Goal: Contribute content: Contribute content

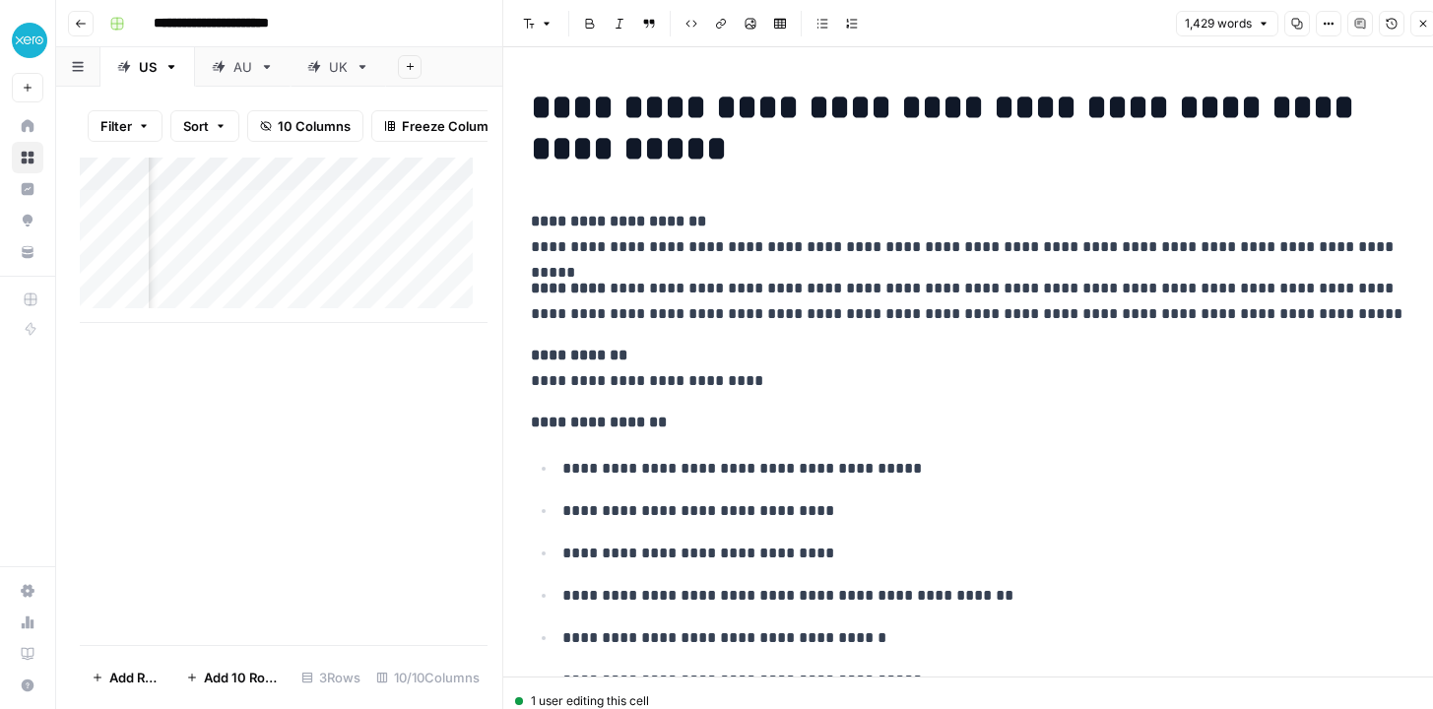
scroll to position [0, 295]
click at [434, 9] on div "**********" at bounding box center [757, 24] width 1312 height 32
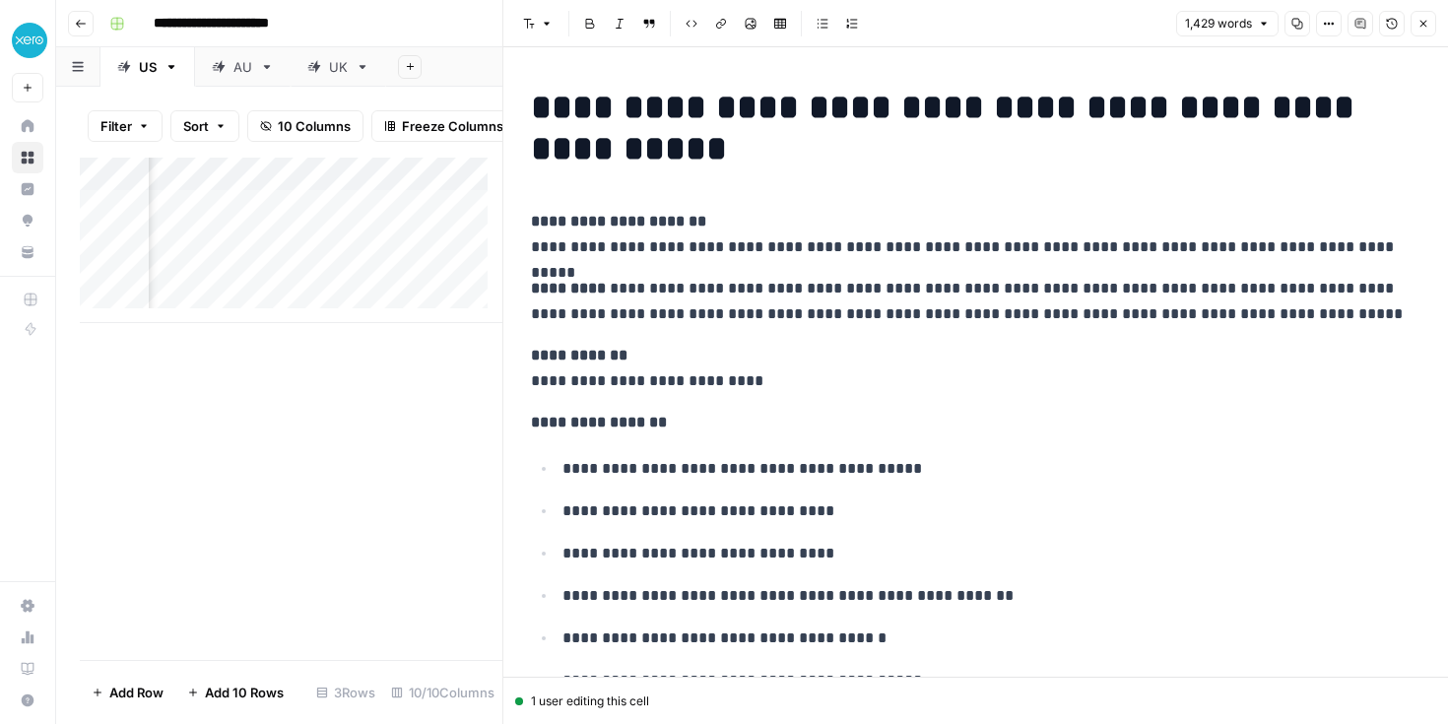
click at [1426, 26] on icon "button" at bounding box center [1423, 24] width 12 height 12
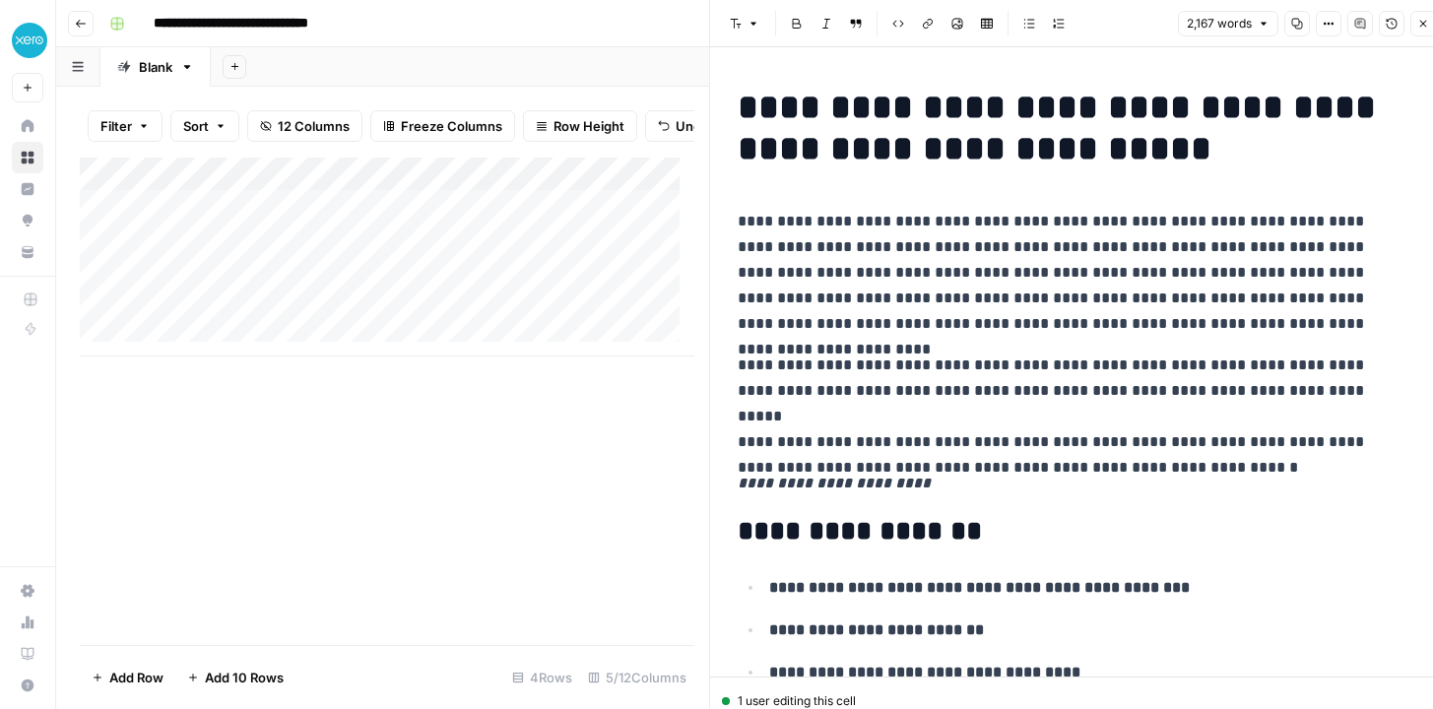
scroll to position [6691, 0]
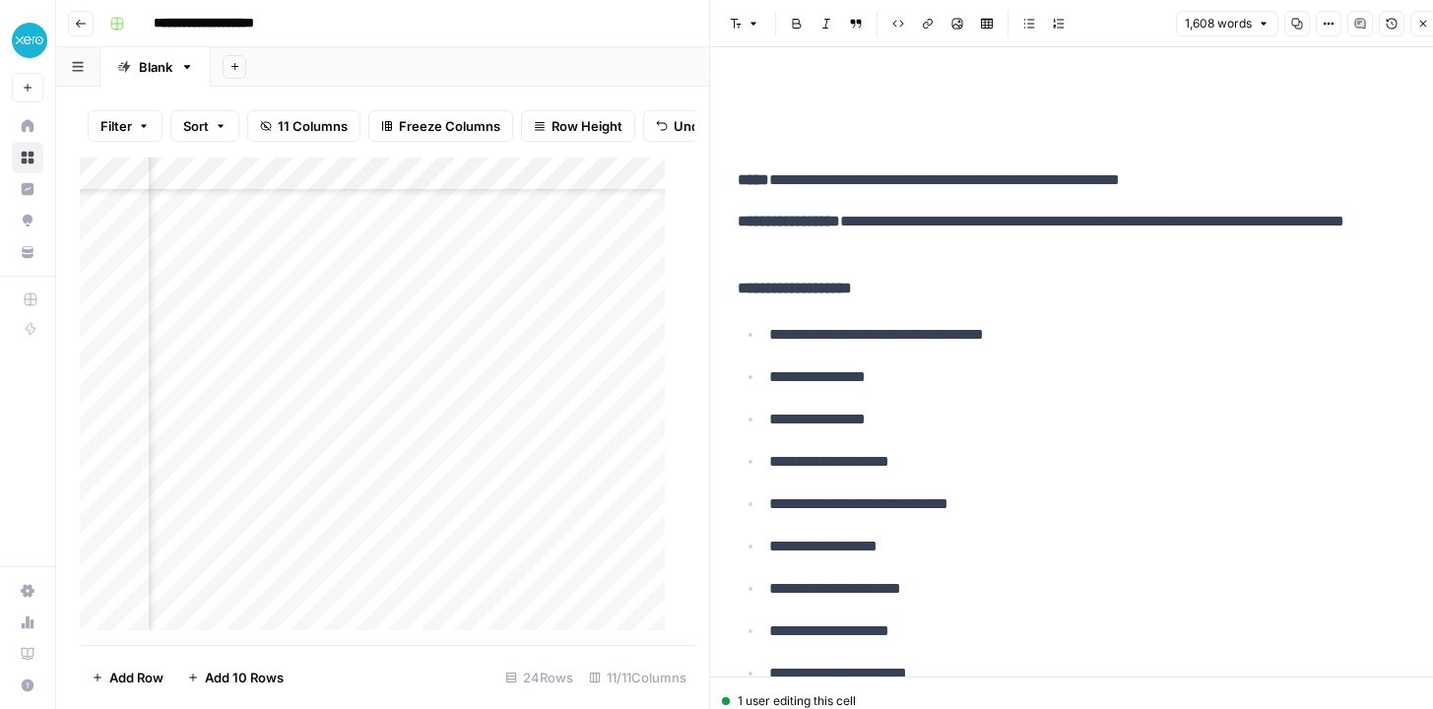
scroll to position [7353, 0]
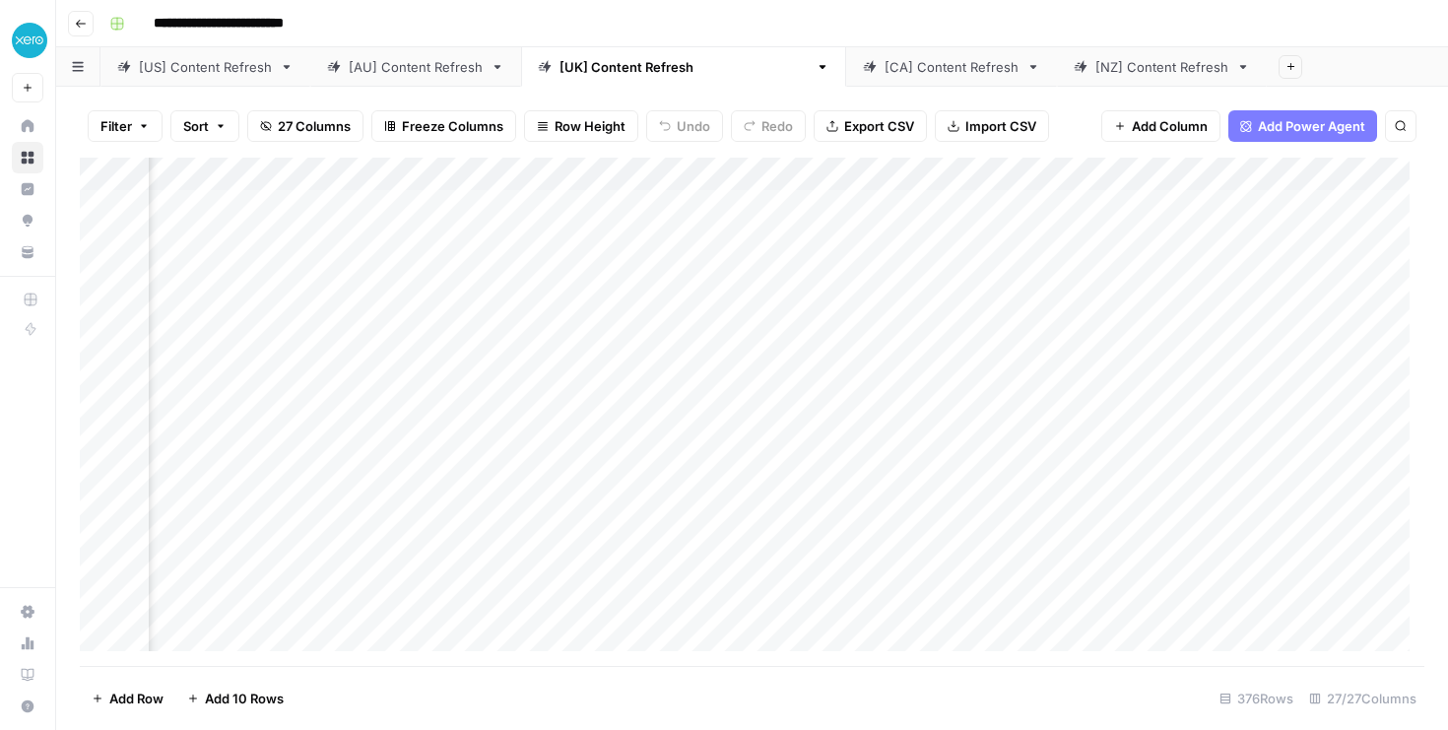
scroll to position [0, 4396]
click at [1112, 168] on div "Add Column" at bounding box center [752, 412] width 1344 height 508
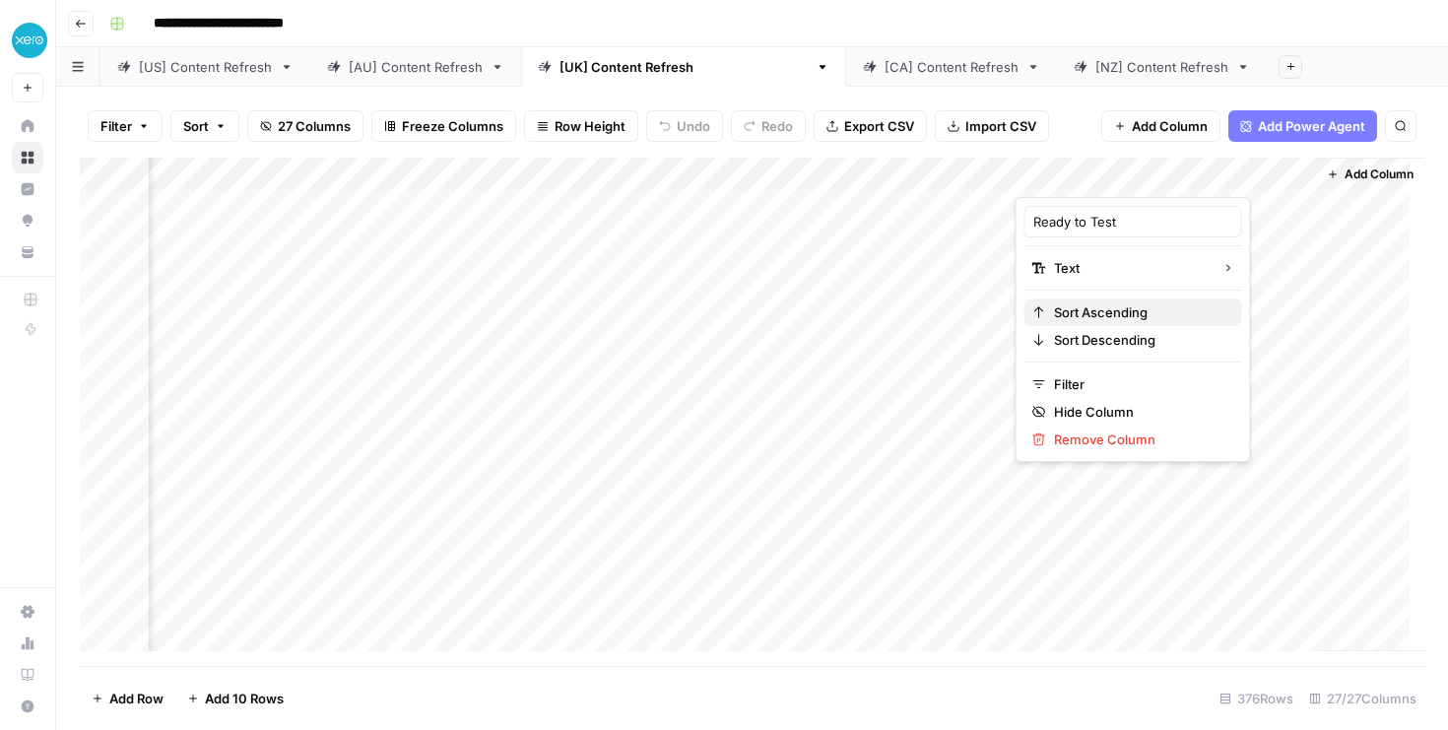
click at [1087, 316] on span "Sort Ascending" at bounding box center [1140, 312] width 172 height 20
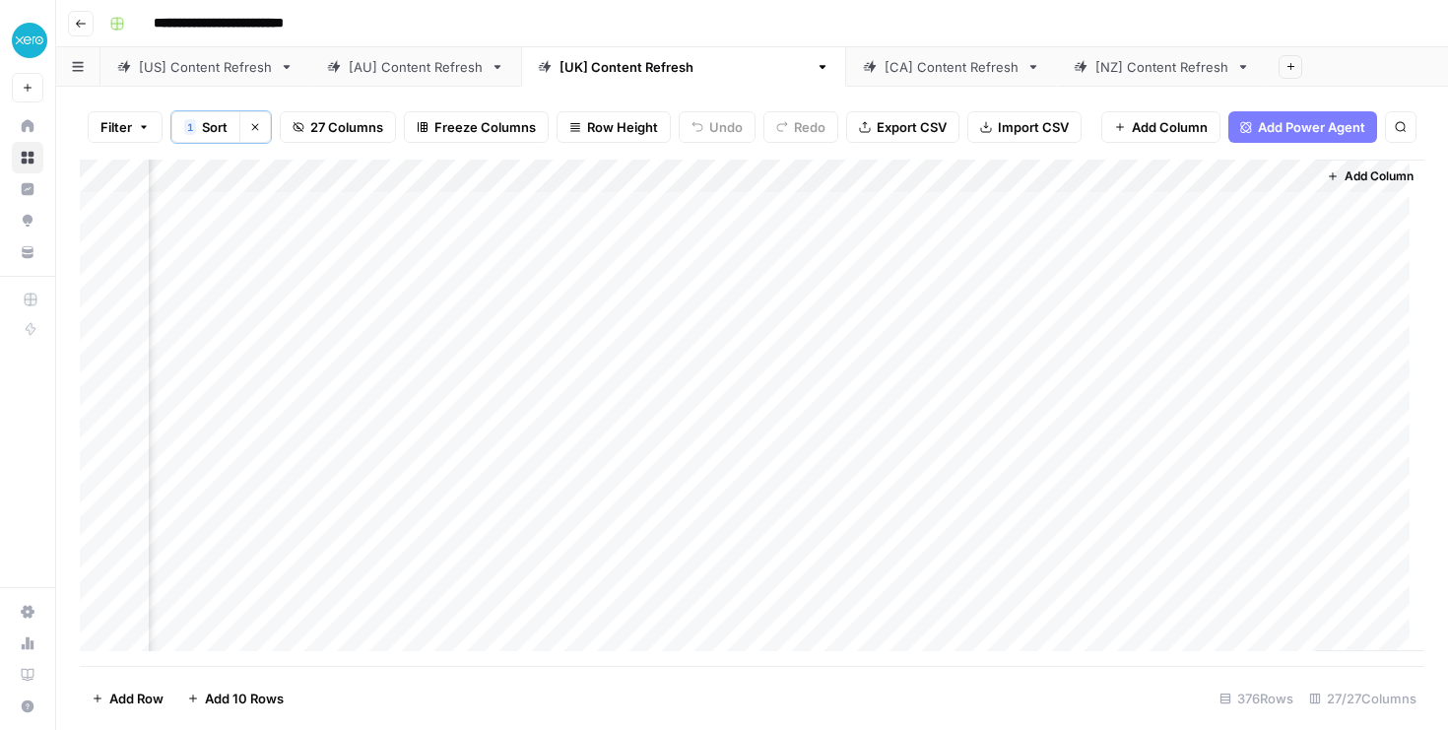
click at [1101, 176] on div "Add Column" at bounding box center [752, 413] width 1344 height 506
click at [1098, 346] on span "Sort Descending" at bounding box center [1140, 342] width 172 height 20
click at [349, 412] on div "Add Column" at bounding box center [752, 413] width 1344 height 506
click at [654, 410] on div "Add Column" at bounding box center [752, 413] width 1344 height 506
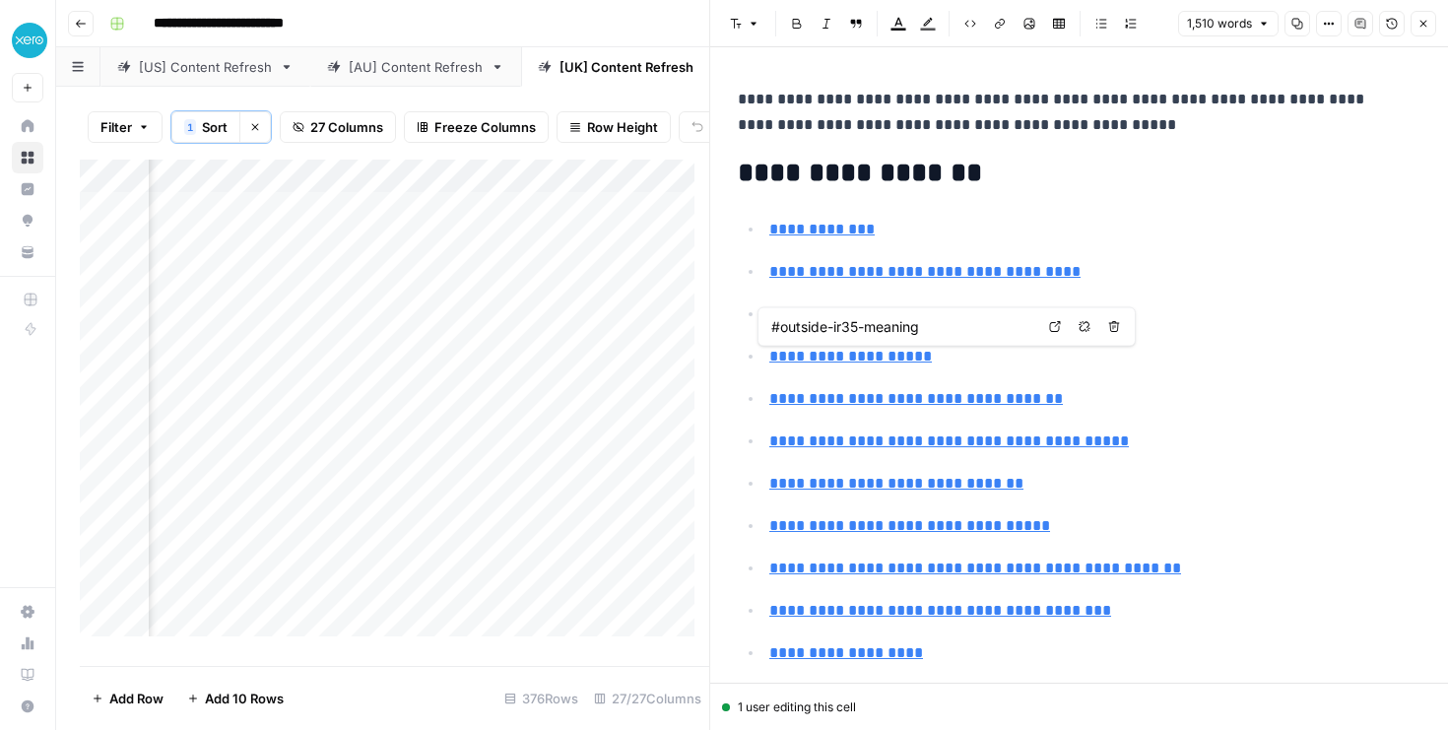
type input "#what-to-do-if-youre-inside-ir35"
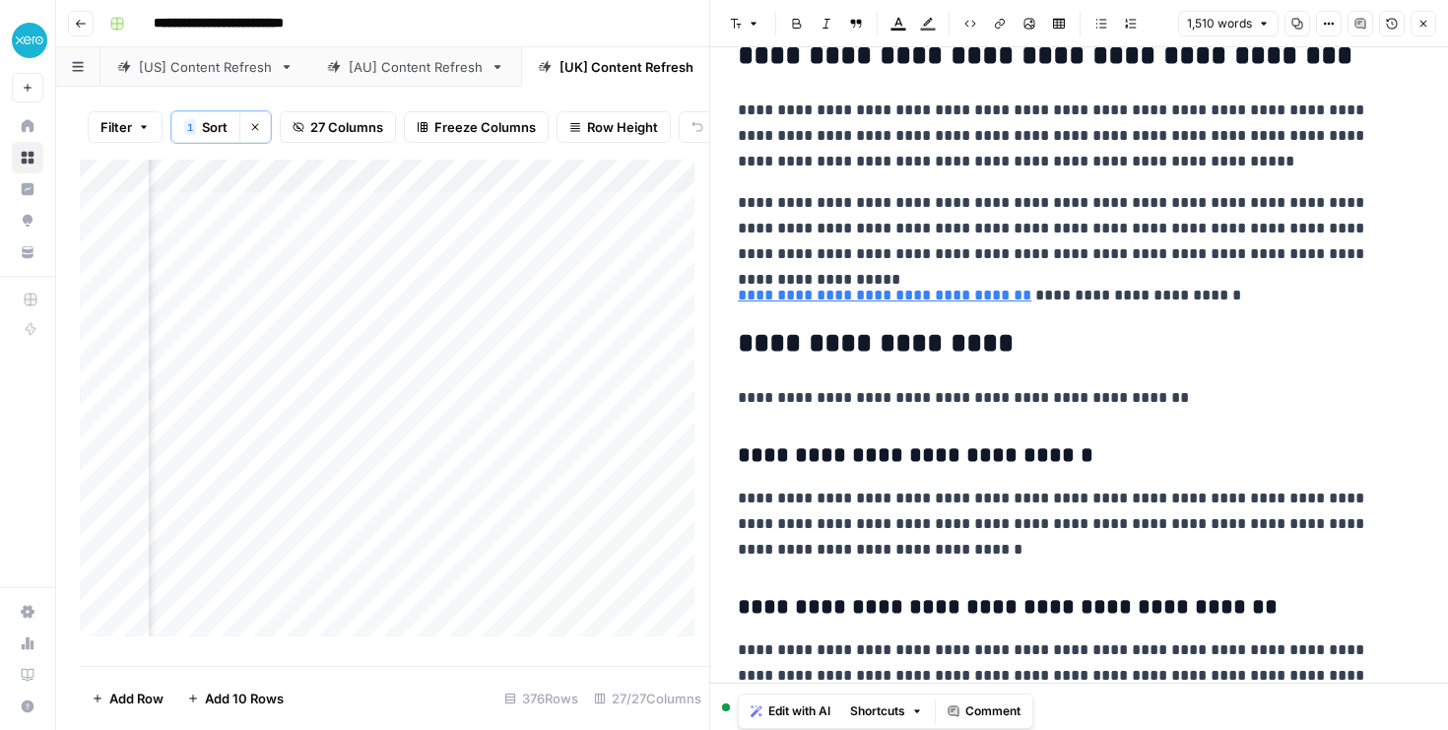
scroll to position [5622, 0]
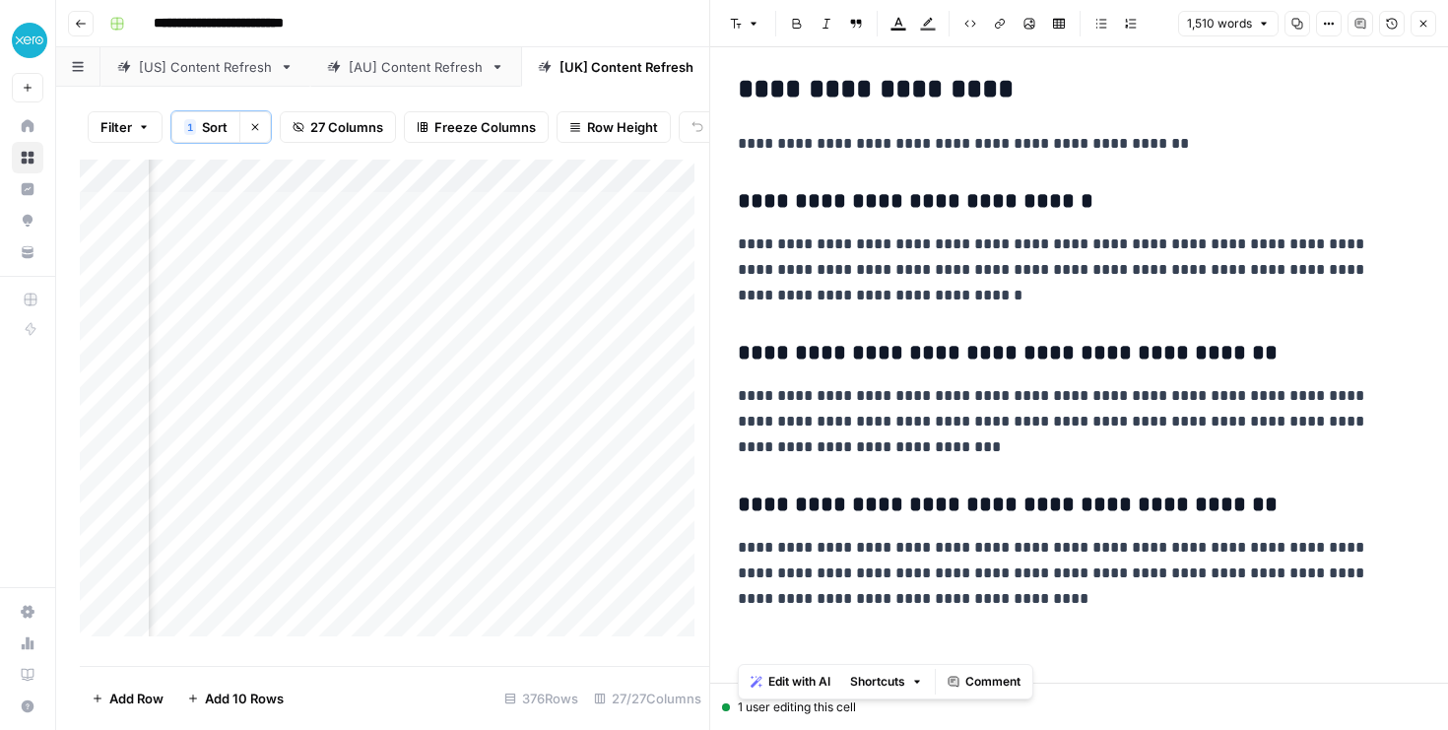
drag, startPoint x: 741, startPoint y: 113, endPoint x: 1002, endPoint y: 615, distance: 565.1
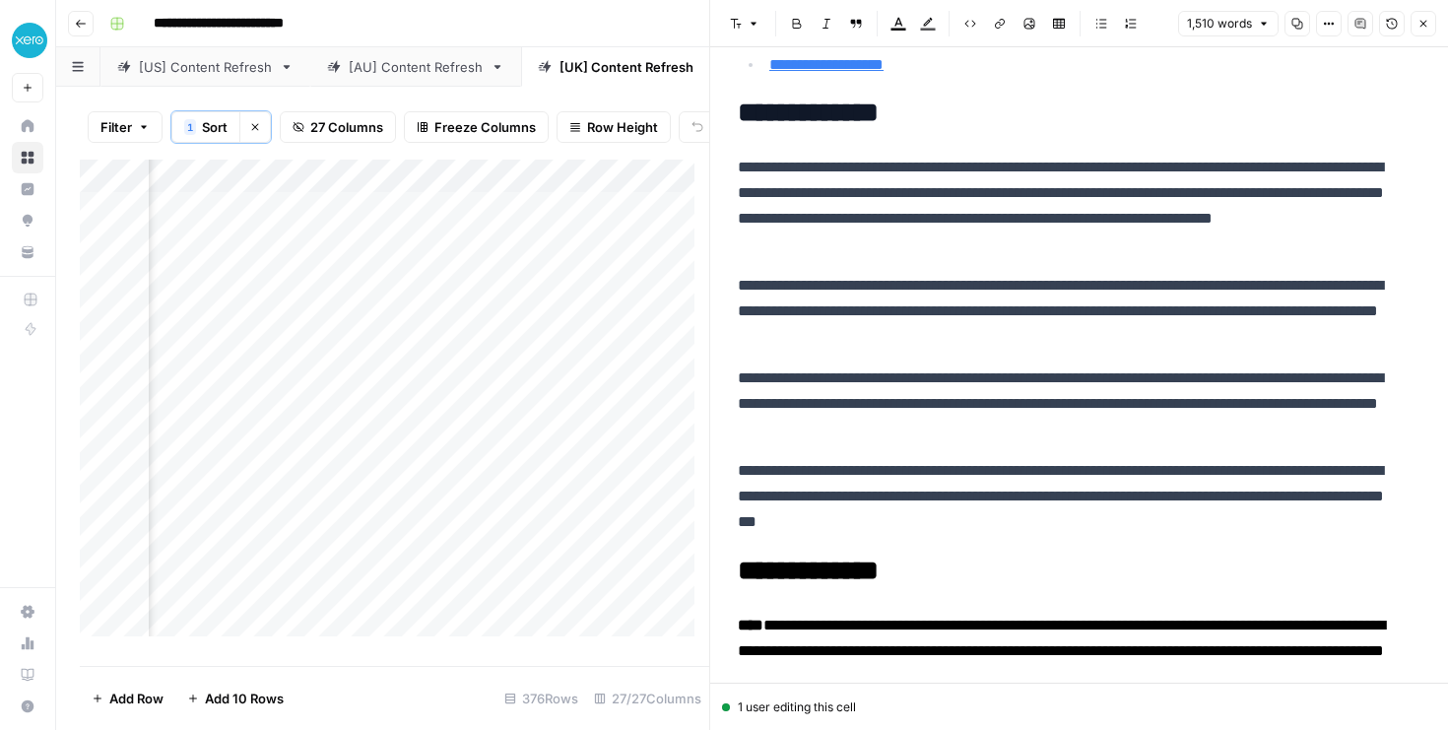
scroll to position [595, 0]
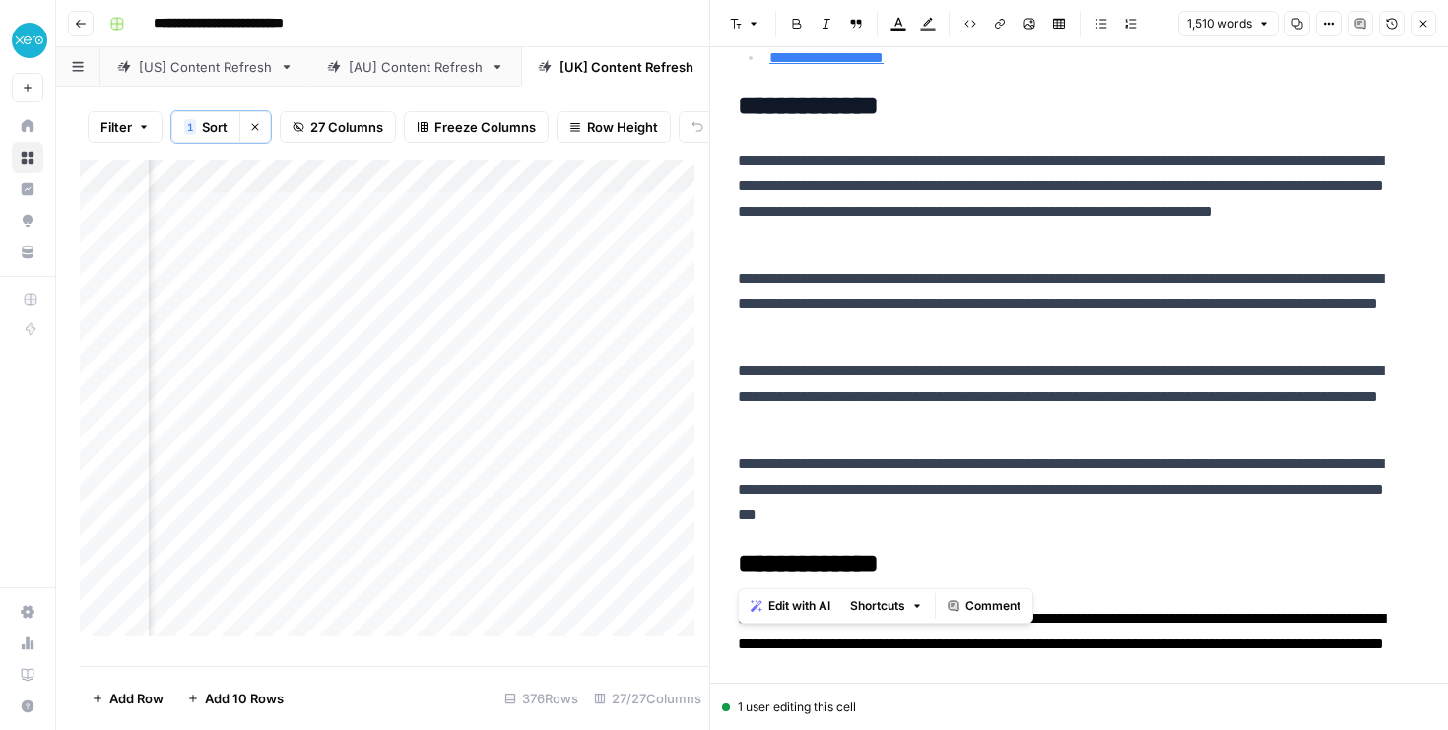
drag, startPoint x: 736, startPoint y: 161, endPoint x: 1178, endPoint y: 544, distance: 585.0
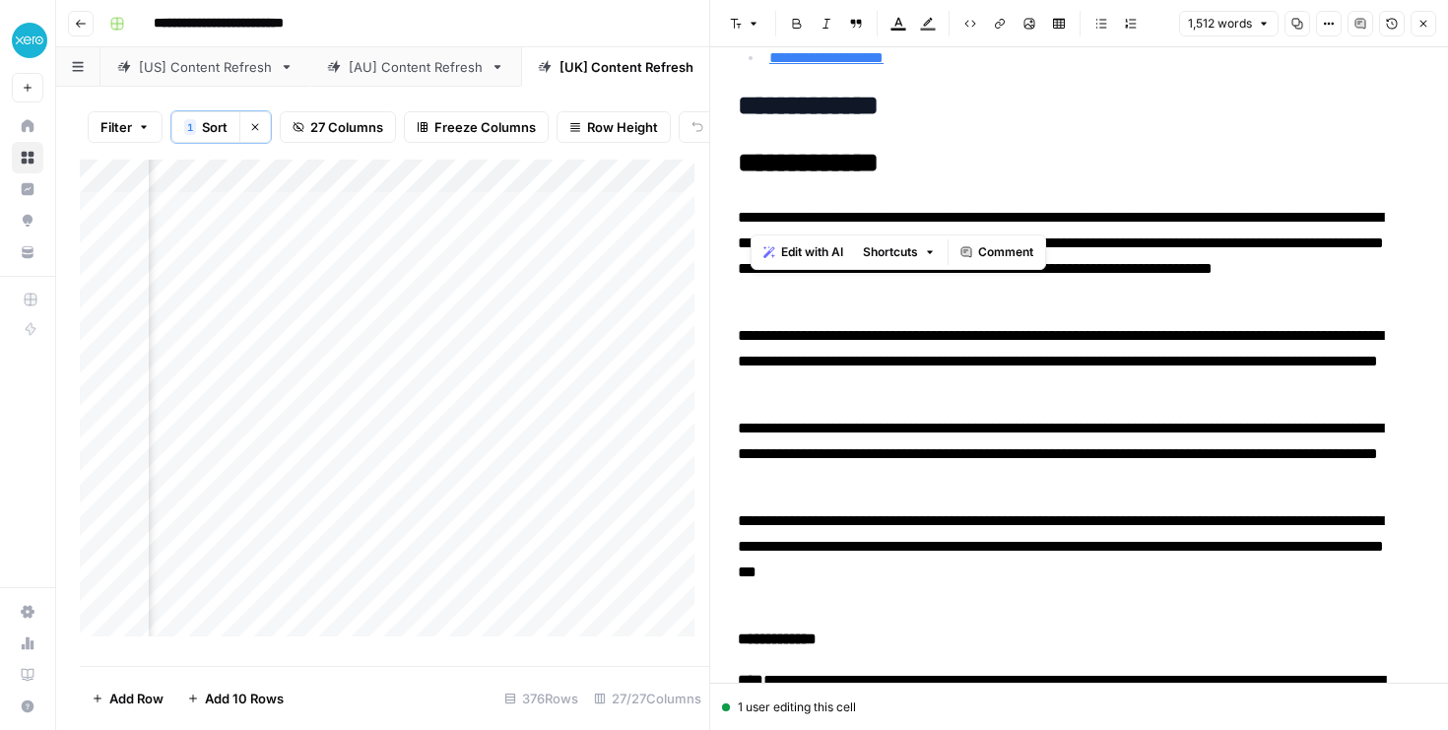
drag, startPoint x: 877, startPoint y: 218, endPoint x: 754, endPoint y: 212, distance: 123.2
click at [754, 212] on span "**********" at bounding box center [1061, 243] width 646 height 66
drag, startPoint x: 794, startPoint y: 215, endPoint x: 748, endPoint y: 216, distance: 45.3
click at [748, 216] on span "**********" at bounding box center [1061, 243] width 646 height 66
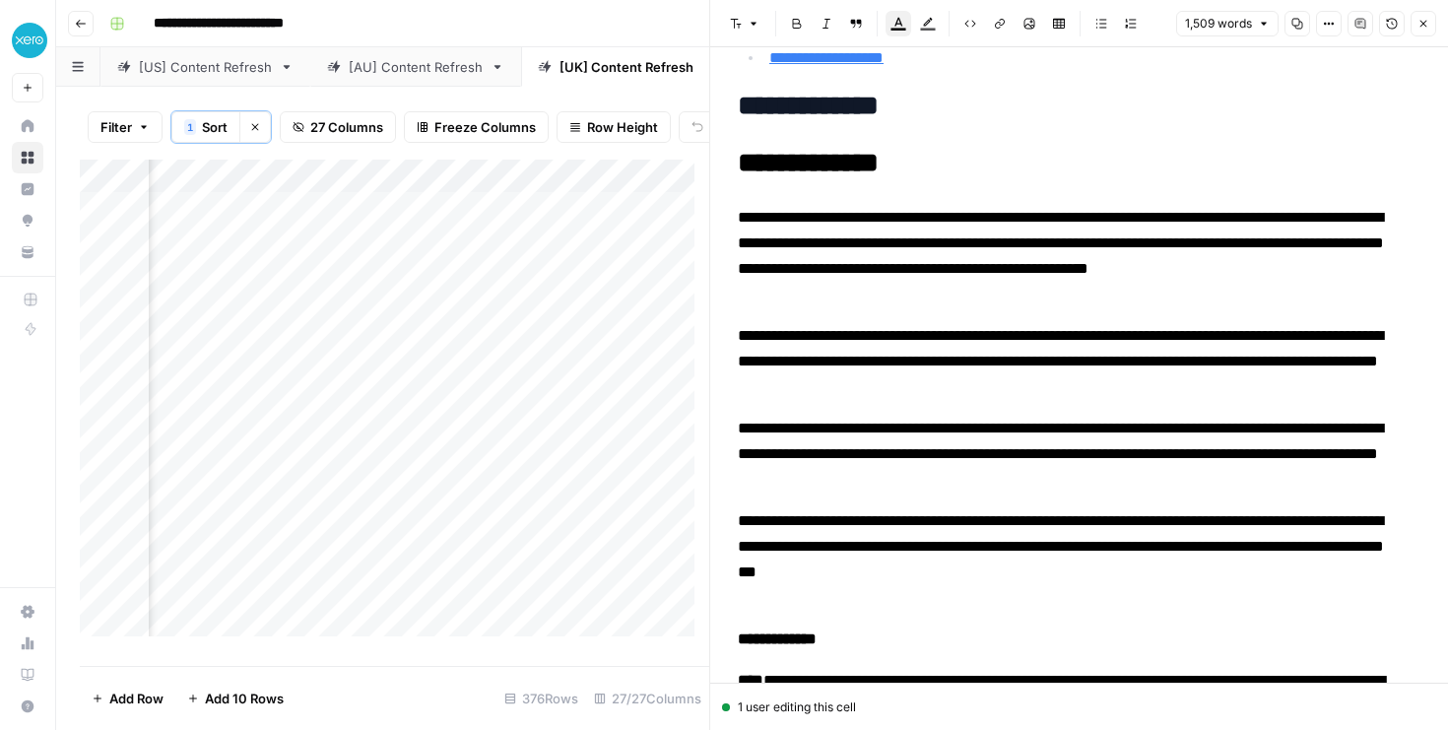
click at [792, 218] on span "**********" at bounding box center [1061, 243] width 646 height 66
drag, startPoint x: 811, startPoint y: 526, endPoint x: 750, endPoint y: 522, distance: 61.2
click at [750, 522] on span "**********" at bounding box center [1061, 546] width 646 height 66
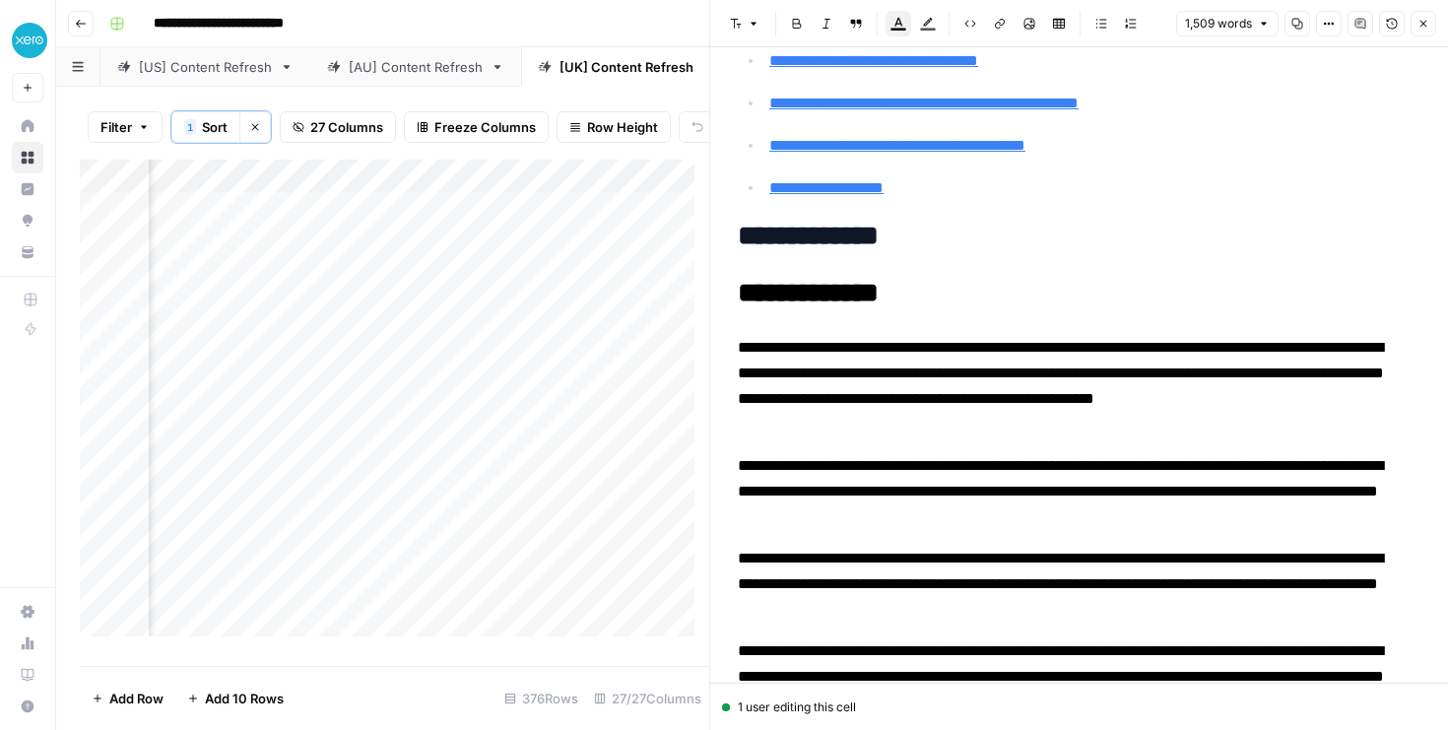
scroll to position [458, 0]
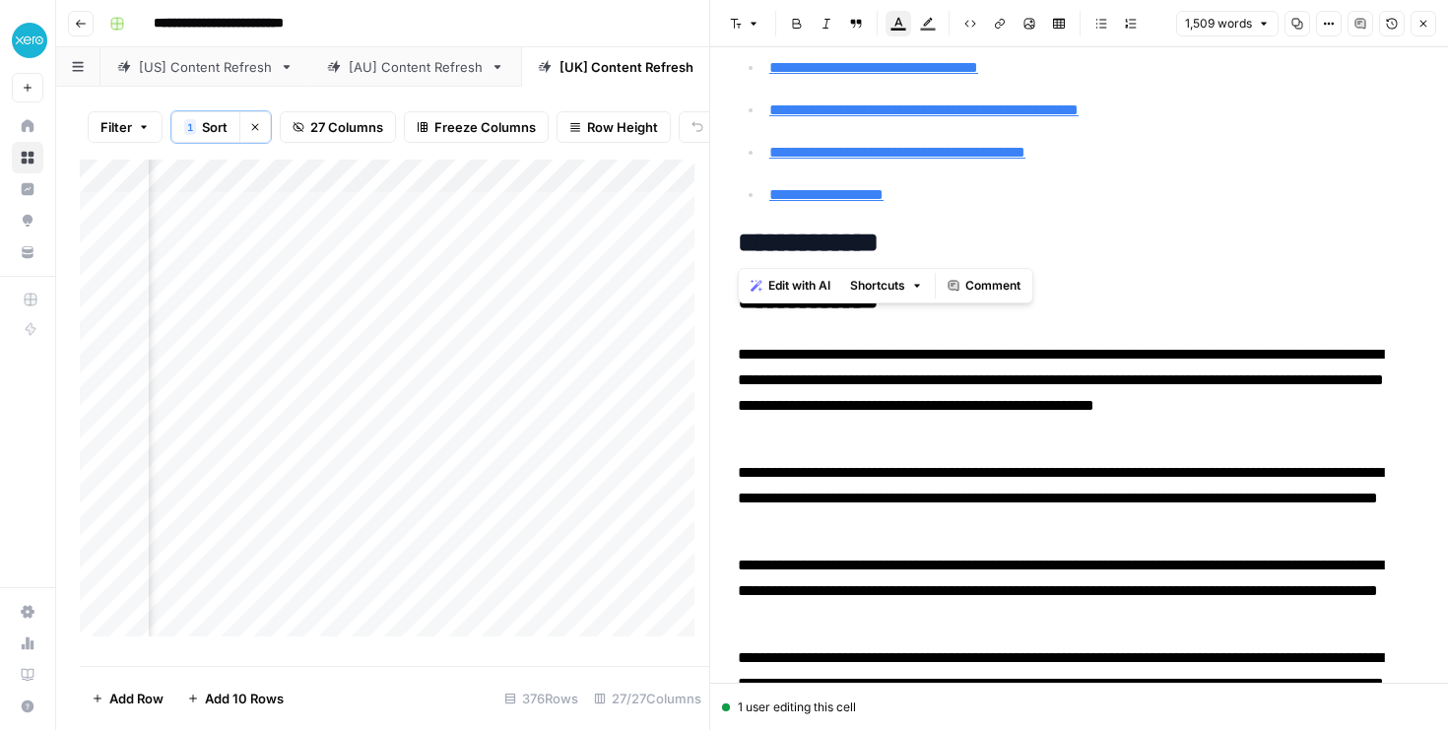
drag, startPoint x: 939, startPoint y: 246, endPoint x: 722, endPoint y: 245, distance: 217.6
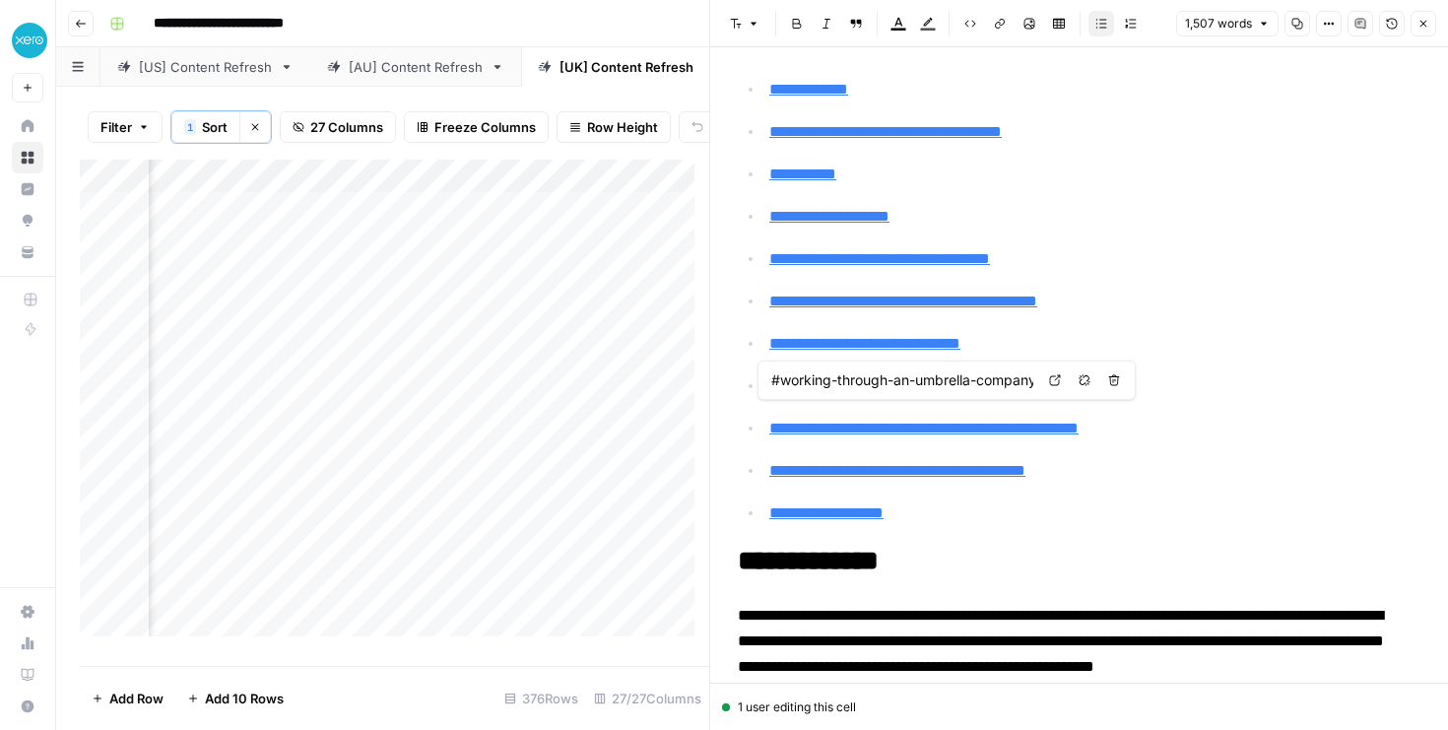
scroll to position [50, 0]
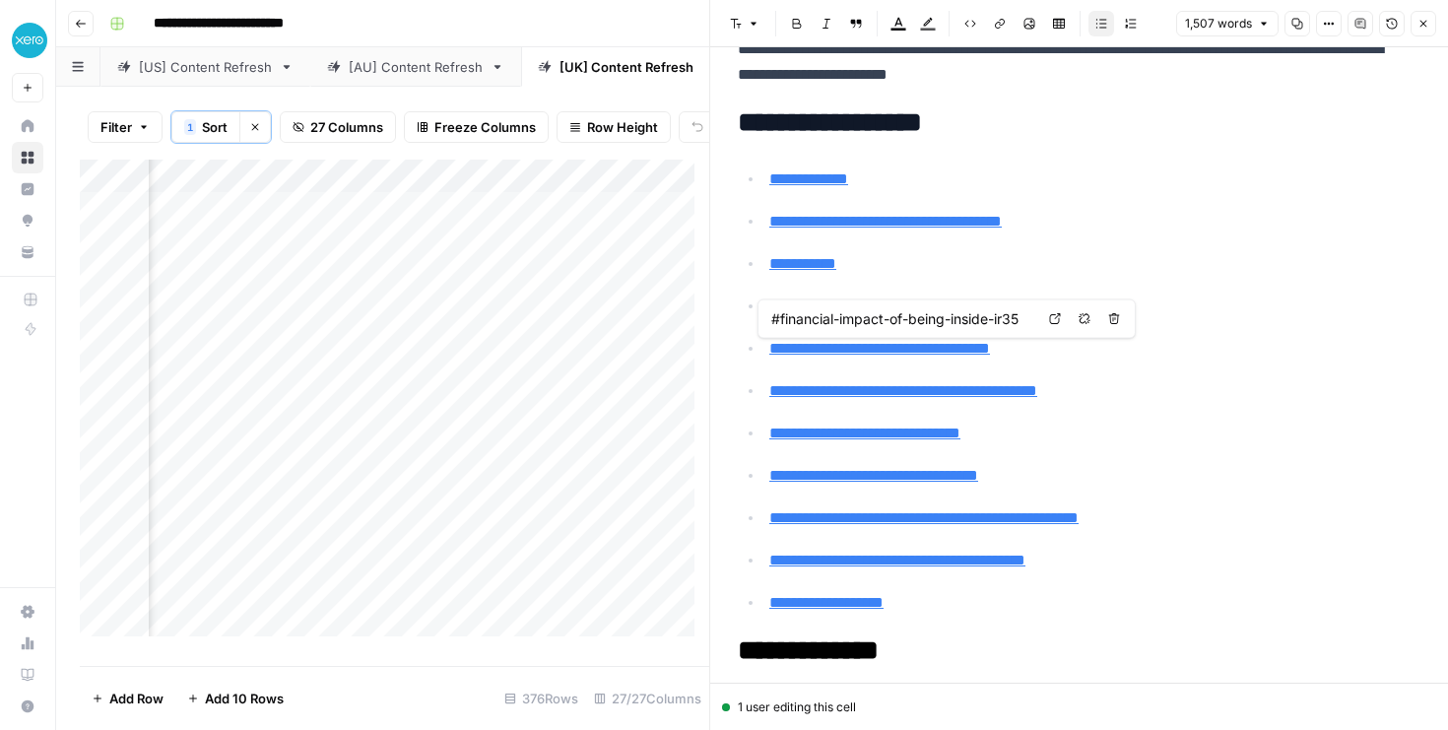
type input "#inside-ir35"
type input "#managing-your-finances-with-the-right-tools"
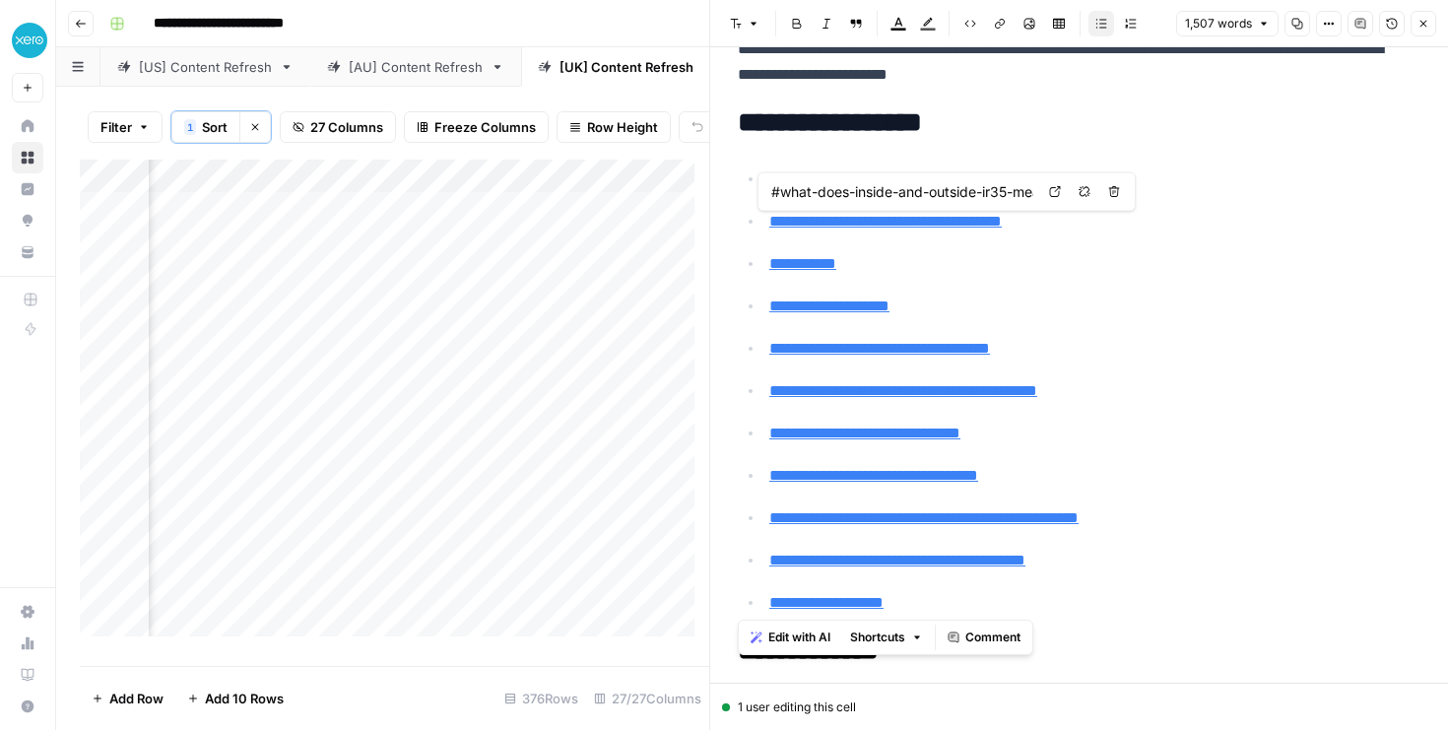
type input "#what-is-ir35"
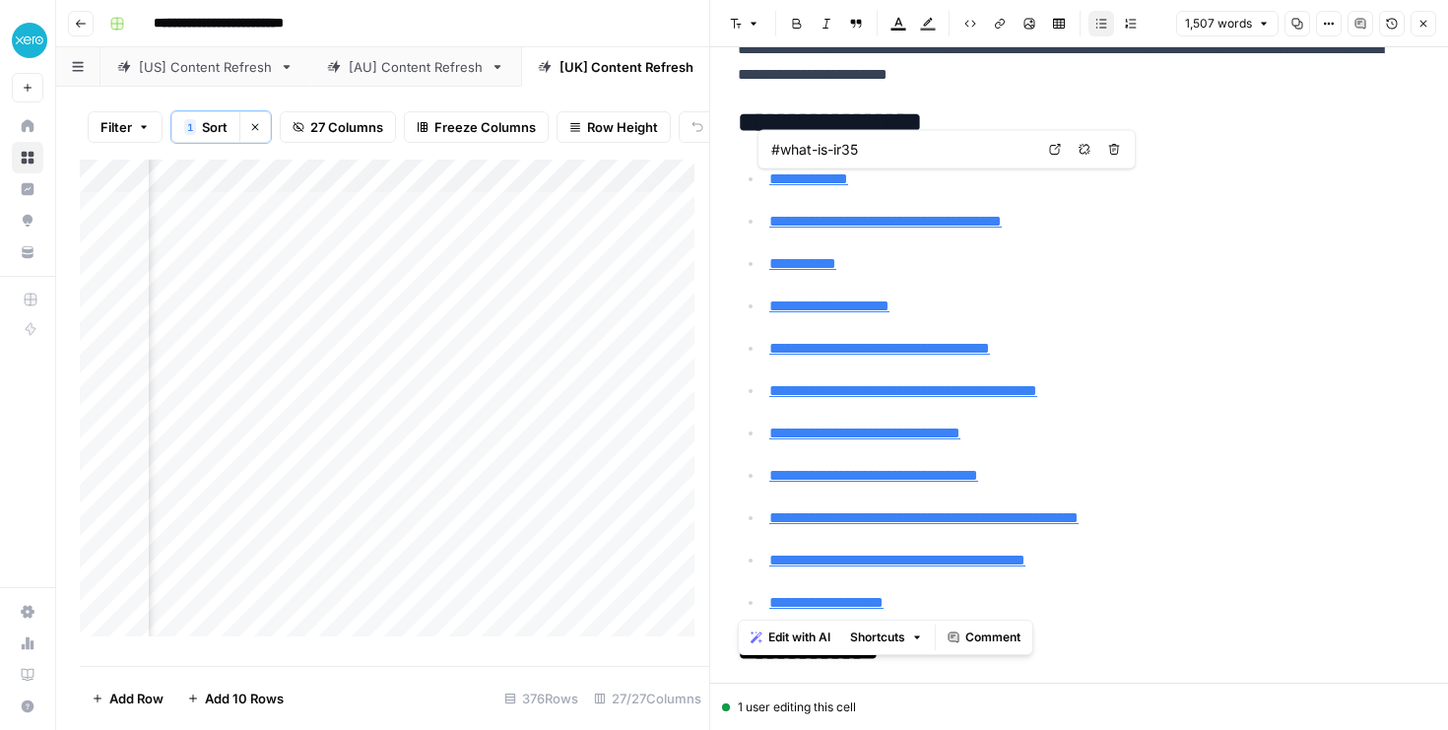
drag, startPoint x: 933, startPoint y: 610, endPoint x: 731, endPoint y: 132, distance: 518.5
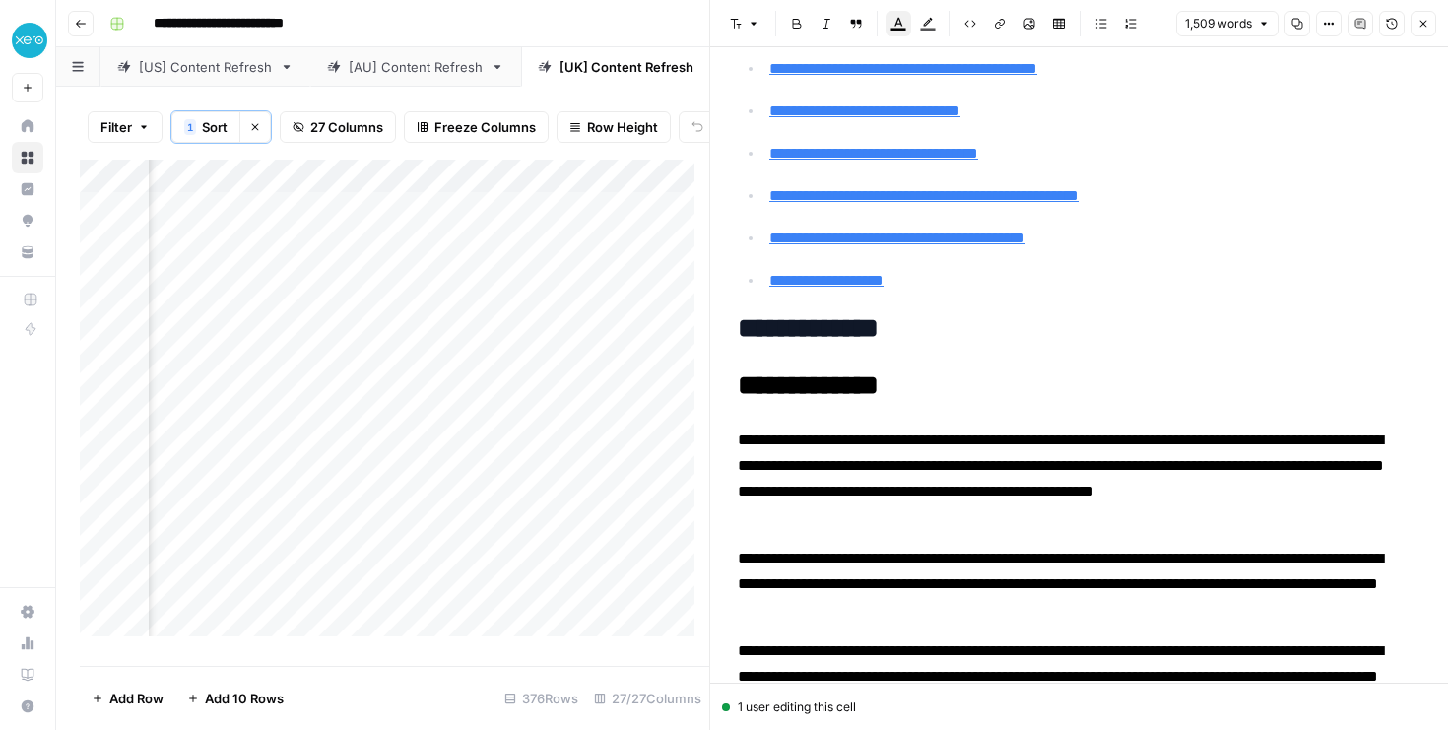
scroll to position [369, 0]
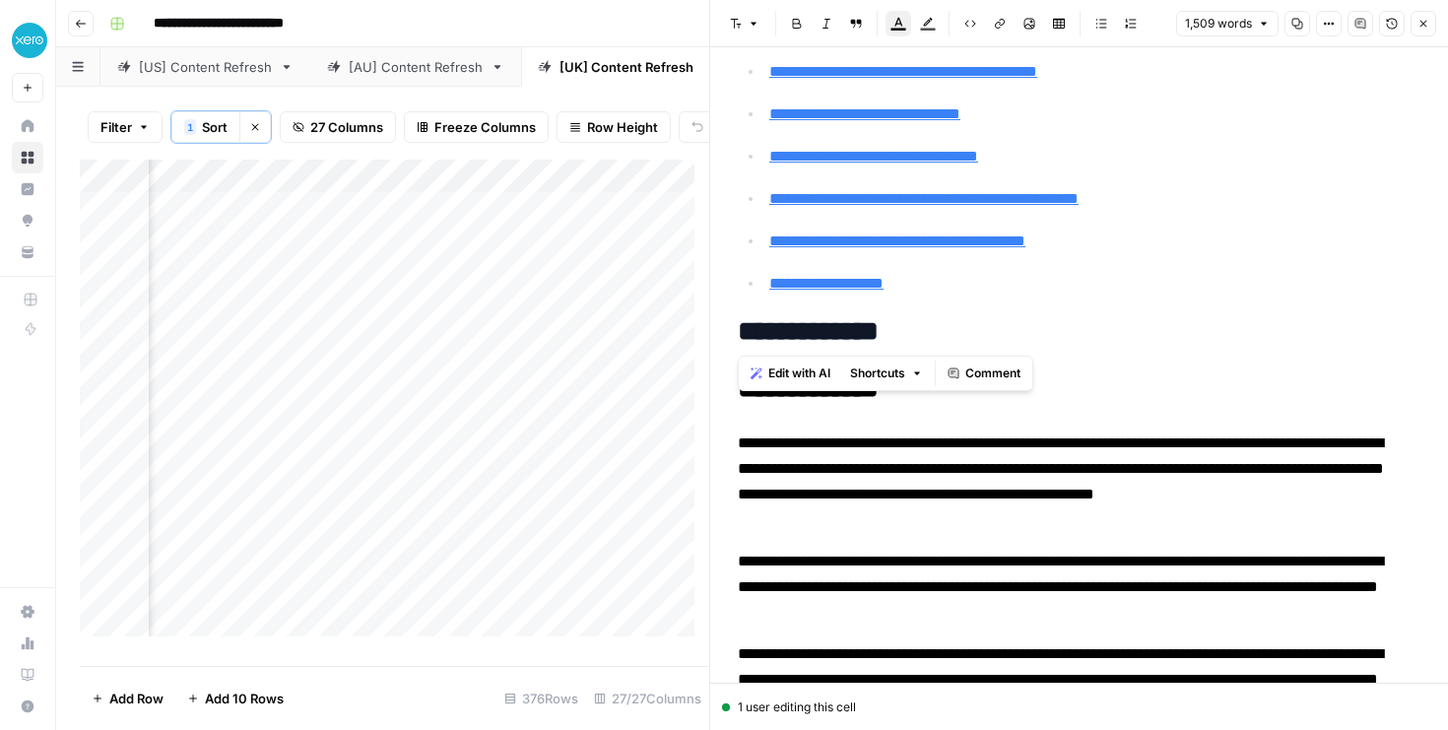
drag, startPoint x: 936, startPoint y: 336, endPoint x: 737, endPoint y: 327, distance: 199.1
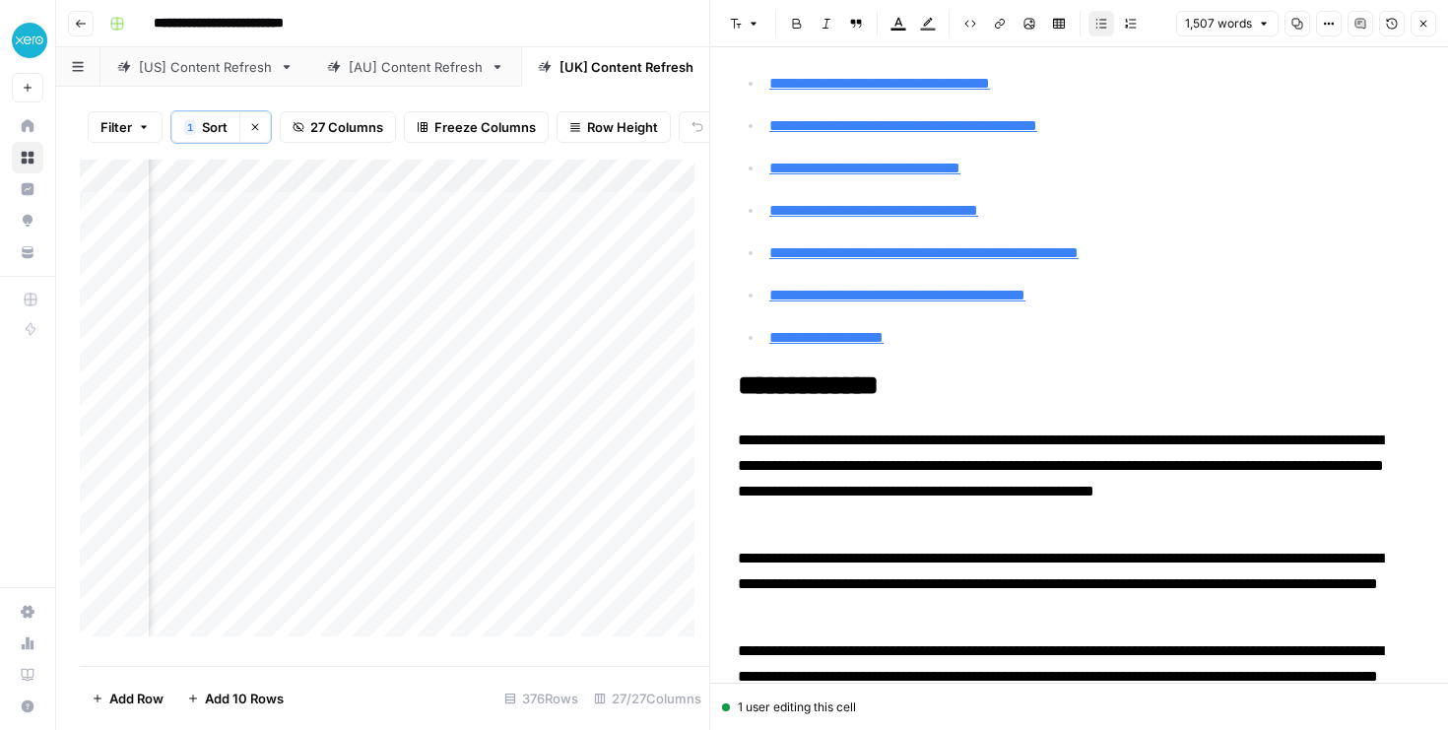
scroll to position [40, 0]
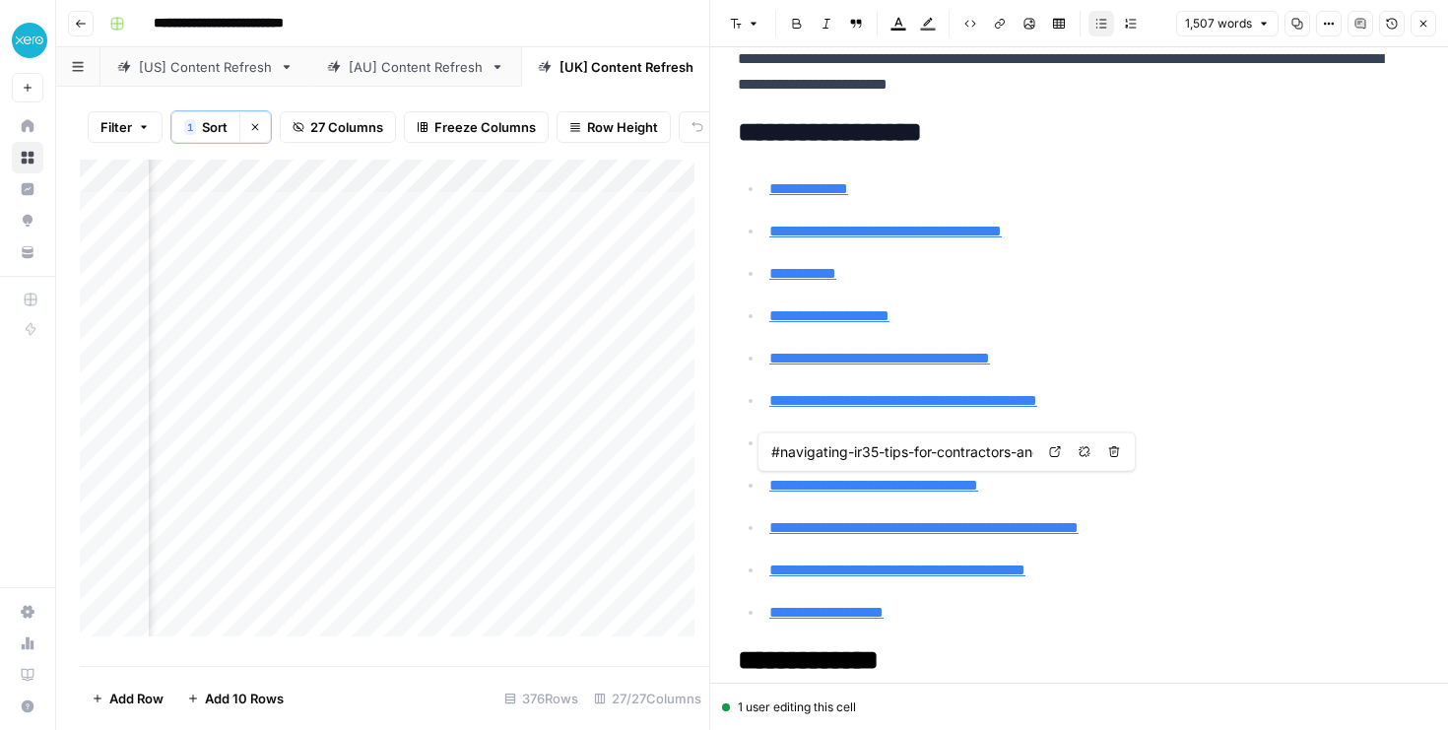
type input "#managing-your-finances-with-the-right-tools"
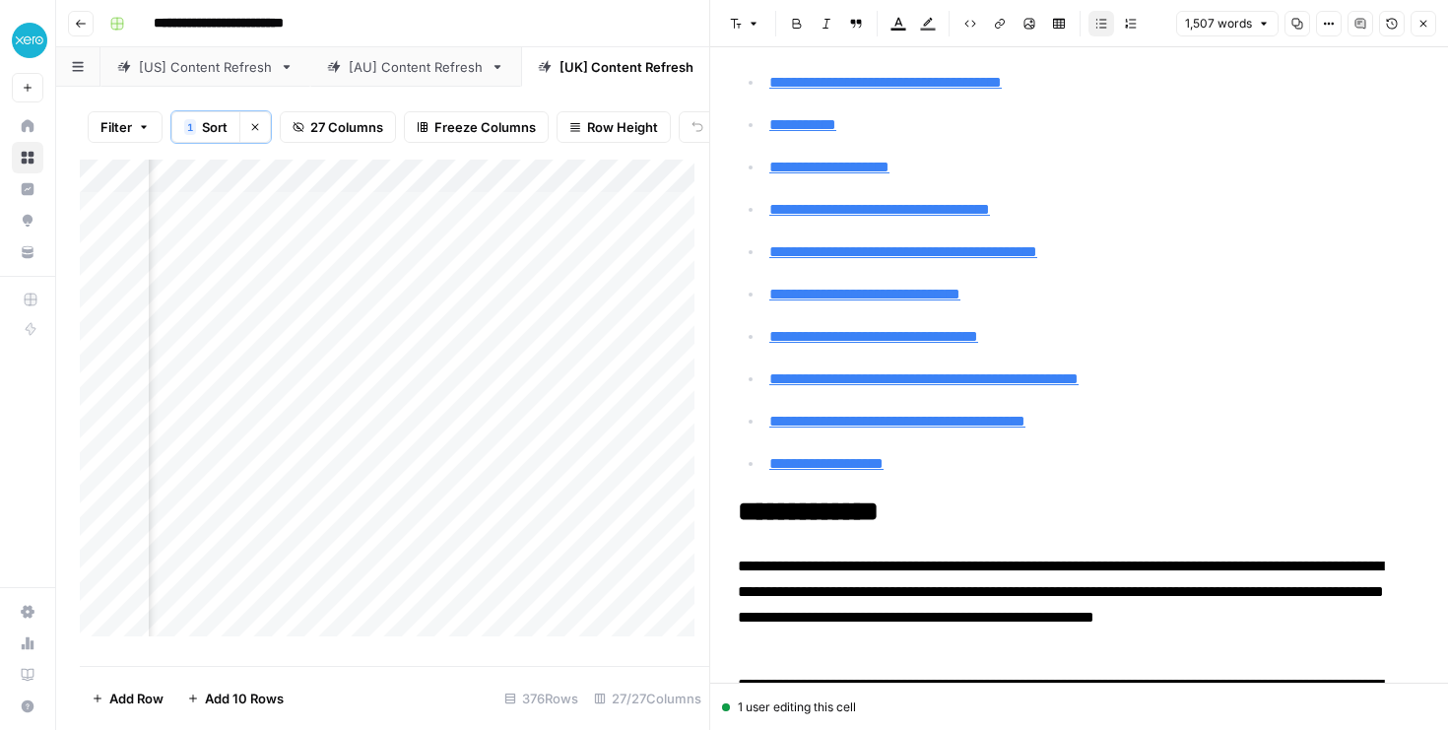
scroll to position [0, 0]
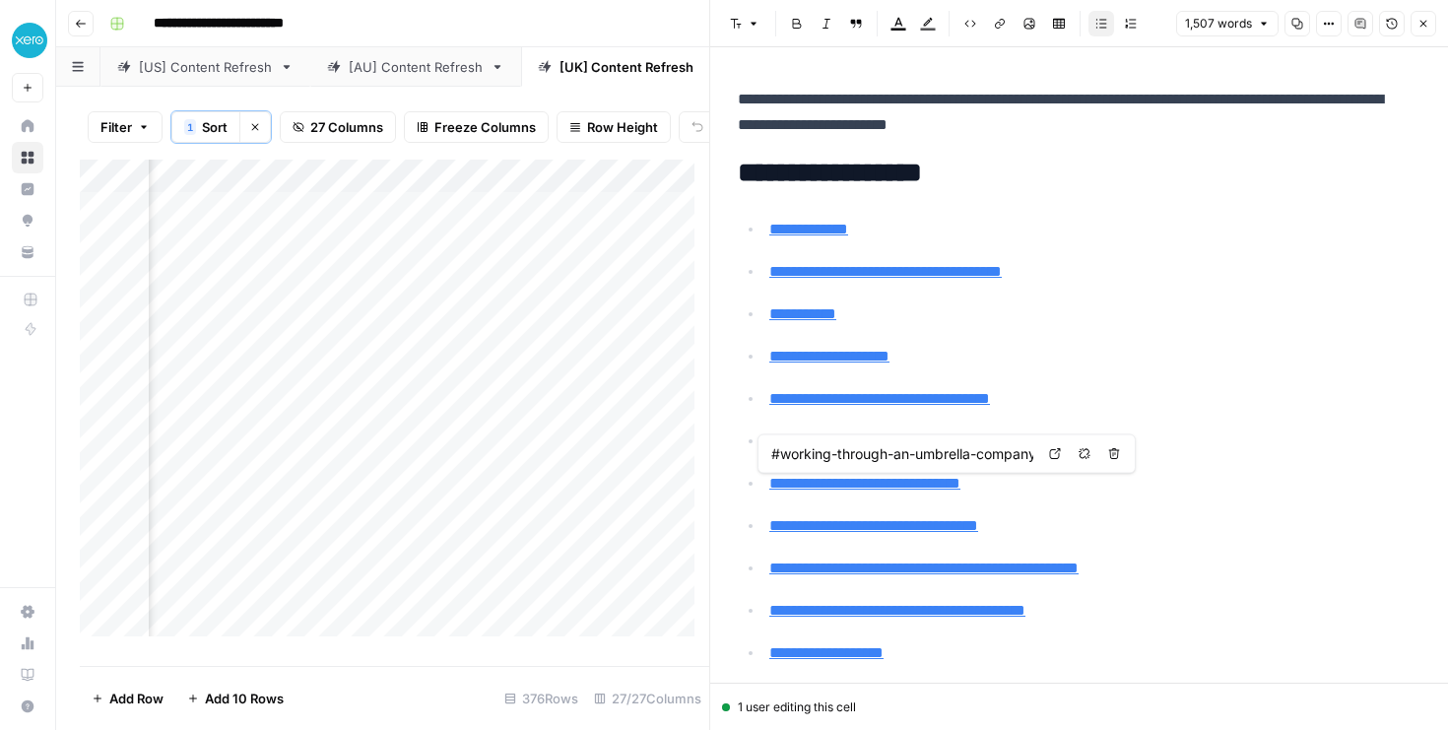
type input "#managing-your-finances-with-the-right-tools"
type input "#what-does-inside-and-outside-ir35-mean"
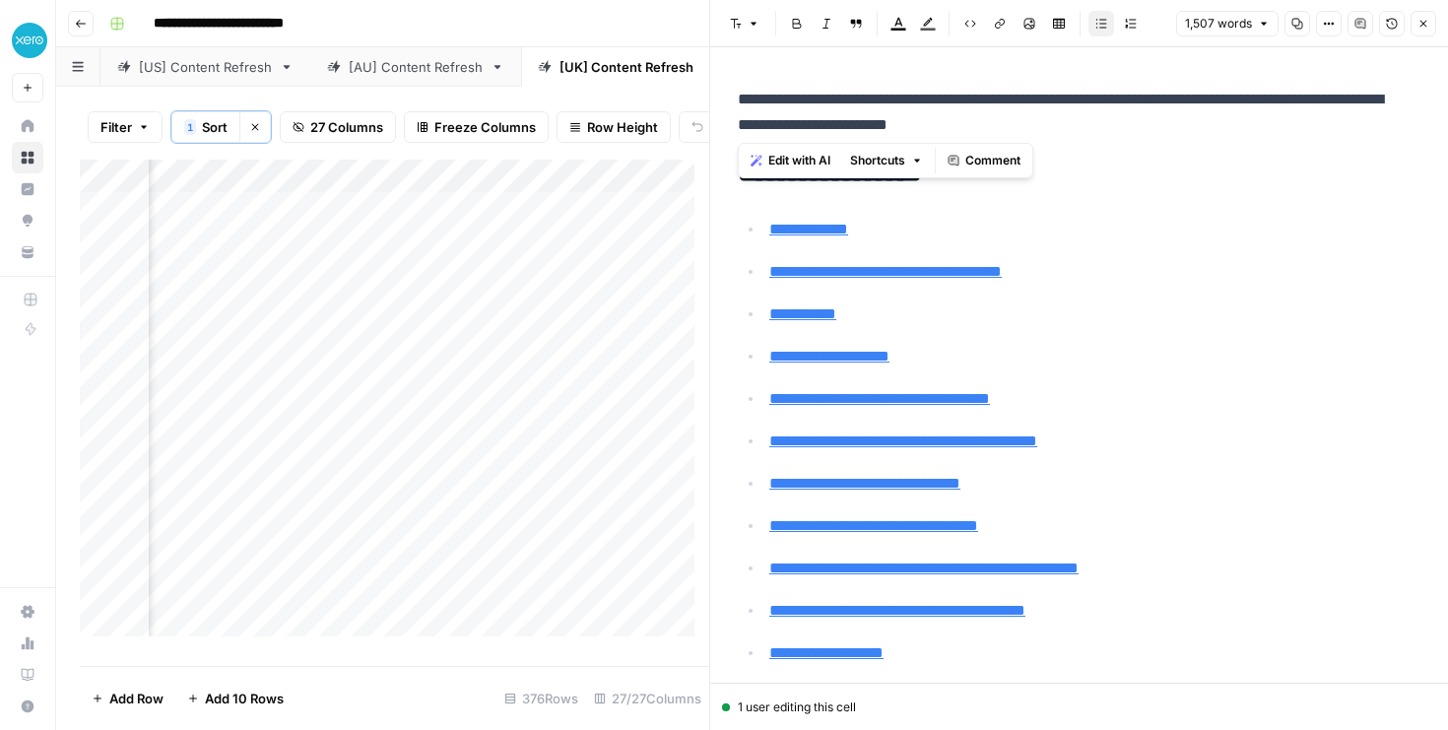
drag, startPoint x: 1115, startPoint y: 126, endPoint x: 724, endPoint y: 109, distance: 391.3
copy p "**********"
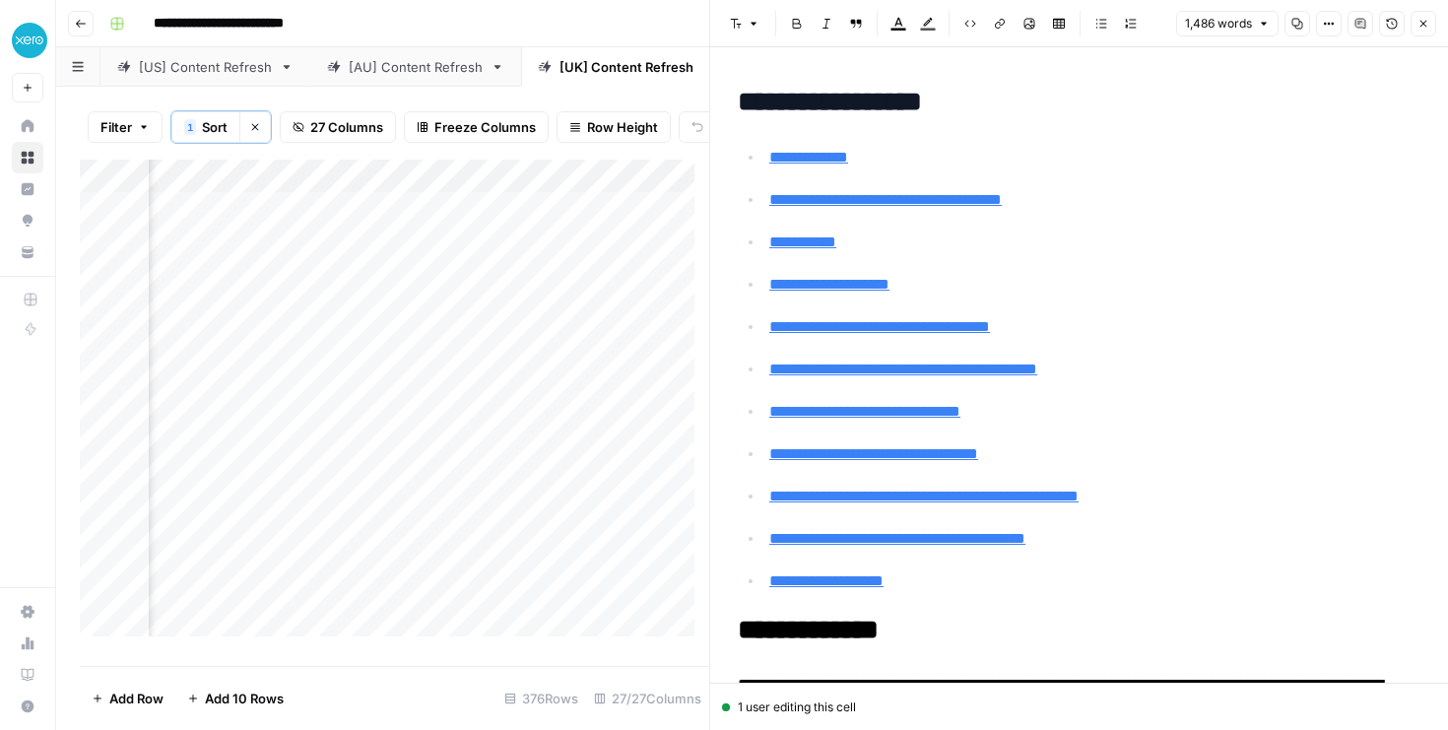
scroll to position [0, 3752]
click at [442, 426] on div "Add Column" at bounding box center [394, 405] width 629 height 491
click at [442, 426] on body "**********" at bounding box center [724, 365] width 1448 height 730
type textarea "**********"
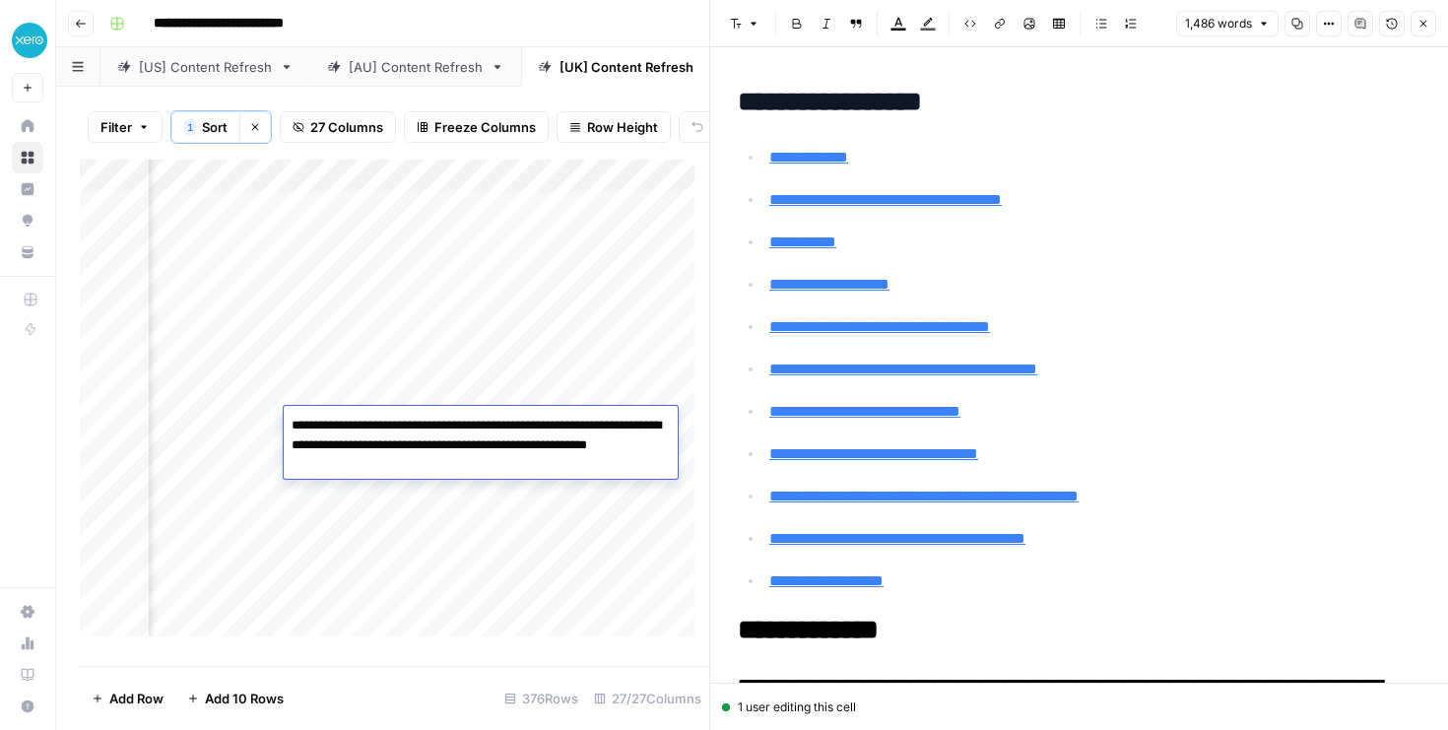
click at [334, 538] on div "Add Column" at bounding box center [394, 405] width 629 height 491
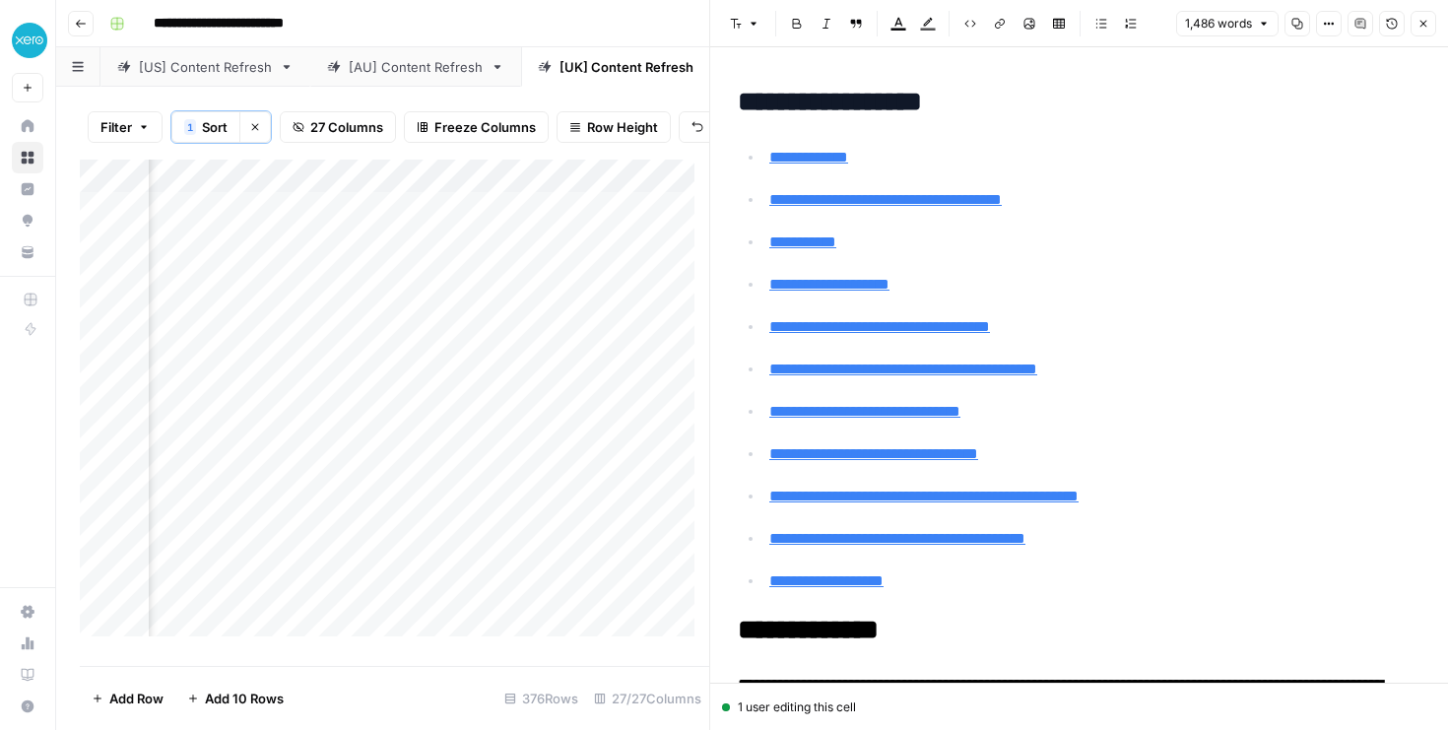
click at [244, 410] on div "Add Column" at bounding box center [394, 405] width 629 height 491
click at [418, 413] on div "Add Column" at bounding box center [394, 405] width 629 height 491
type textarea "**********"
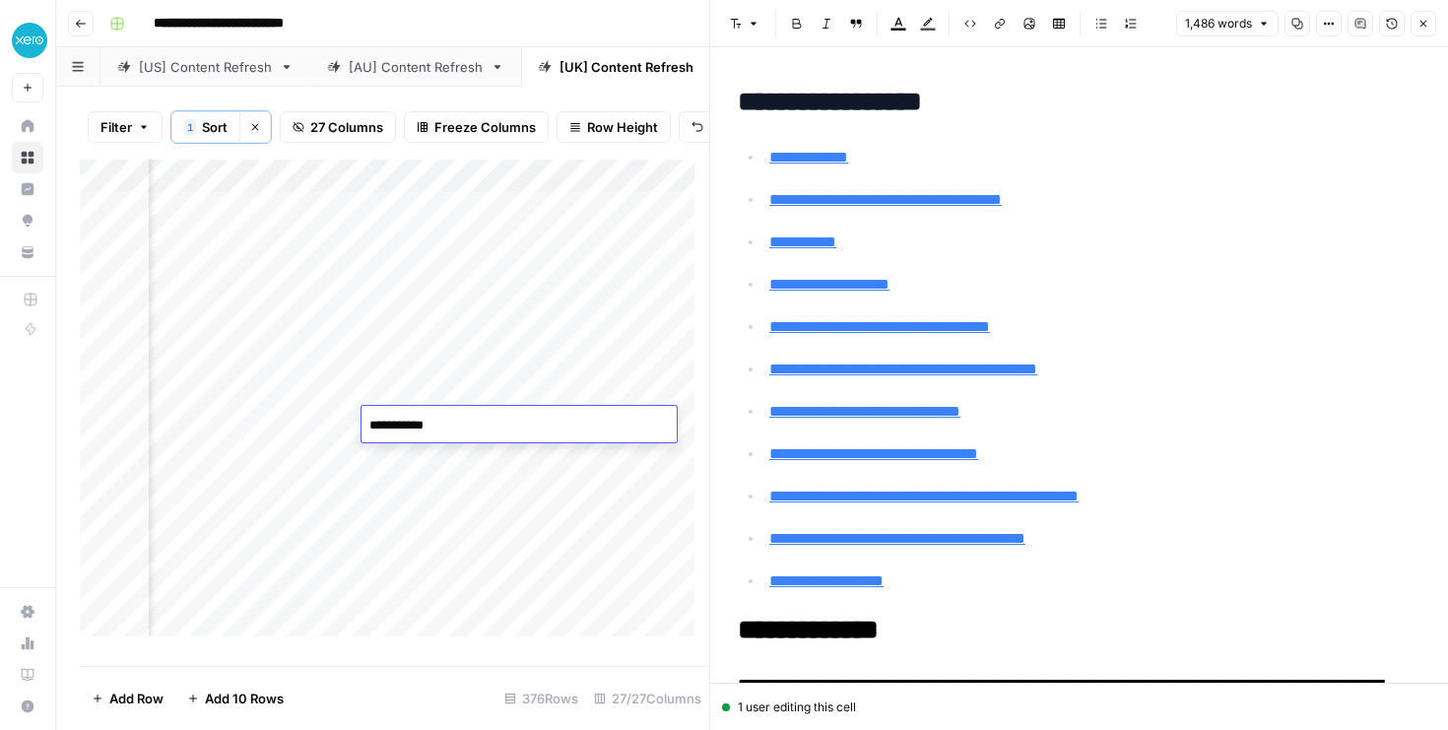
click at [411, 533] on div "Add Column" at bounding box center [394, 405] width 629 height 491
click at [366, 431] on div "Add Column" at bounding box center [394, 405] width 629 height 491
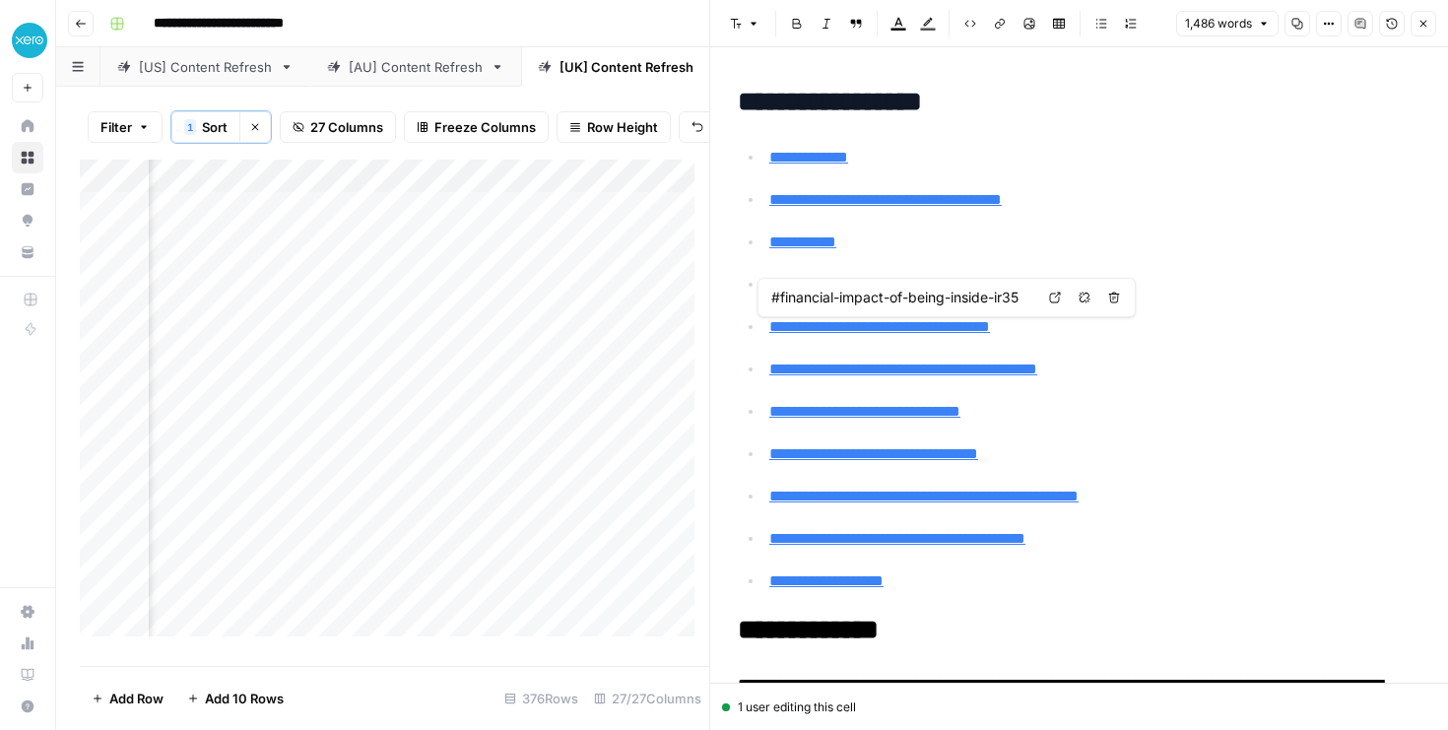
type input "#outside-ir35-meaning"
click at [262, 421] on div "Add Column" at bounding box center [394, 405] width 629 height 491
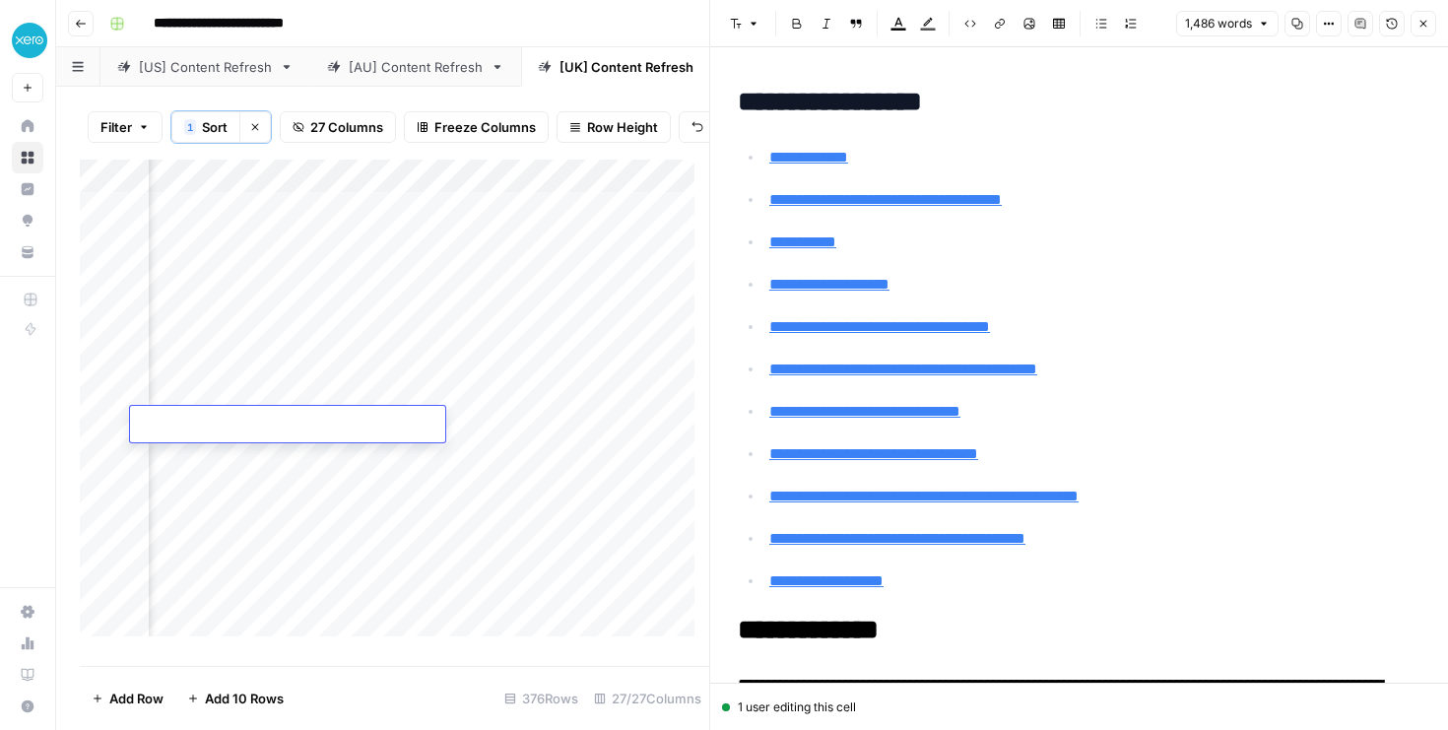
type textarea "**********"
click at [334, 546] on div "Add Column" at bounding box center [394, 405] width 629 height 491
click at [1418, 25] on icon "button" at bounding box center [1423, 24] width 12 height 12
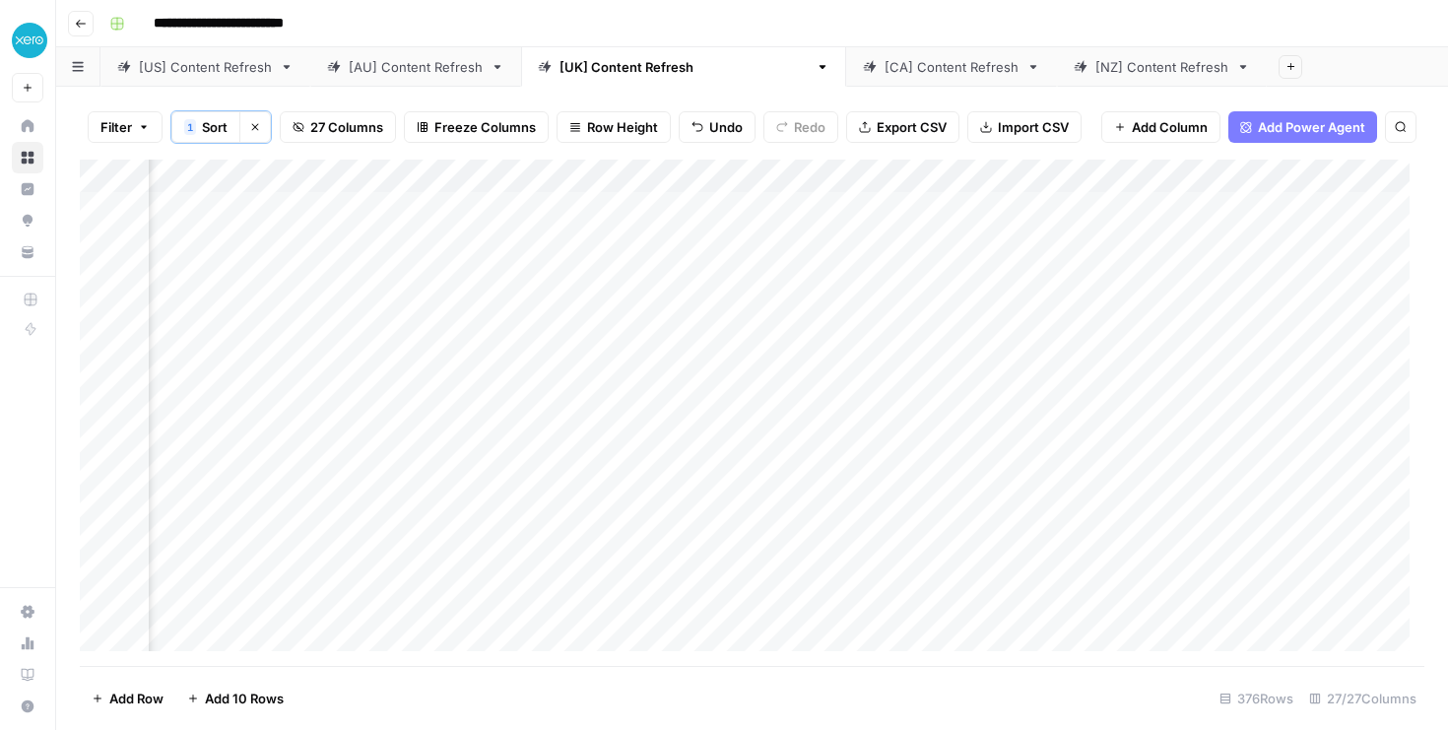
scroll to position [0, 4396]
click at [870, 409] on div "Add Column" at bounding box center [752, 413] width 1344 height 506
click at [611, 403] on div "Add Column" at bounding box center [752, 413] width 1344 height 506
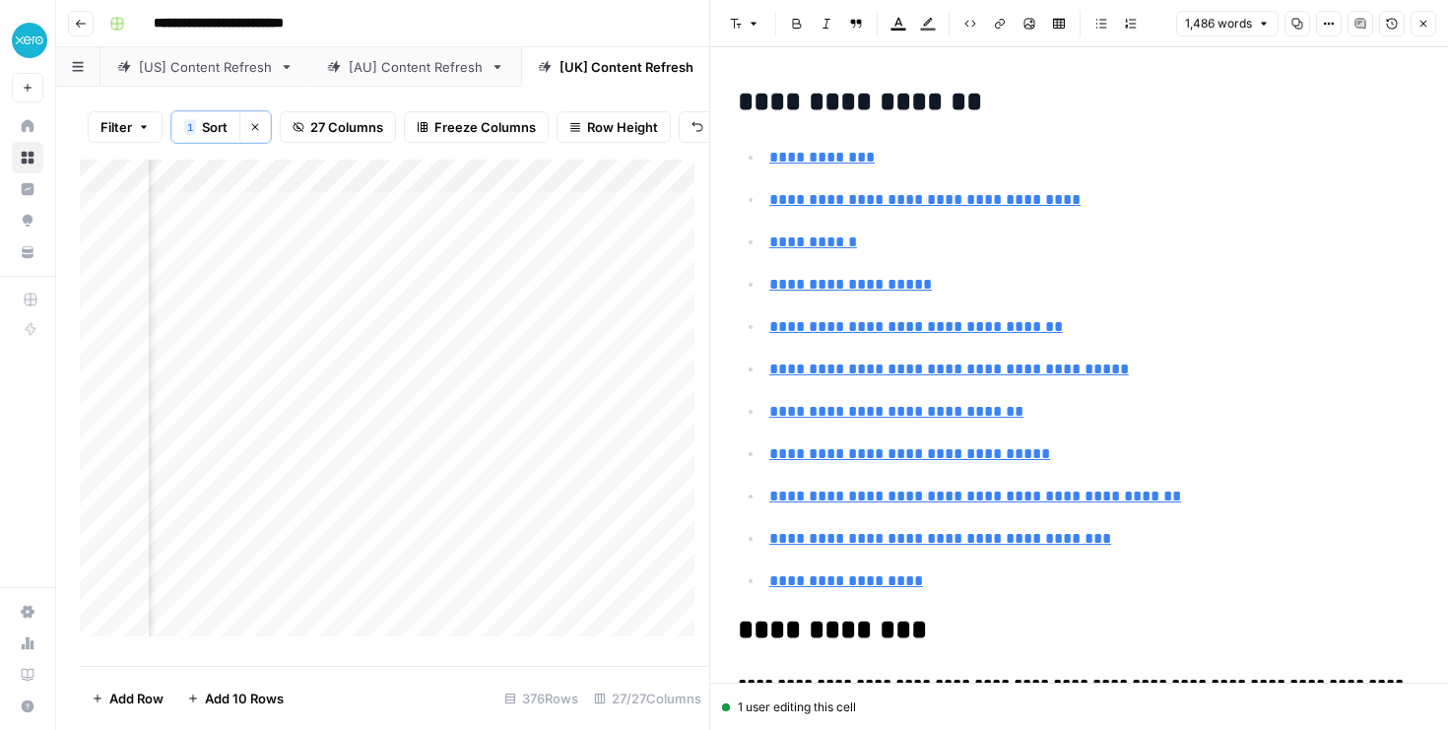
type input "#outside-ir35-meaning"
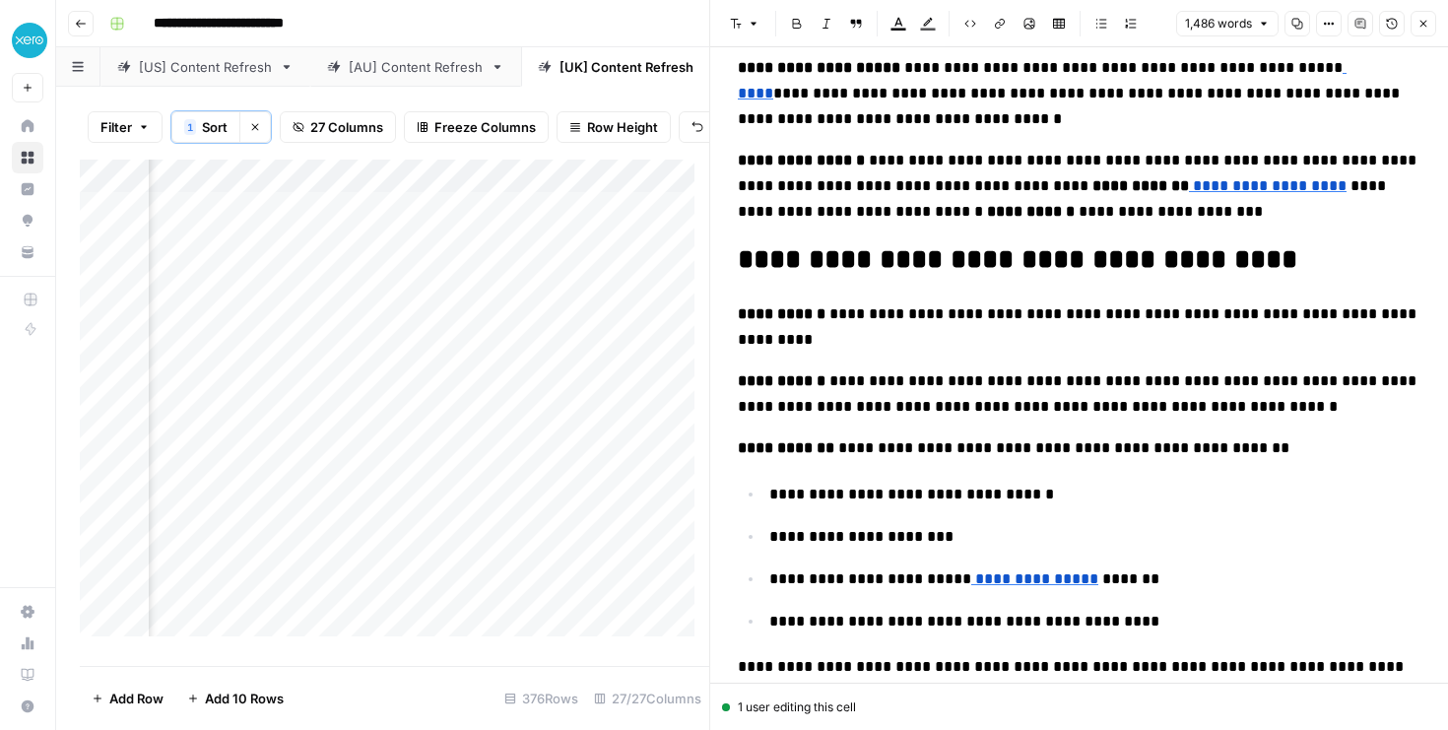
scroll to position [612, 0]
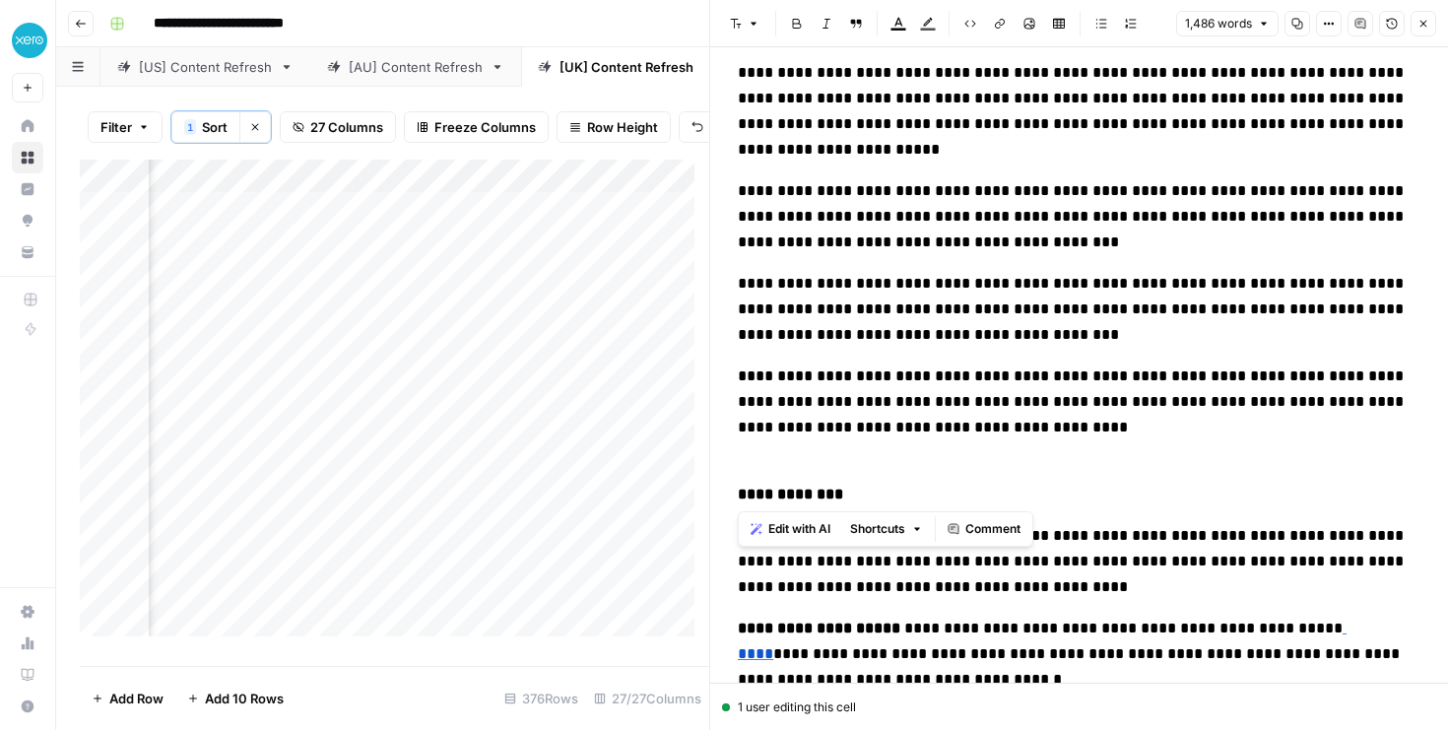
drag, startPoint x: 854, startPoint y: 502, endPoint x: 737, endPoint y: 496, distance: 117.3
click at [738, 496] on p "**********" at bounding box center [1079, 481] width 682 height 51
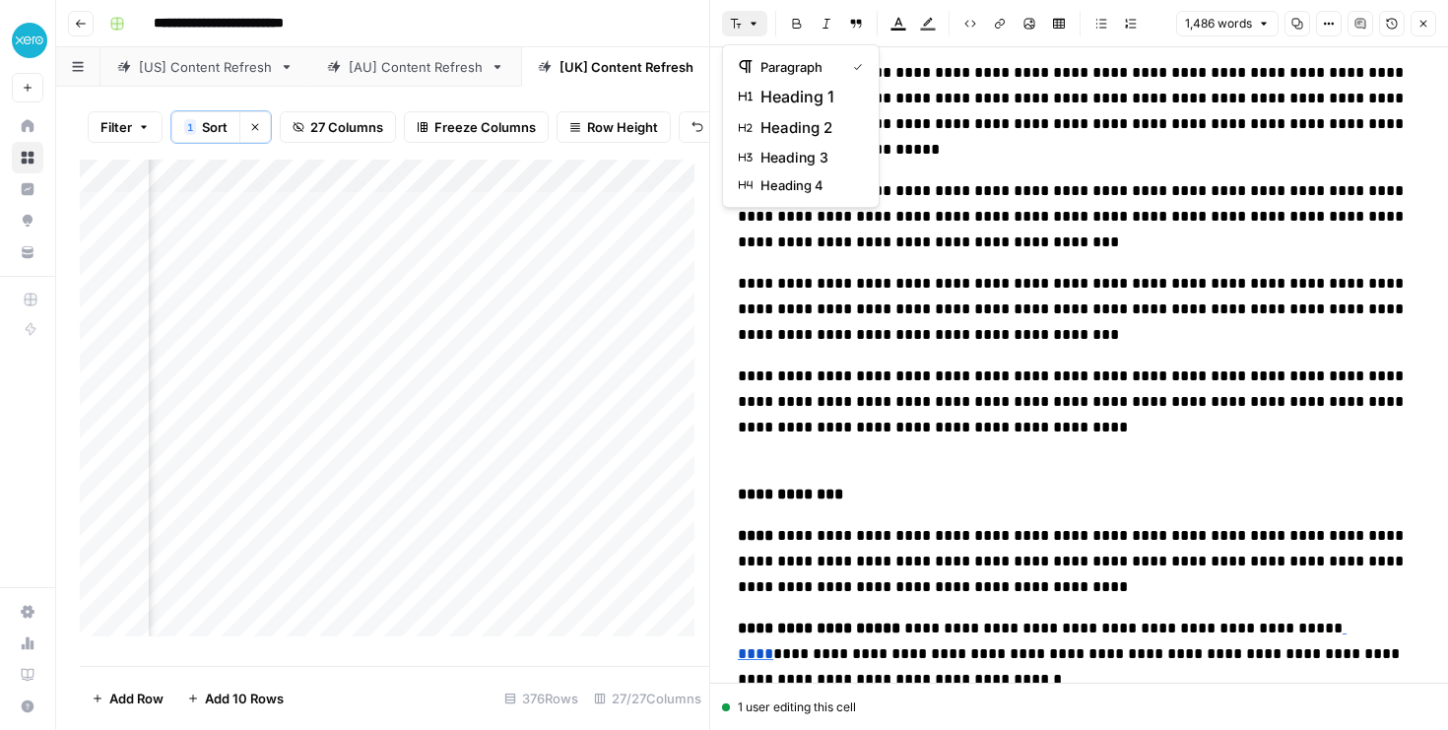
click at [742, 18] on button "Font style" at bounding box center [744, 24] width 45 height 26
click at [751, 130] on icon "button" at bounding box center [746, 128] width 14 height 8
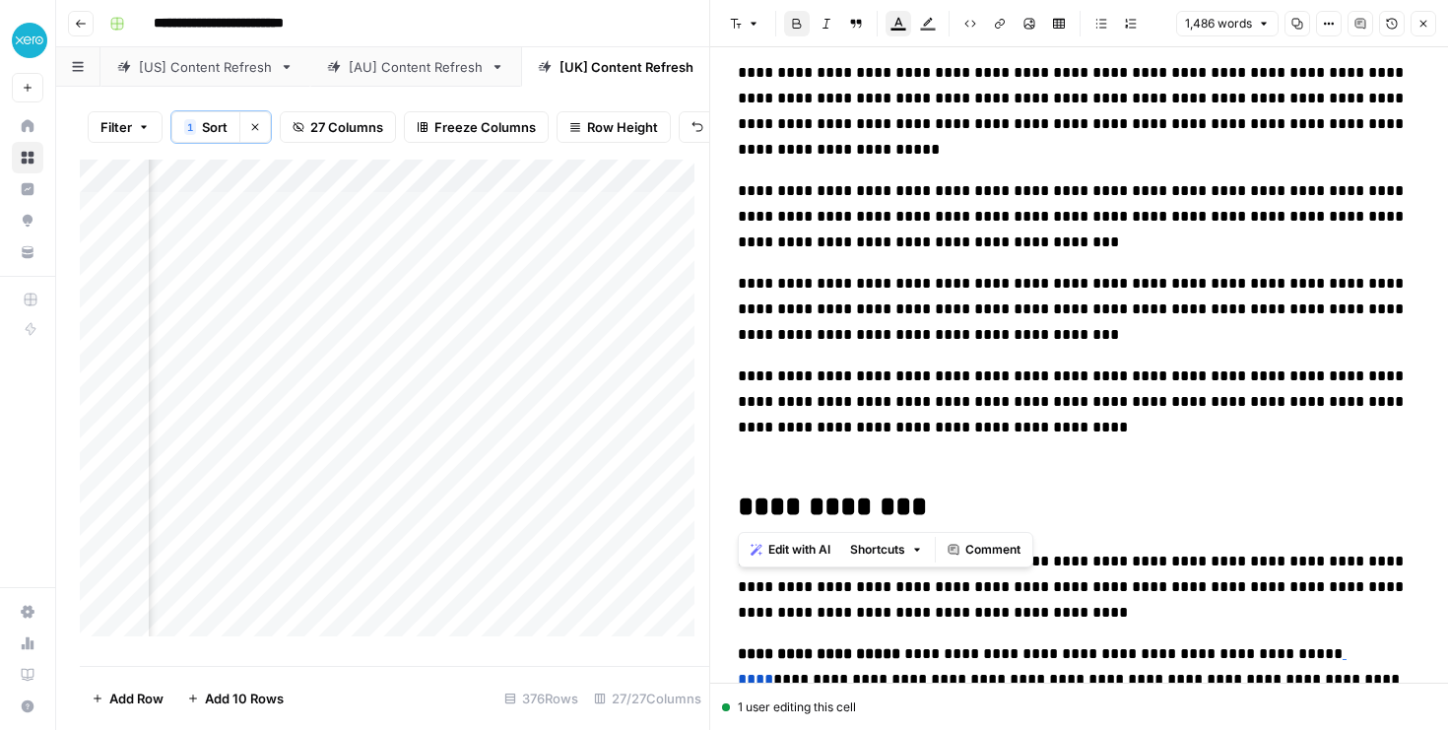
click at [909, 344] on p "**********" at bounding box center [1079, 309] width 682 height 77
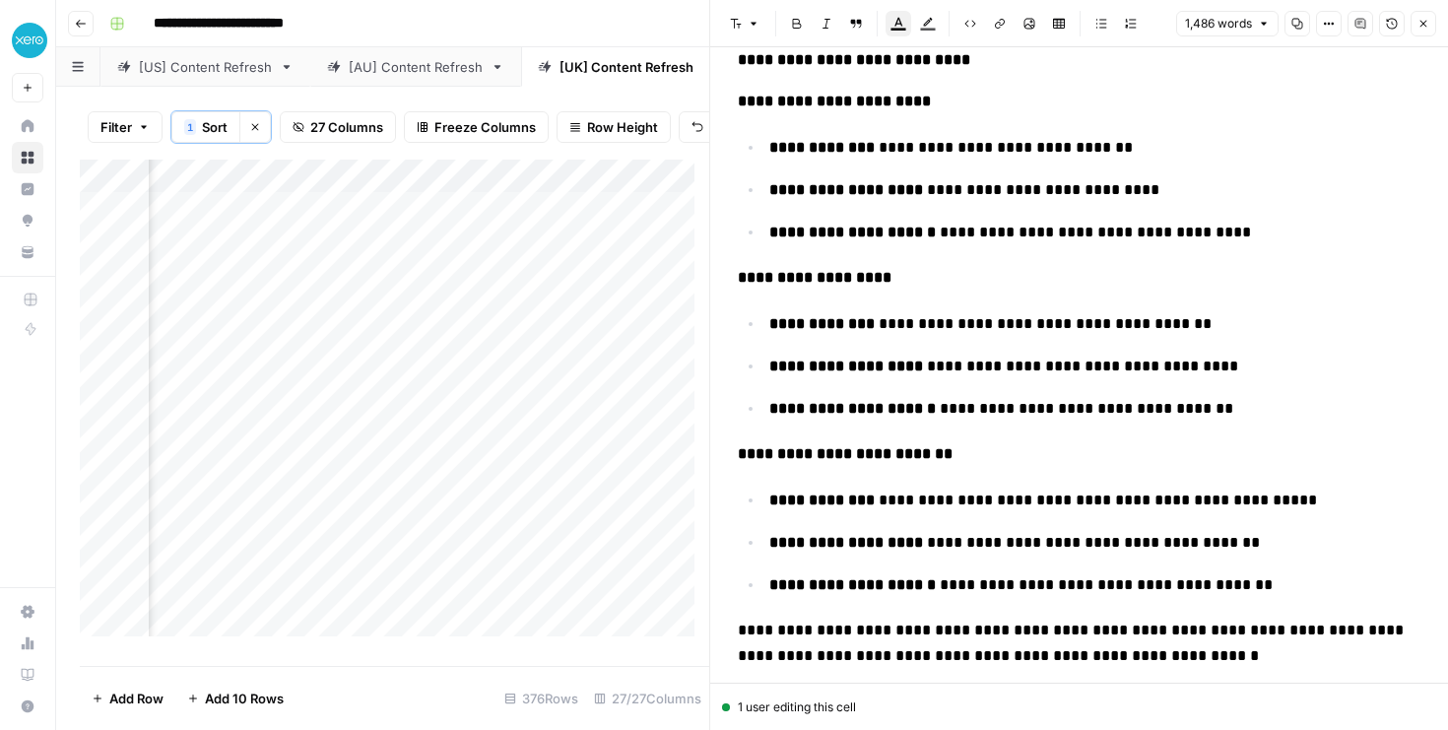
scroll to position [3010, 0]
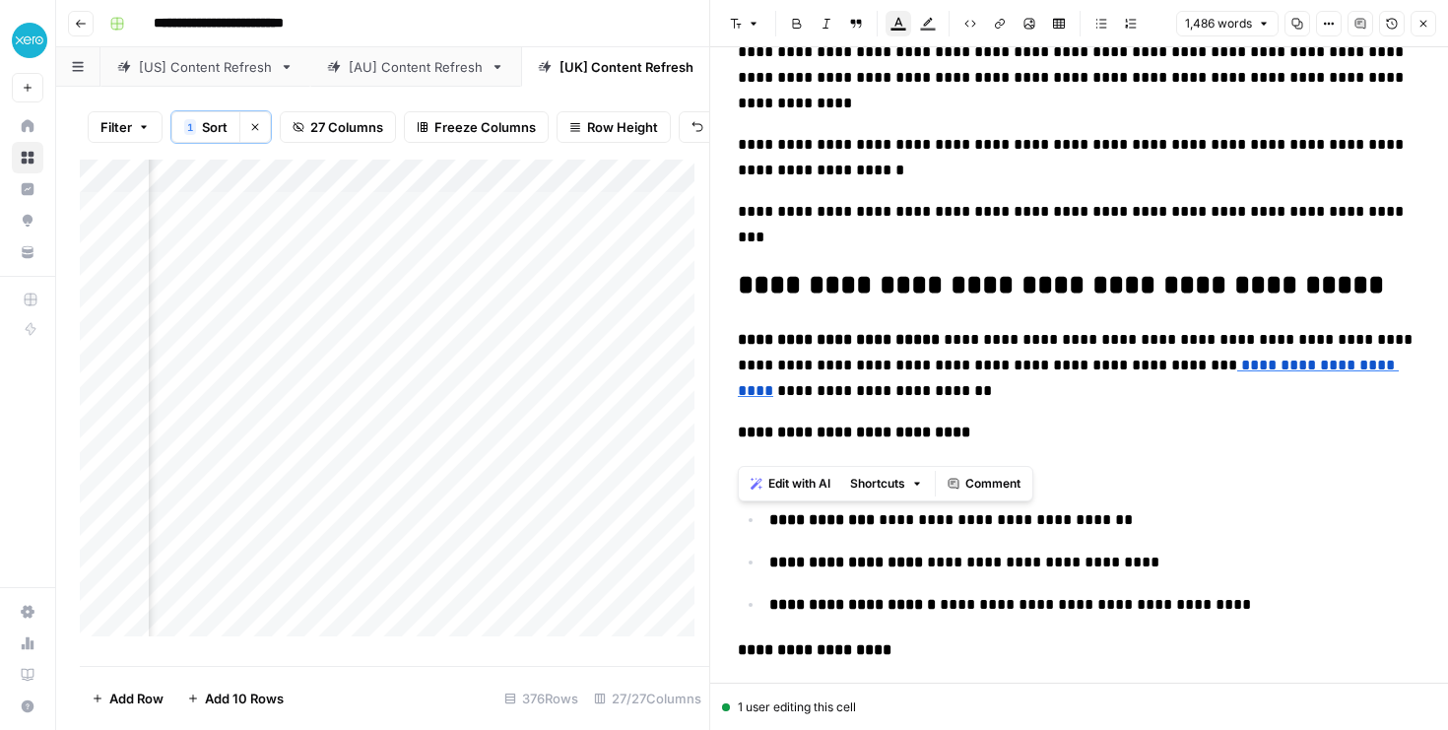
drag, startPoint x: 942, startPoint y: 454, endPoint x: 722, endPoint y: 444, distance: 220.8
click at [722, 444] on div "**********" at bounding box center [1079, 259] width 738 height 6444
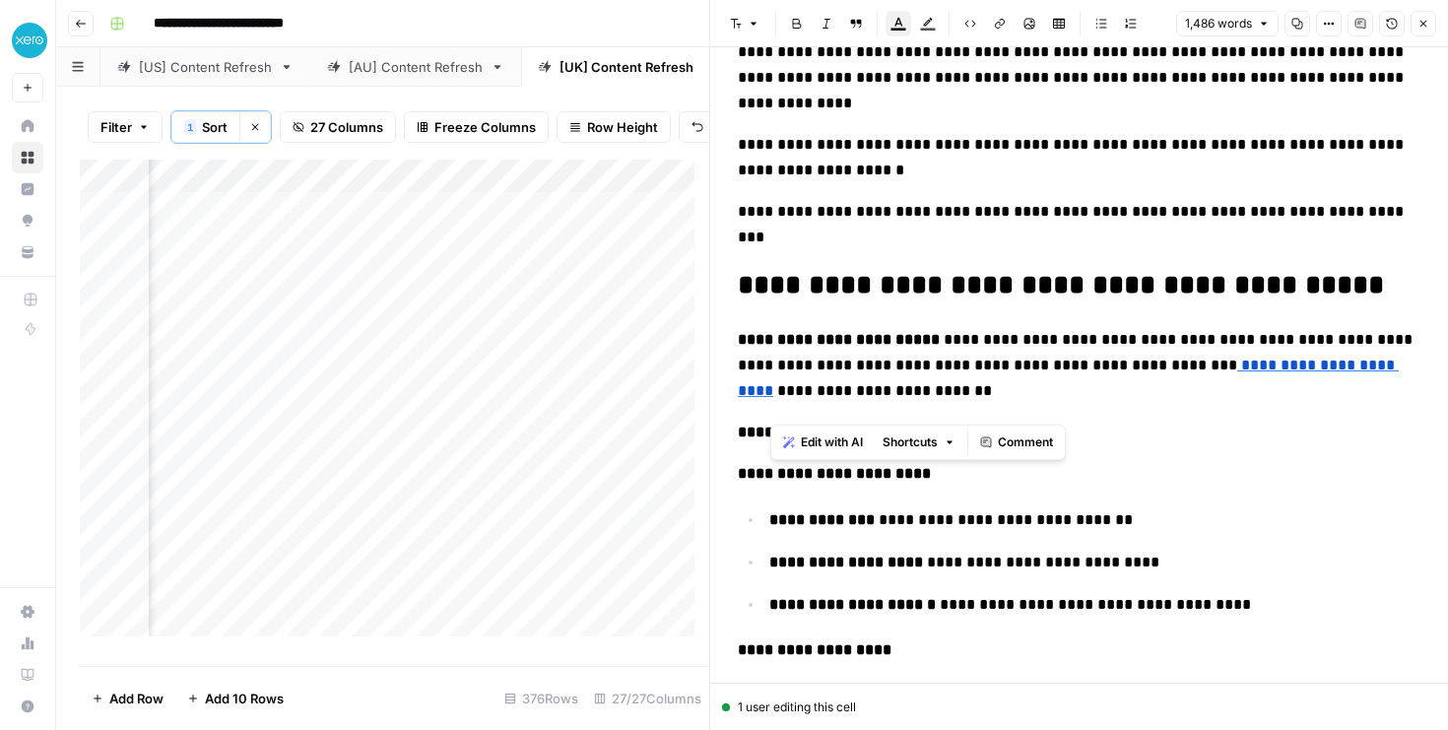
drag, startPoint x: 804, startPoint y: 404, endPoint x: 771, endPoint y: 406, distance: 32.6
click at [771, 424] on strong "**********" at bounding box center [854, 431] width 232 height 15
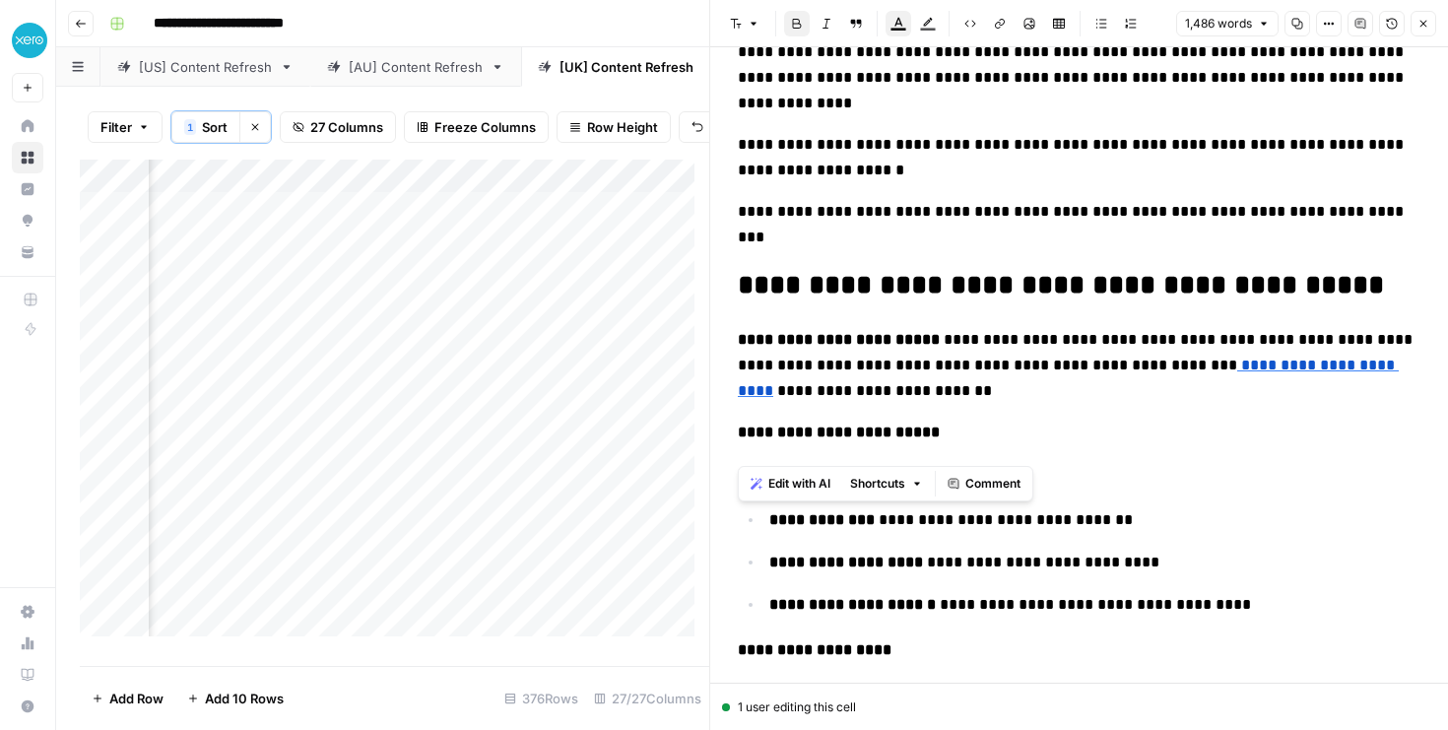
drag, startPoint x: 903, startPoint y: 453, endPoint x: 738, endPoint y: 448, distance: 165.5
click at [738, 461] on p "**********" at bounding box center [1079, 474] width 682 height 26
click at [748, 29] on icon "button" at bounding box center [753, 24] width 12 height 12
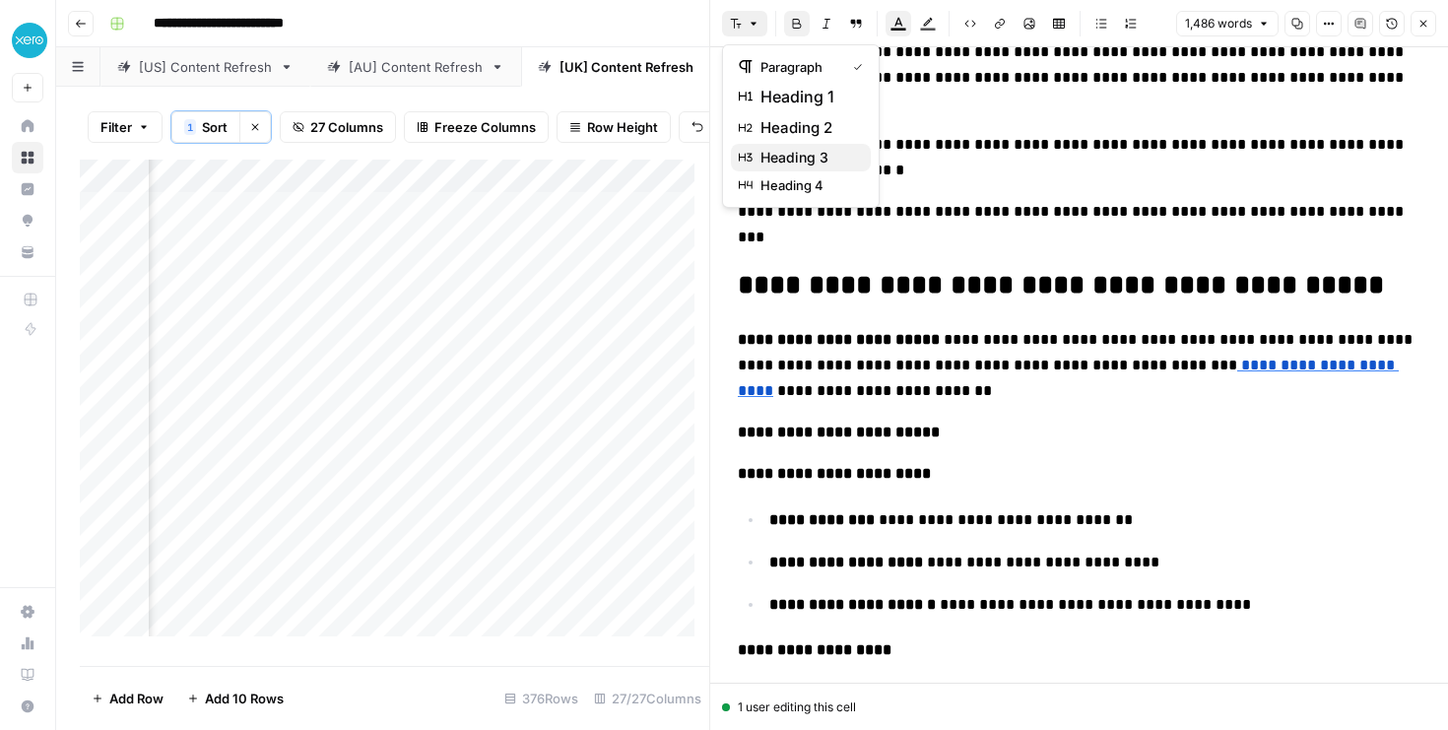
click at [767, 162] on span "heading 3" at bounding box center [807, 158] width 95 height 20
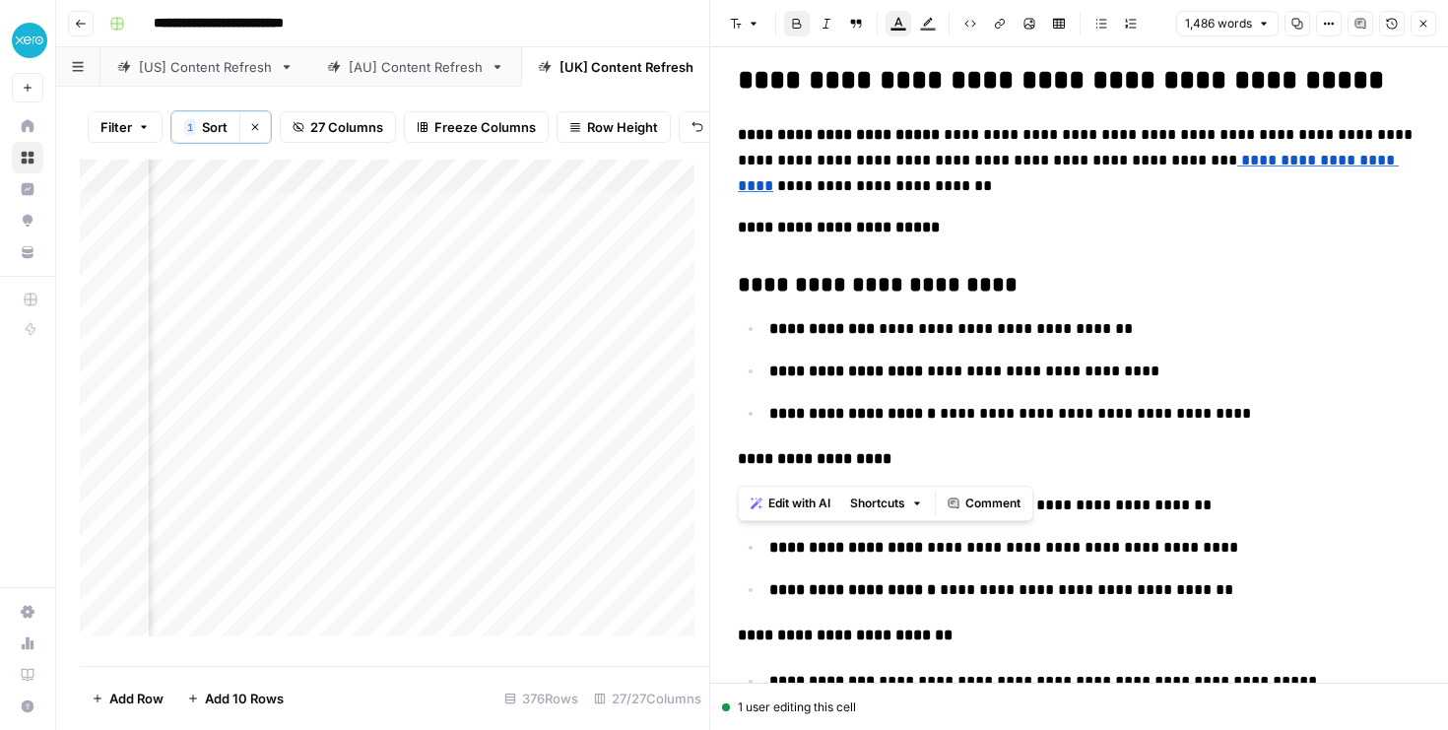
scroll to position [3243, 0]
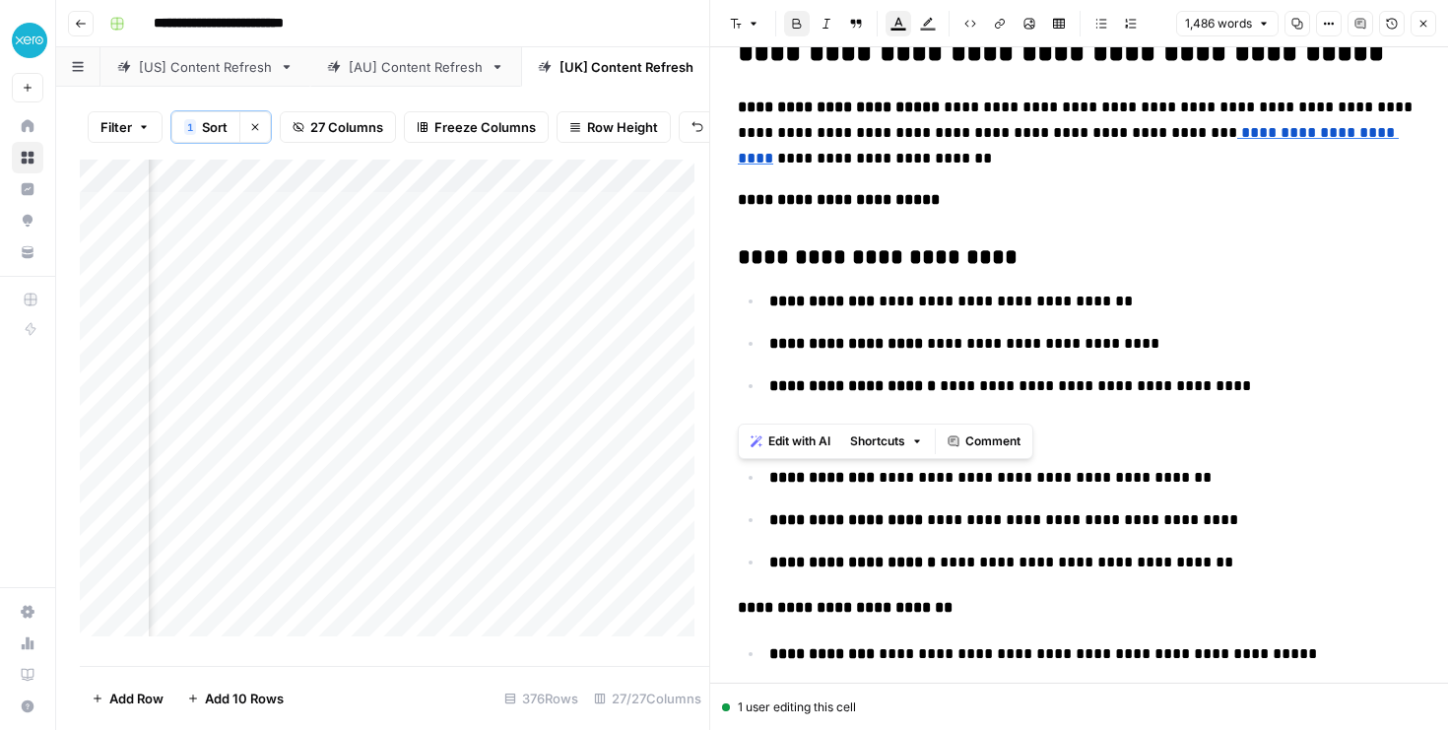
drag, startPoint x: 891, startPoint y: 413, endPoint x: 711, endPoint y: 404, distance: 180.4
click at [711, 404] on div "**********" at bounding box center [1078, 365] width 739 height 730
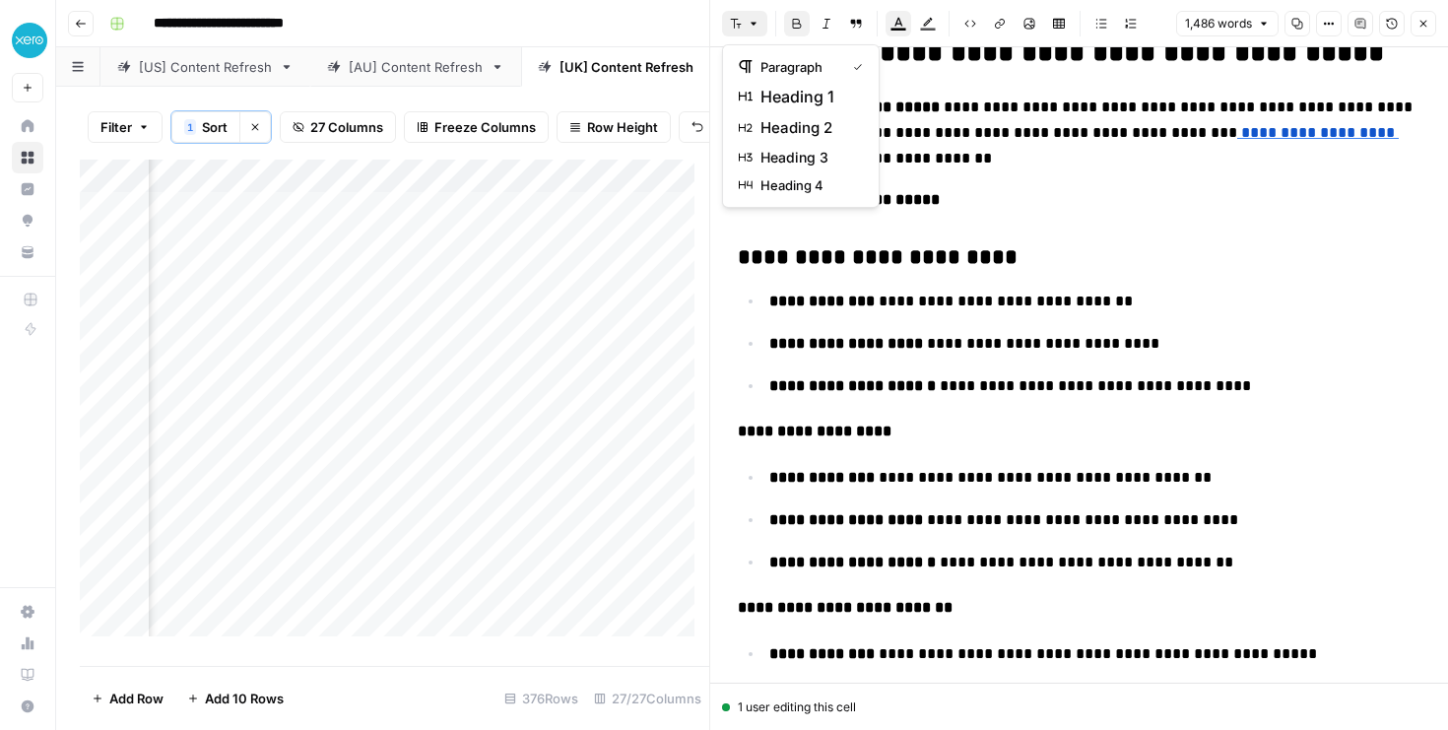
click at [744, 26] on button "Font style" at bounding box center [744, 24] width 45 height 26
click at [770, 153] on span "heading 3" at bounding box center [807, 158] width 95 height 20
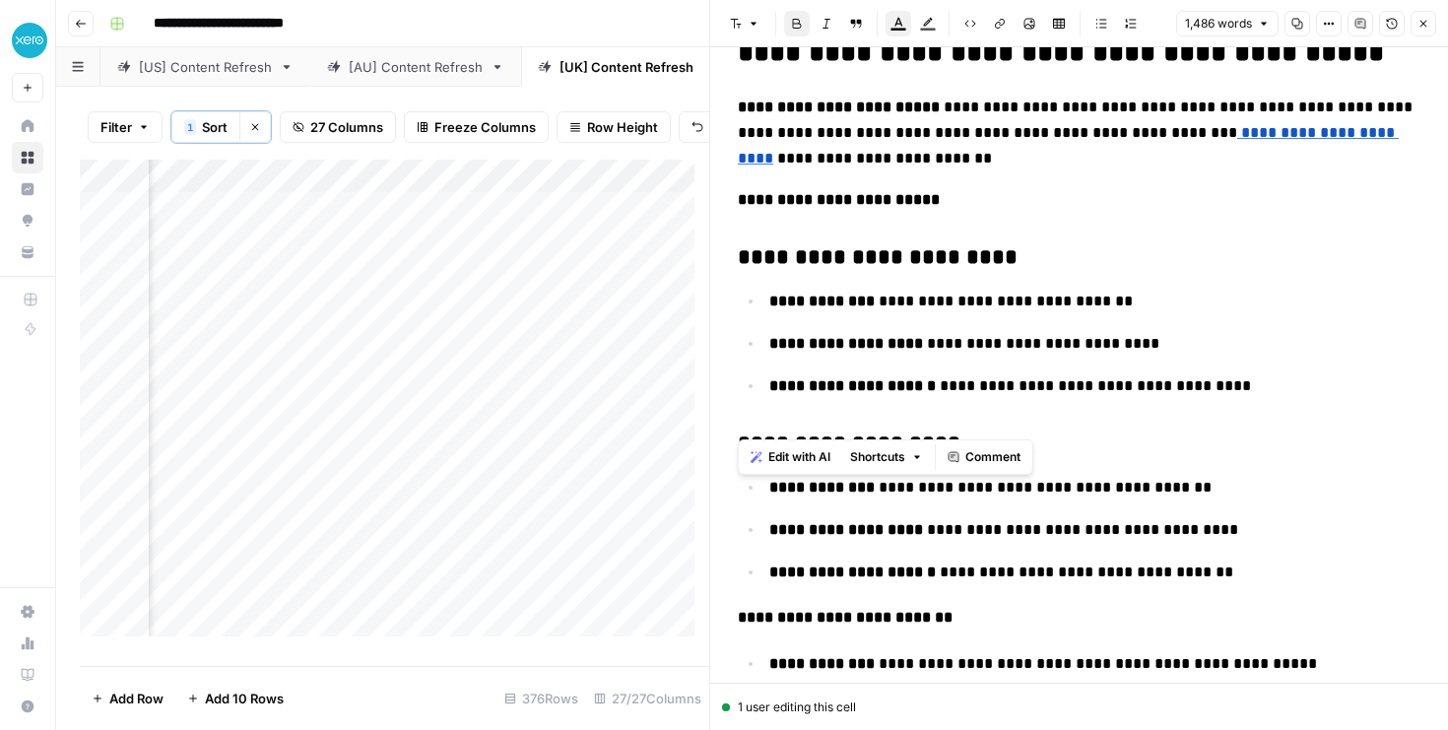
scroll to position [3367, 0]
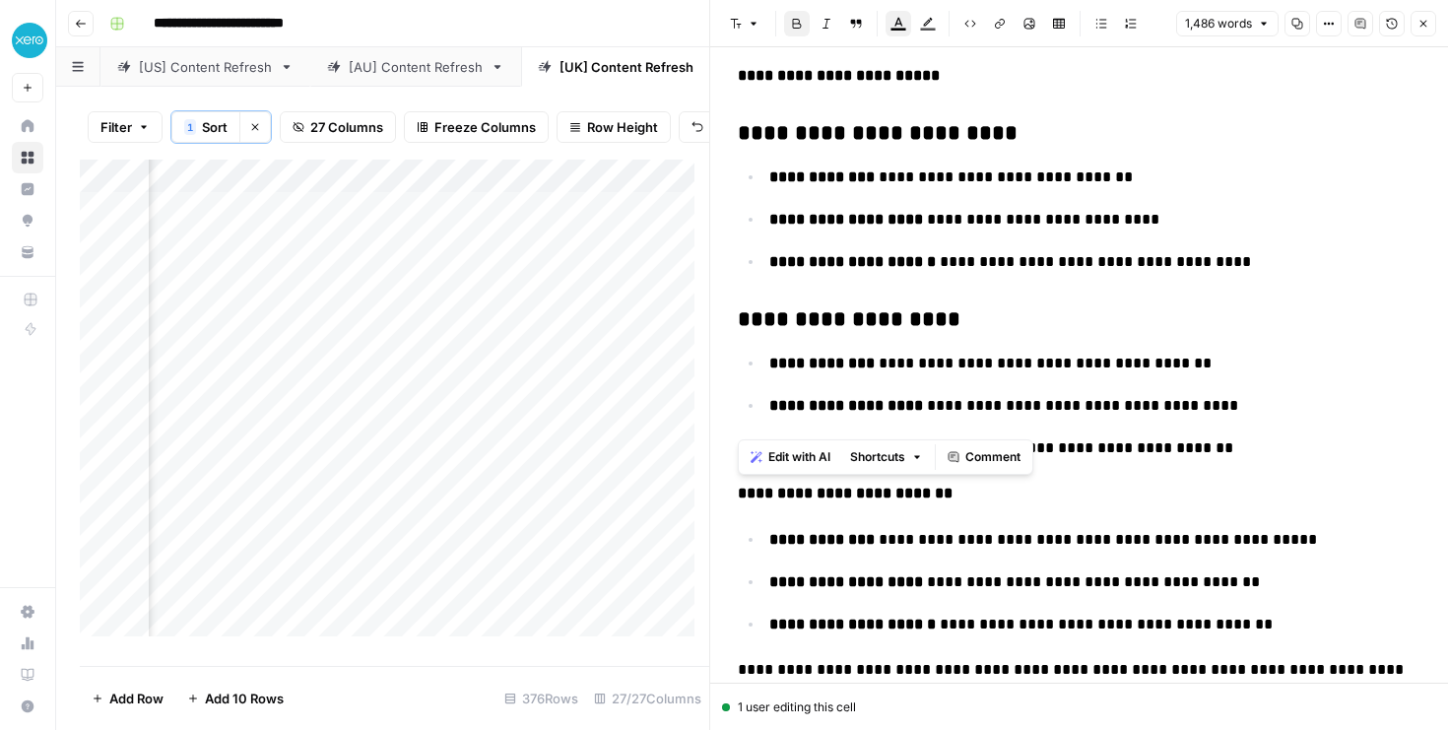
click at [930, 616] on span "**********" at bounding box center [1020, 623] width 503 height 15
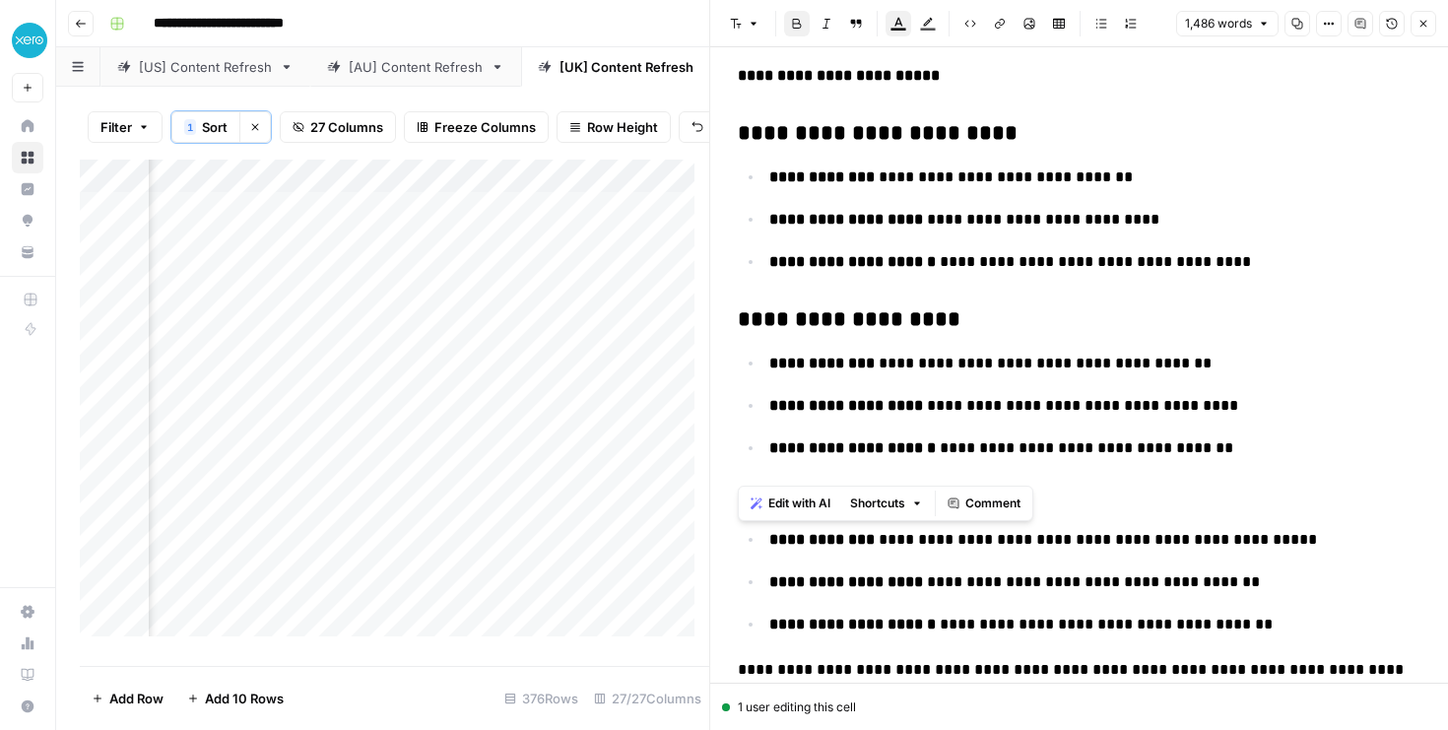
drag, startPoint x: 943, startPoint y: 461, endPoint x: 737, endPoint y: 461, distance: 206.8
click at [748, 25] on icon "button" at bounding box center [753, 24] width 12 height 12
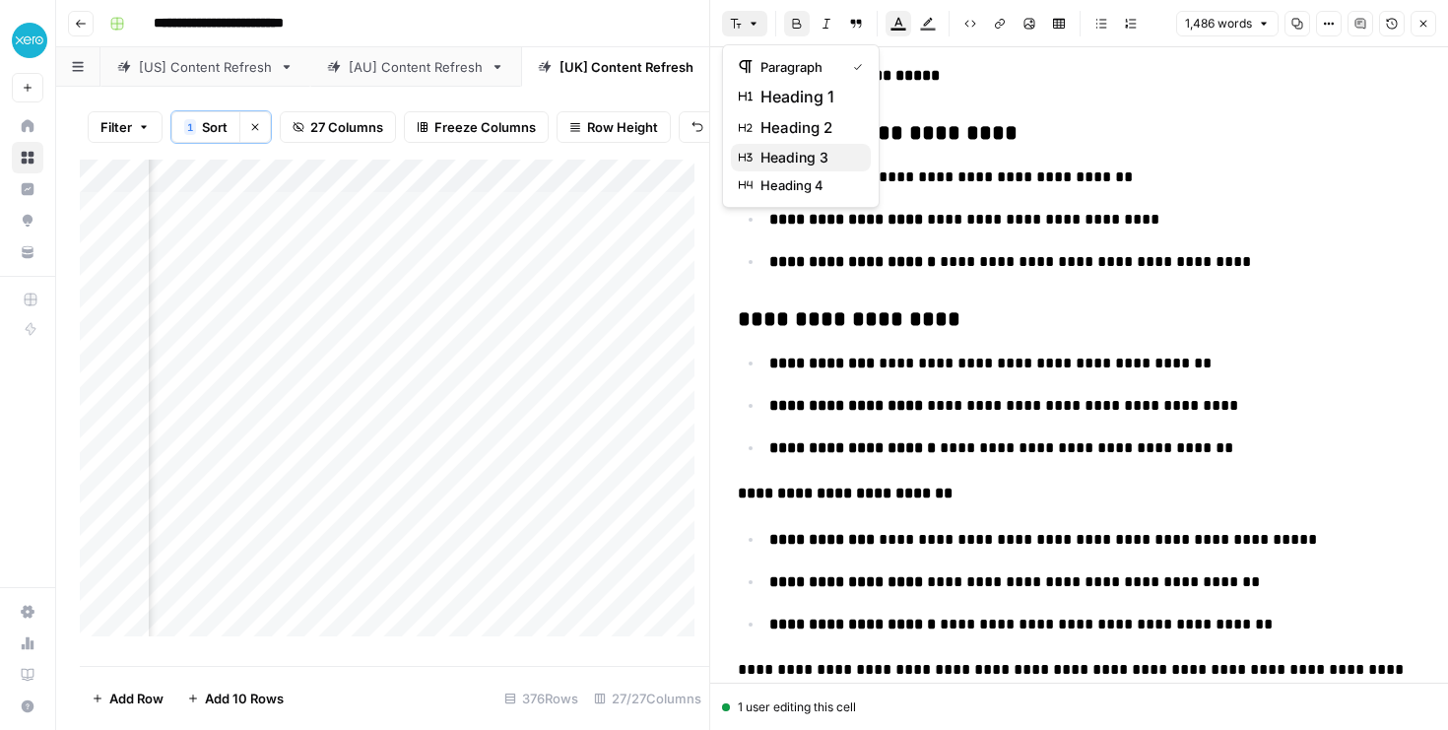
click at [761, 157] on span "heading 3" at bounding box center [807, 158] width 95 height 20
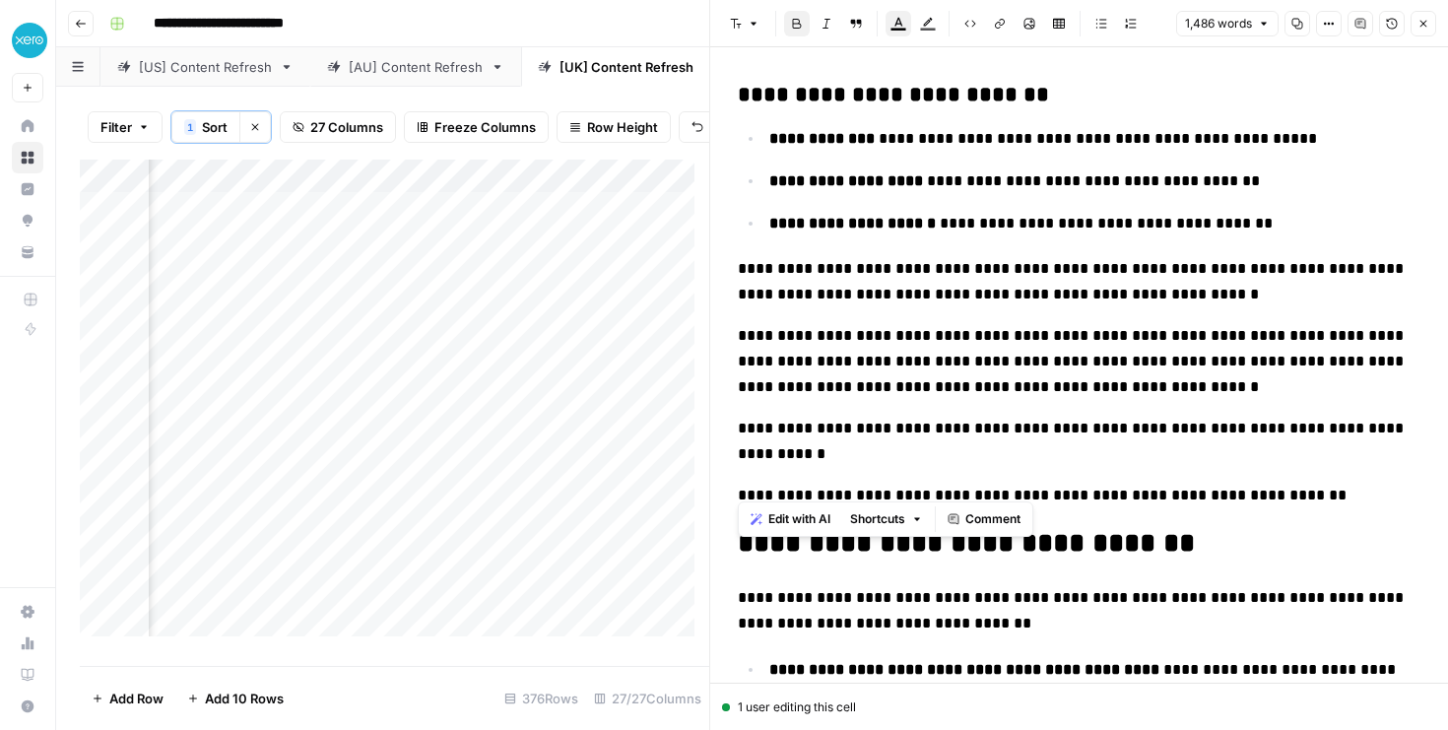
click at [896, 421] on span "**********" at bounding box center [1073, 441] width 670 height 40
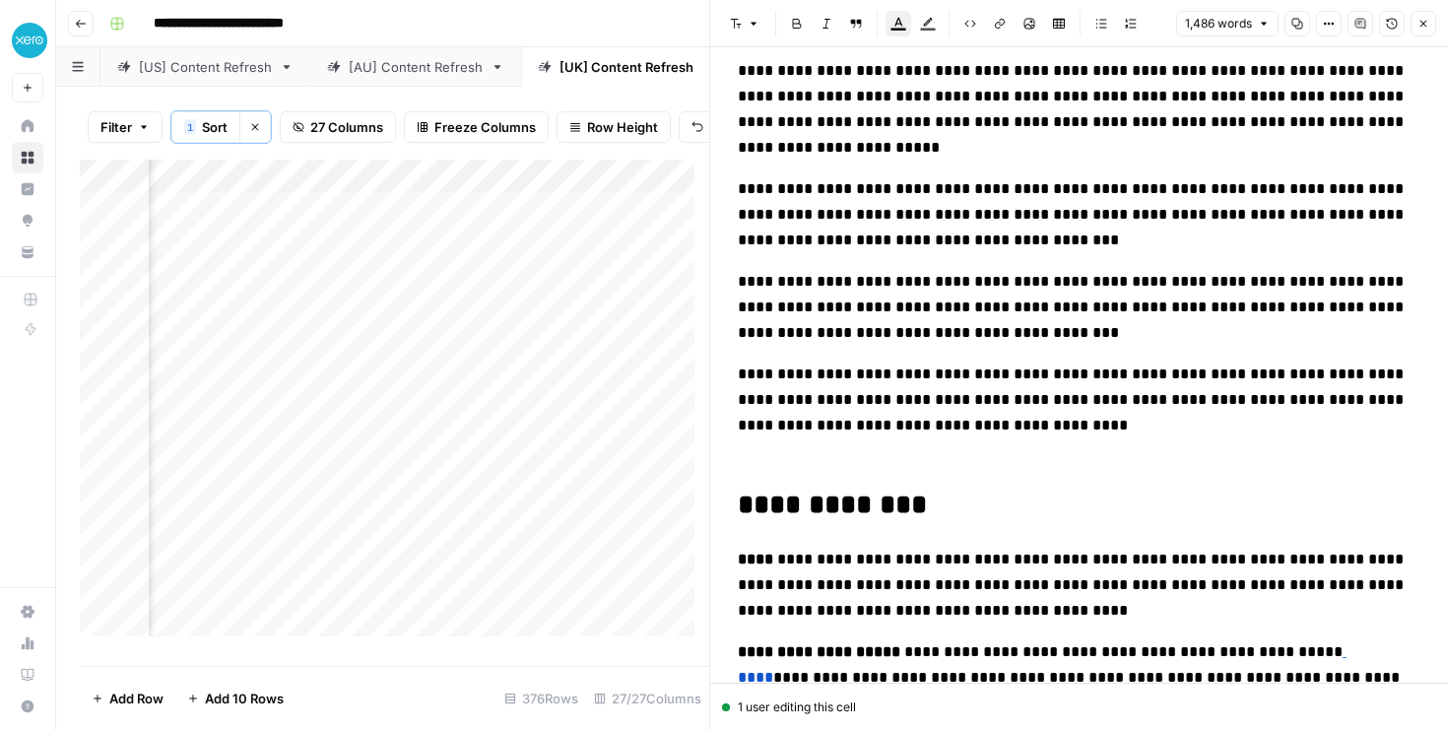
scroll to position [0, 4829]
click at [538, 426] on div "Add Column" at bounding box center [394, 405] width 629 height 491
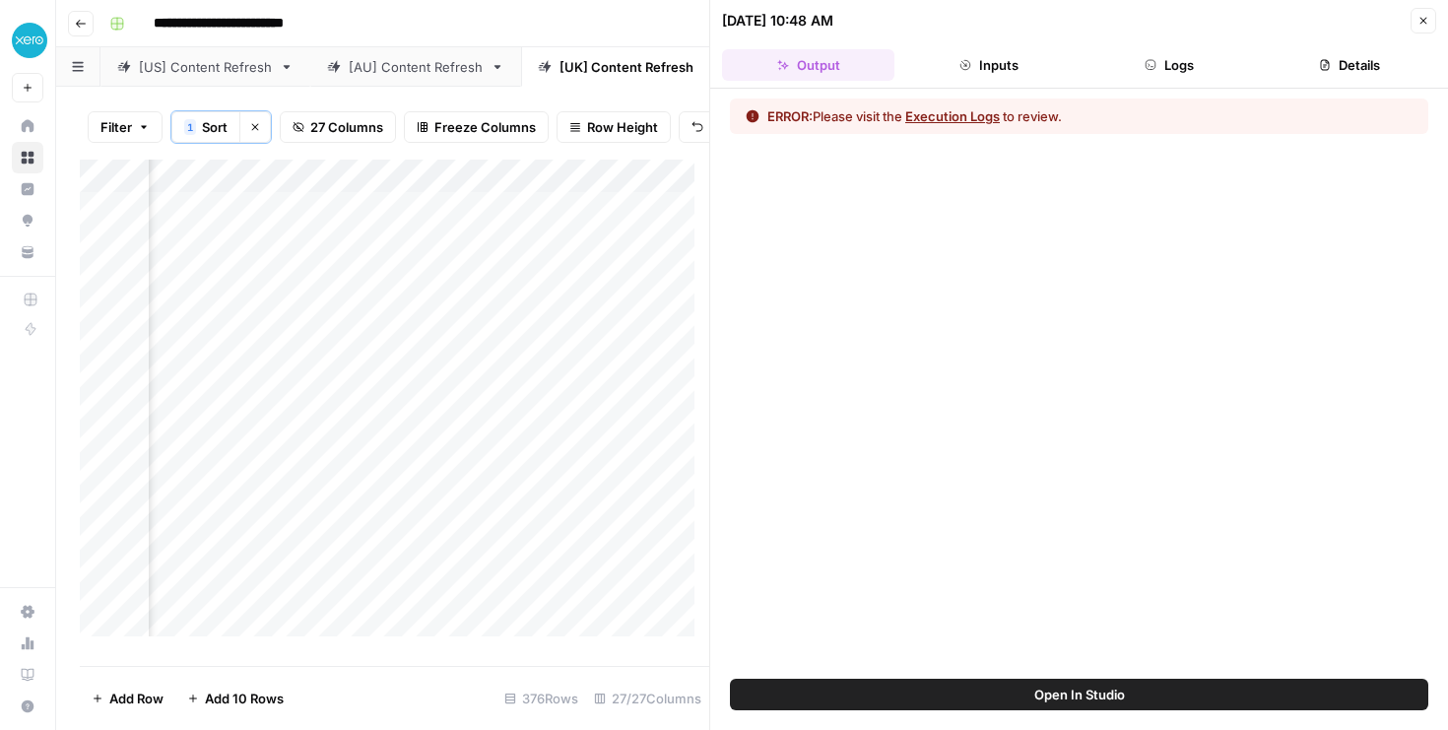
click at [1140, 63] on button "Logs" at bounding box center [1169, 65] width 172 height 32
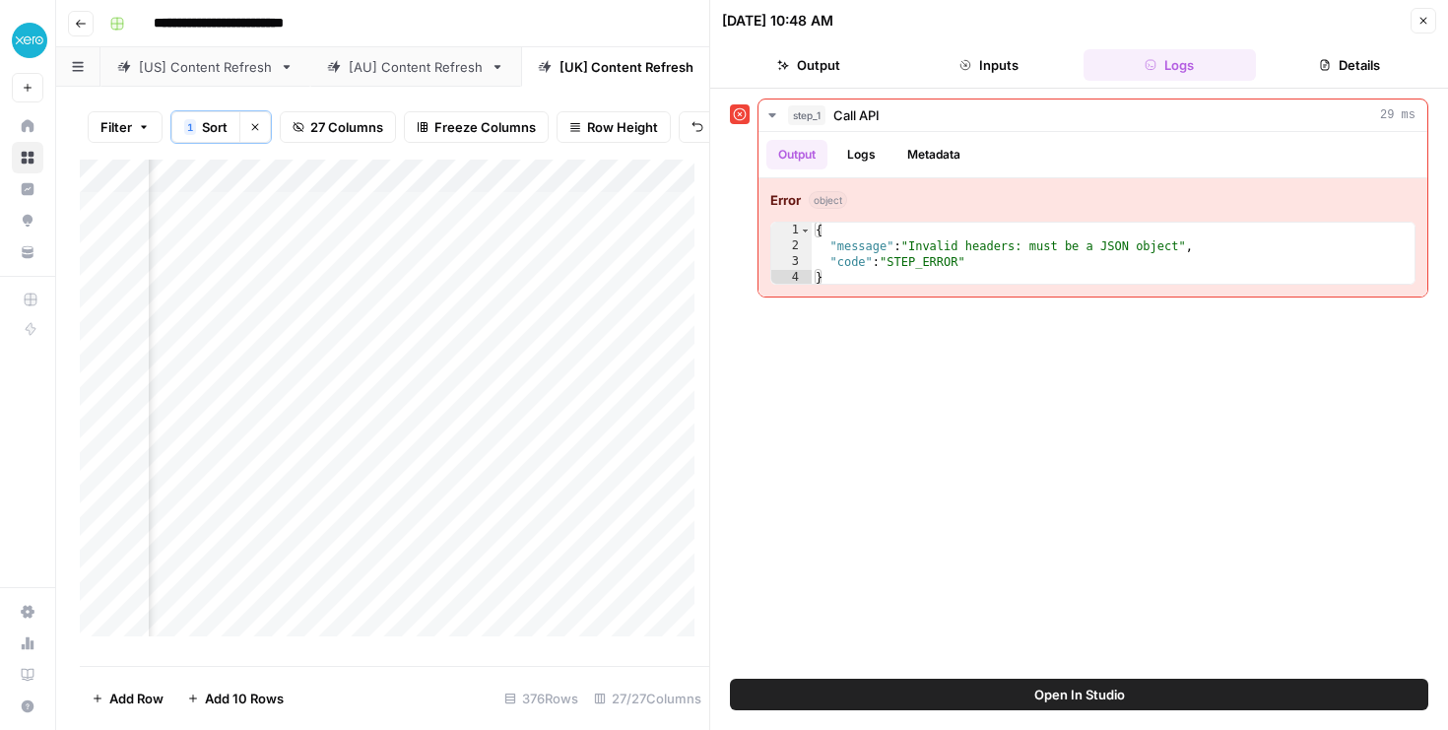
scroll to position [0, 3423]
click at [1051, 698] on span "Open In Studio" at bounding box center [1079, 694] width 91 height 20
click at [1423, 21] on icon "button" at bounding box center [1423, 21] width 7 height 7
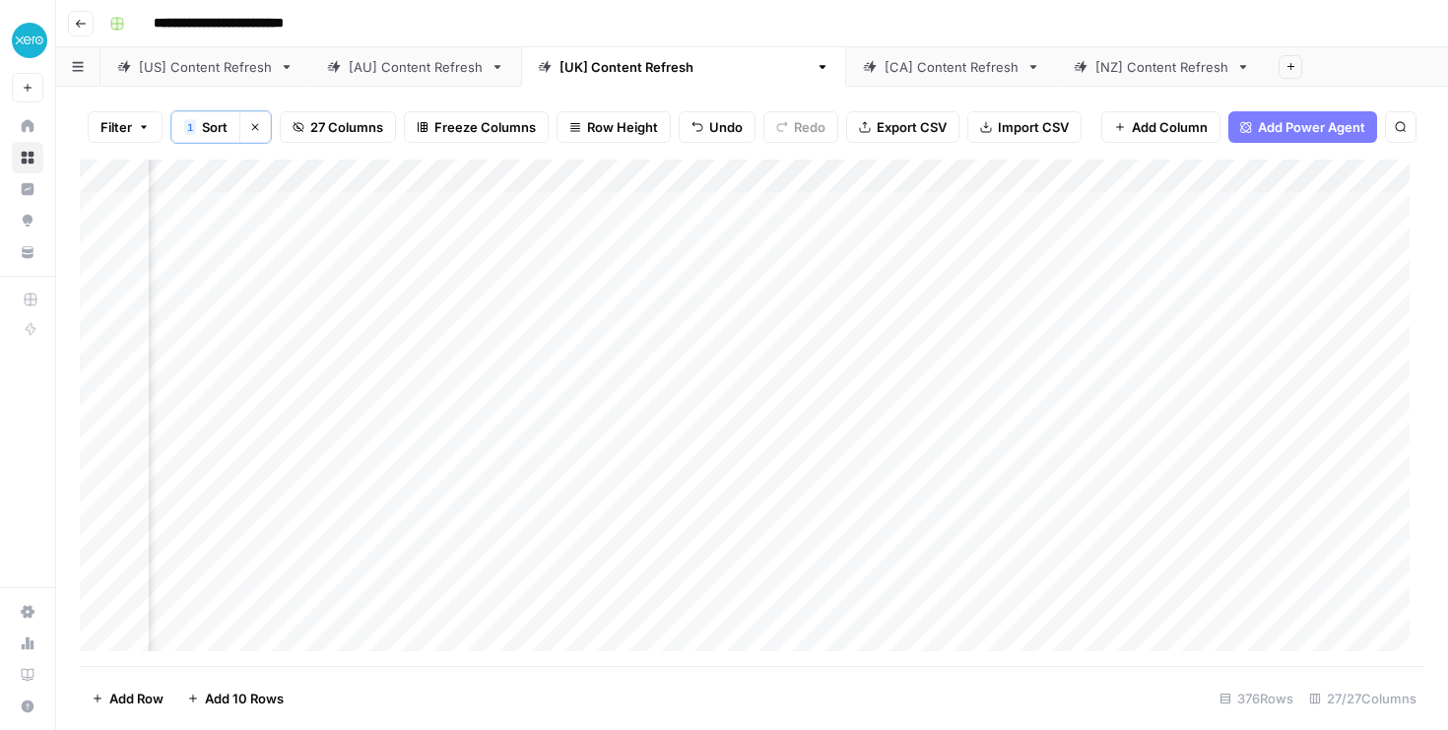
scroll to position [1, 2716]
click at [812, 410] on div "Add Column" at bounding box center [752, 413] width 1344 height 506
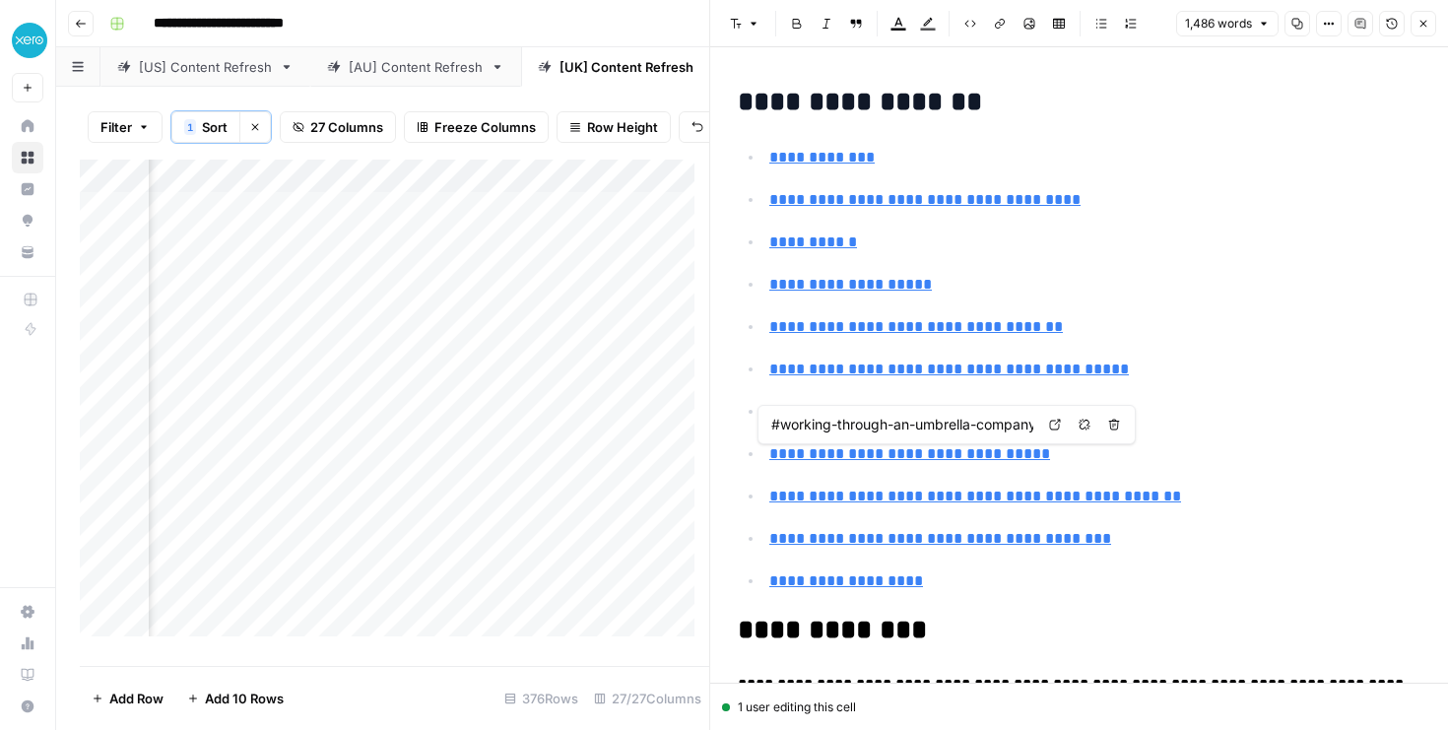
type input "#managing-your-finances-with-the-right-tools"
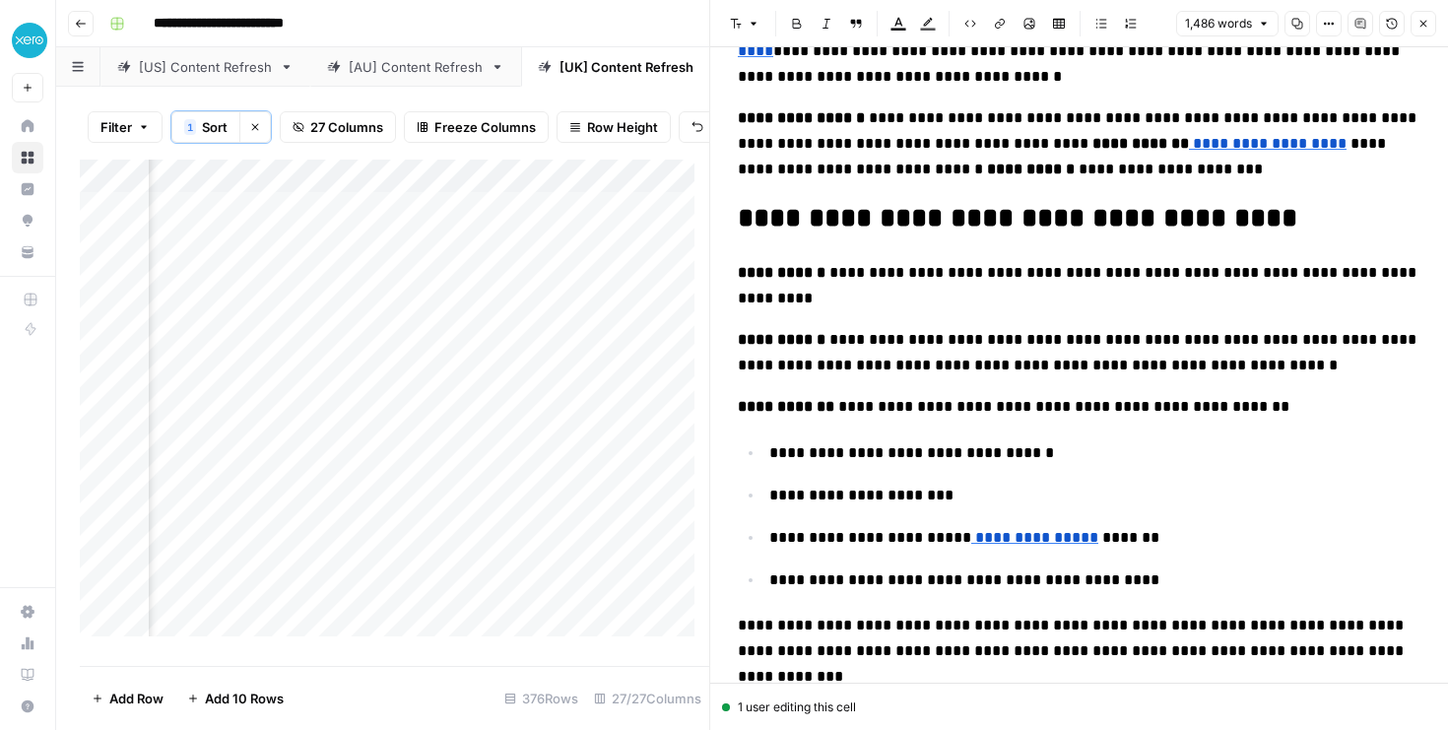
scroll to position [839, 0]
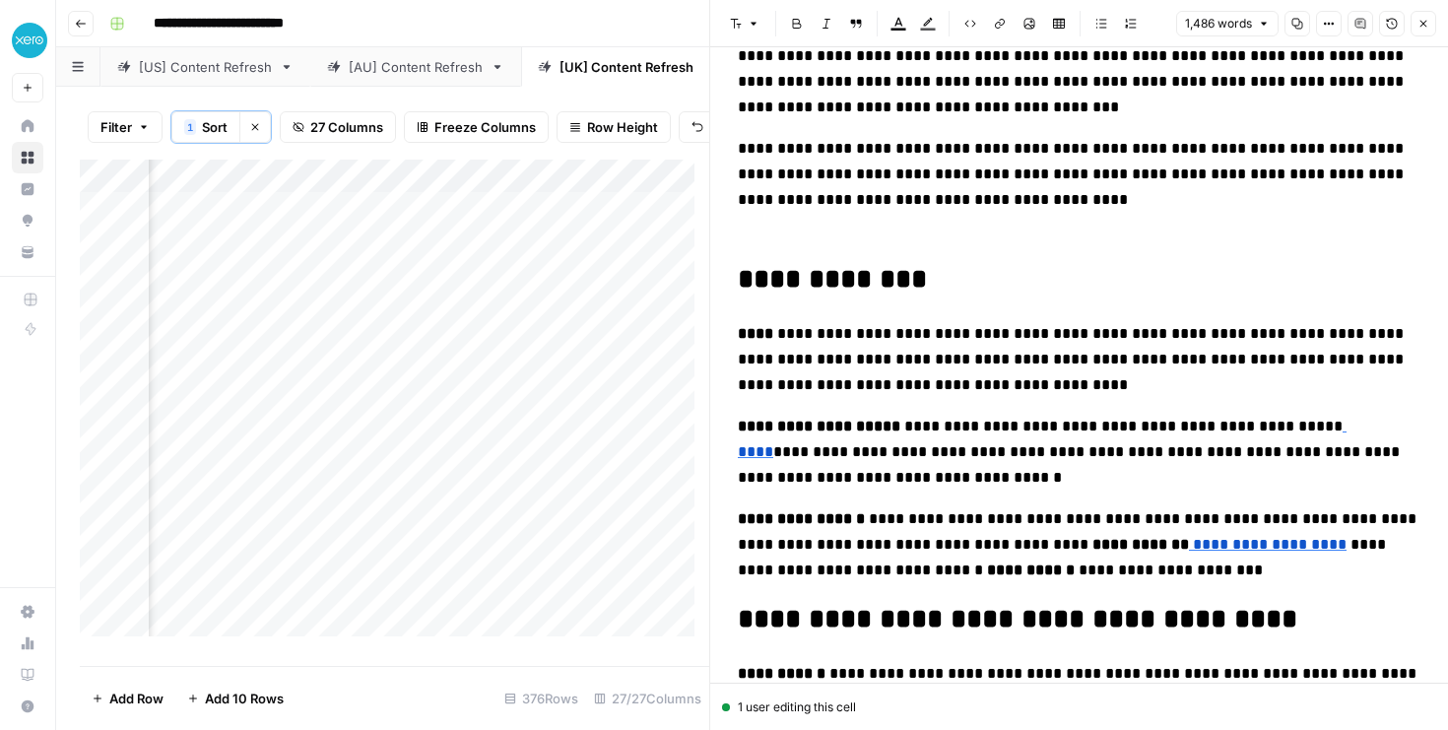
click at [787, 247] on h2 "**********" at bounding box center [1079, 263] width 682 height 63
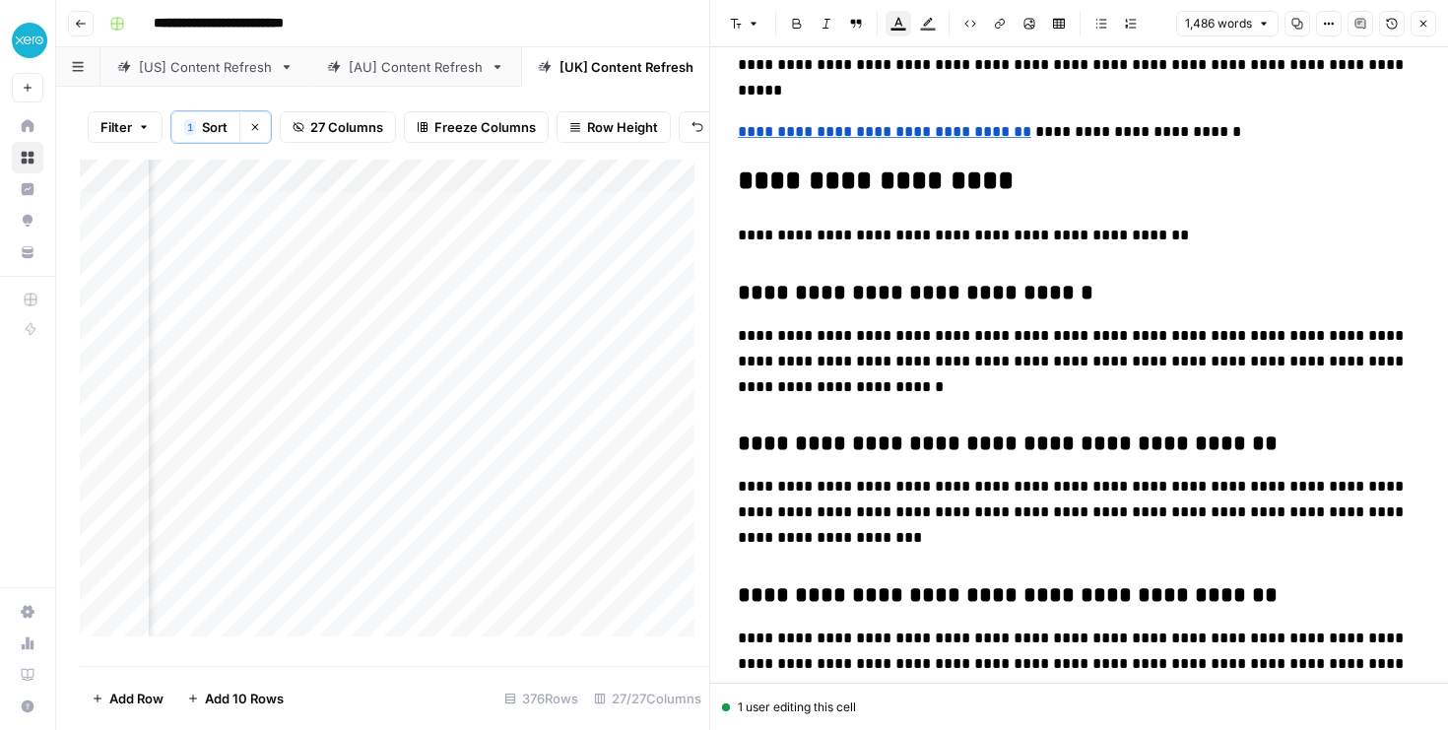
scroll to position [5765, 0]
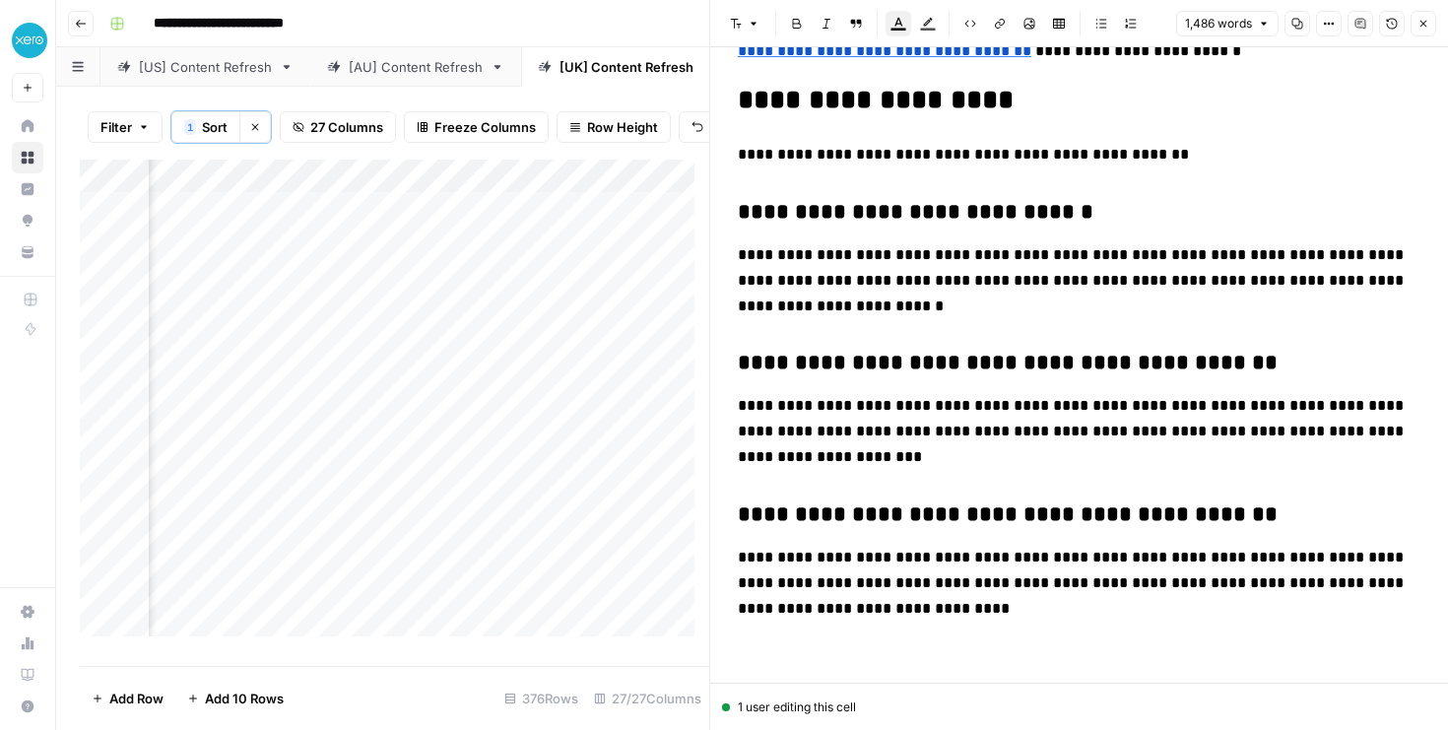
click at [1422, 18] on icon "button" at bounding box center [1423, 24] width 12 height 12
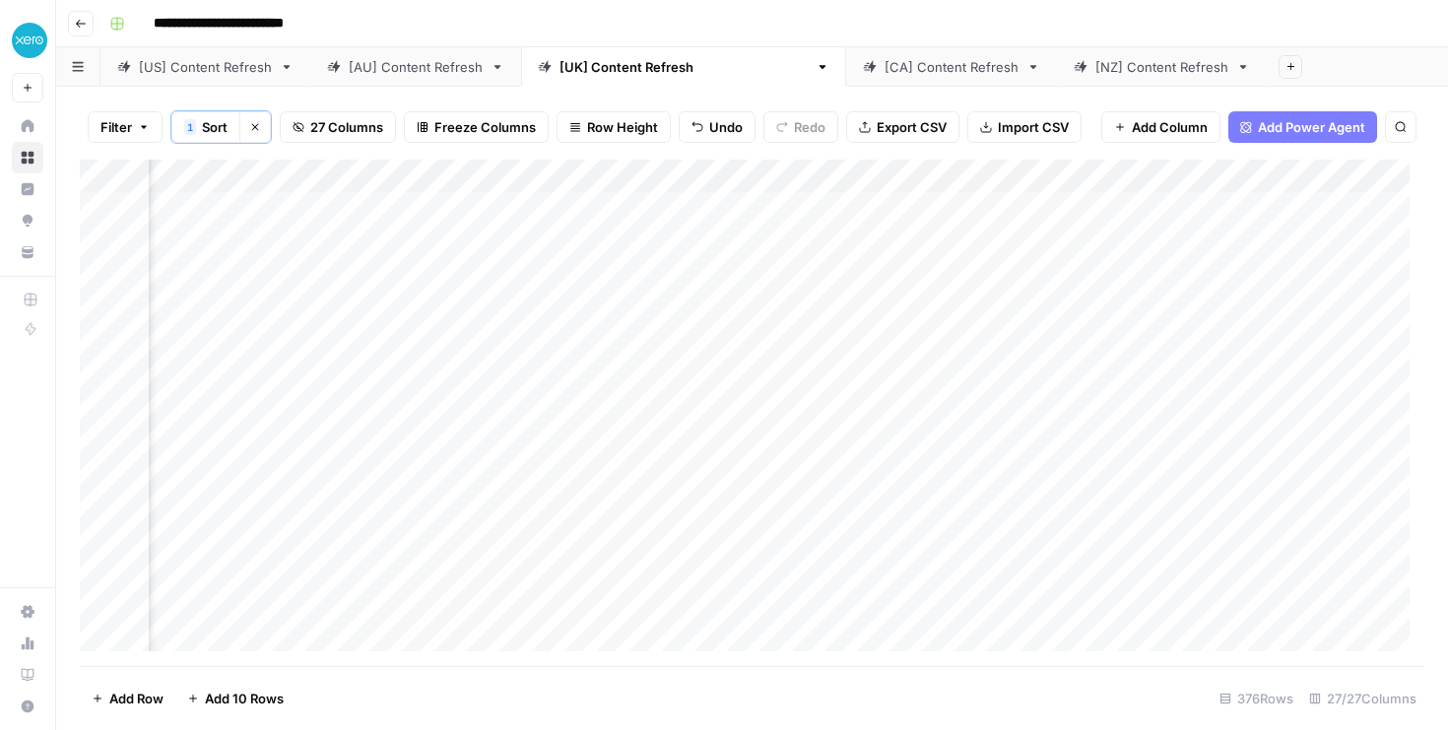
scroll to position [1, 4070]
click at [1323, 409] on div "Add Column" at bounding box center [752, 413] width 1344 height 506
click at [1362, 167] on div "Add Column" at bounding box center [752, 413] width 1344 height 506
click at [1288, 173] on div "Add Column" at bounding box center [752, 413] width 1344 height 506
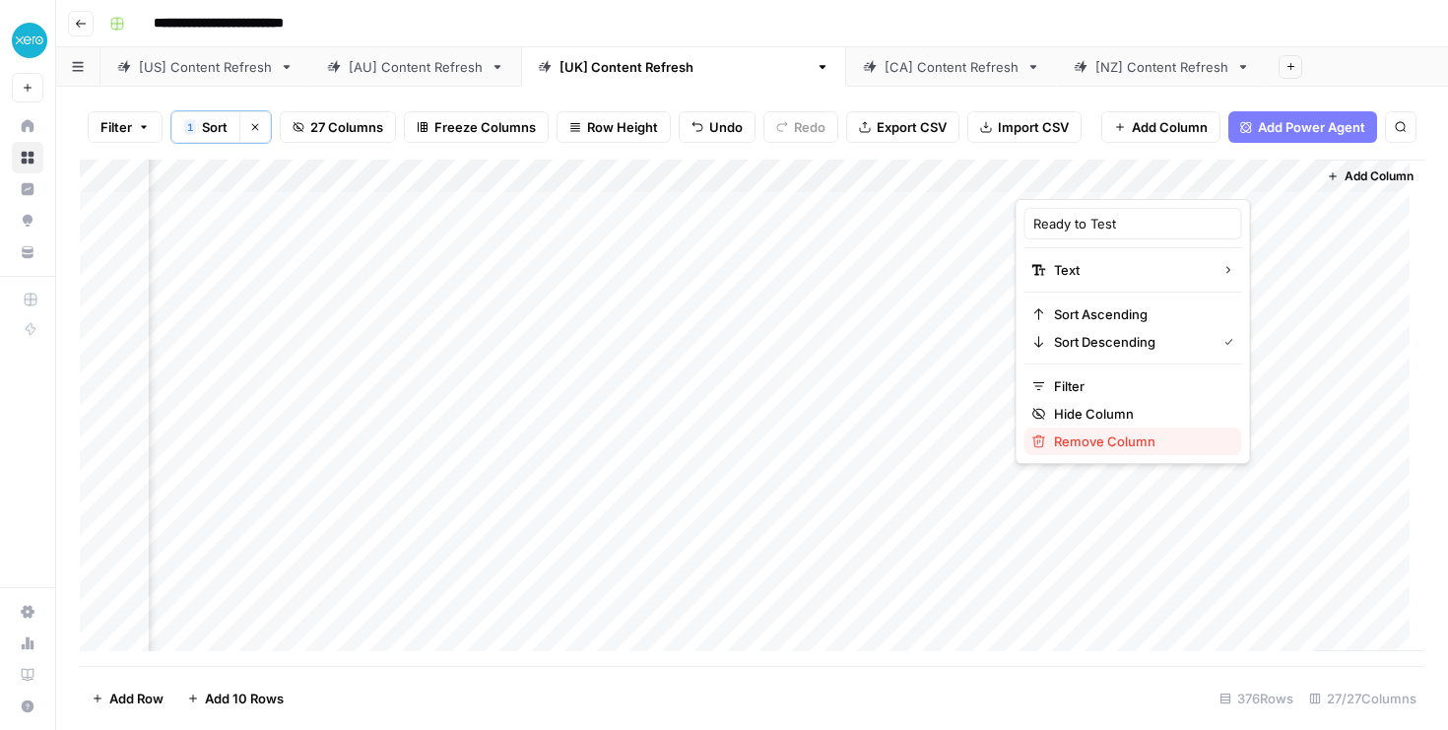
click at [1106, 439] on span "Remove Column" at bounding box center [1140, 441] width 172 height 20
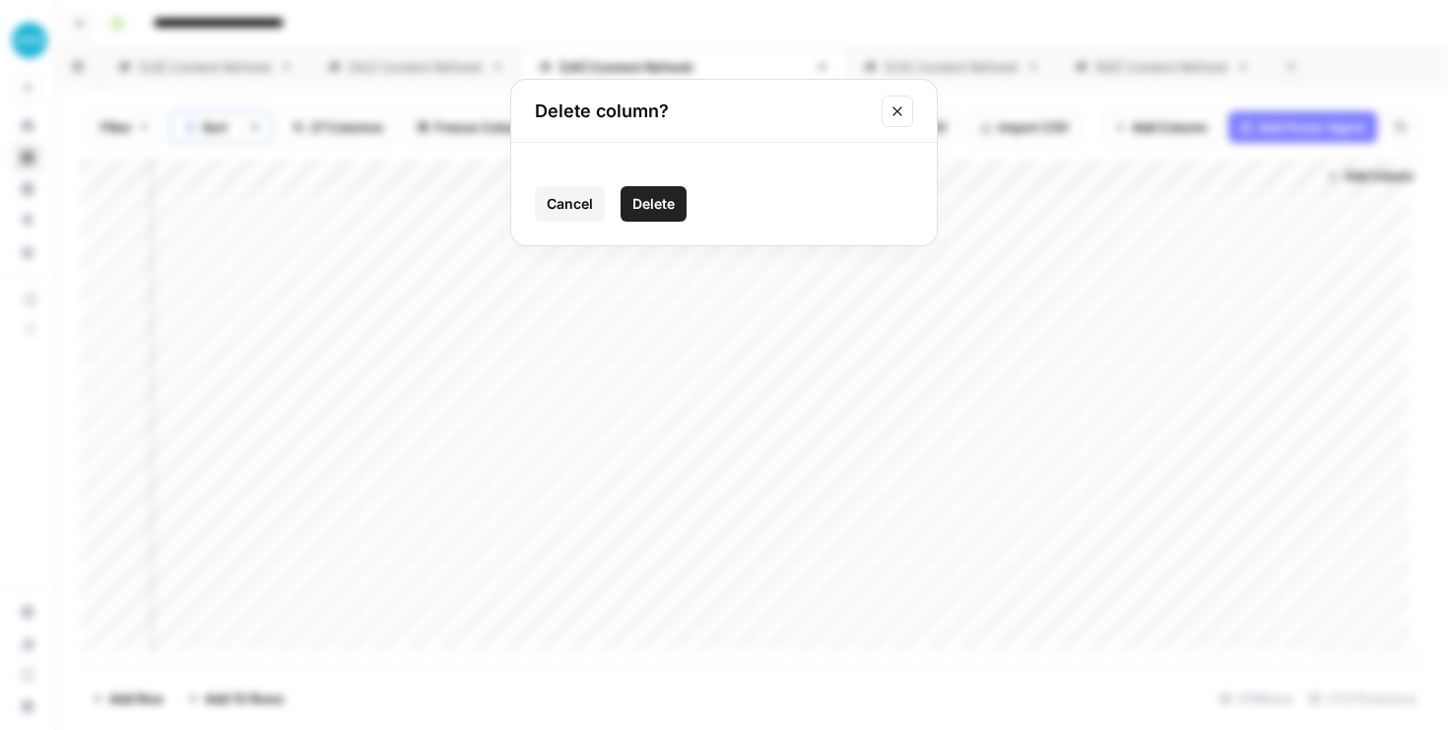
click at [673, 201] on span "Delete" at bounding box center [653, 204] width 42 height 20
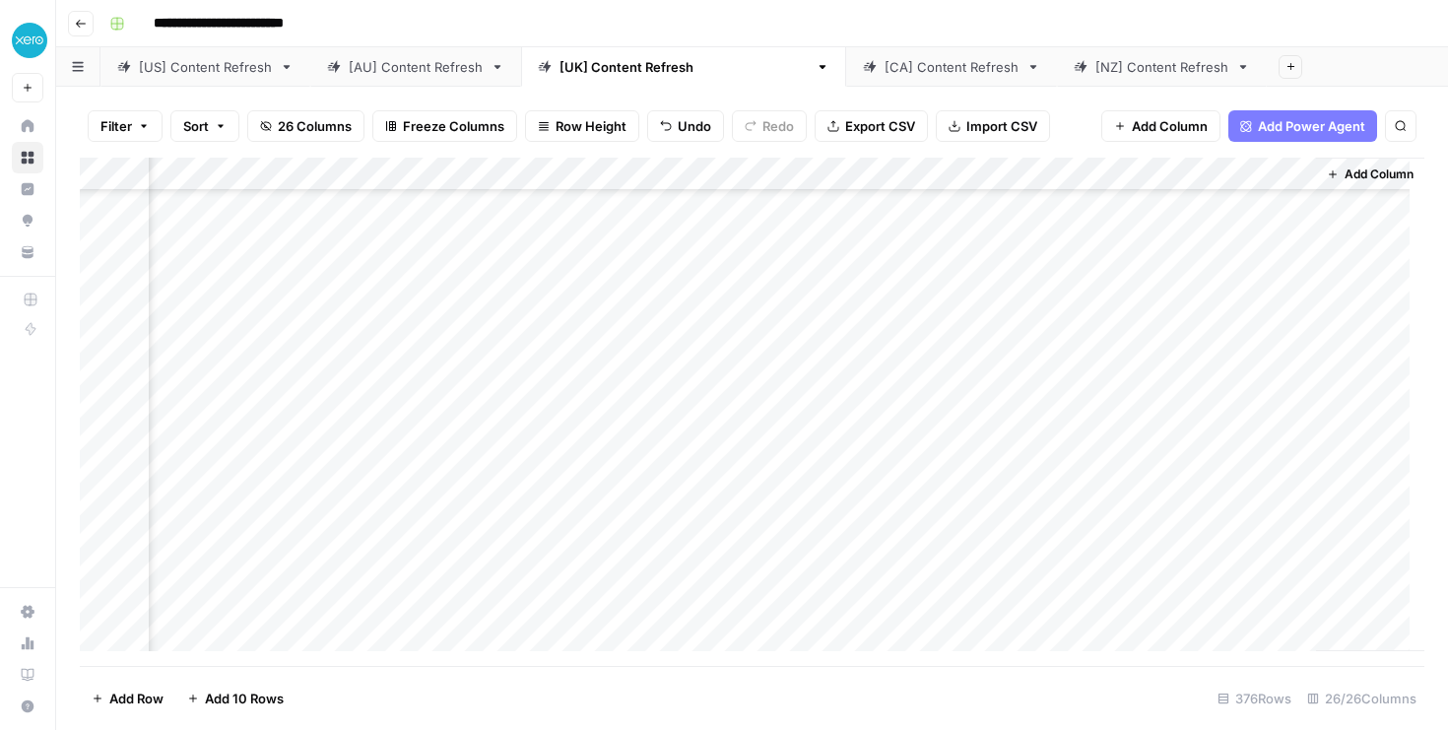
scroll to position [0, 4112]
click at [1115, 179] on div "Add Column" at bounding box center [752, 412] width 1344 height 508
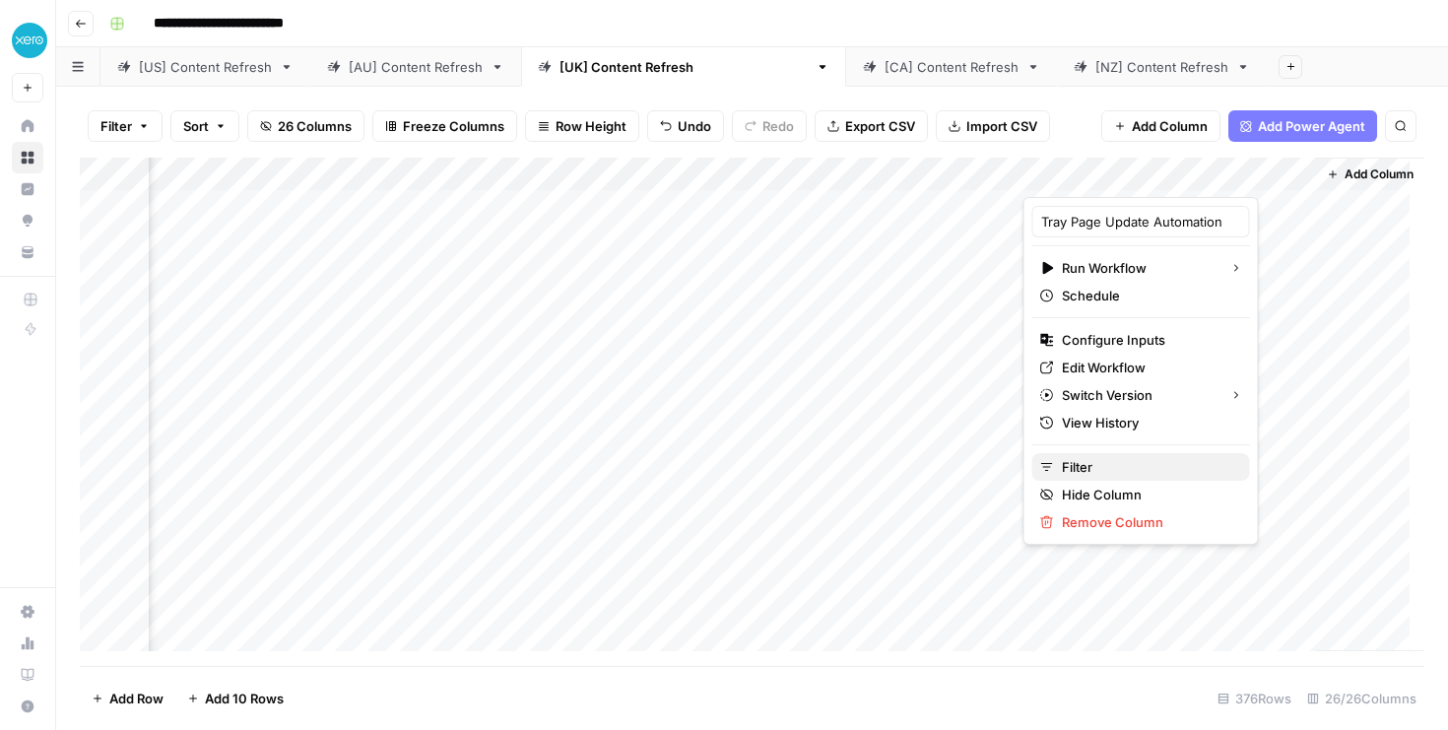
click at [1110, 468] on span "Filter" at bounding box center [1148, 467] width 172 height 20
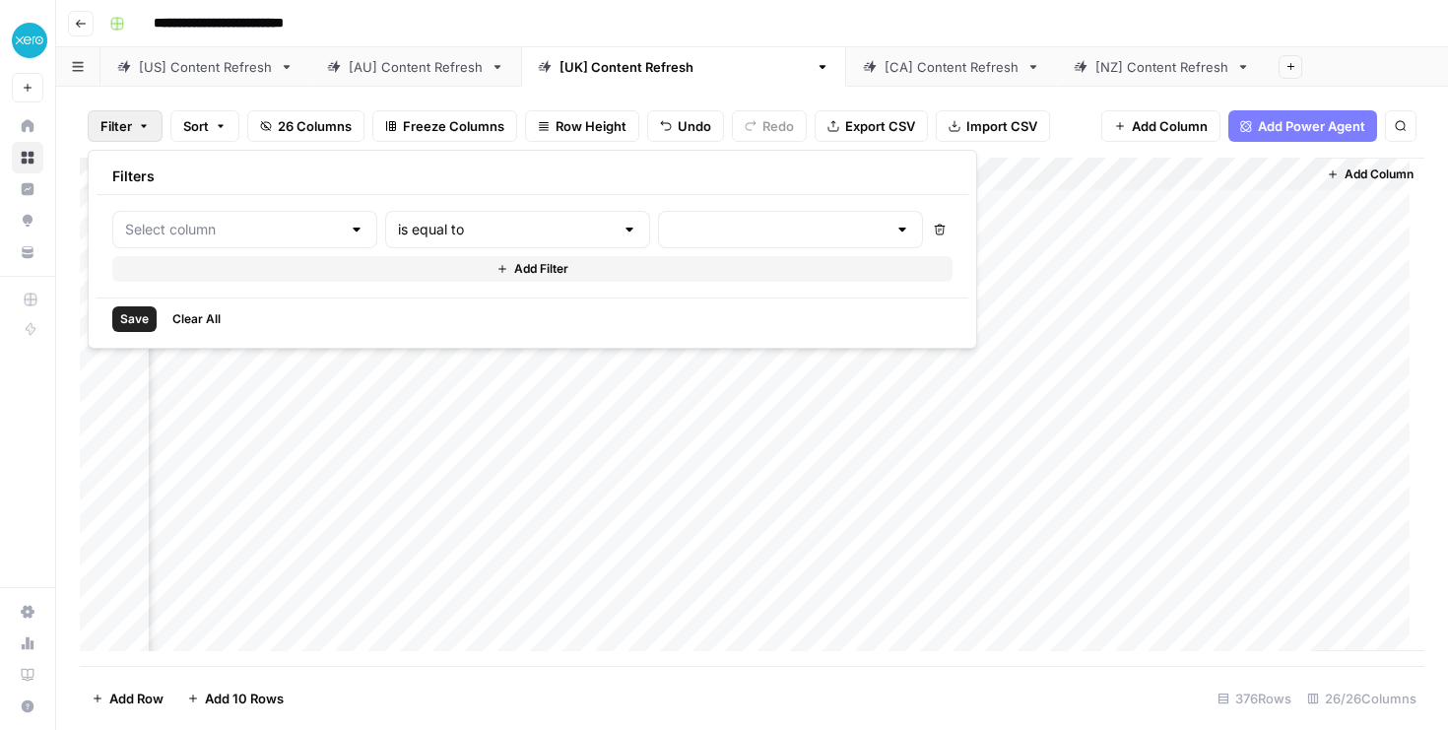
type input "Tray Page Update Automation"
click at [745, 448] on div "Add Column" at bounding box center [752, 412] width 1344 height 508
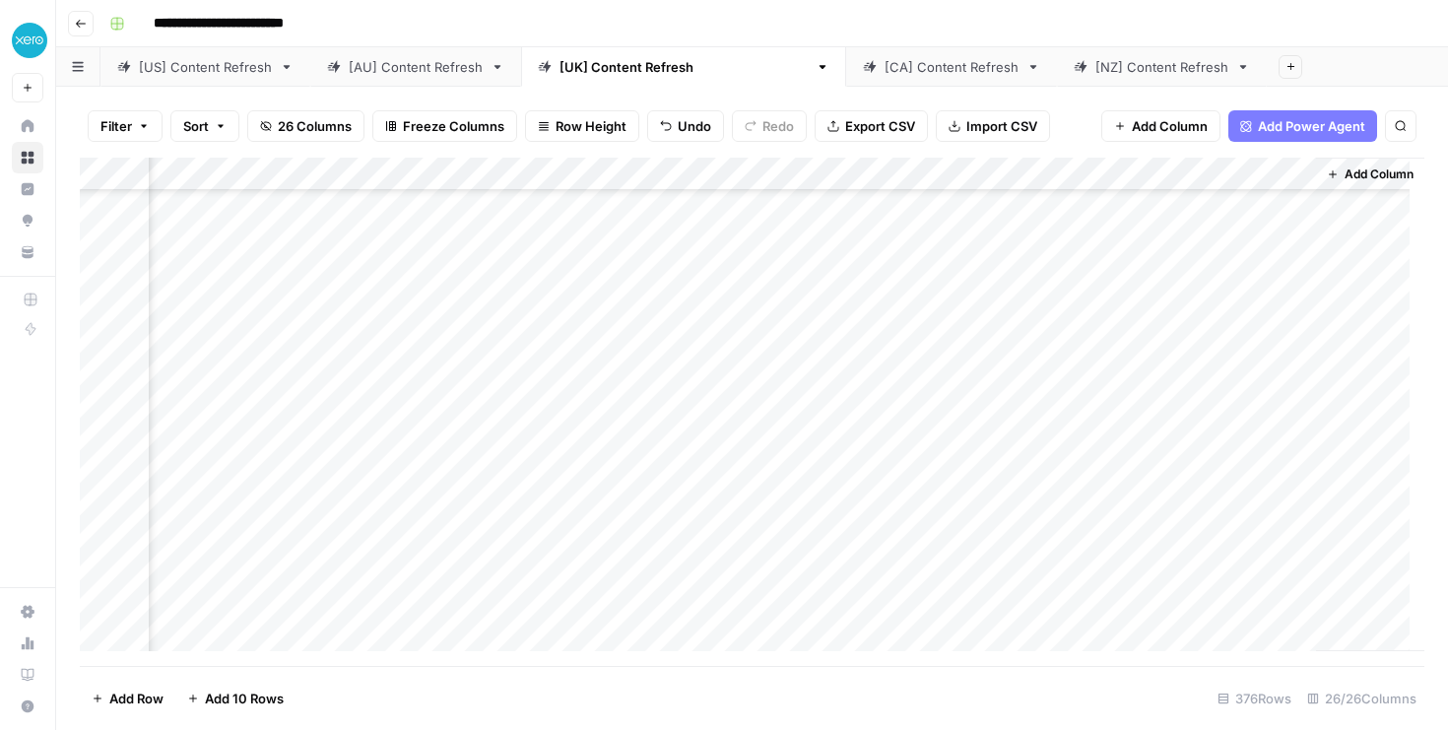
scroll to position [5607, 4112]
click at [1251, 395] on div "Add Column" at bounding box center [752, 412] width 1344 height 508
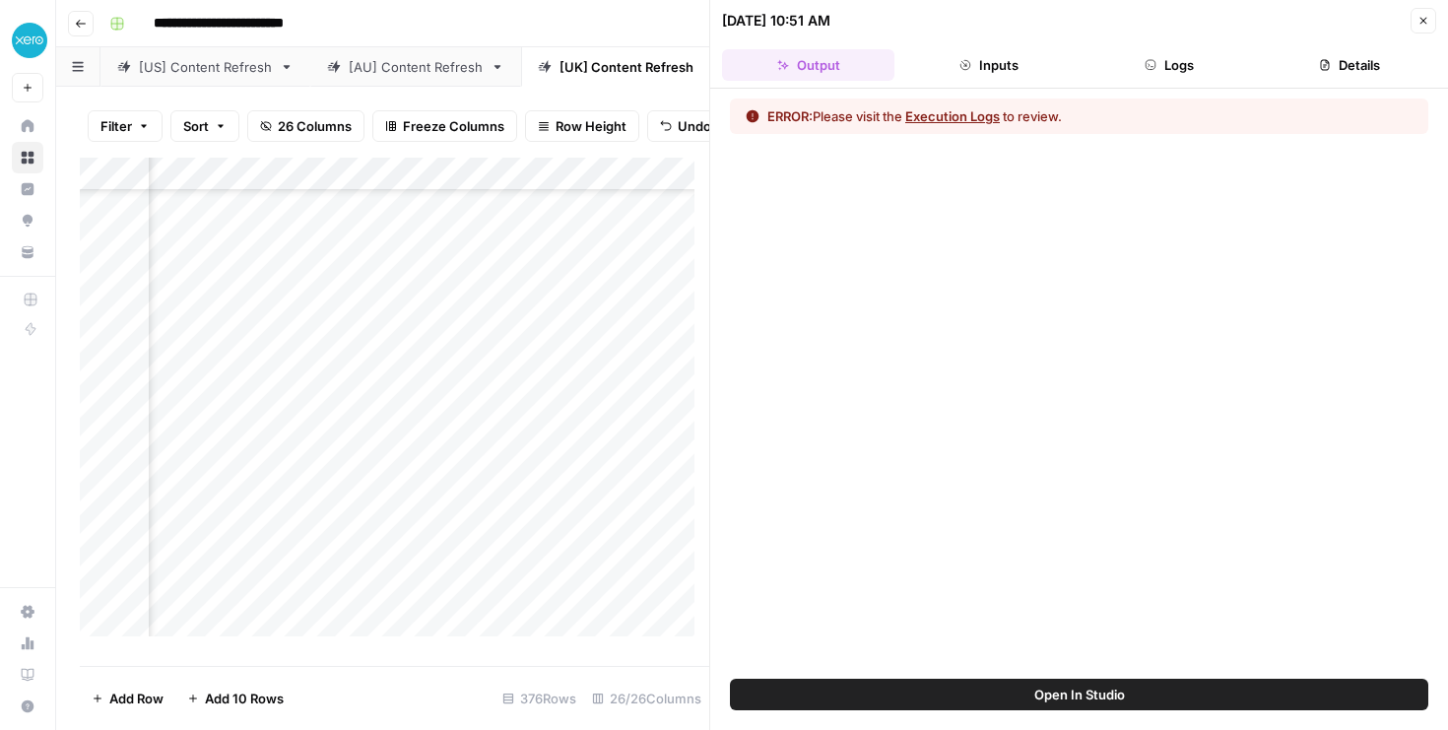
click at [1209, 65] on button "Logs" at bounding box center [1169, 65] width 172 height 32
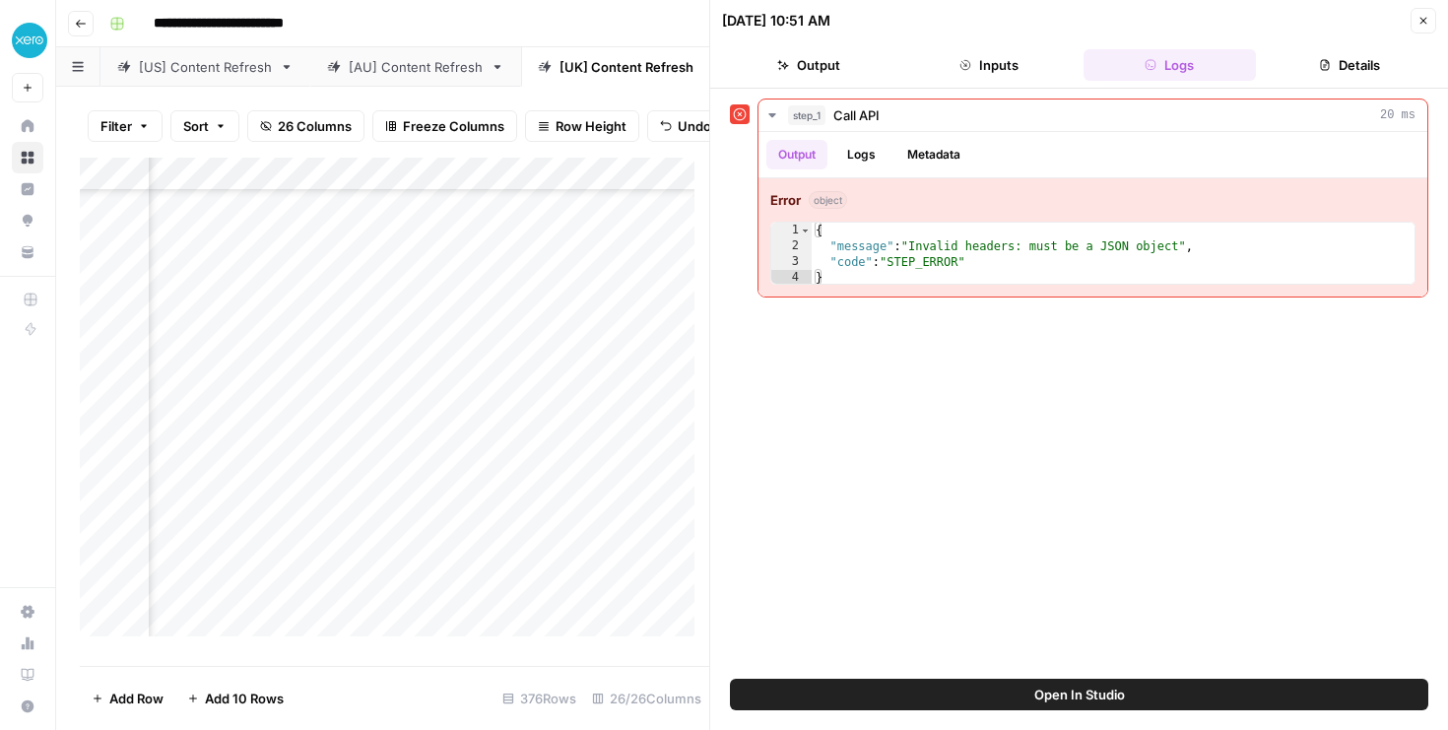
click at [1083, 698] on span "Open In Studio" at bounding box center [1079, 694] width 91 height 20
click at [1424, 21] on icon "button" at bounding box center [1423, 21] width 12 height 12
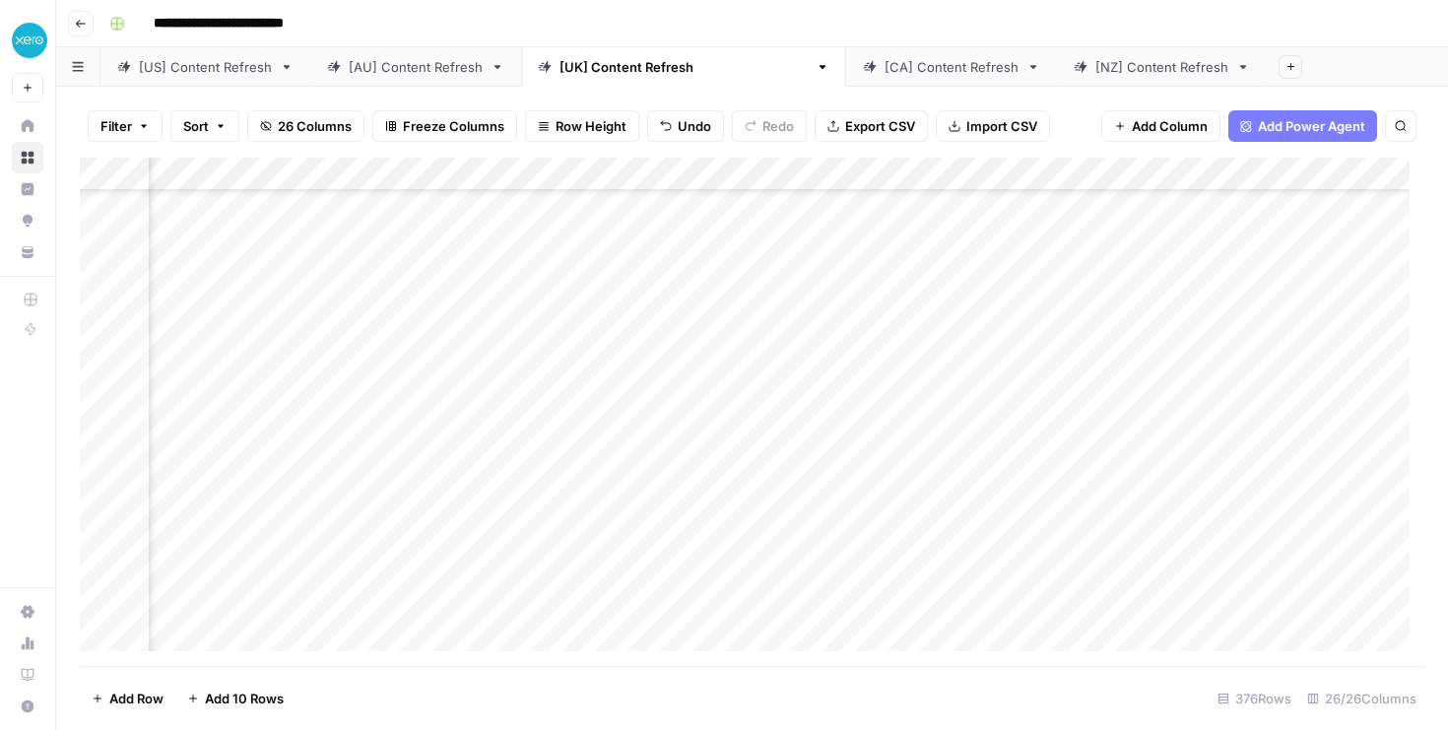
scroll to position [5607, 4060]
click at [468, 166] on div "Add Column" at bounding box center [752, 412] width 1344 height 508
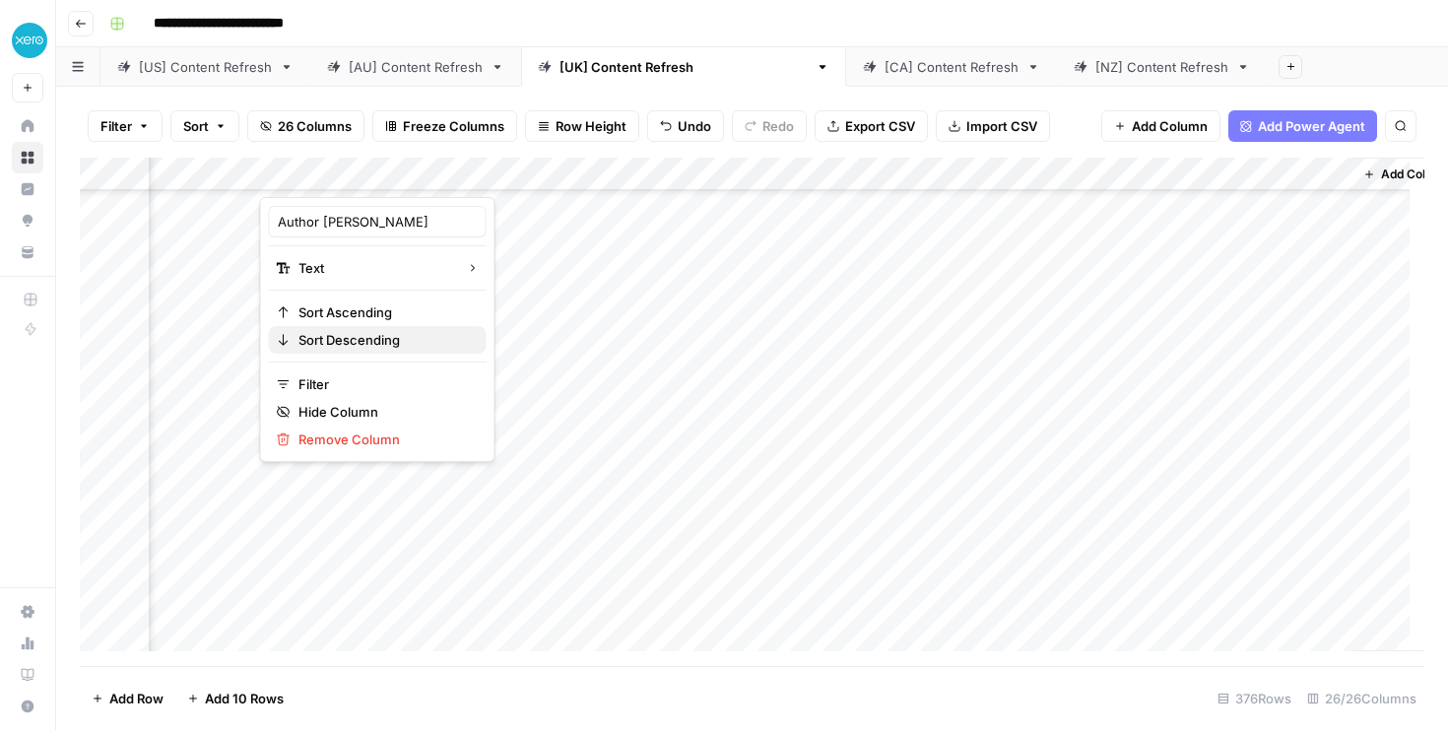
click at [381, 341] on span "Sort Descending" at bounding box center [384, 340] width 172 height 20
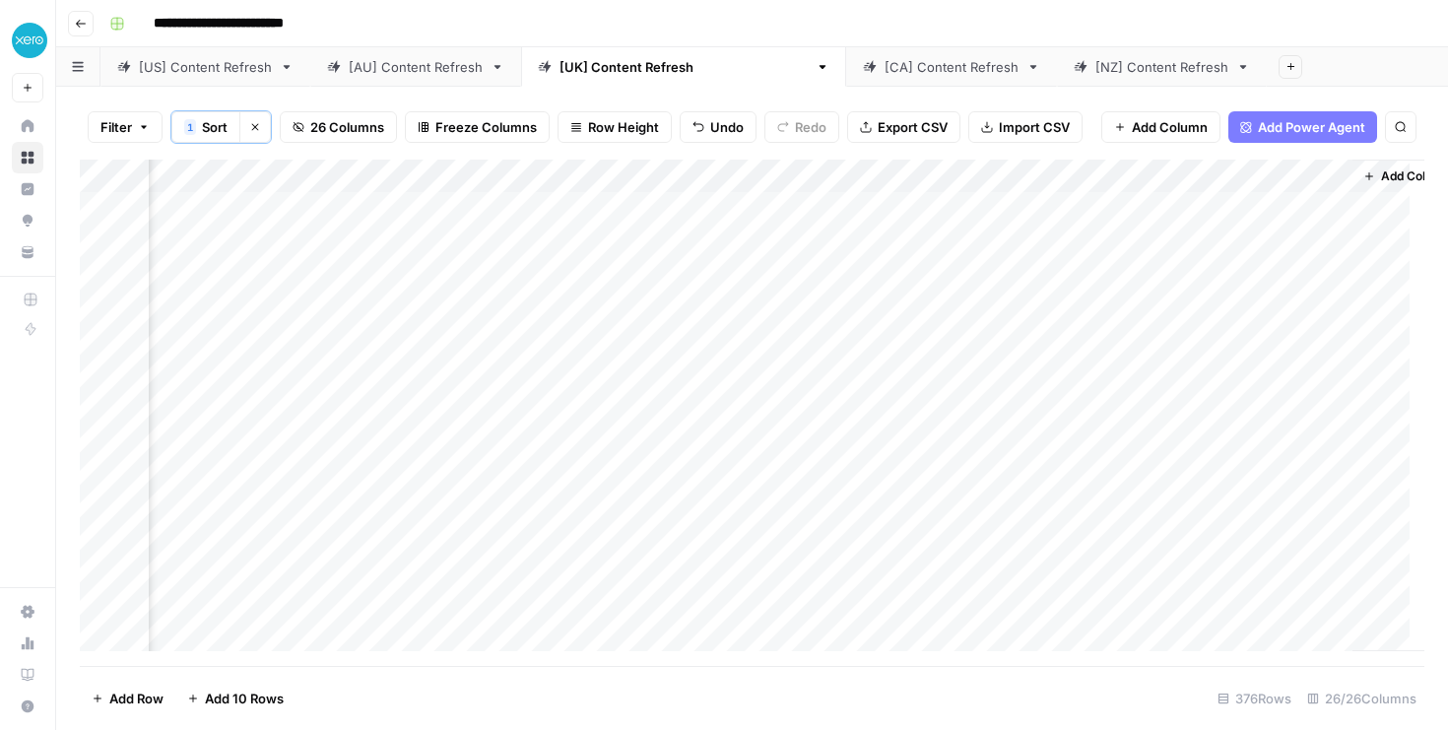
scroll to position [0, 4060]
click at [731, 378] on div "Add Column" at bounding box center [752, 413] width 1344 height 506
click at [667, 341] on div "Add Column" at bounding box center [752, 413] width 1344 height 506
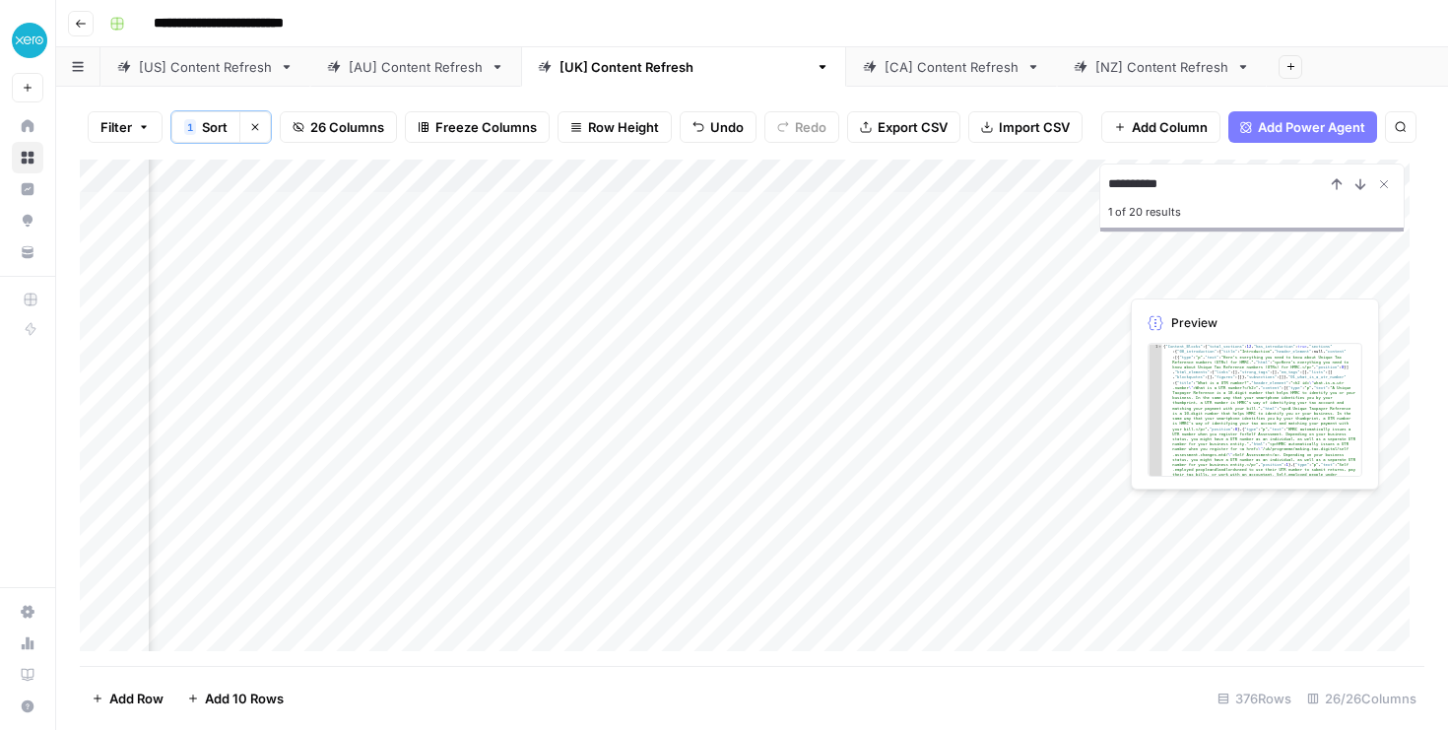
click at [1199, 187] on input "**********" at bounding box center [1216, 184] width 217 height 24
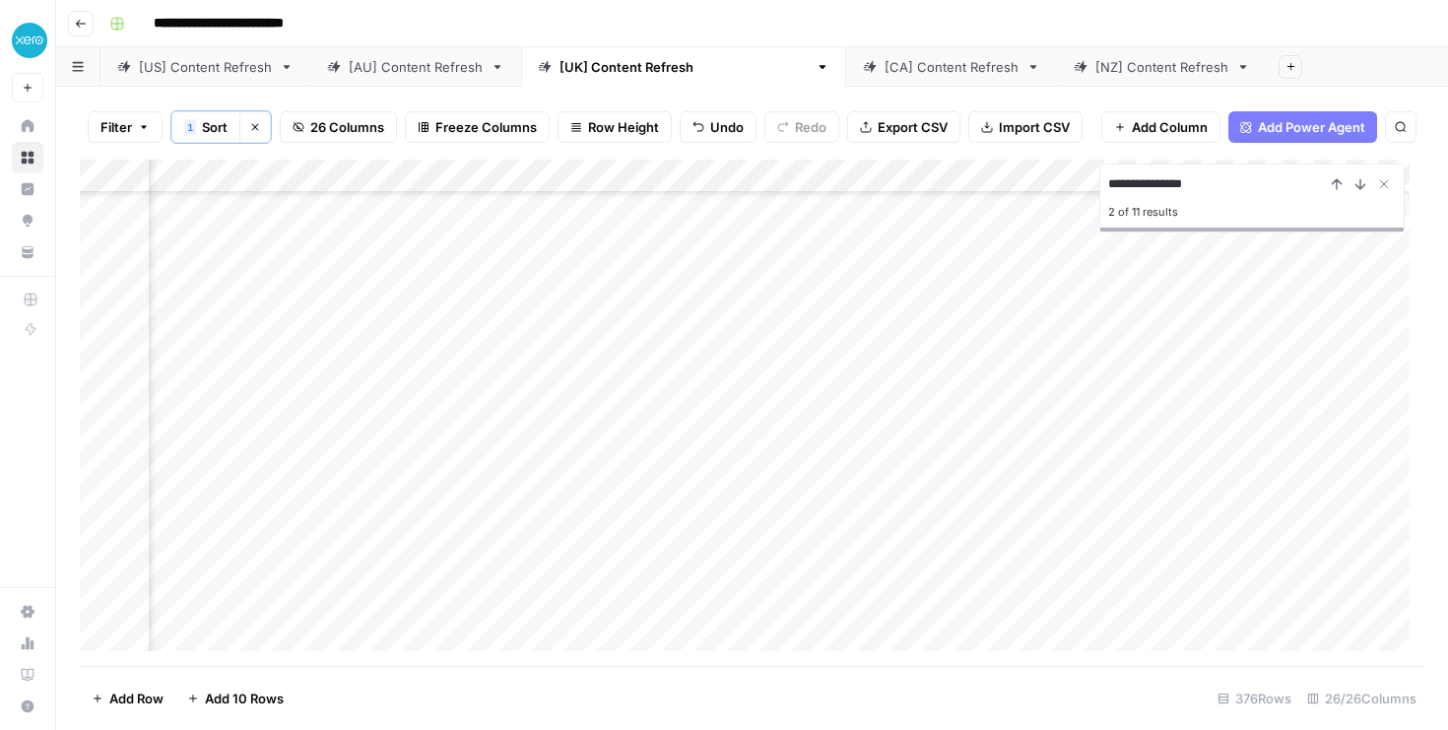
scroll to position [1566, 1446]
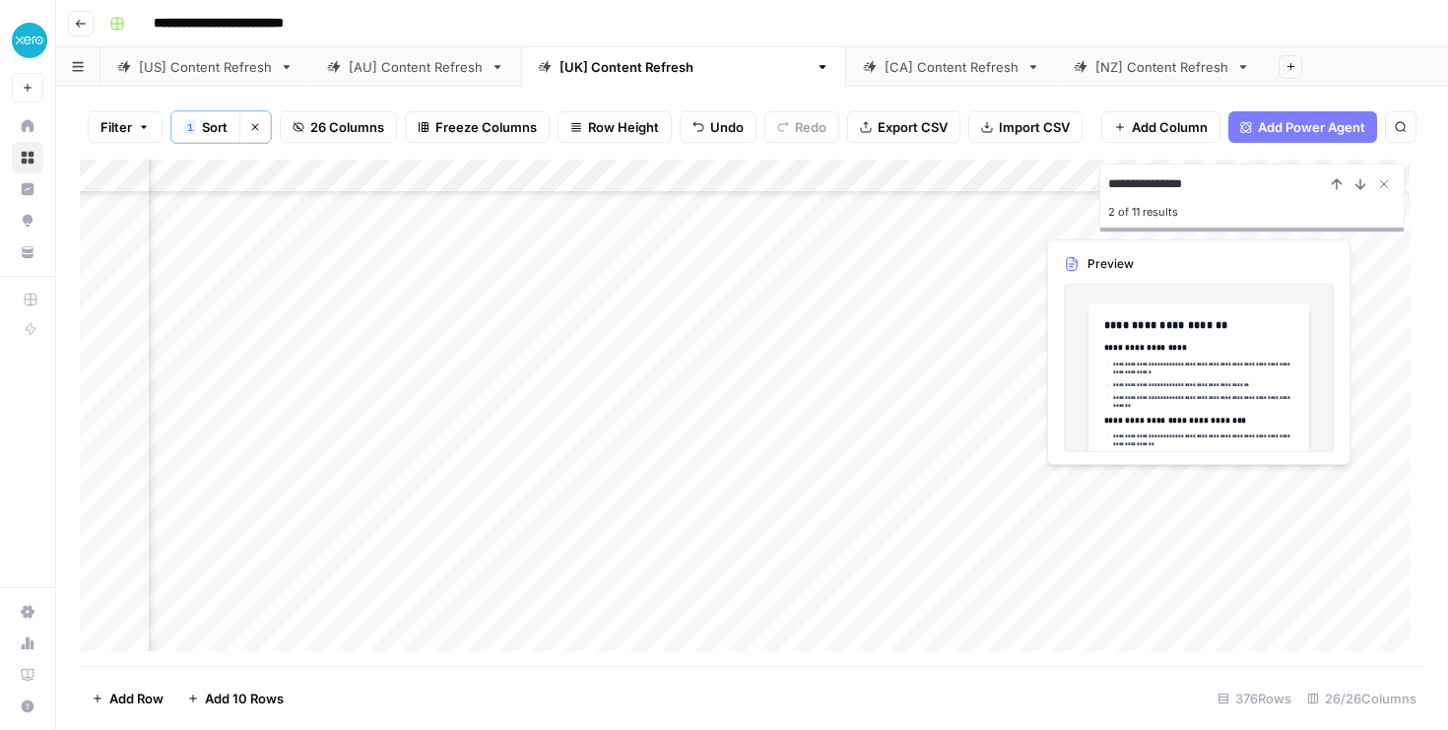
click at [1182, 188] on input "**********" at bounding box center [1216, 184] width 217 height 24
type input "**********"
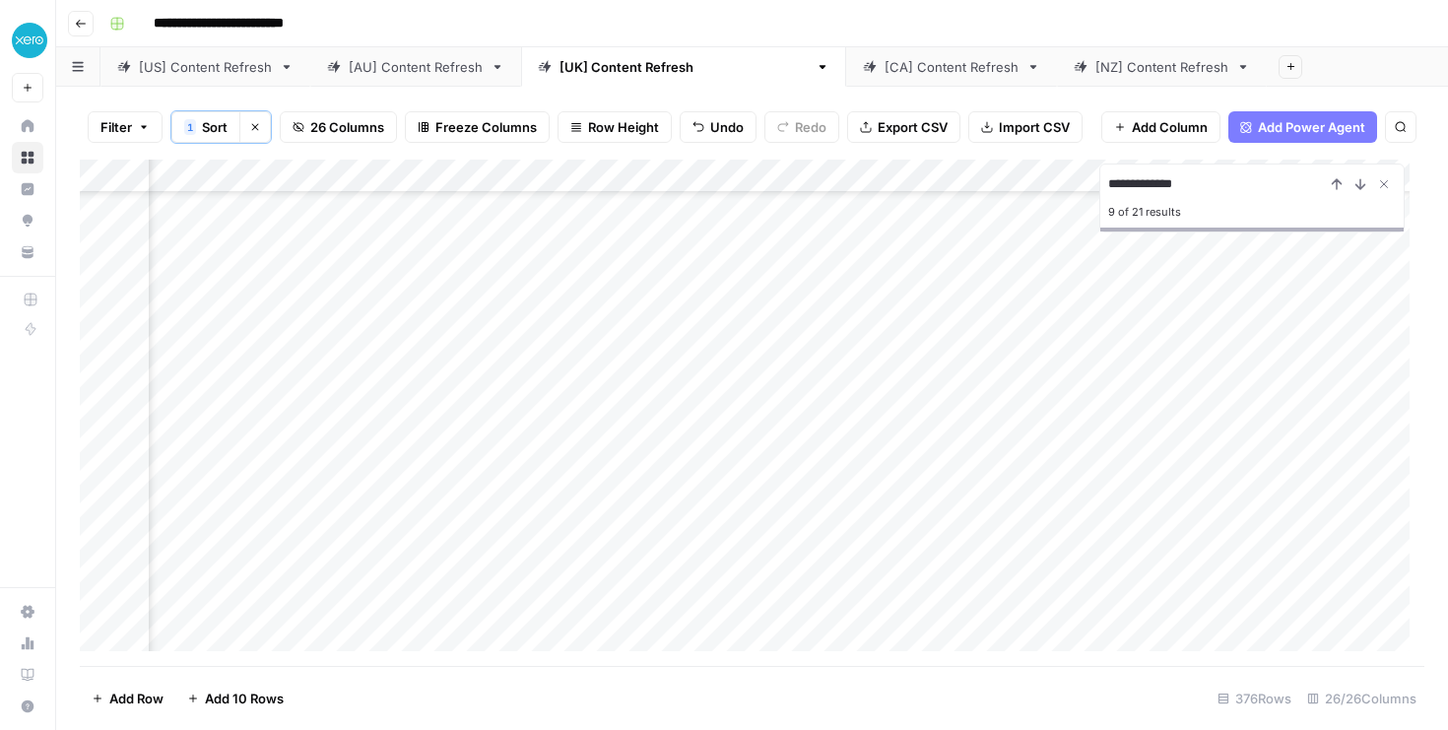
scroll to position [1265, 3480]
click at [981, 386] on div "Add Column" at bounding box center [752, 413] width 1344 height 506
click at [981, 386] on textarea at bounding box center [996, 384] width 315 height 28
type textarea "**********"
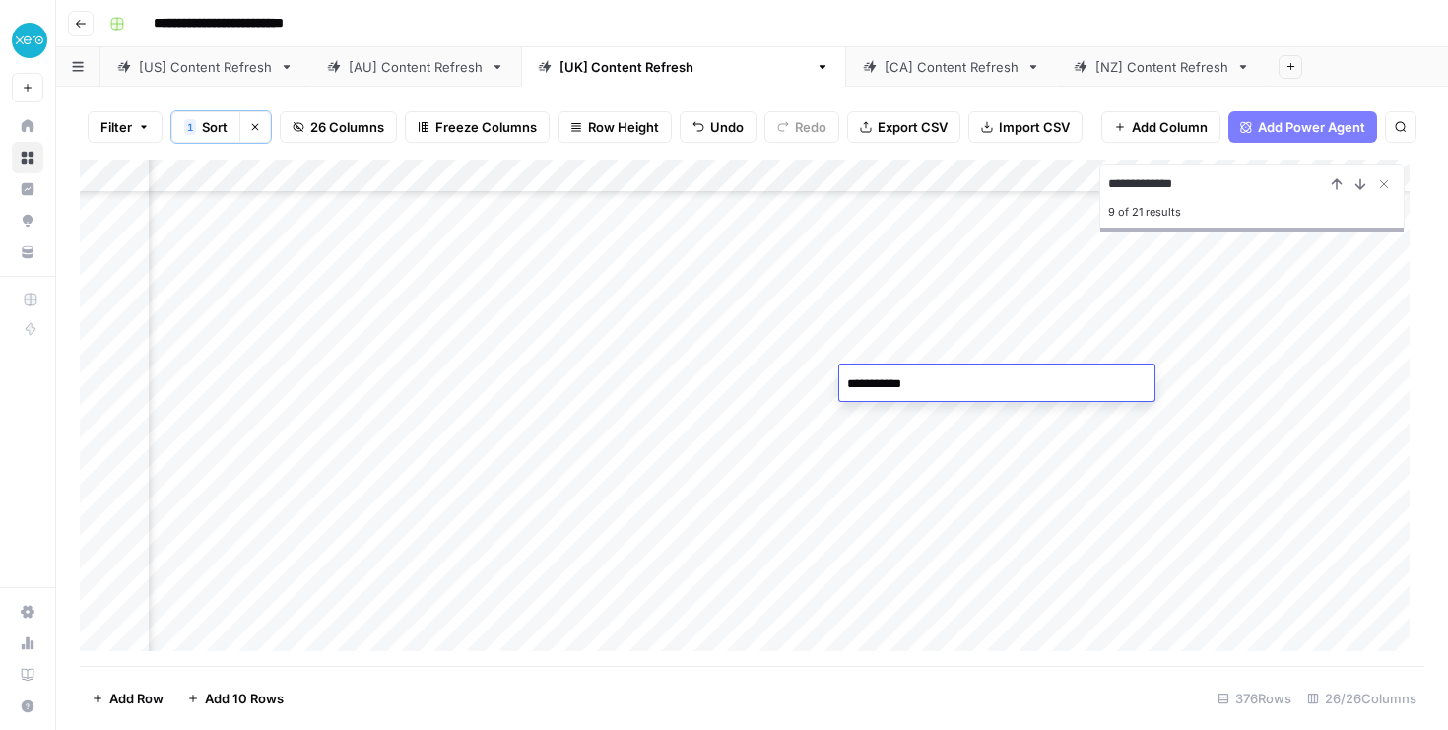
click at [938, 513] on div "Add Column" at bounding box center [752, 413] width 1344 height 506
click at [774, 374] on div "Add Column" at bounding box center [752, 413] width 1344 height 506
click at [575, 384] on div "Add Column" at bounding box center [752, 413] width 1344 height 506
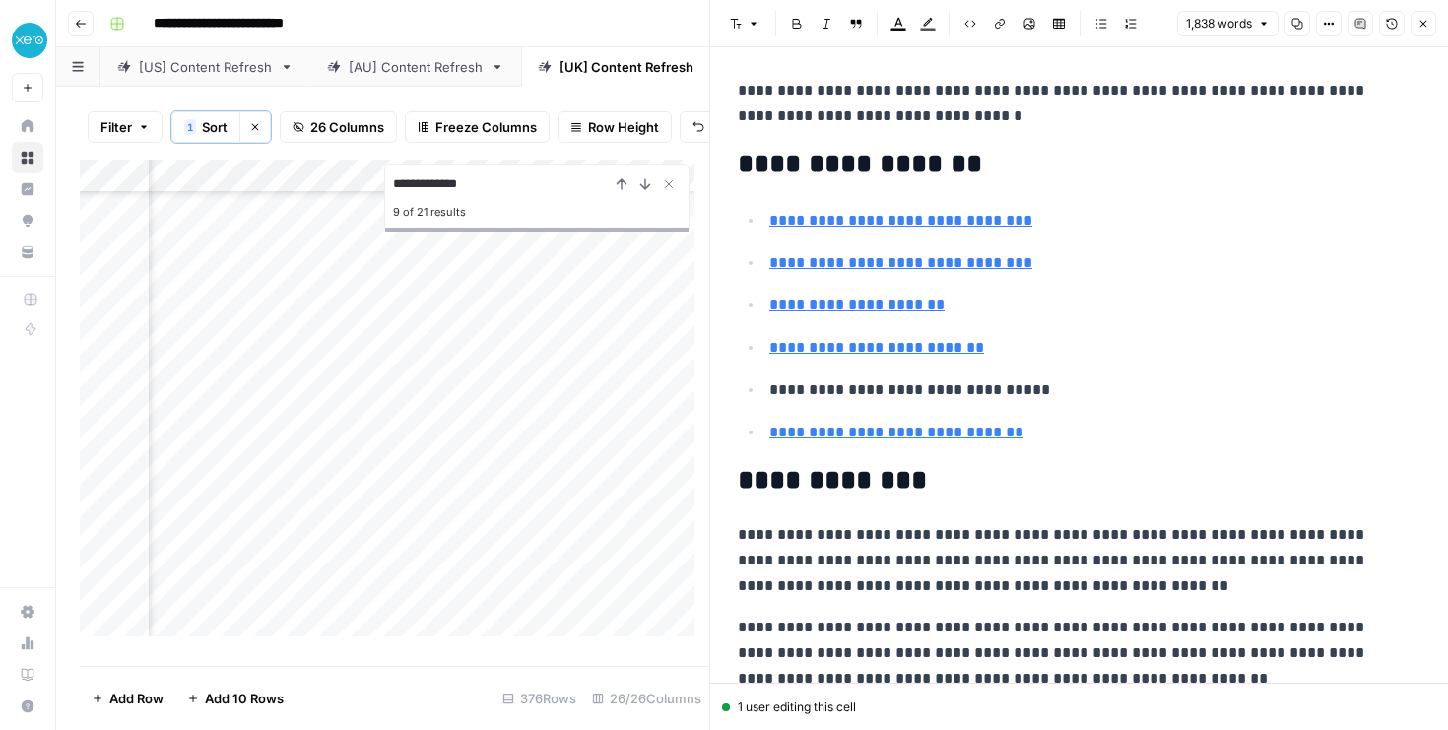
scroll to position [25, 0]
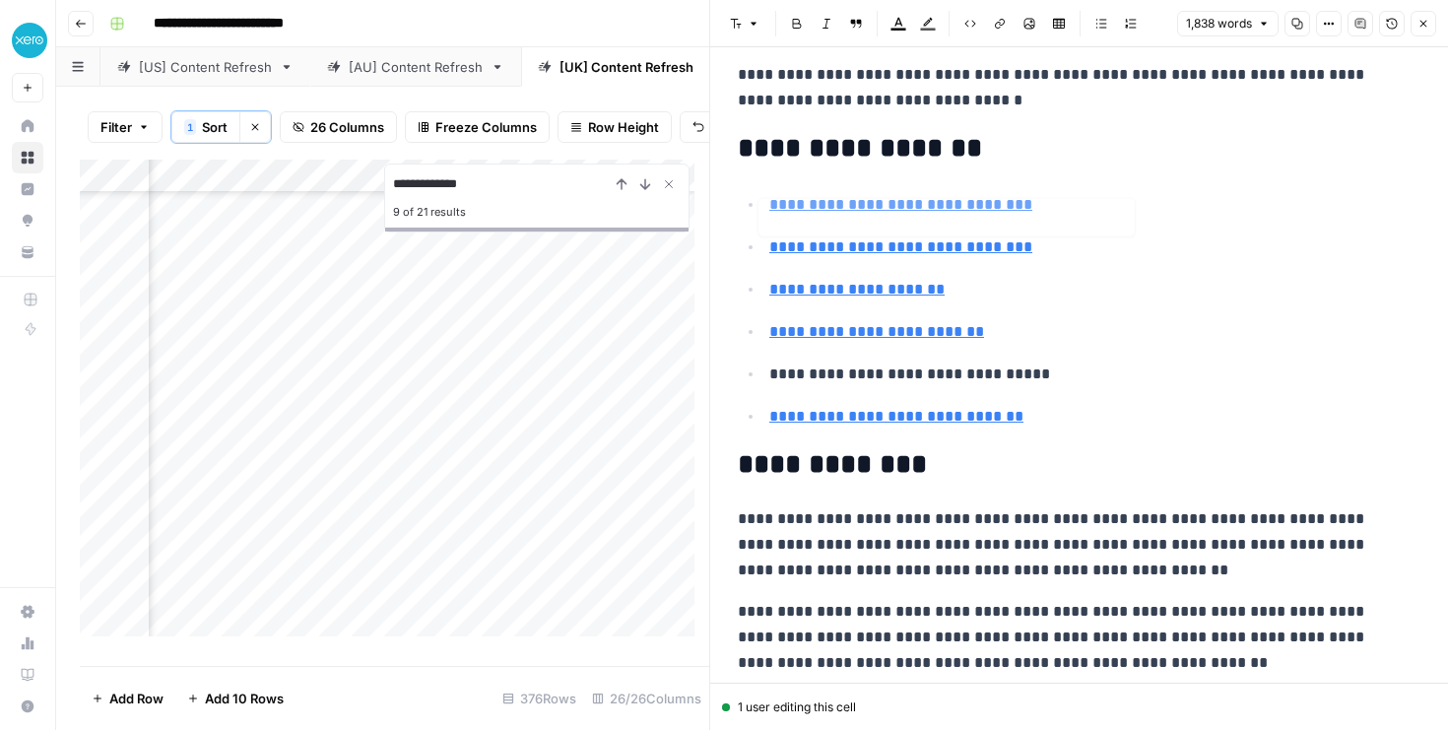
type input "#what-is-a-business-exit-strategy"
drag, startPoint x: 739, startPoint y: 79, endPoint x: 936, endPoint y: 107, distance: 199.0
click at [936, 107] on p "**********" at bounding box center [1072, 87] width 668 height 51
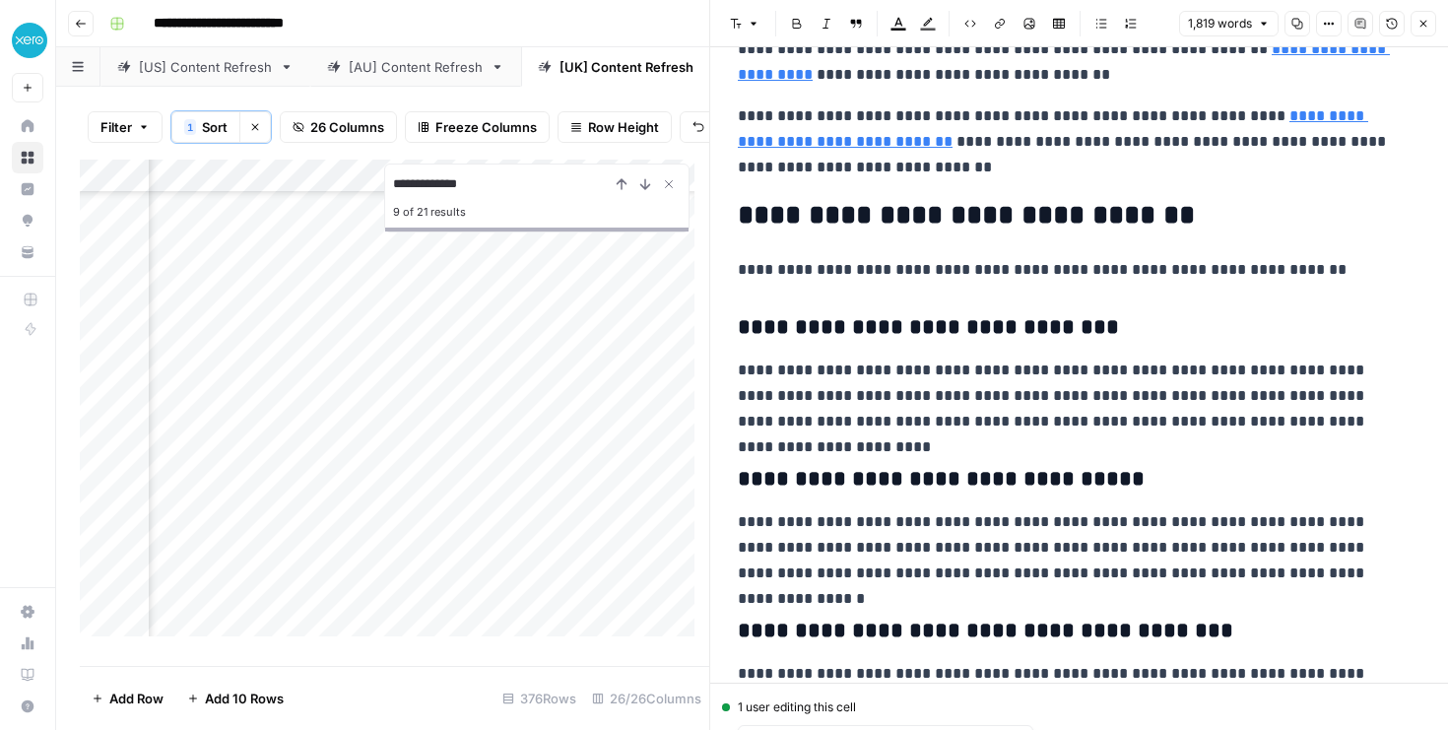
scroll to position [6224, 0]
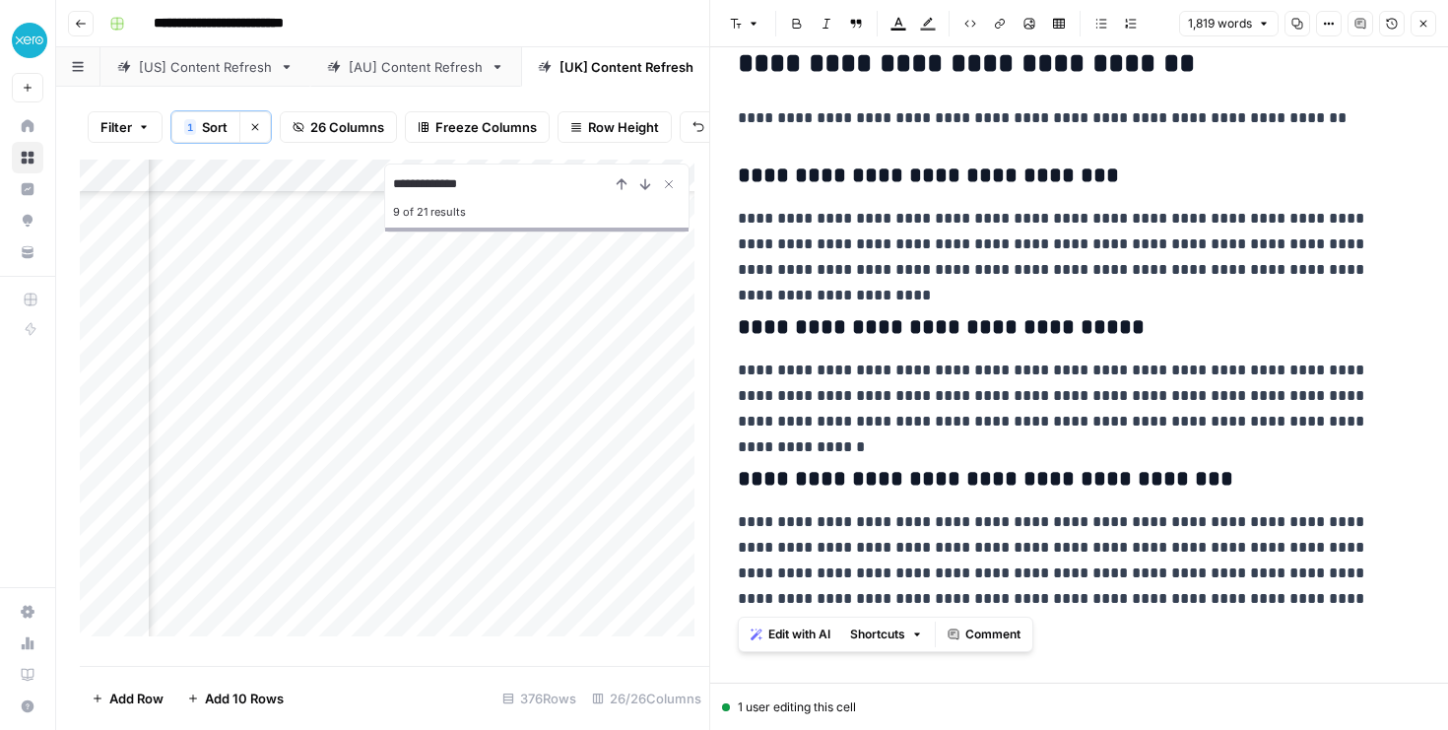
drag, startPoint x: 742, startPoint y: 364, endPoint x: 1297, endPoint y: 609, distance: 606.7
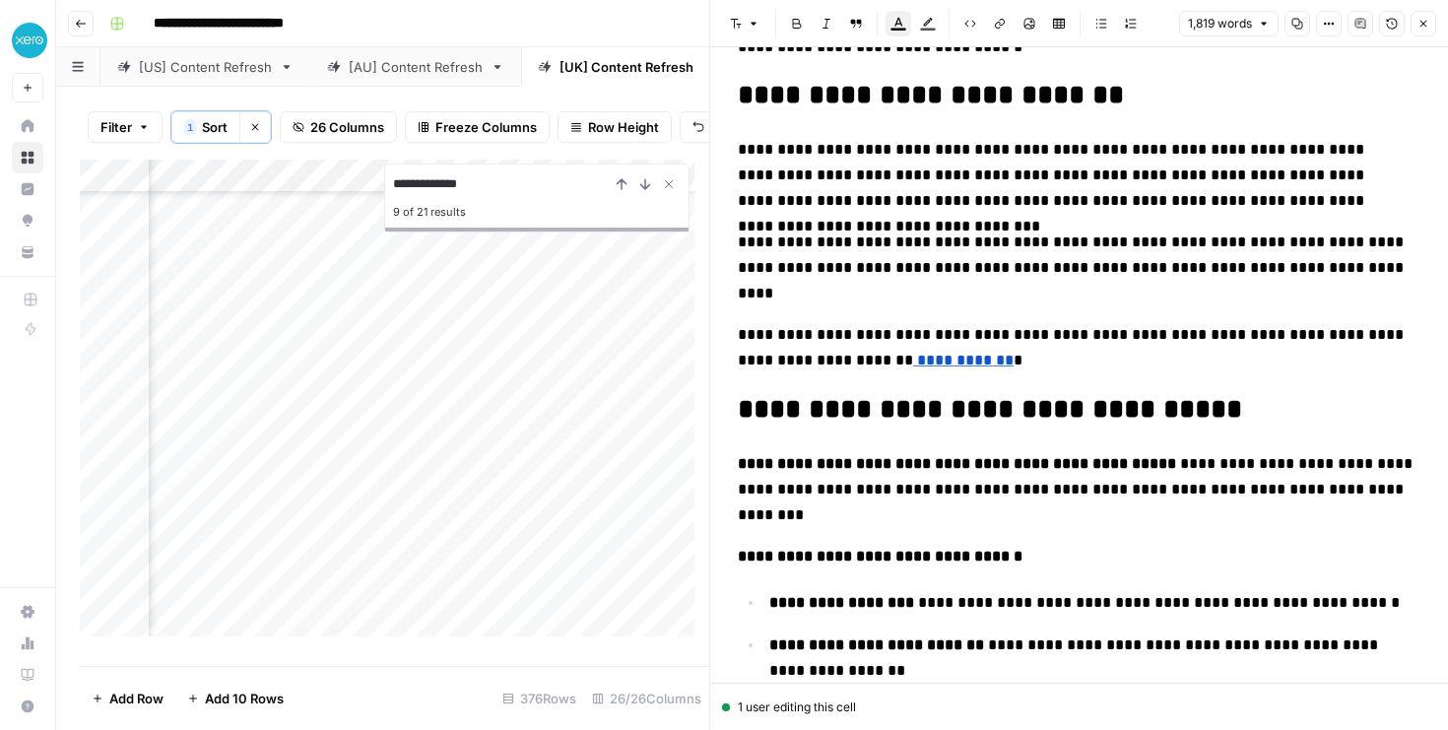
scroll to position [5505, 0]
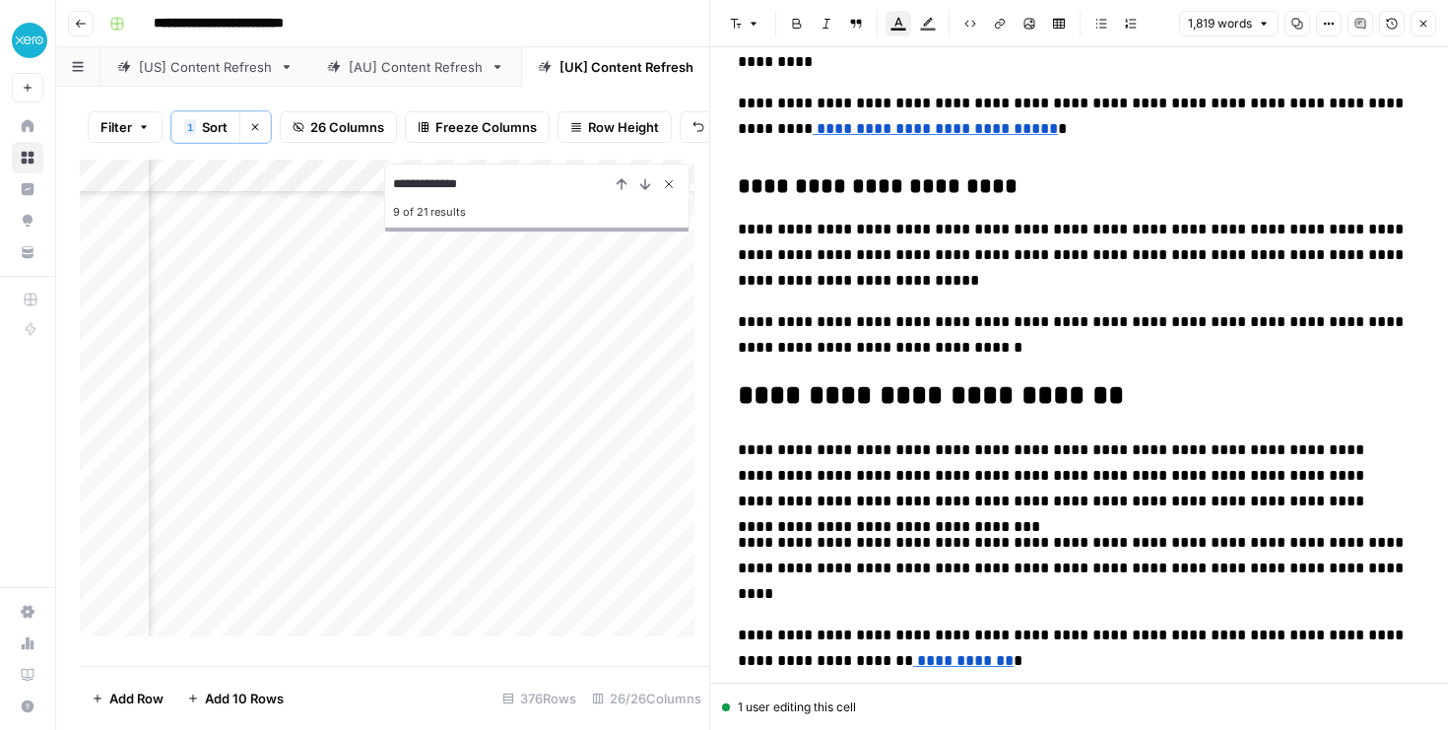
click at [663, 192] on icon "Close Search" at bounding box center [669, 184] width 16 height 16
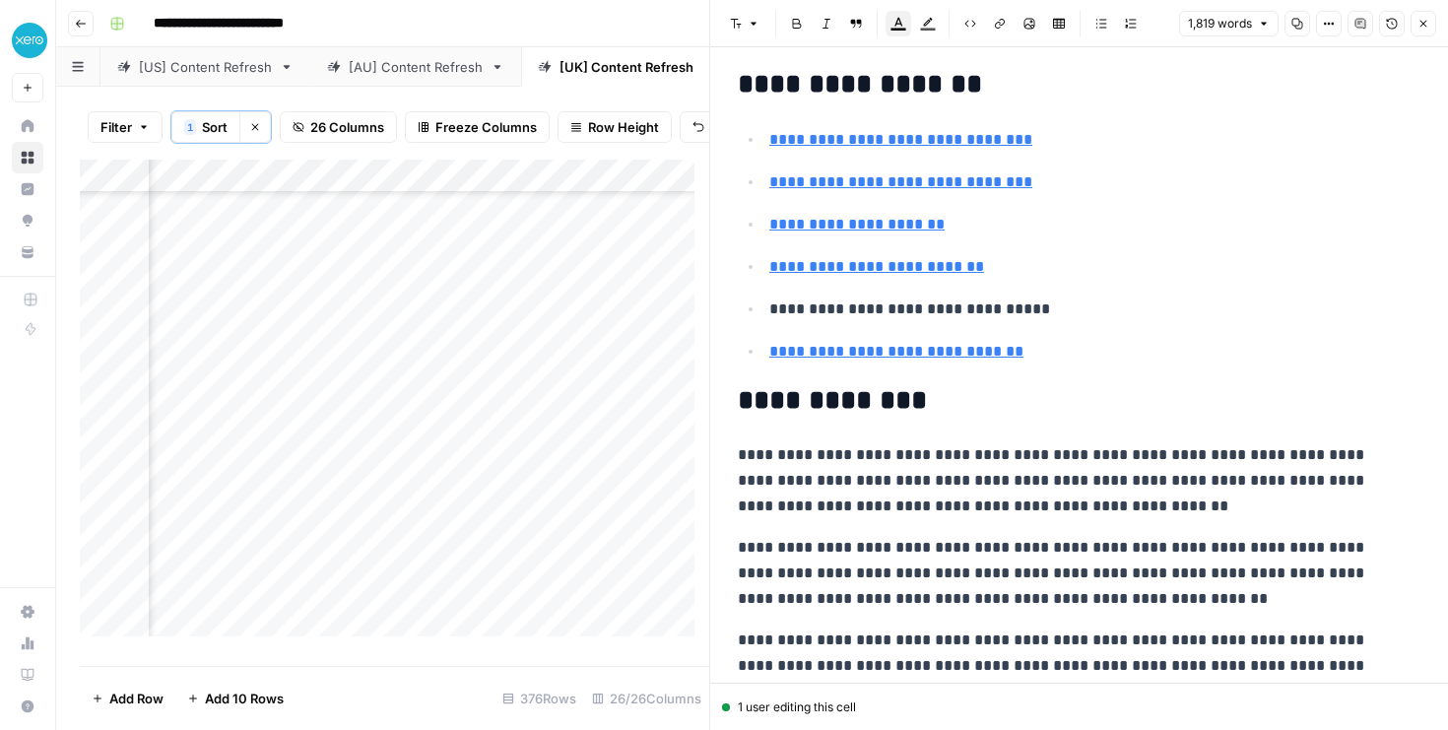
scroll to position [0, 0]
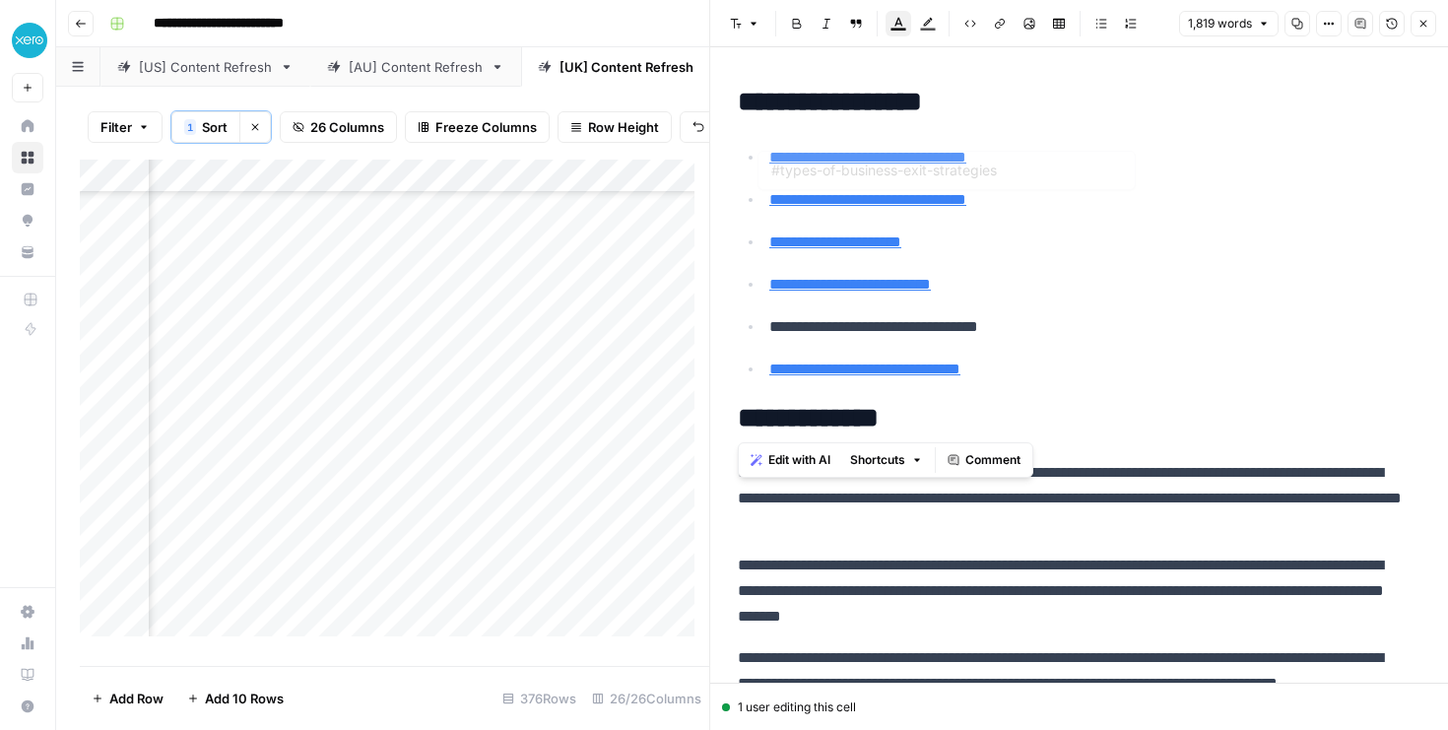
type input "#what-is-a-business-exit-strategy"
drag, startPoint x: 984, startPoint y: 341, endPoint x: 760, endPoint y: 118, distance: 315.4
click at [760, 118] on body "**********" at bounding box center [724, 365] width 1448 height 730
paste div
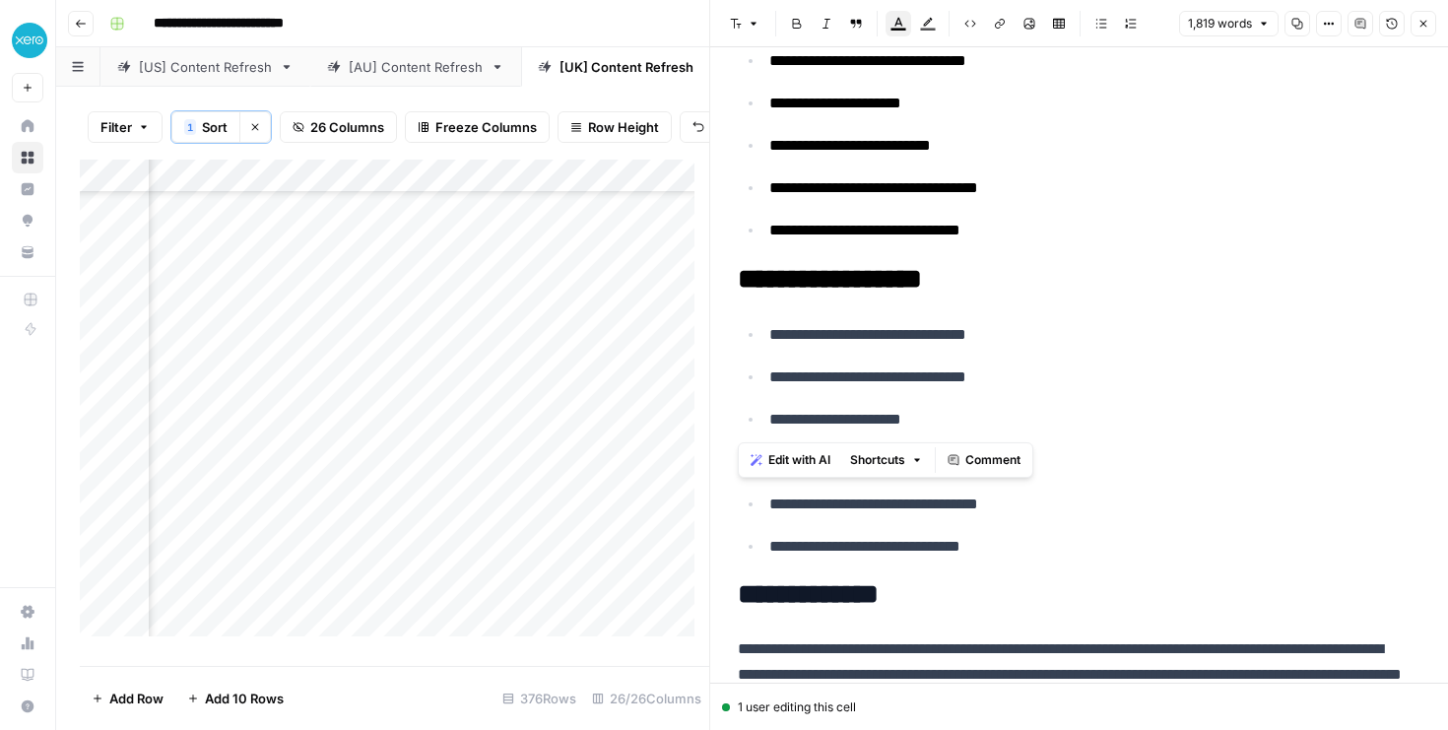
scroll to position [223, 0]
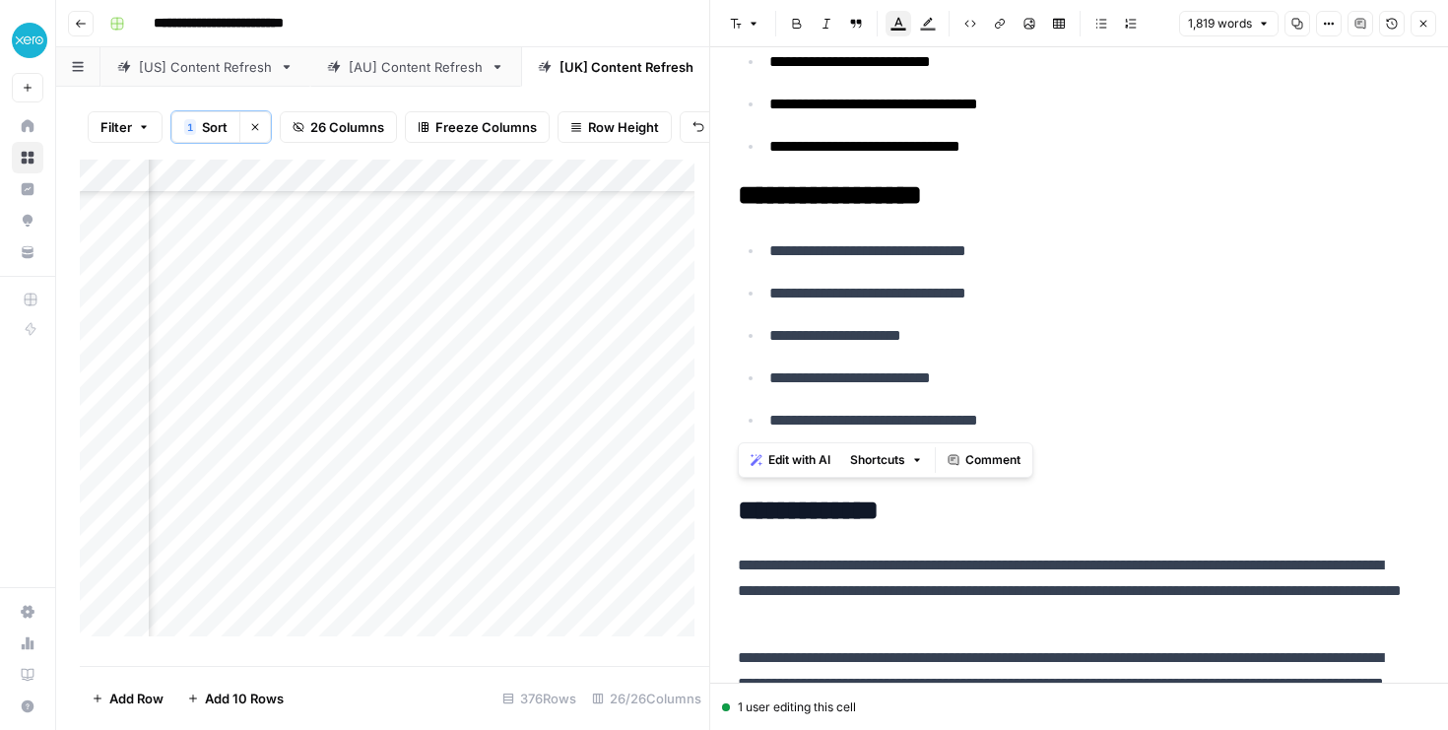
drag, startPoint x: 1071, startPoint y: 441, endPoint x: 735, endPoint y: 194, distance: 417.8
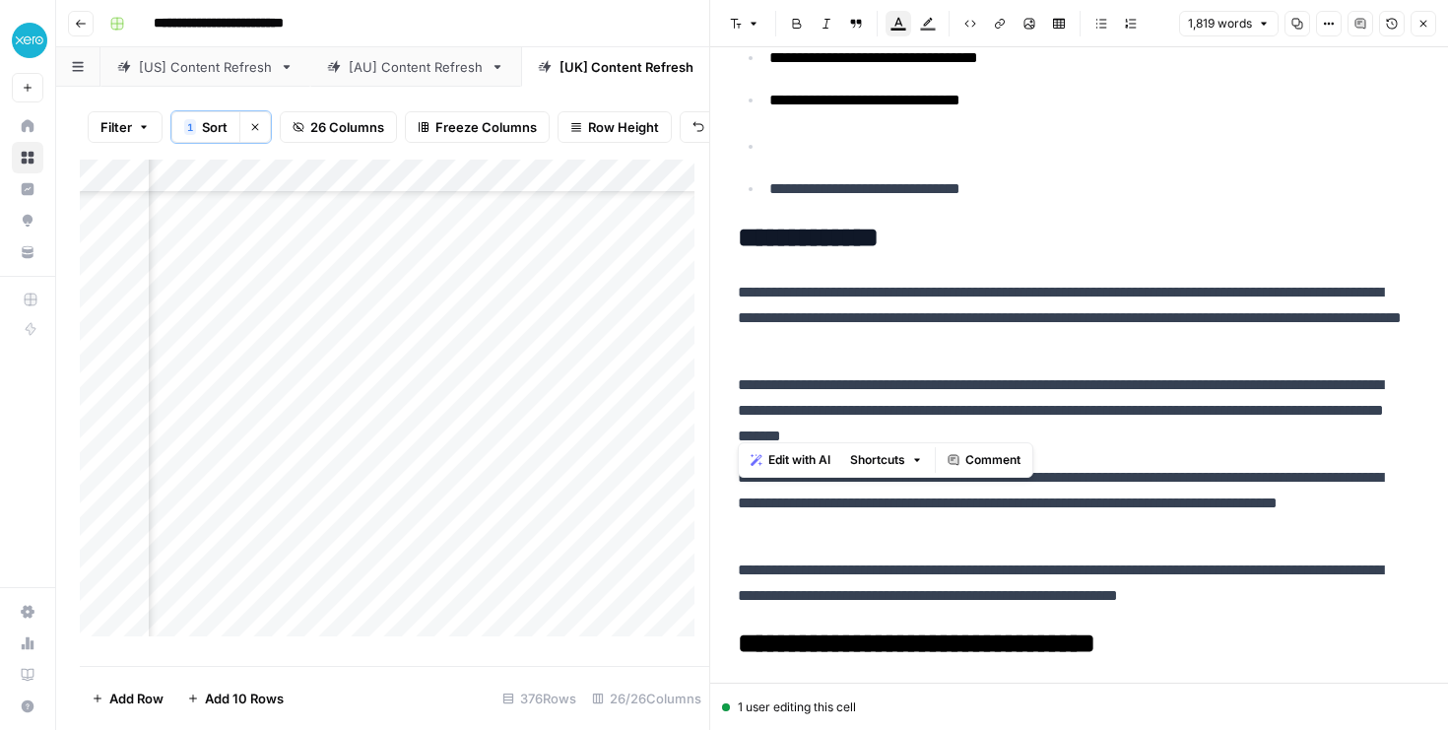
drag, startPoint x: 1078, startPoint y: 191, endPoint x: 761, endPoint y: 168, distance: 317.9
click at [761, 168] on ul "**********" at bounding box center [1079, 167] width 682 height 69
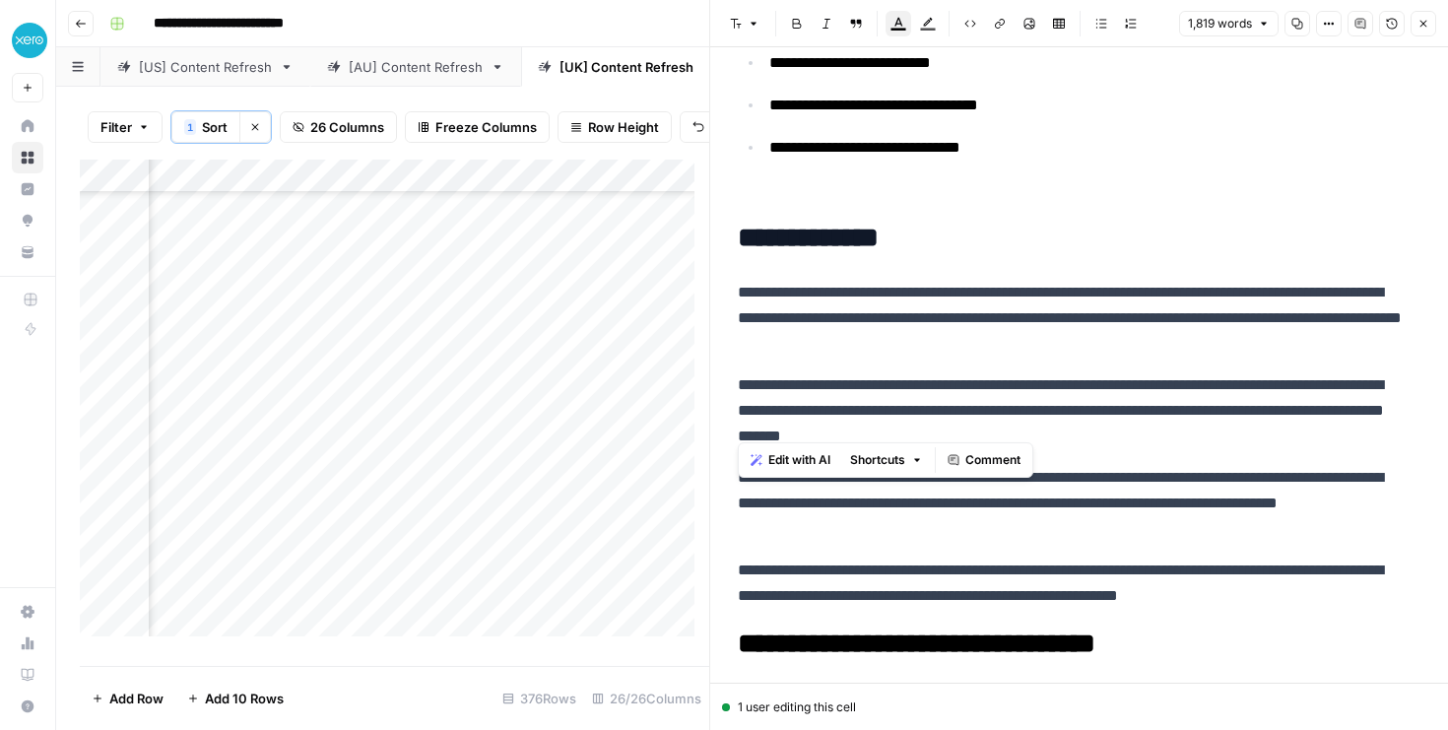
scroll to position [180, 0]
drag, startPoint x: 1337, startPoint y: 604, endPoint x: 736, endPoint y: 232, distance: 707.0
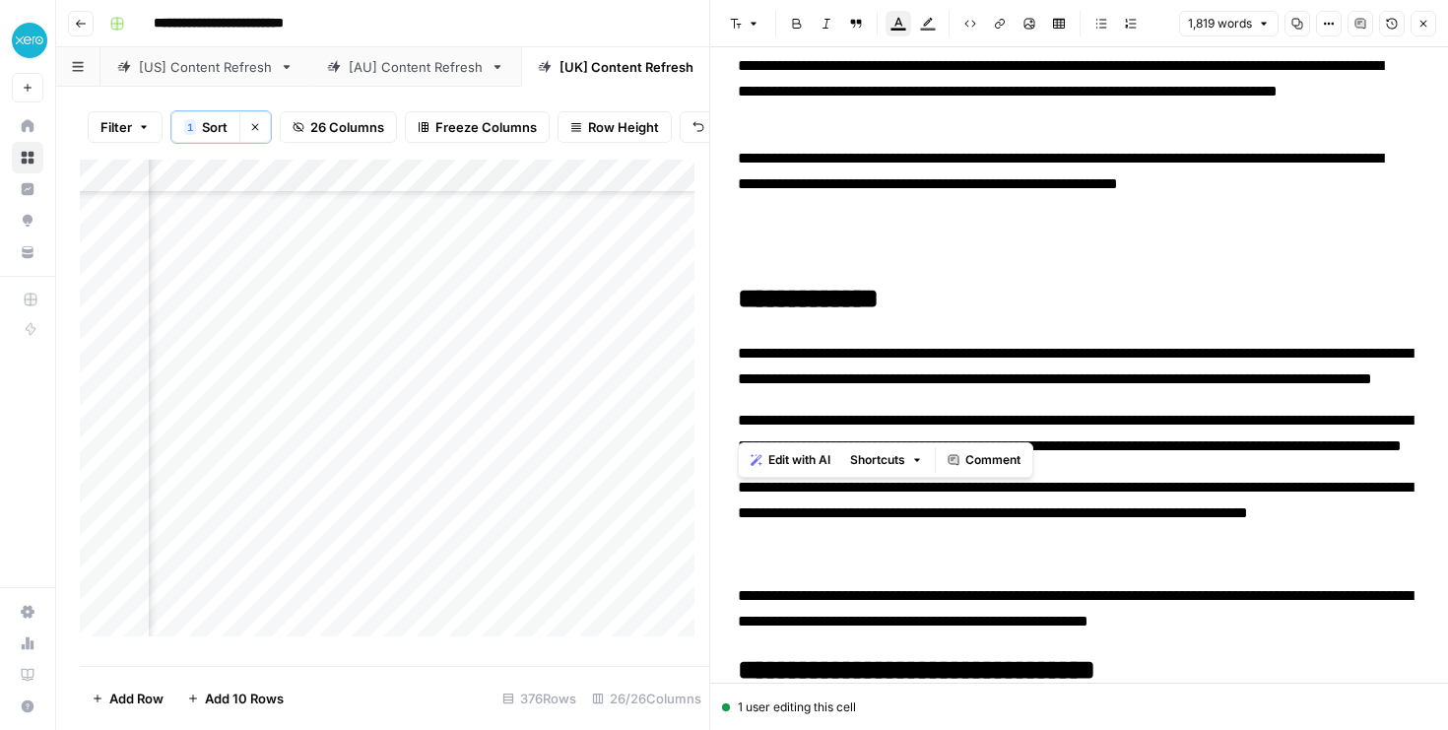
click at [757, 235] on p at bounding box center [1079, 238] width 682 height 51
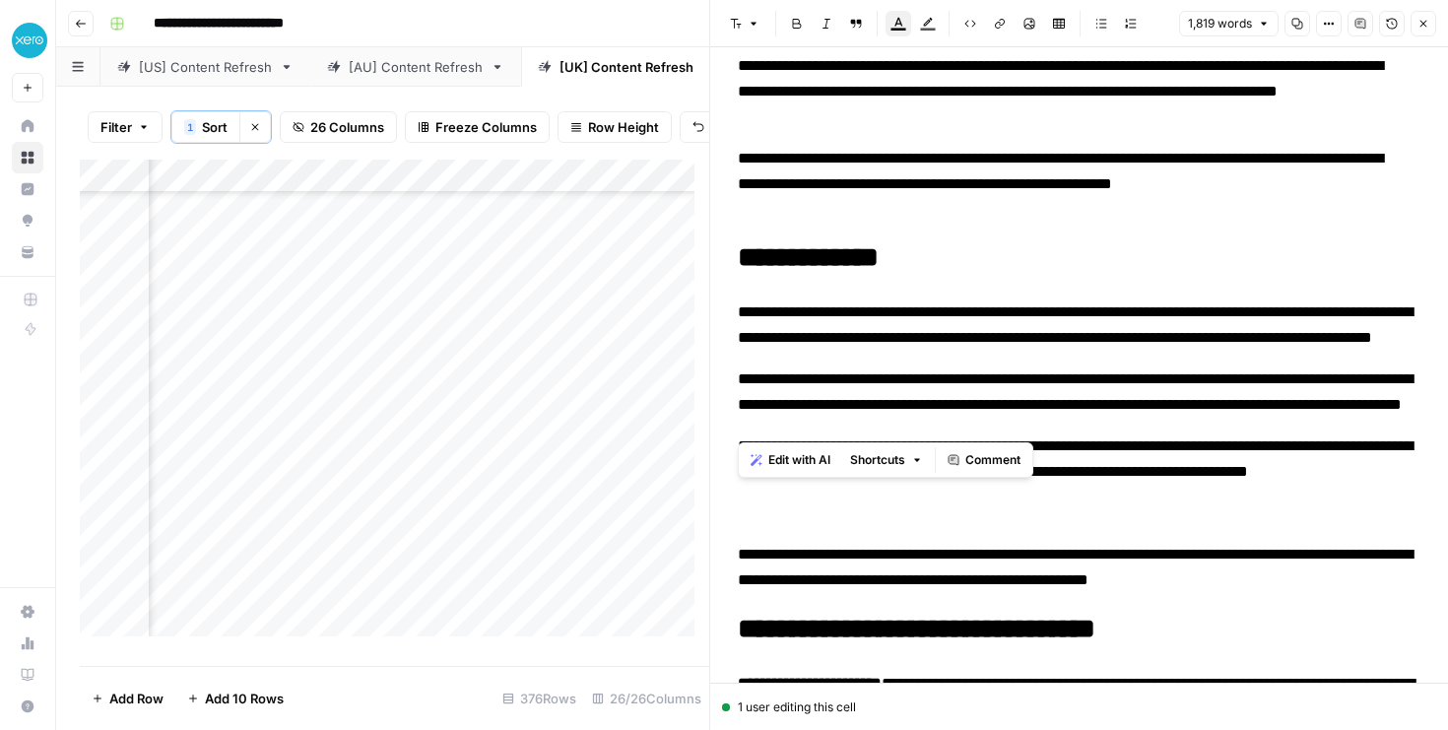
click at [765, 526] on p at bounding box center [1079, 513] width 682 height 26
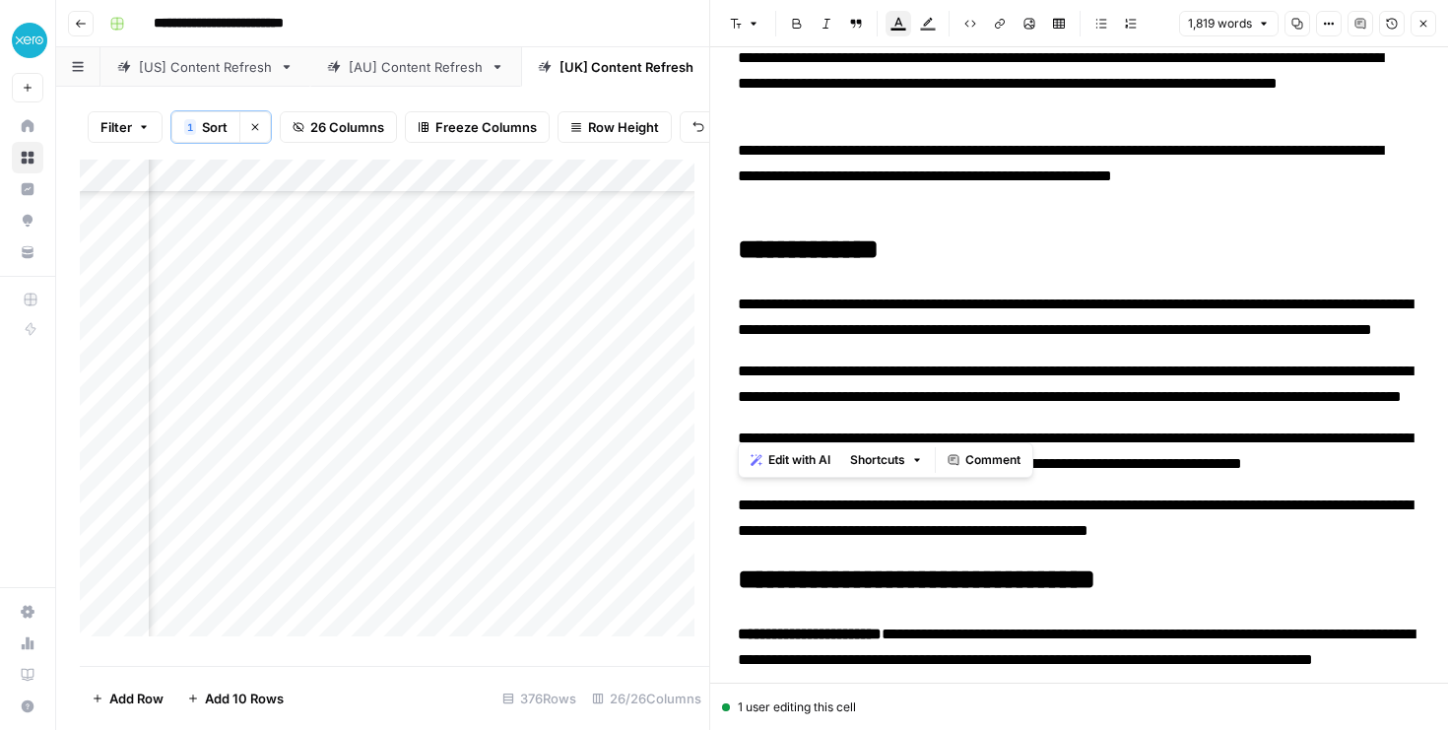
scroll to position [618, 0]
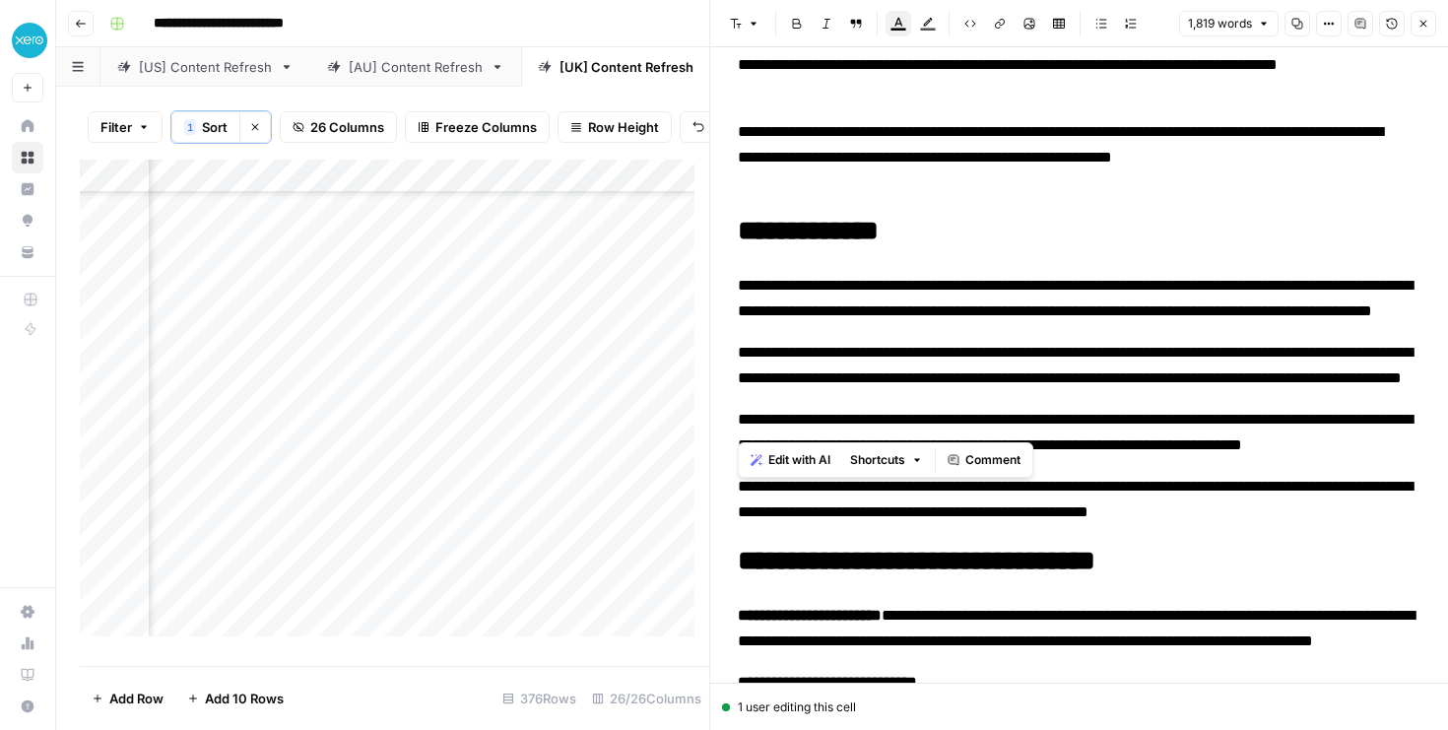
click at [811, 385] on span "**********" at bounding box center [1075, 365] width 675 height 40
click at [781, 176] on p "**********" at bounding box center [1072, 157] width 668 height 77
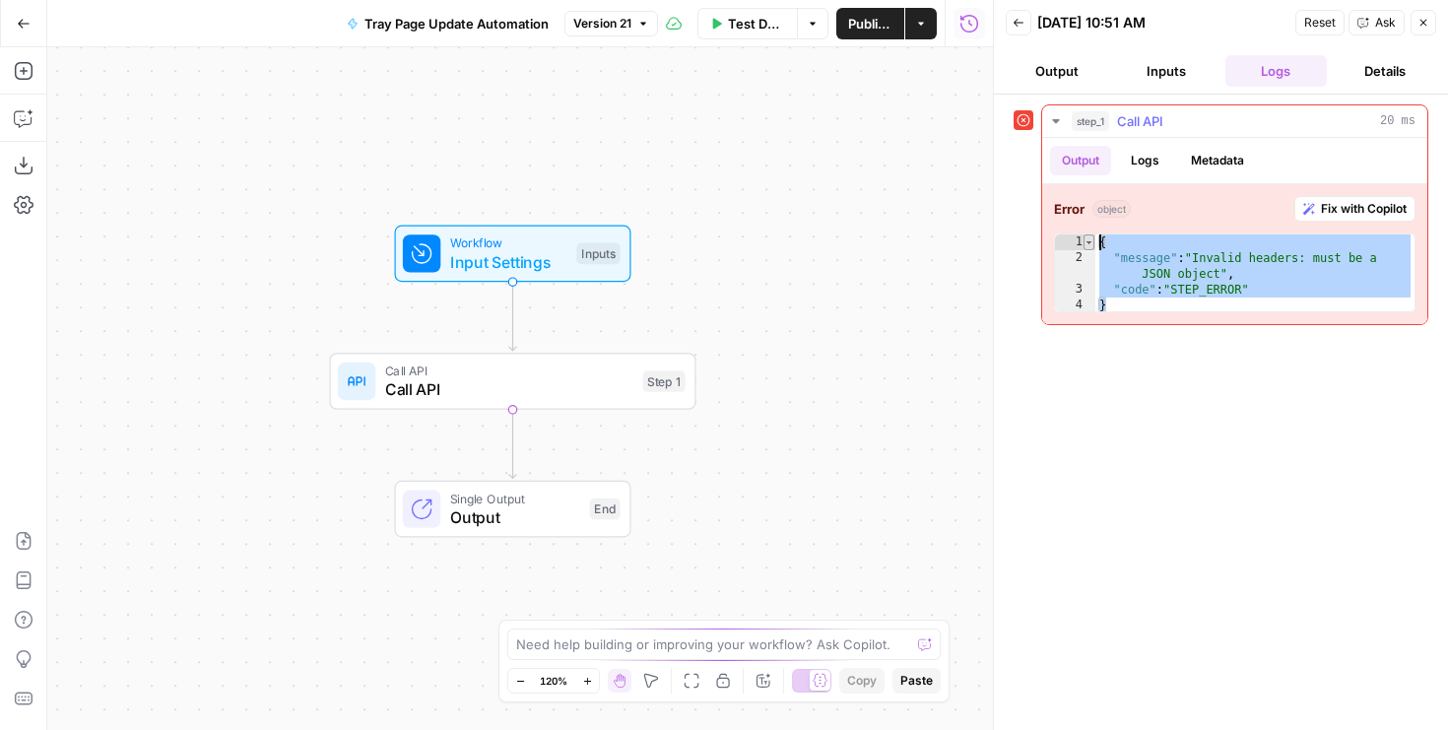
drag, startPoint x: 1155, startPoint y: 301, endPoint x: 1092, endPoint y: 245, distance: 84.4
click at [1092, 245] on div "* 1 2 3 4 { "message" : "Invalid headers: must be a JSON object" , "code" : "ST…" at bounding box center [1234, 272] width 361 height 79
type textarea "**********"
click at [32, 110] on button "Copilot" at bounding box center [24, 118] width 32 height 32
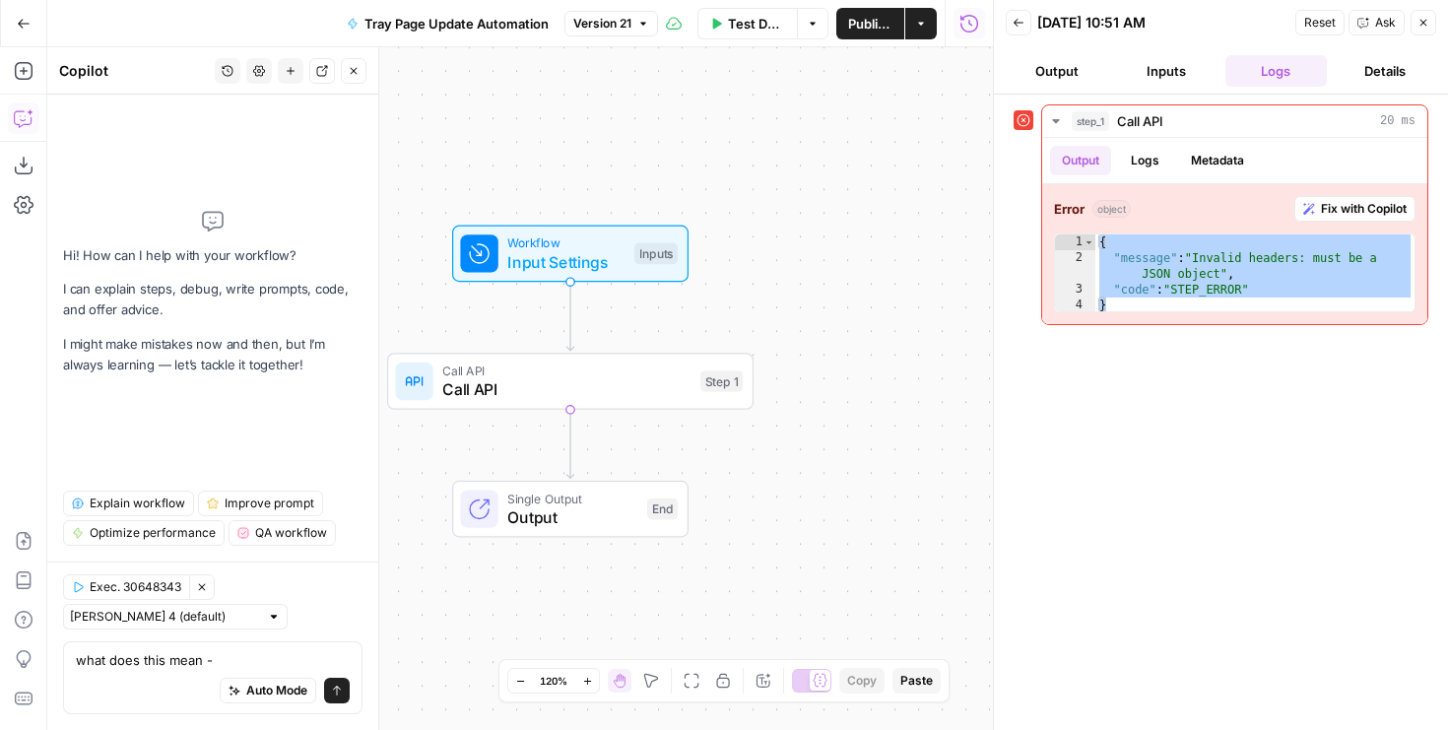
type textarea "what does this mean - { "message": "Invalid headers: must be a JSON object", "c…"
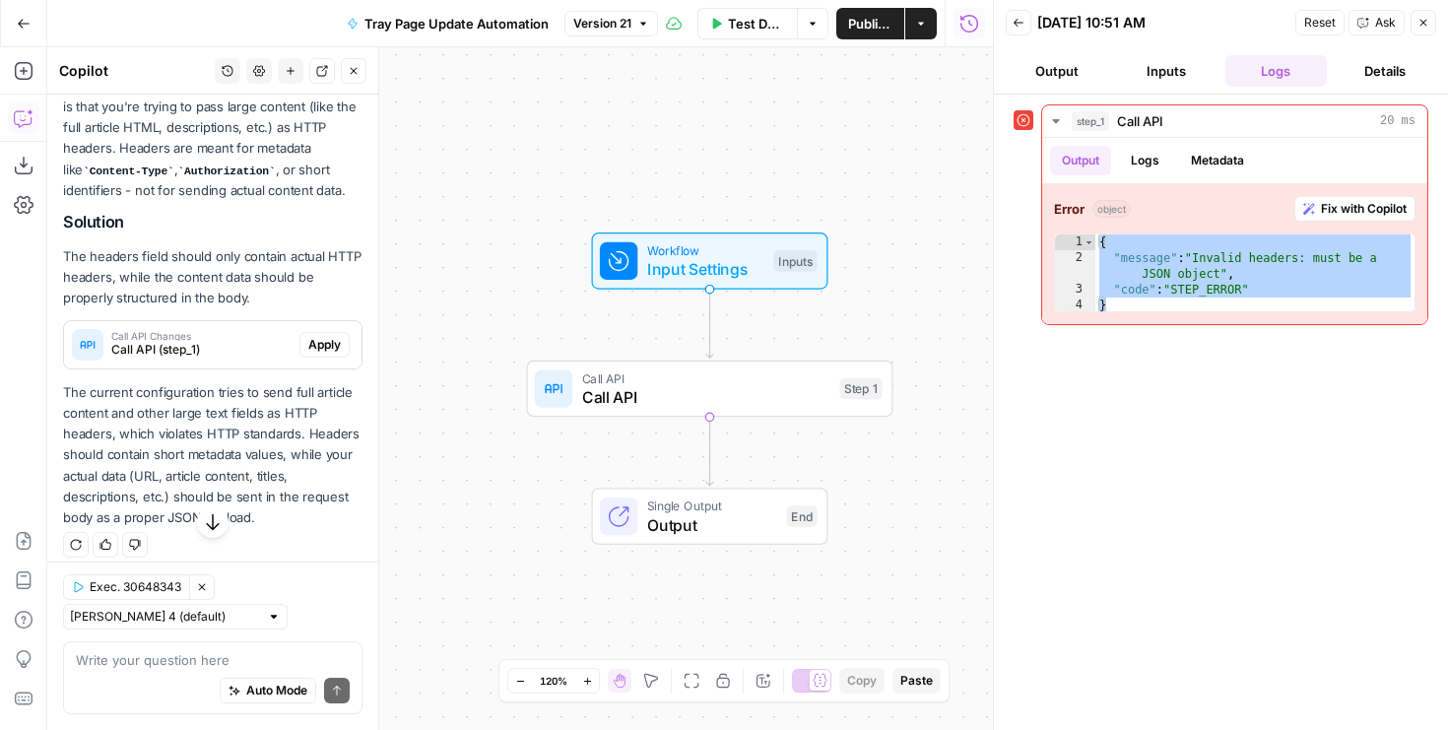
scroll to position [406, 0]
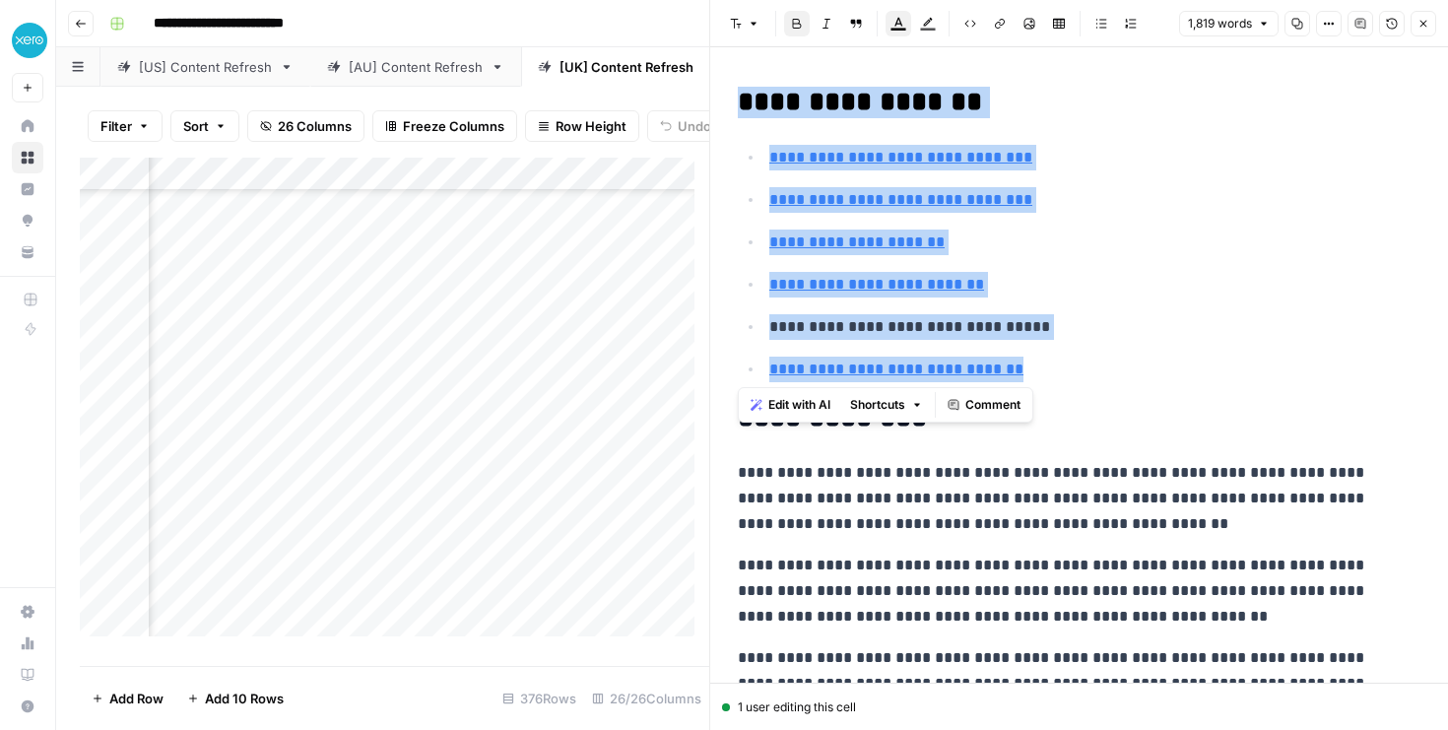
drag, startPoint x: 1031, startPoint y: 373, endPoint x: 740, endPoint y: 106, distance: 395.2
paste div
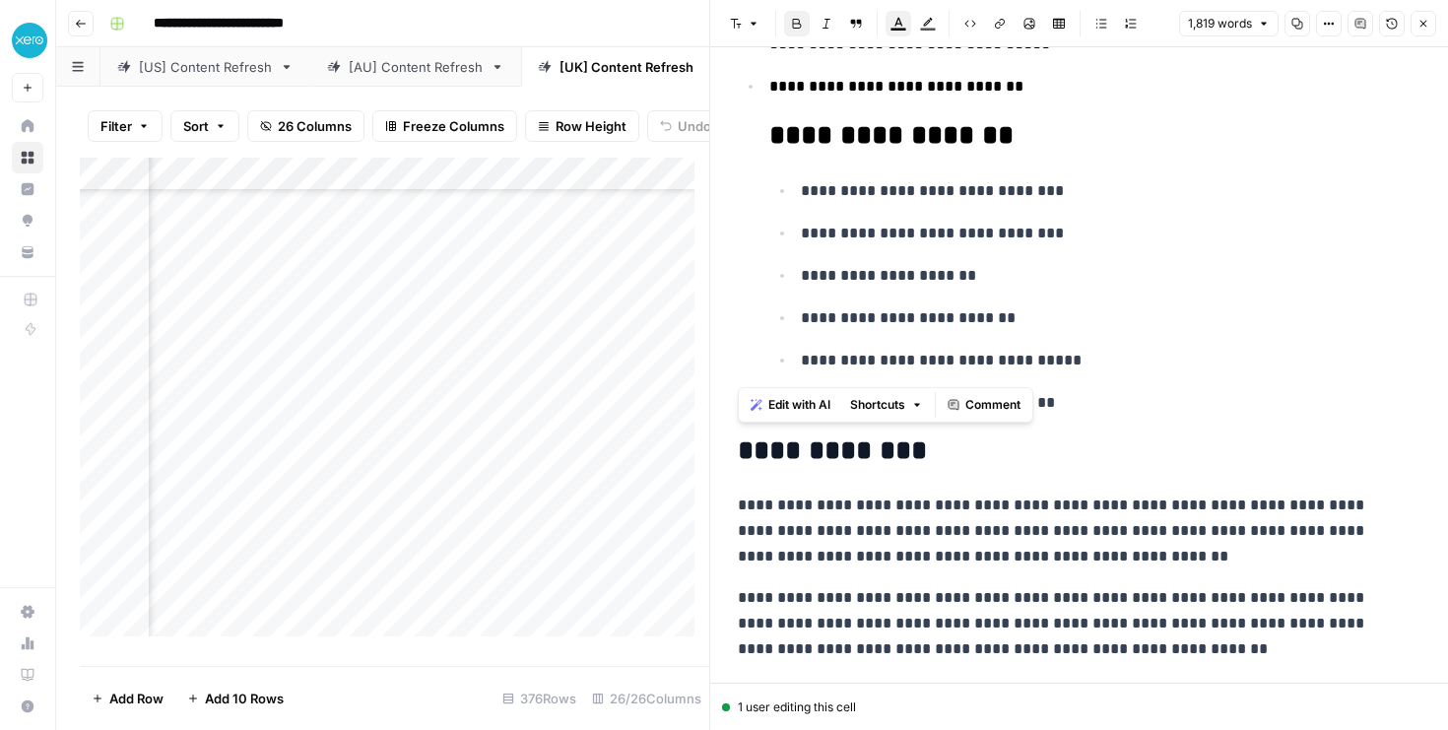
scroll to position [284, 0]
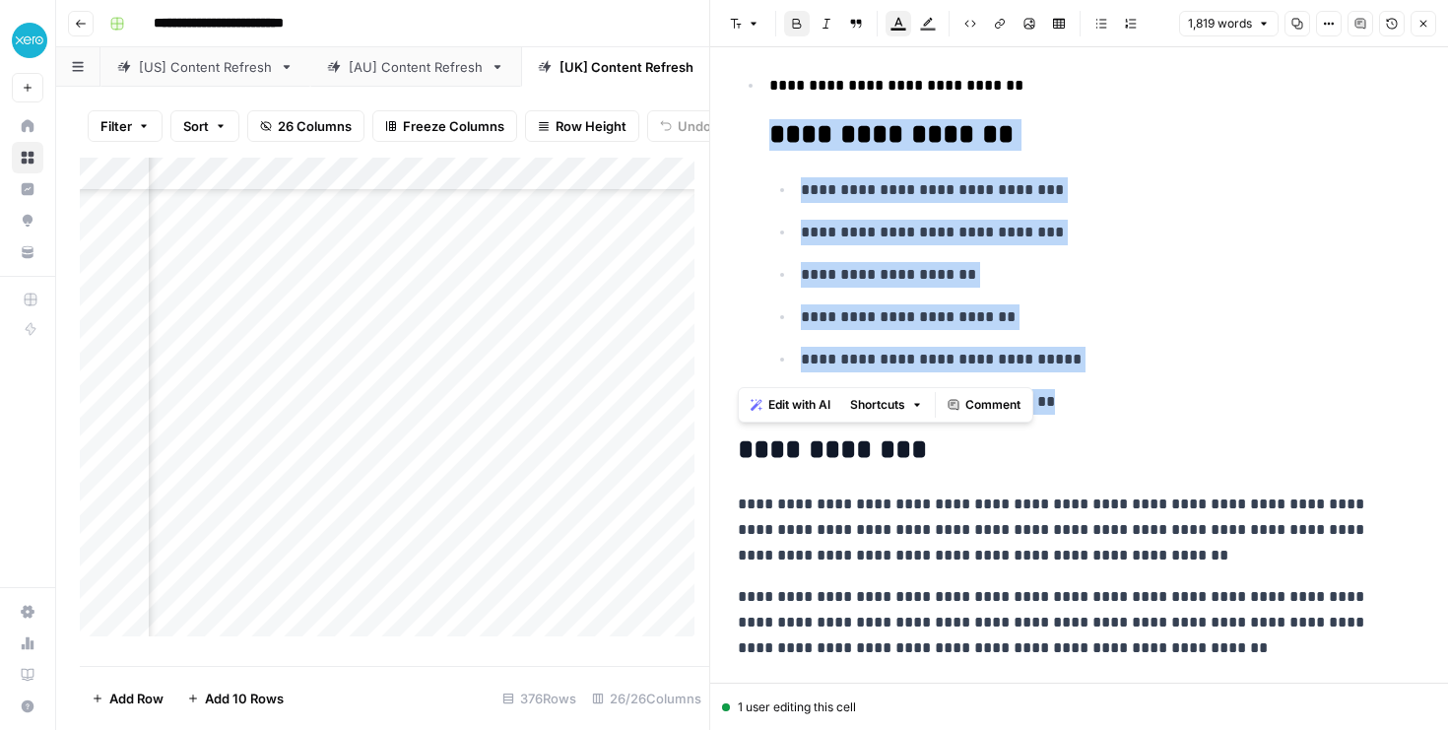
drag, startPoint x: 1072, startPoint y: 414, endPoint x: 758, endPoint y: 145, distance: 413.5
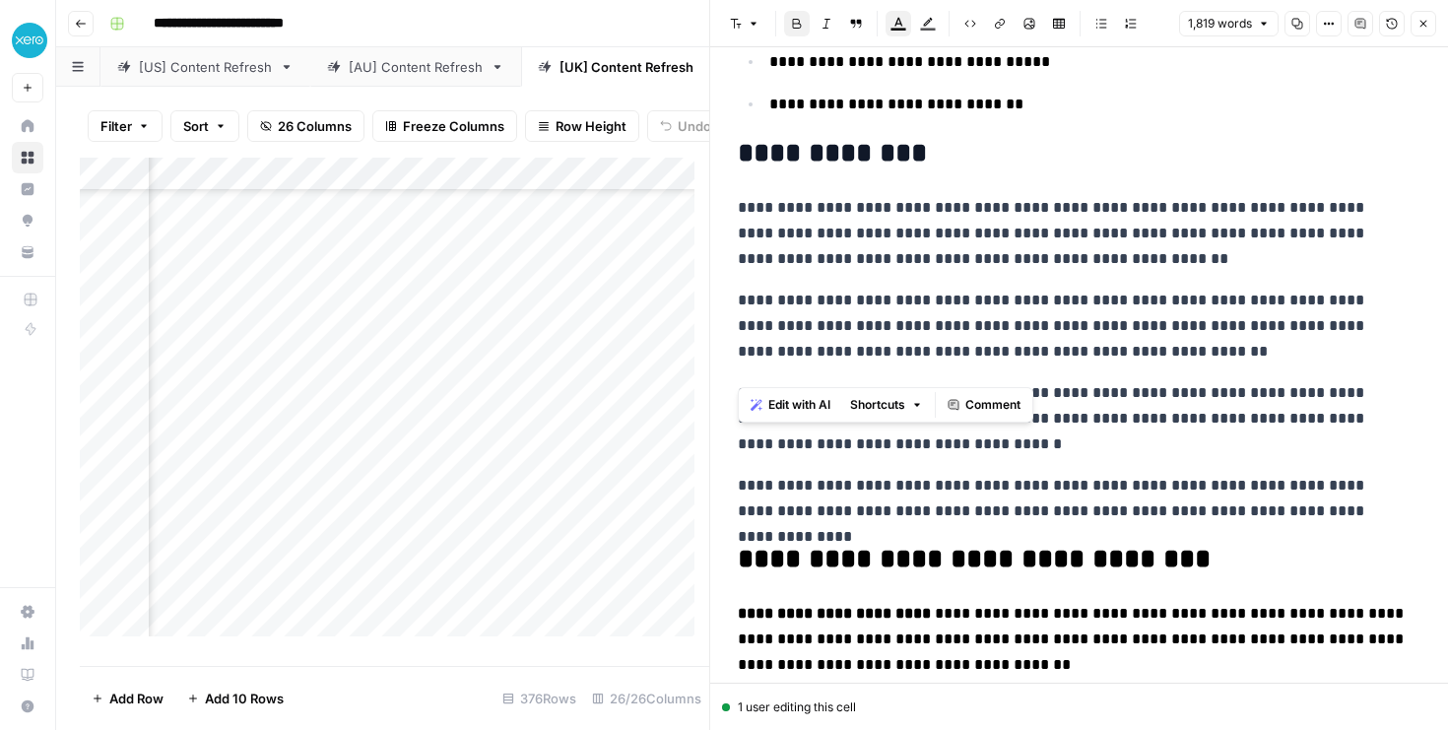
scroll to position [265, 0]
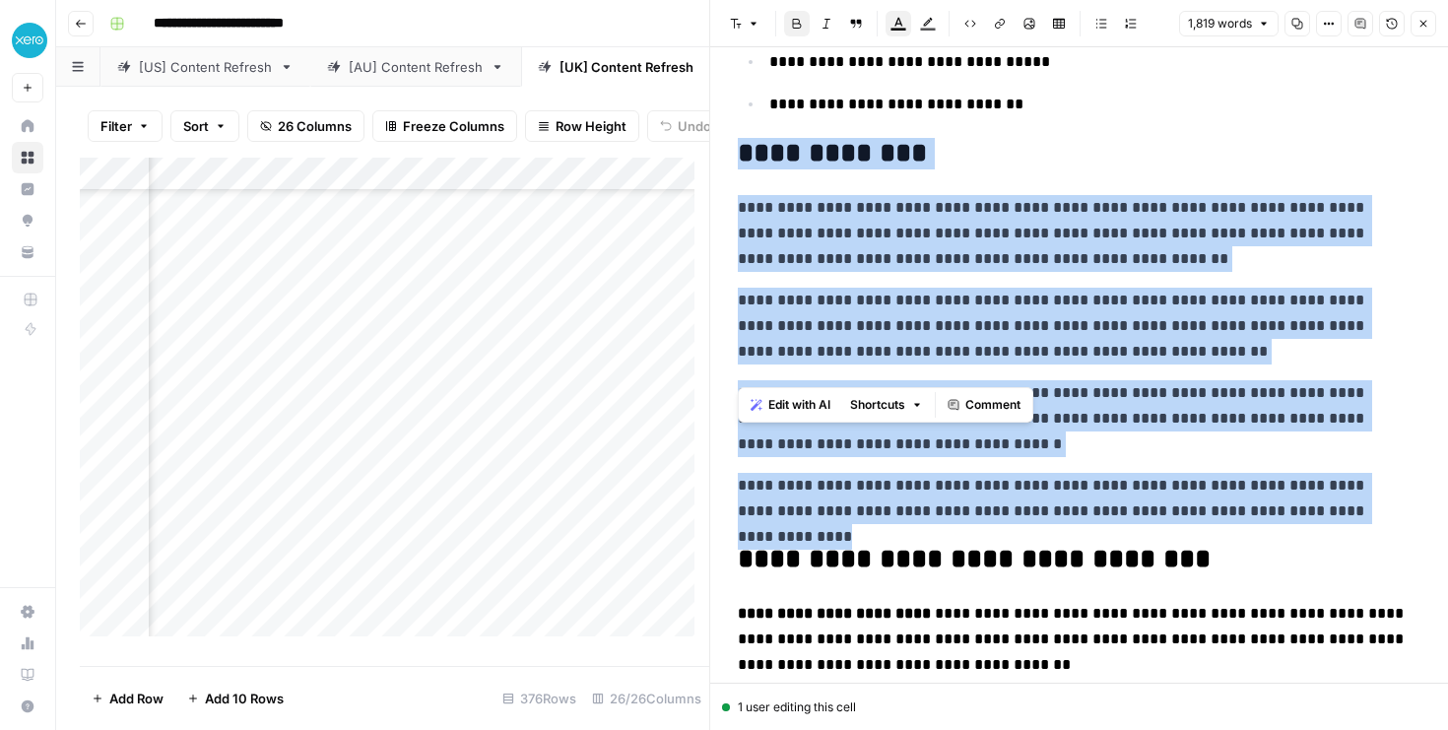
drag, startPoint x: 1330, startPoint y: 516, endPoint x: 743, endPoint y: 153, distance: 691.2
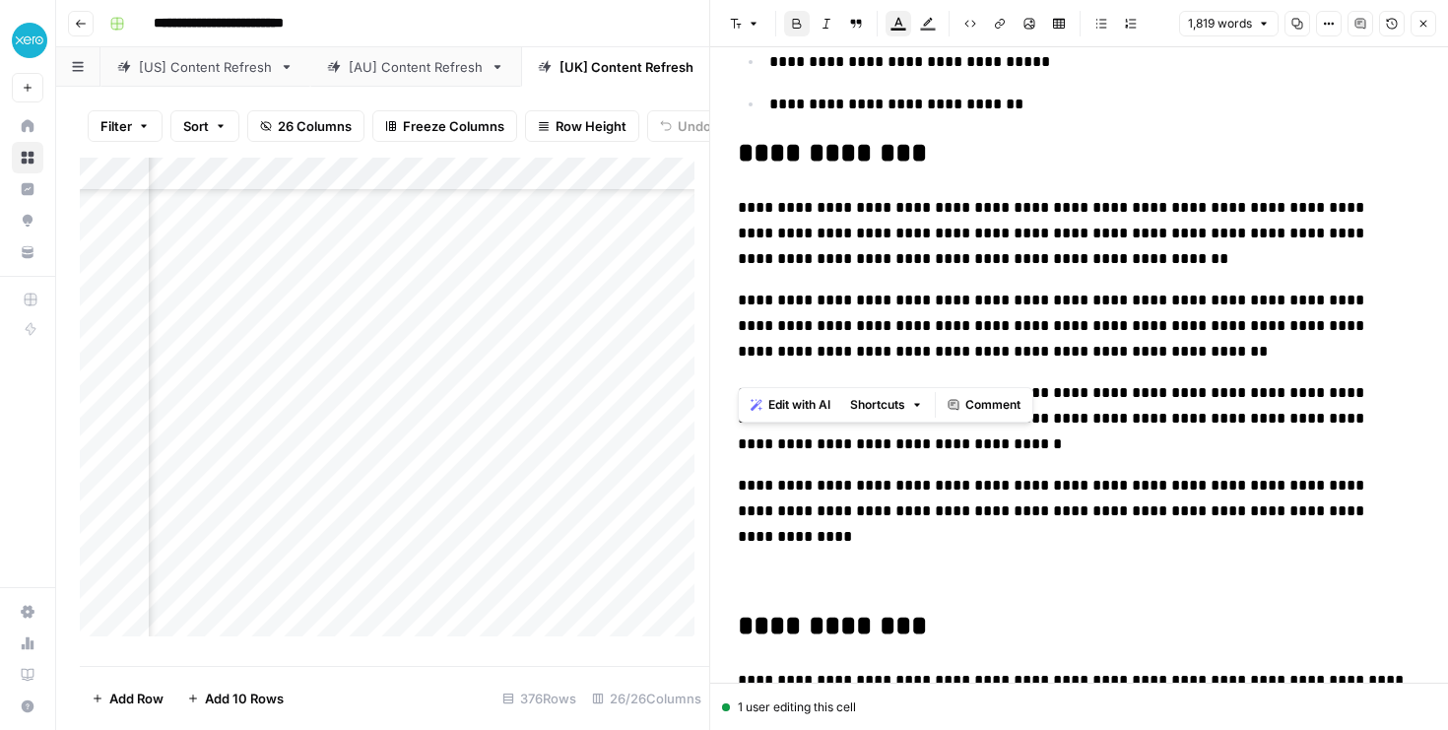
scroll to position [592, 0]
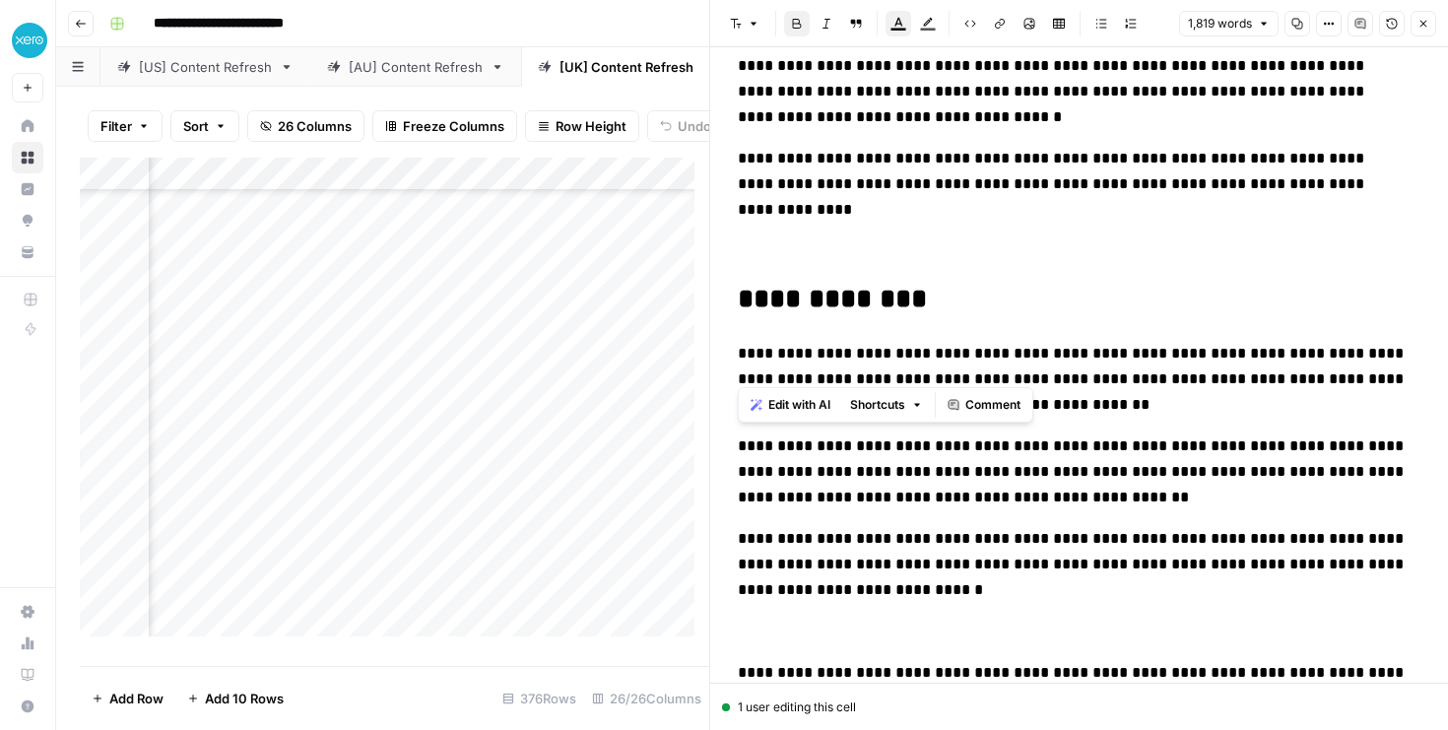
click at [818, 239] on p at bounding box center [1079, 238] width 682 height 51
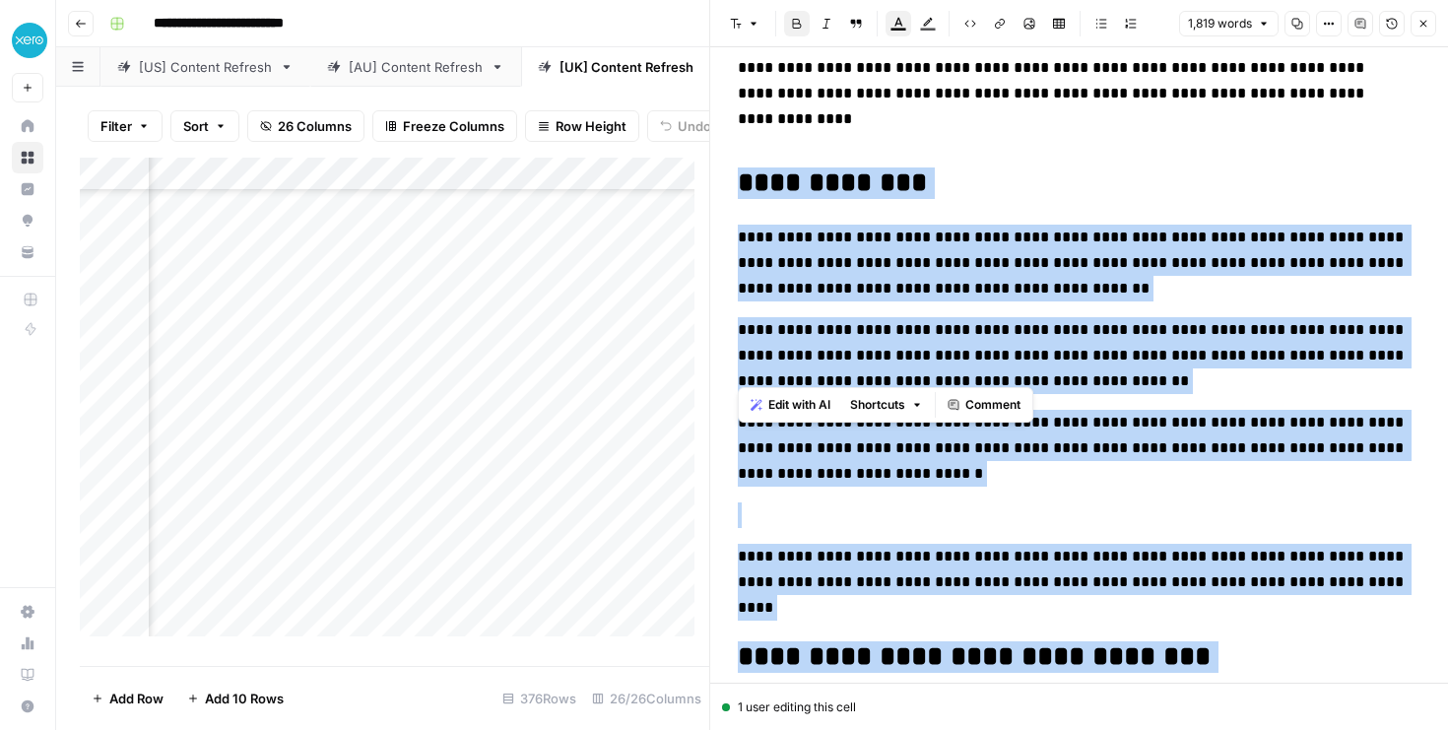
scroll to position [914, 0]
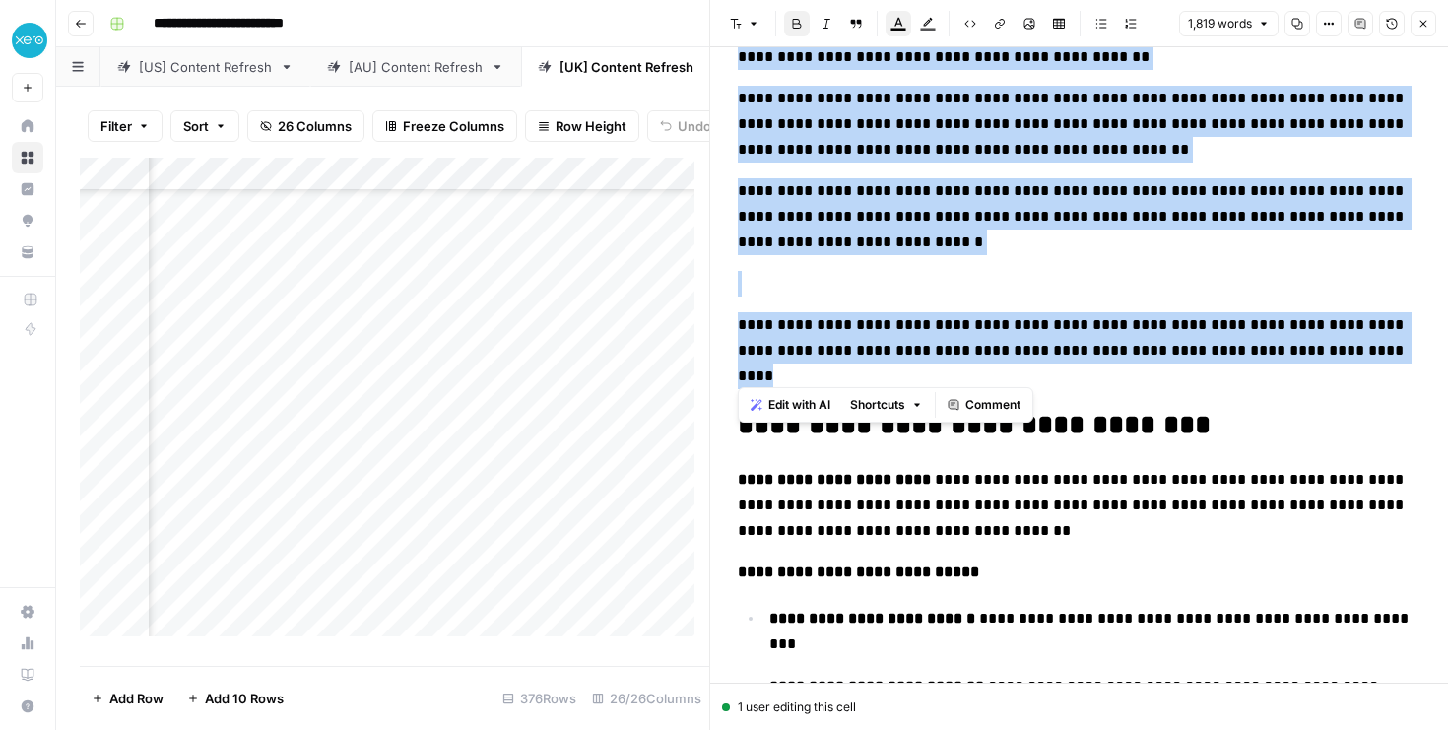
drag, startPoint x: 768, startPoint y: 274, endPoint x: 1340, endPoint y: 348, distance: 576.9
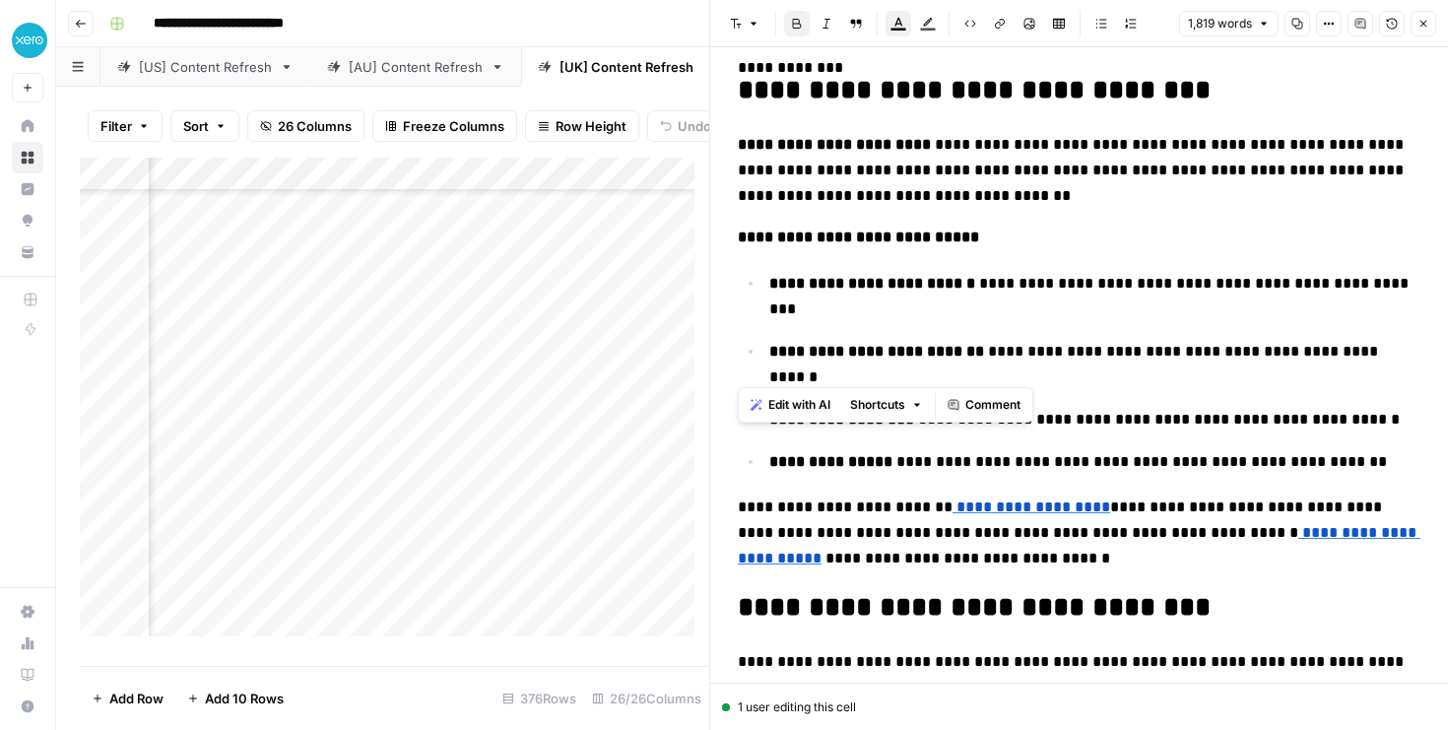
scroll to position [751, 0]
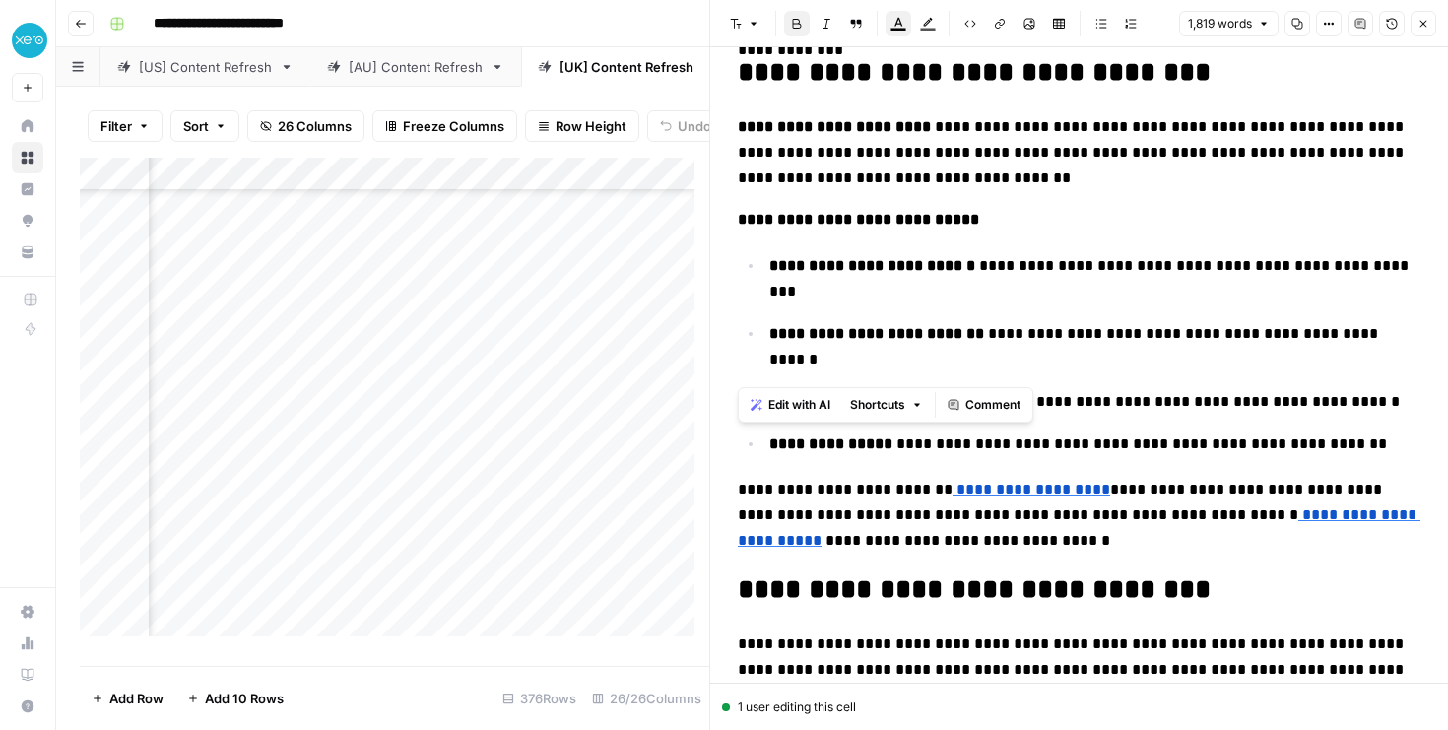
click at [1101, 326] on span "**********" at bounding box center [1075, 346] width 613 height 40
click at [961, 636] on span "**********" at bounding box center [1073, 669] width 670 height 66
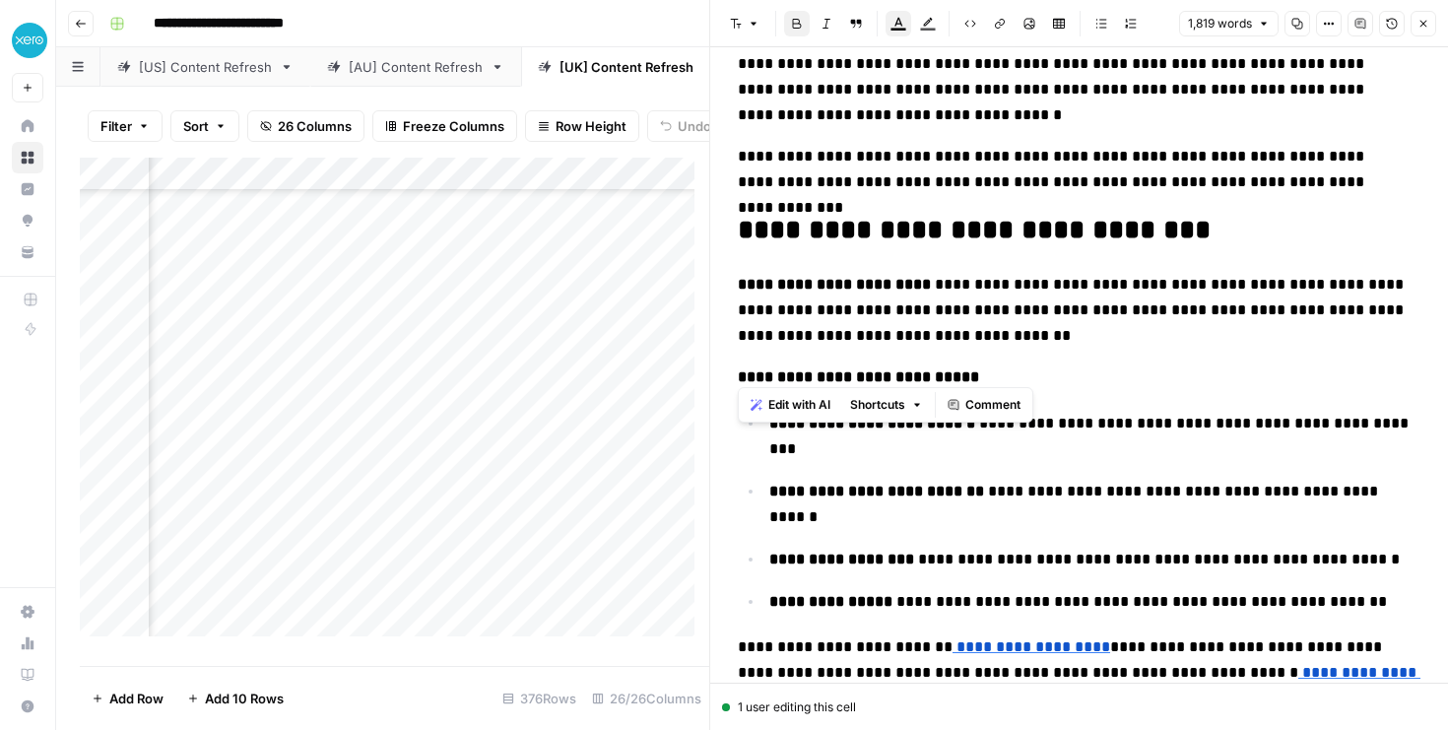
click at [1114, 489] on ul "**********" at bounding box center [1079, 512] width 682 height 205
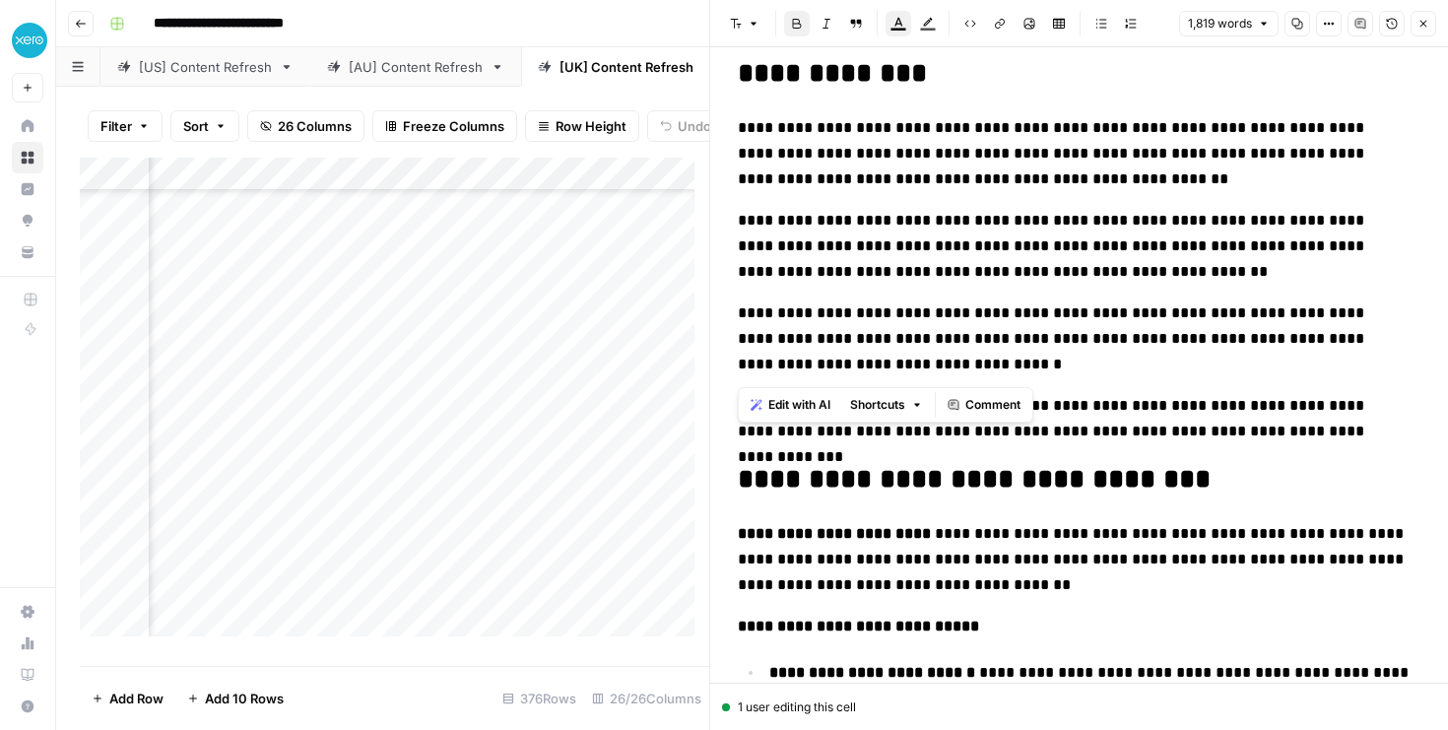
scroll to position [9625, 3464]
click at [384, 241] on div "Add Column" at bounding box center [394, 404] width 629 height 493
click at [628, 235] on div "Add Column" at bounding box center [394, 404] width 629 height 493
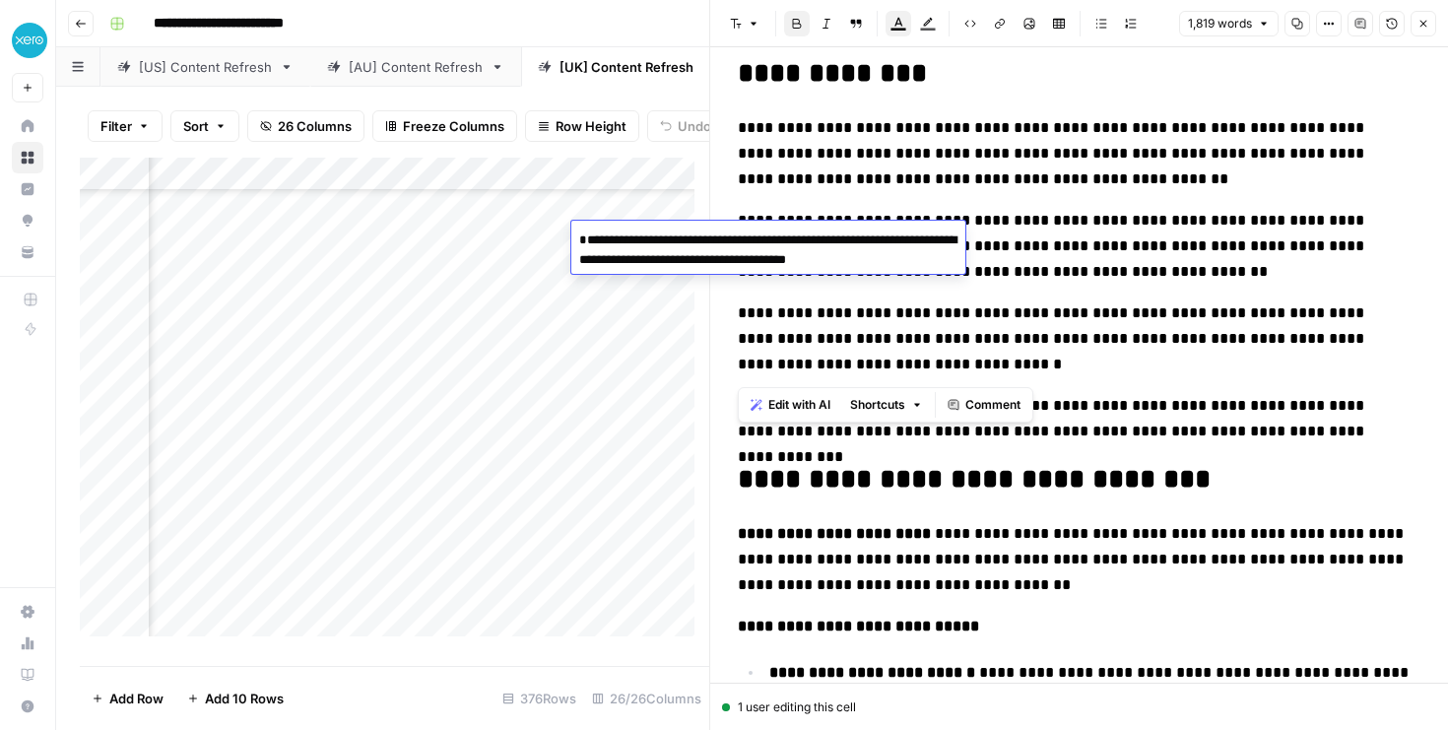
click at [579, 257] on textarea "**********" at bounding box center [768, 270] width 394 height 87
click at [578, 284] on textarea "**********" at bounding box center [768, 260] width 394 height 67
type textarea "**********"
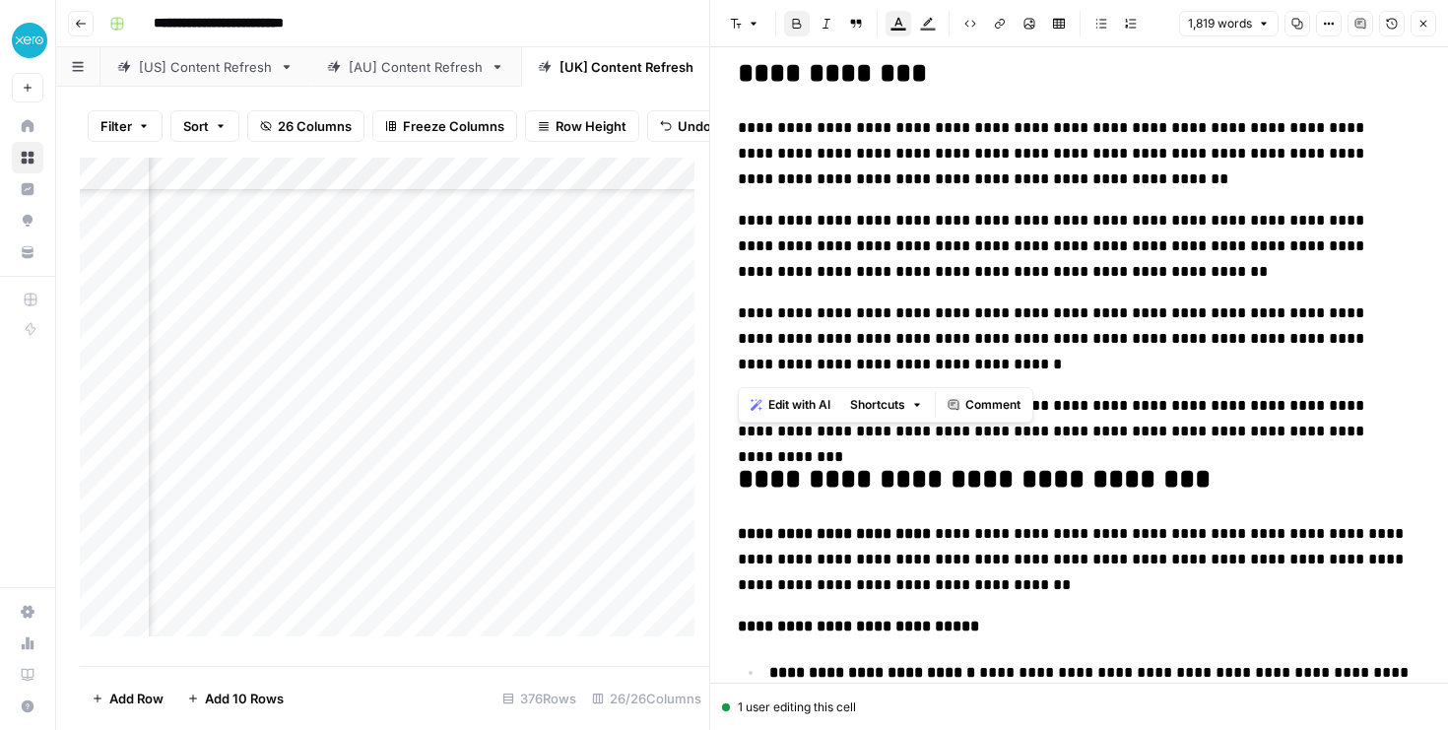
click at [631, 347] on div "Add Column" at bounding box center [394, 404] width 629 height 493
click at [510, 245] on div "Add Column" at bounding box center [394, 404] width 629 height 493
click at [409, 235] on div "Add Column" at bounding box center [394, 404] width 629 height 493
click at [409, 235] on textarea at bounding box center [445, 241] width 315 height 28
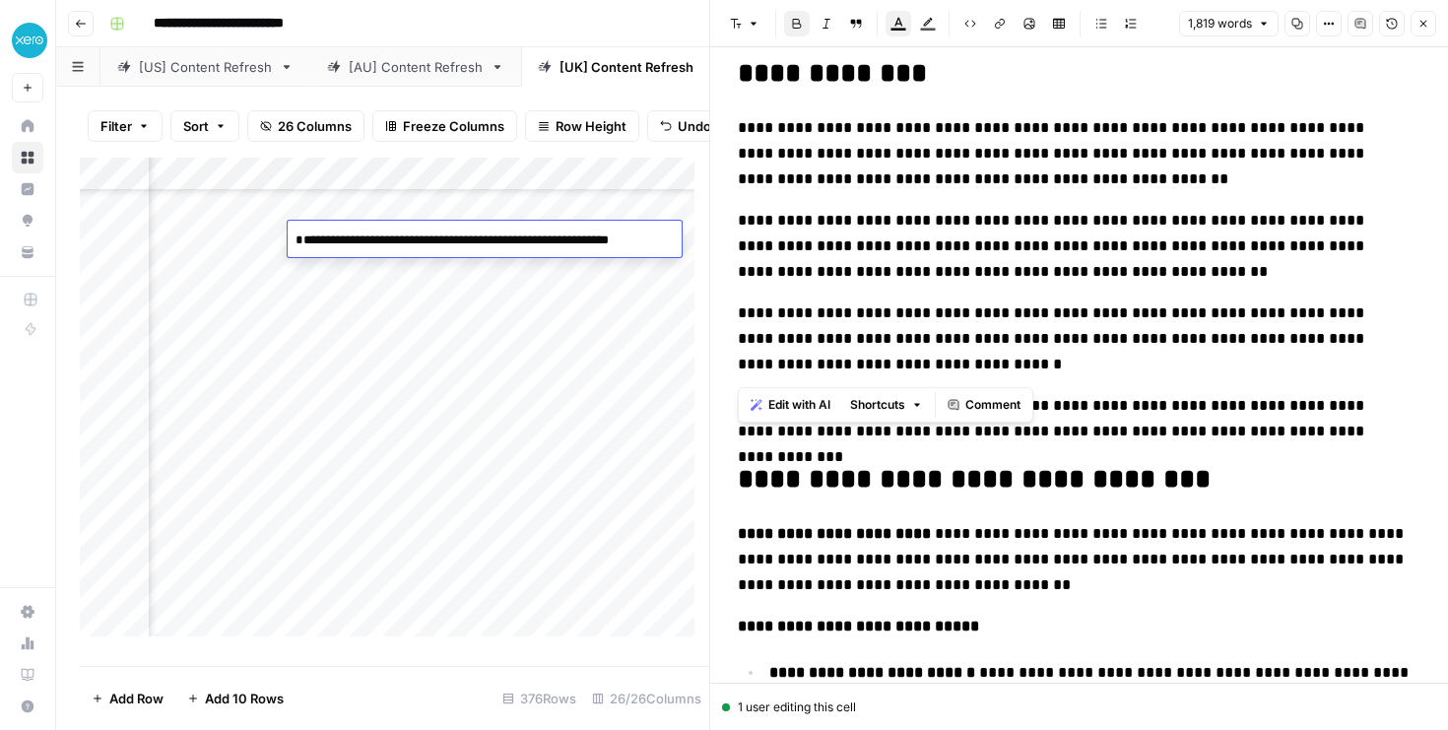
click at [295, 259] on textarea "**********" at bounding box center [481, 250] width 386 height 47
type textarea "**********"
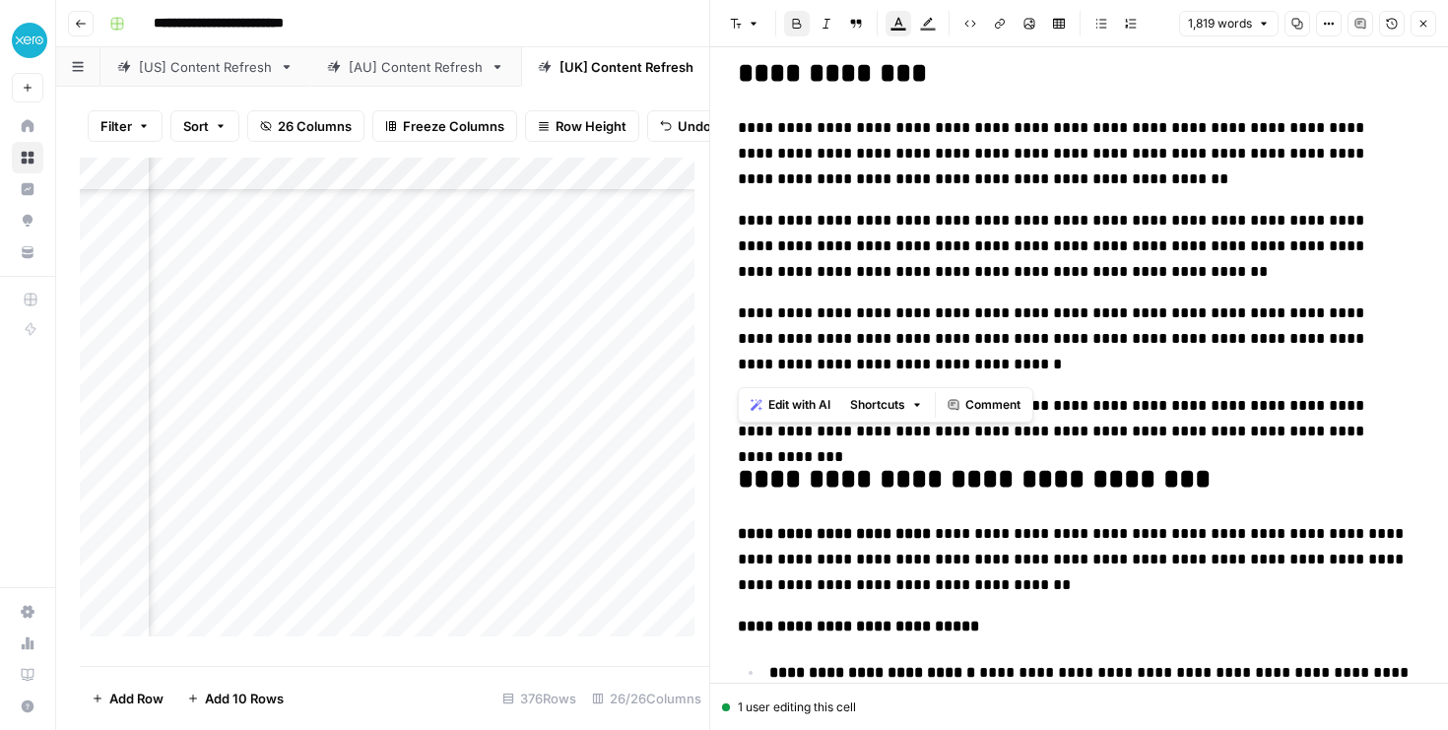
click at [432, 332] on div "Add Column" at bounding box center [394, 404] width 629 height 493
click at [439, 232] on div "Add Column" at bounding box center [394, 404] width 629 height 493
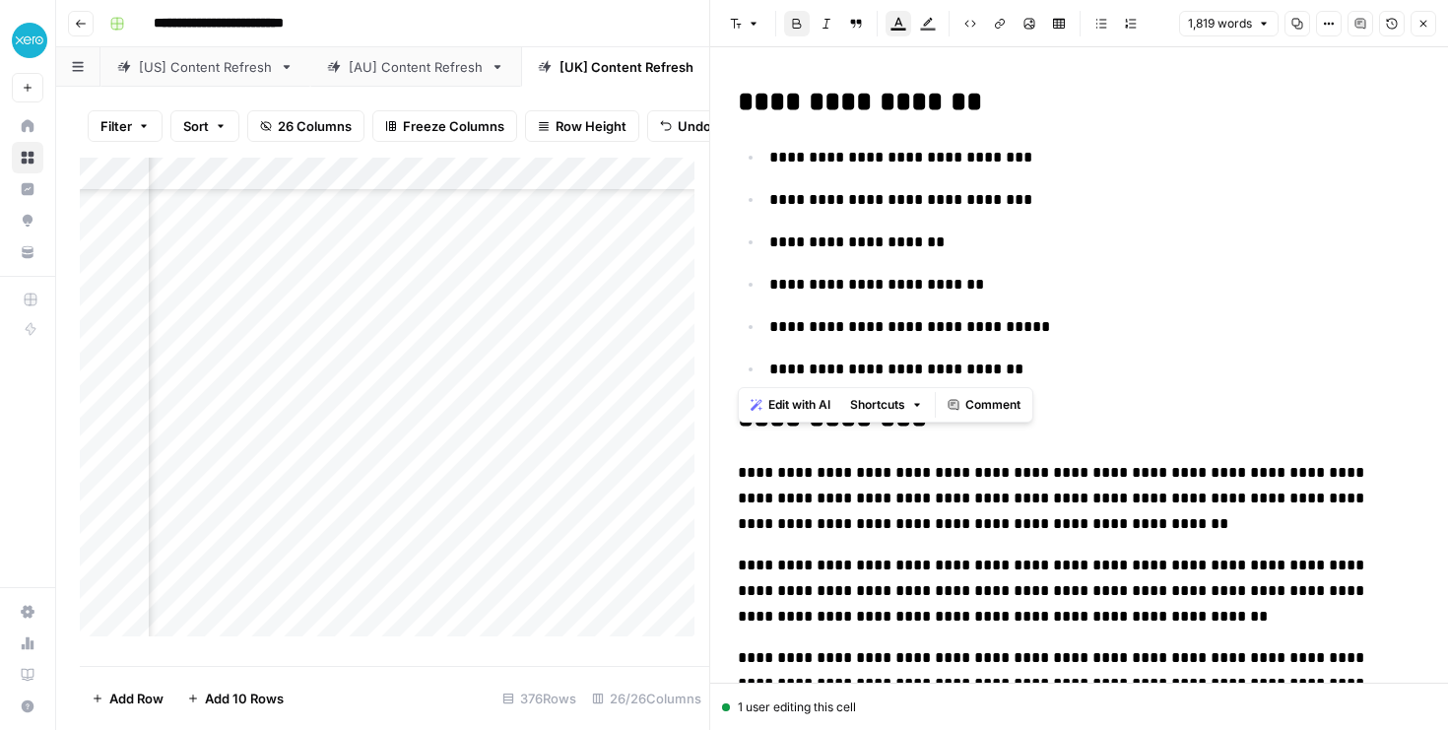
click at [1424, 27] on icon "button" at bounding box center [1423, 24] width 12 height 12
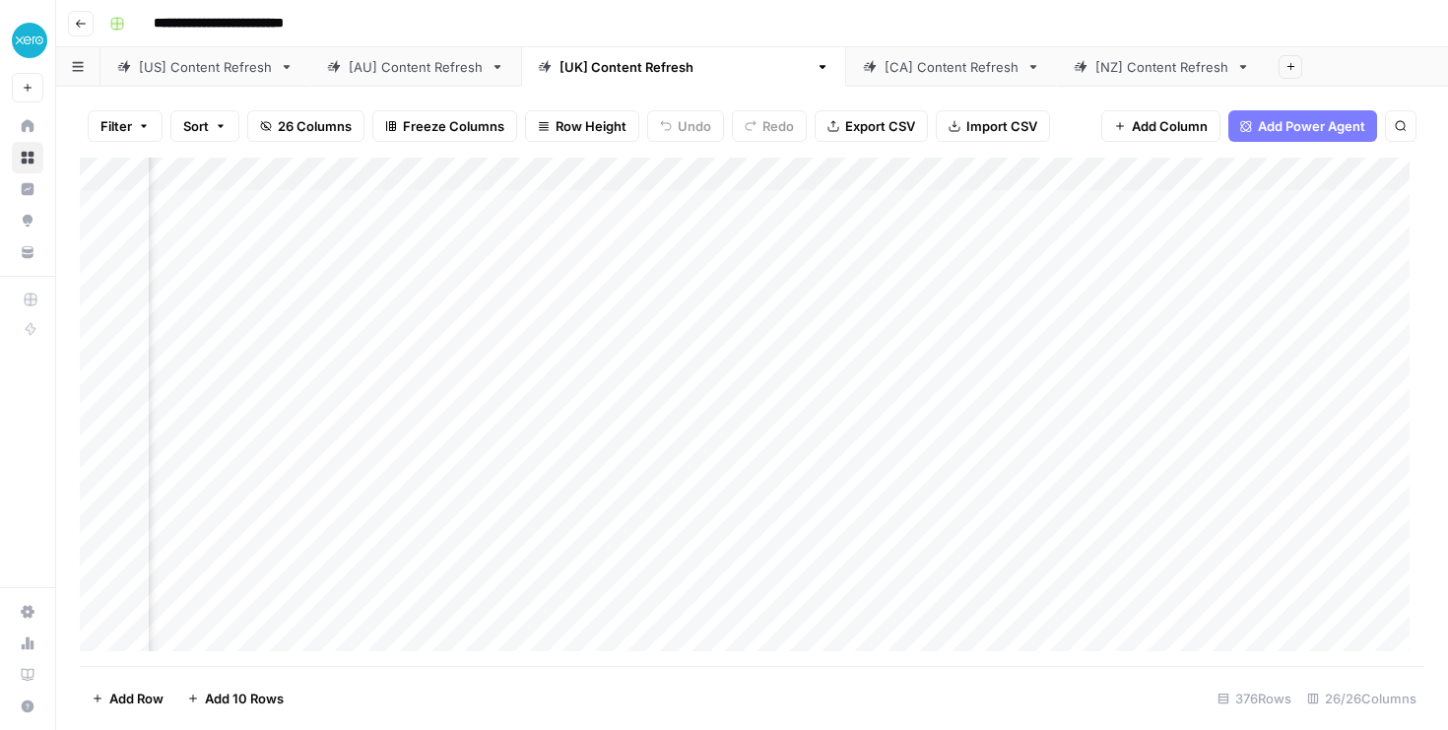
scroll to position [0, 3169]
type input "**********"
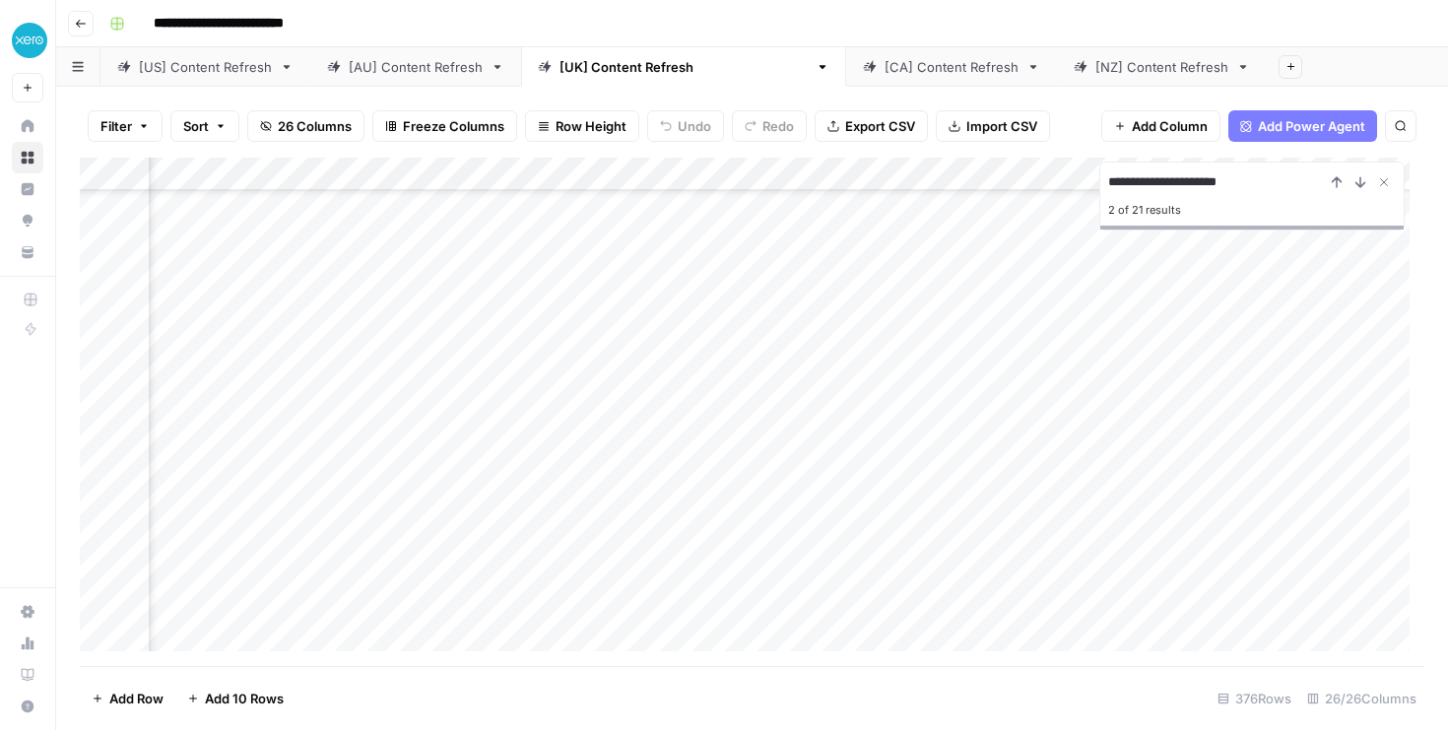
scroll to position [3116, 3469]
click at [939, 176] on div "Add Column" at bounding box center [752, 412] width 1344 height 508
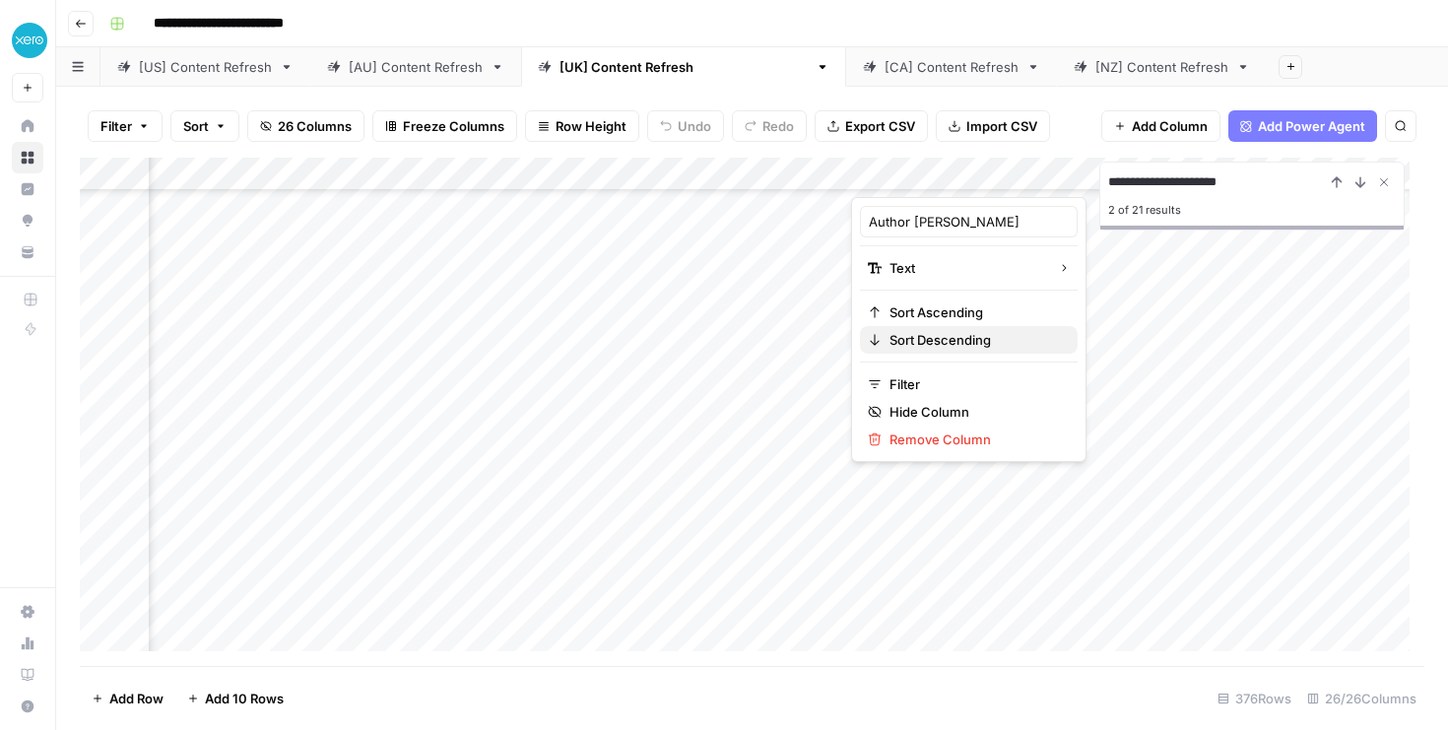
click at [940, 345] on span "Sort Descending" at bounding box center [975, 340] width 172 height 20
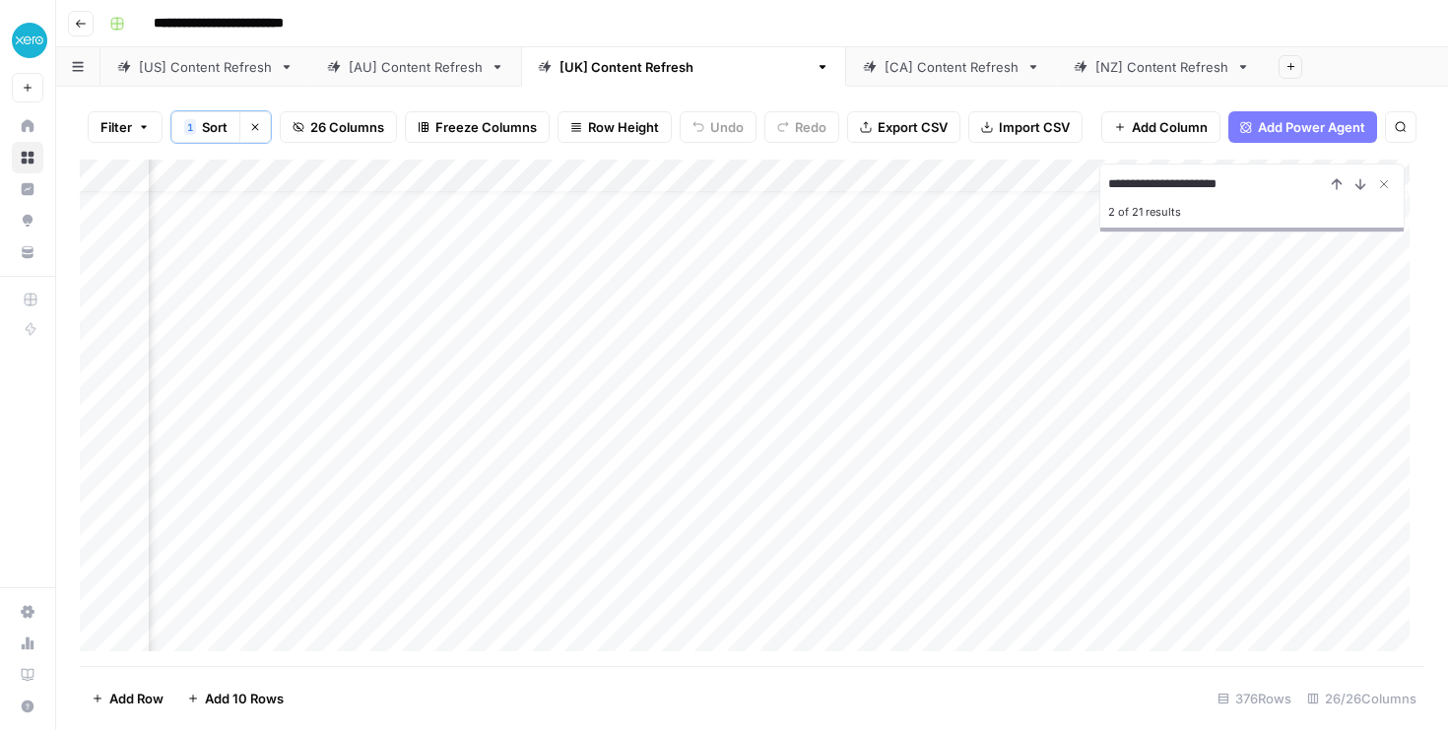
scroll to position [0, 3469]
click at [1381, 184] on icon "Close Search" at bounding box center [1384, 184] width 16 height 16
click at [1105, 308] on div "Add Column" at bounding box center [752, 413] width 1344 height 506
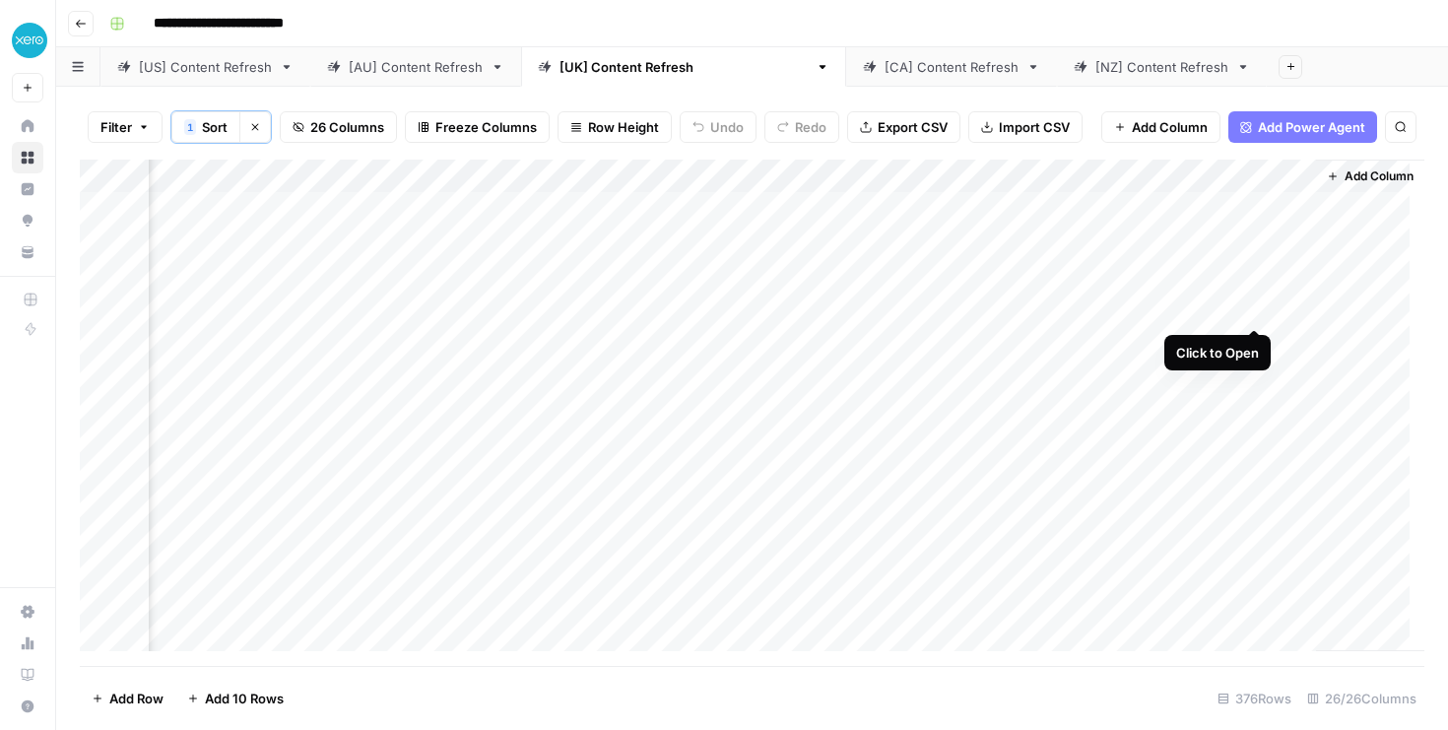
click at [1247, 313] on div "Add Column" at bounding box center [752, 413] width 1344 height 506
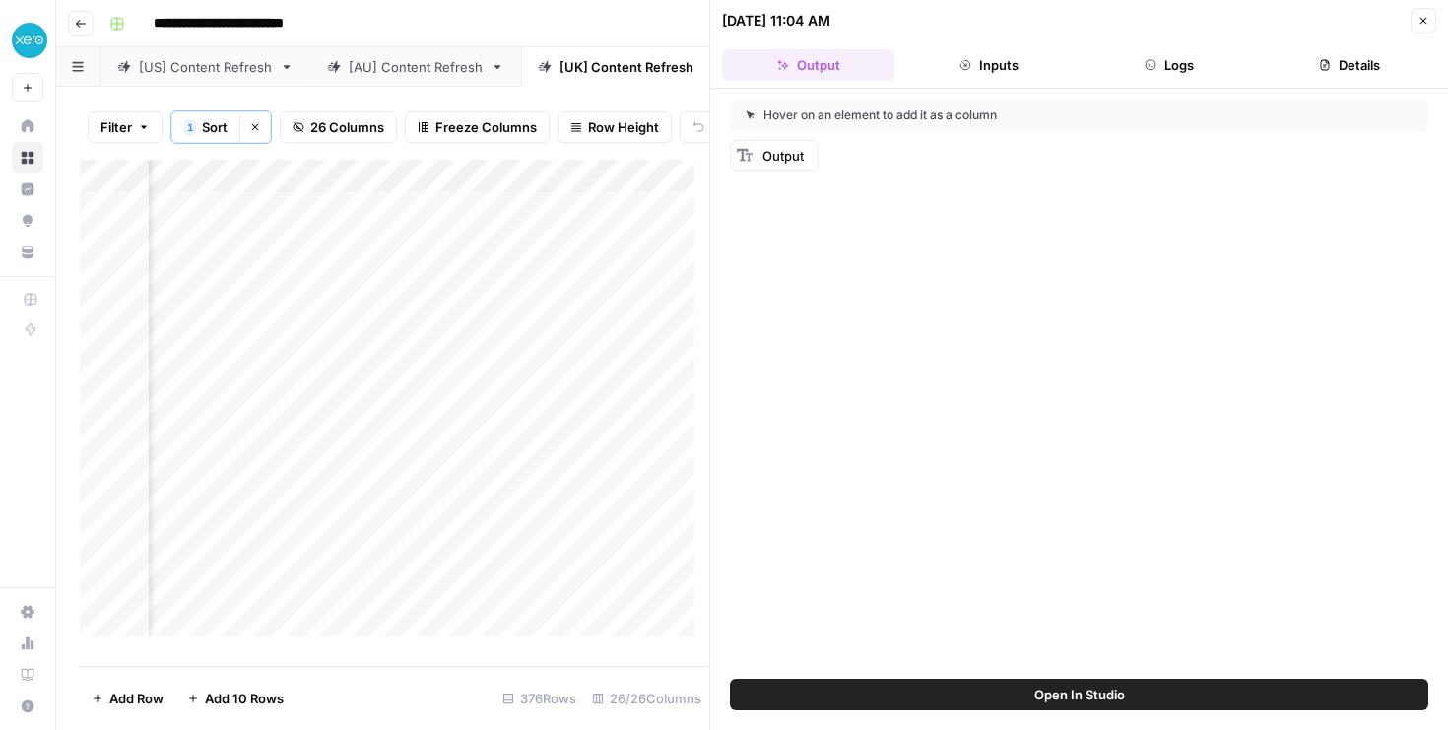
click at [1369, 81] on header "[DATE] 11:04 AM Close Output Inputs Logs Details" at bounding box center [1079, 44] width 738 height 89
click at [1360, 73] on button "Details" at bounding box center [1349, 65] width 172 height 32
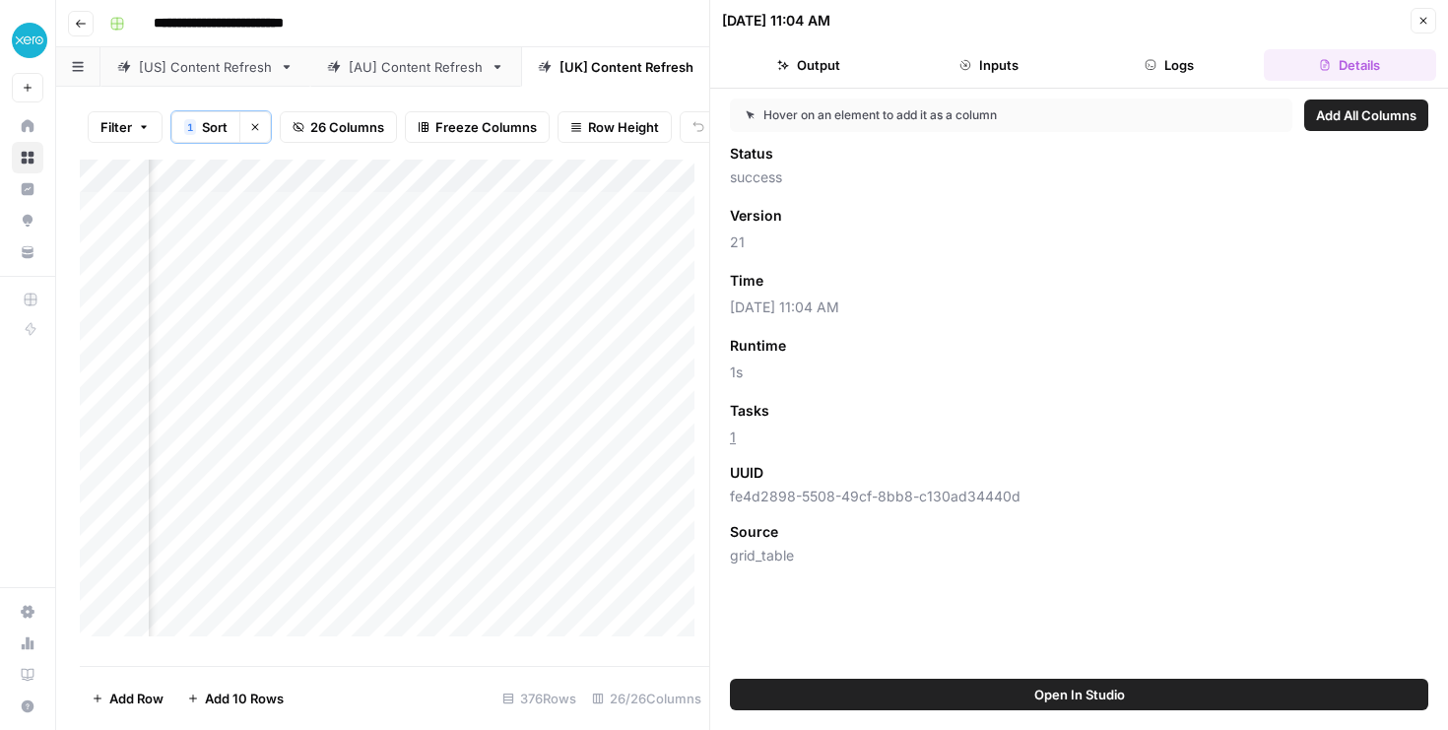
click at [1422, 16] on icon "button" at bounding box center [1423, 21] width 12 height 12
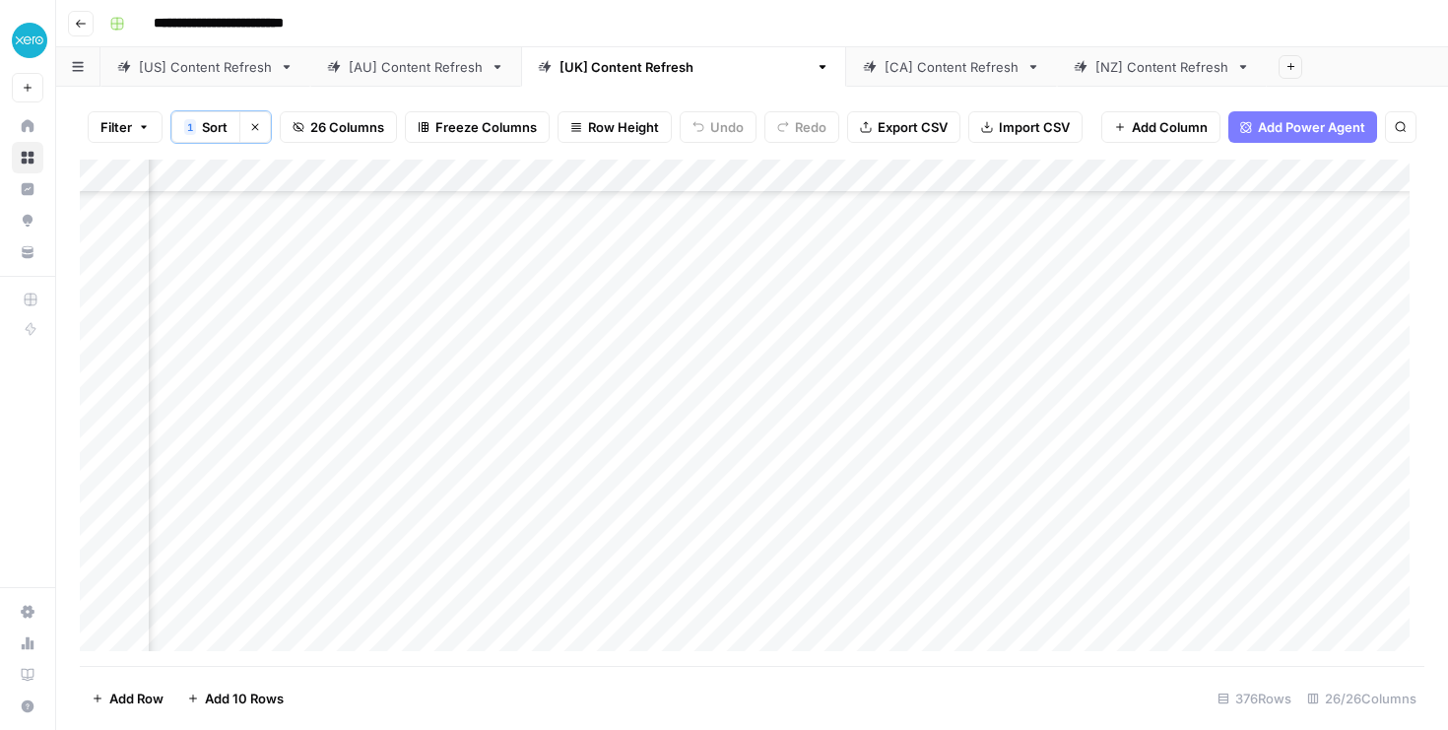
scroll to position [180, 2552]
type input "**********"
click at [411, 627] on div "Add Column" at bounding box center [752, 413] width 1344 height 506
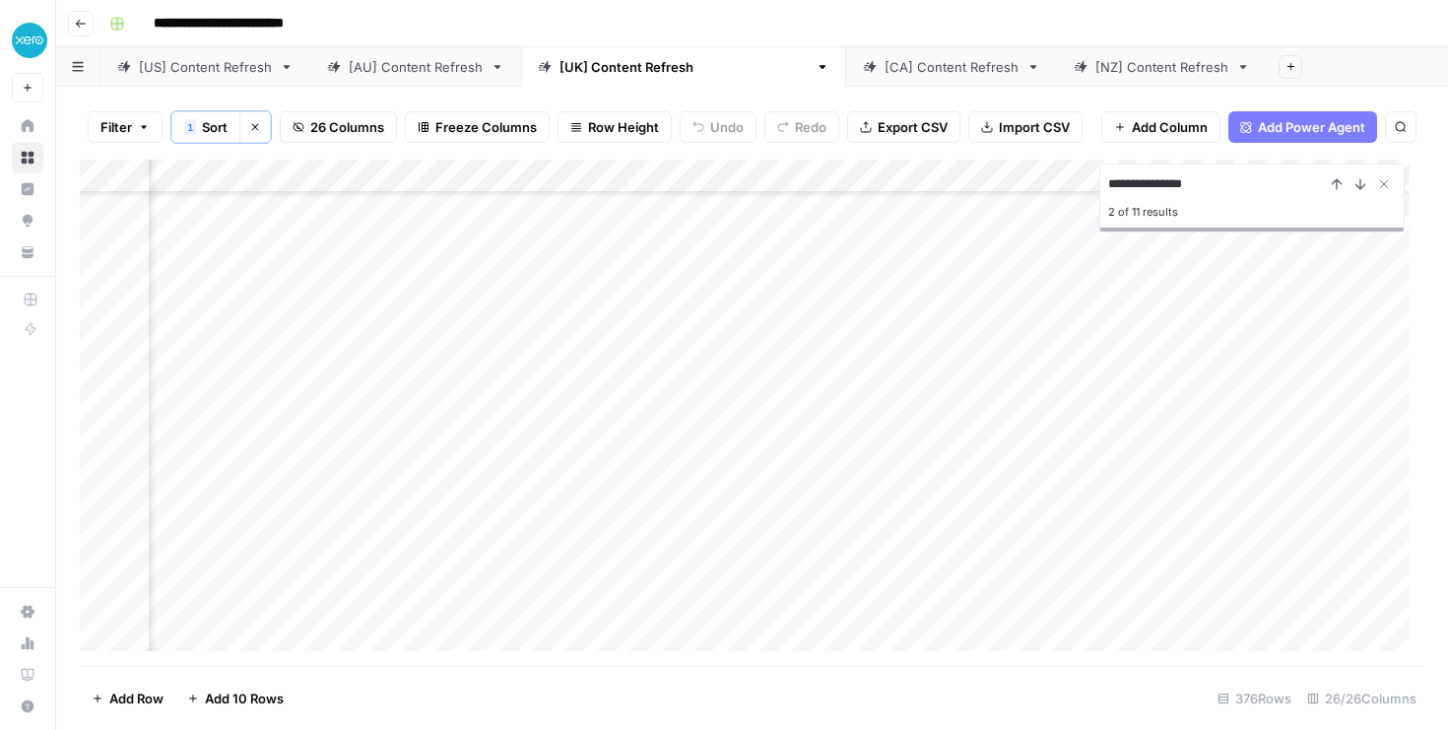
click at [411, 627] on div "Add Column" at bounding box center [752, 413] width 1344 height 506
paste textarea "**********"
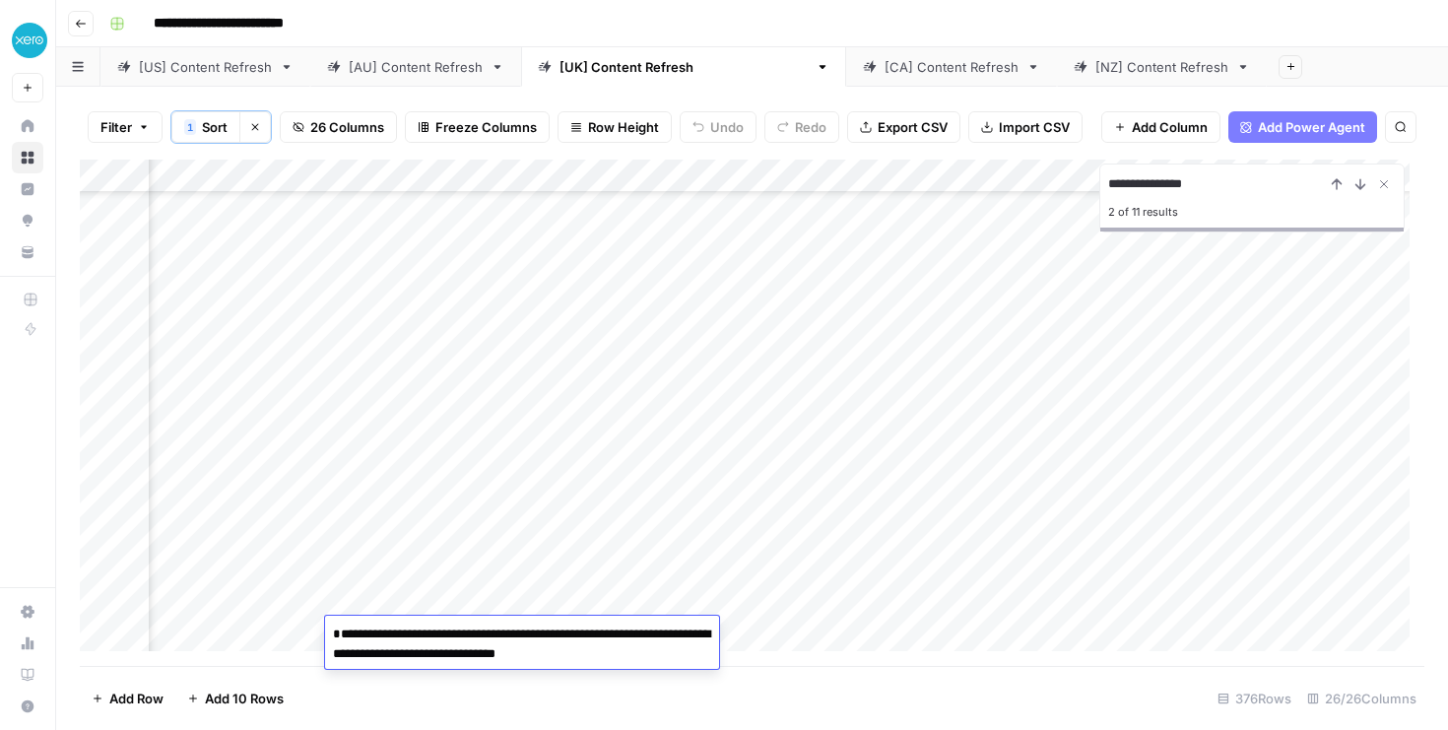
scroll to position [0, 0]
click at [334, 653] on textarea "**********" at bounding box center [522, 654] width 394 height 67
type textarea "**********"
click at [365, 483] on div "Add Column" at bounding box center [752, 413] width 1344 height 506
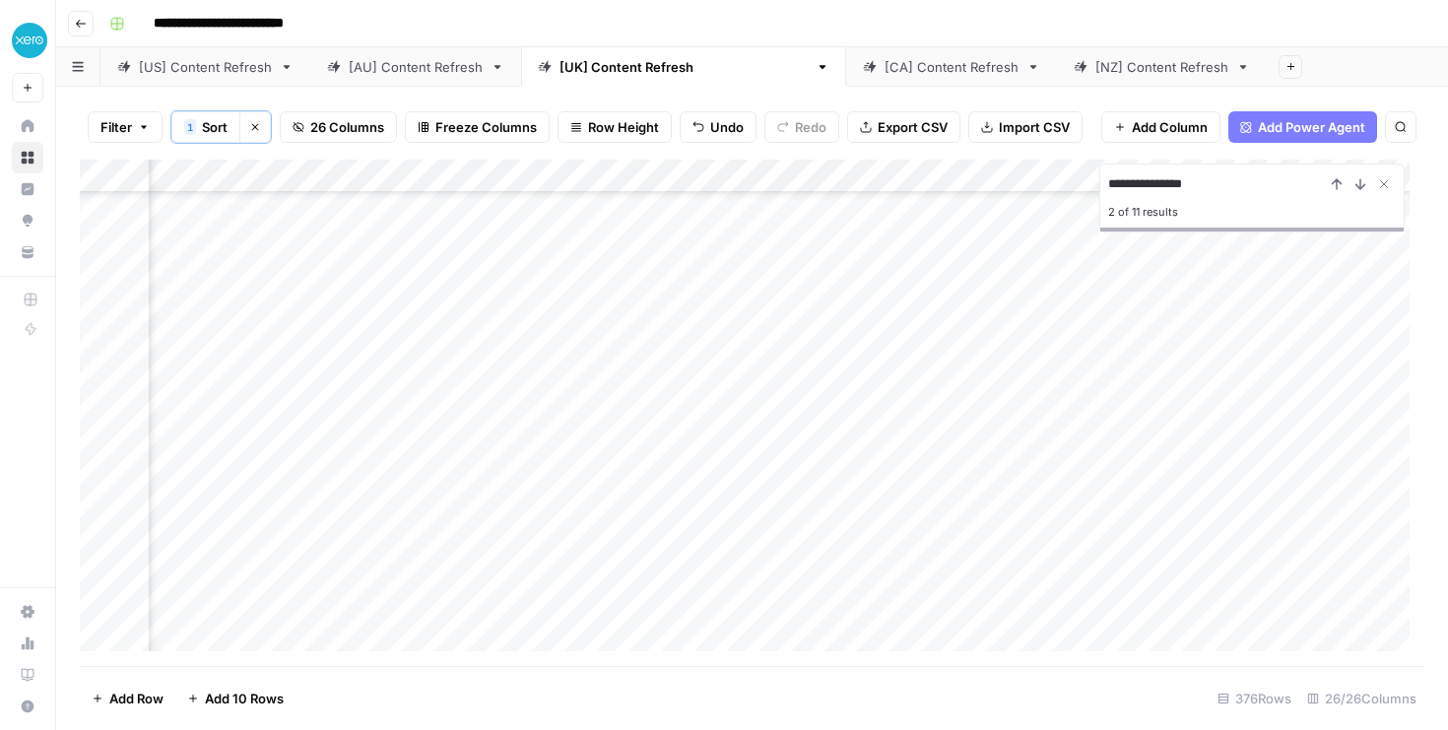
scroll to position [1521, 2695]
click at [924, 492] on div "Add Column" at bounding box center [752, 413] width 1344 height 506
click at [801, 492] on div "Add Column" at bounding box center [752, 413] width 1344 height 506
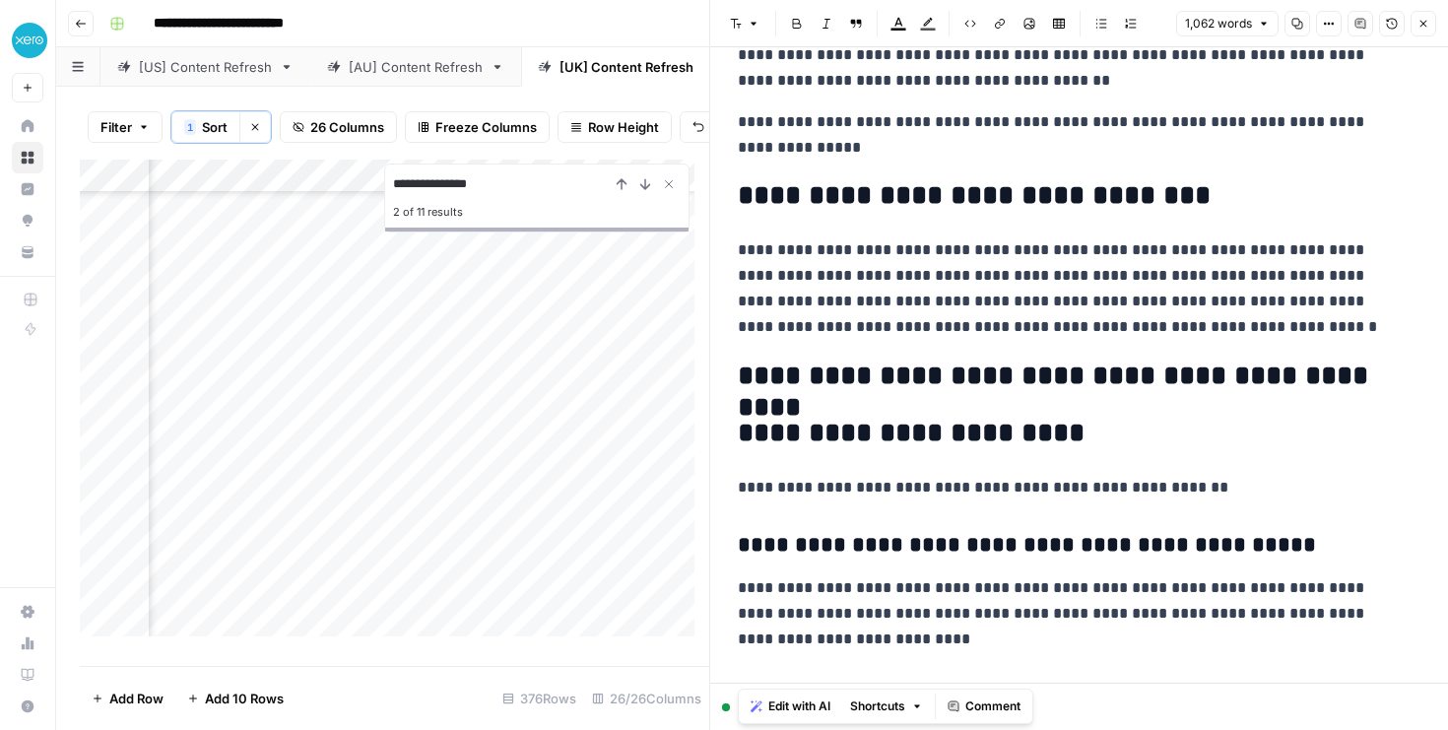
scroll to position [4177, 0]
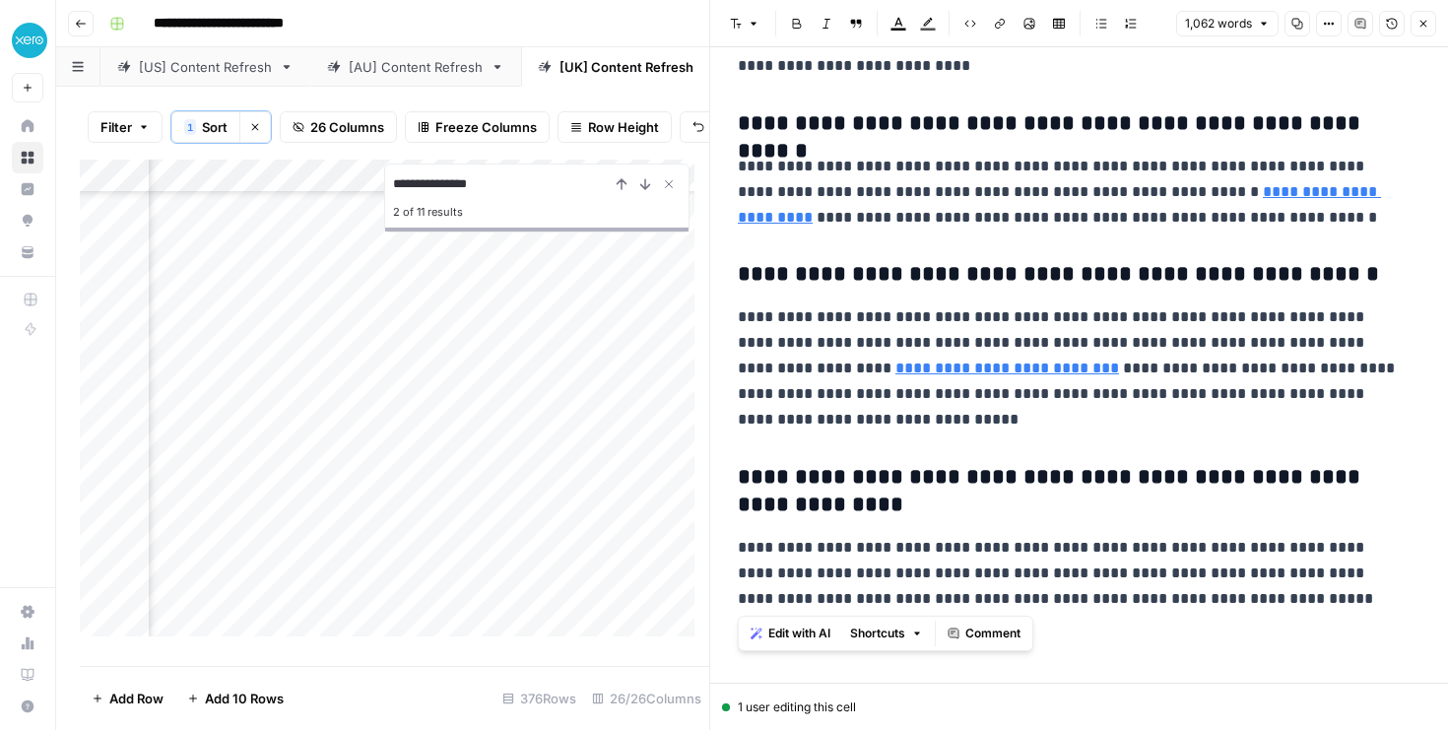
drag, startPoint x: 740, startPoint y: 225, endPoint x: 1249, endPoint y: 600, distance: 632.5
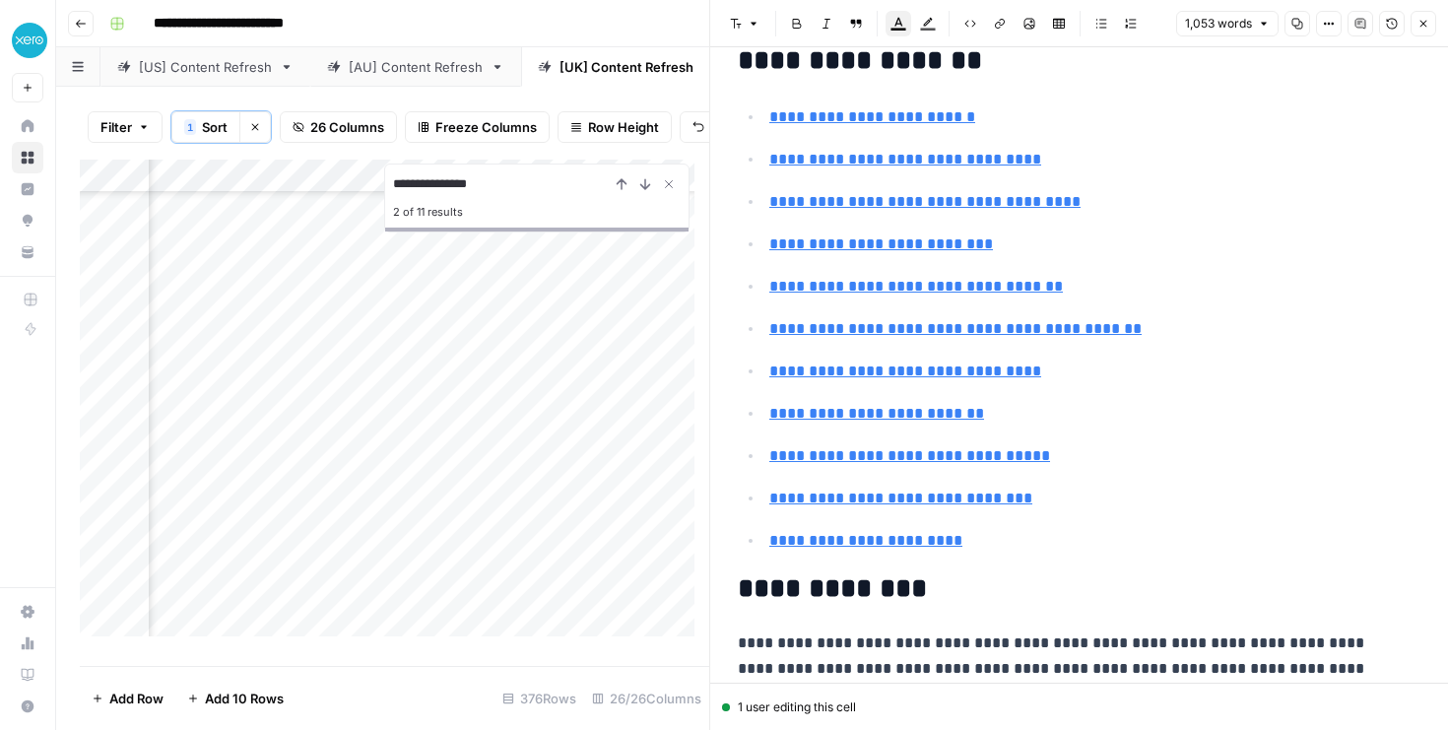
scroll to position [94, 0]
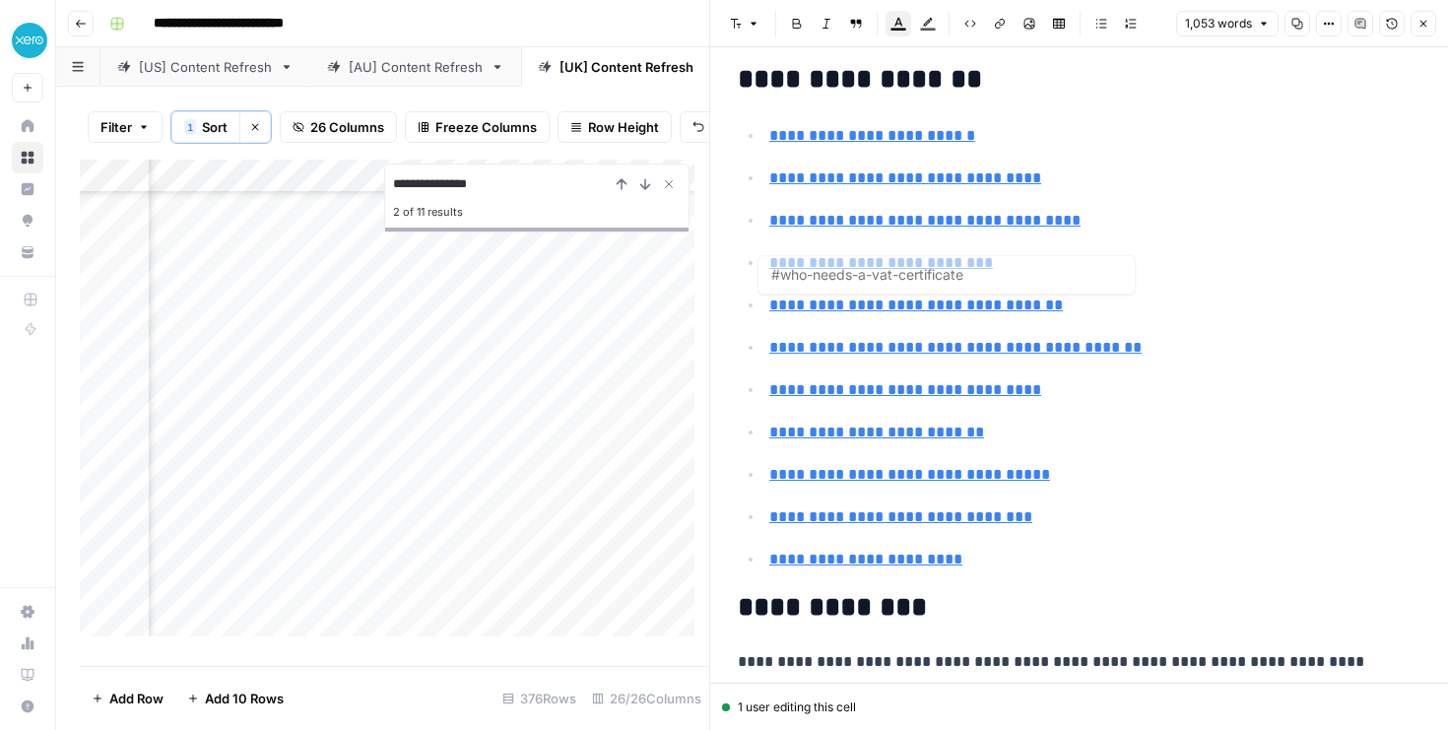
type input "#how-to-find-your-vat-certificate-online"
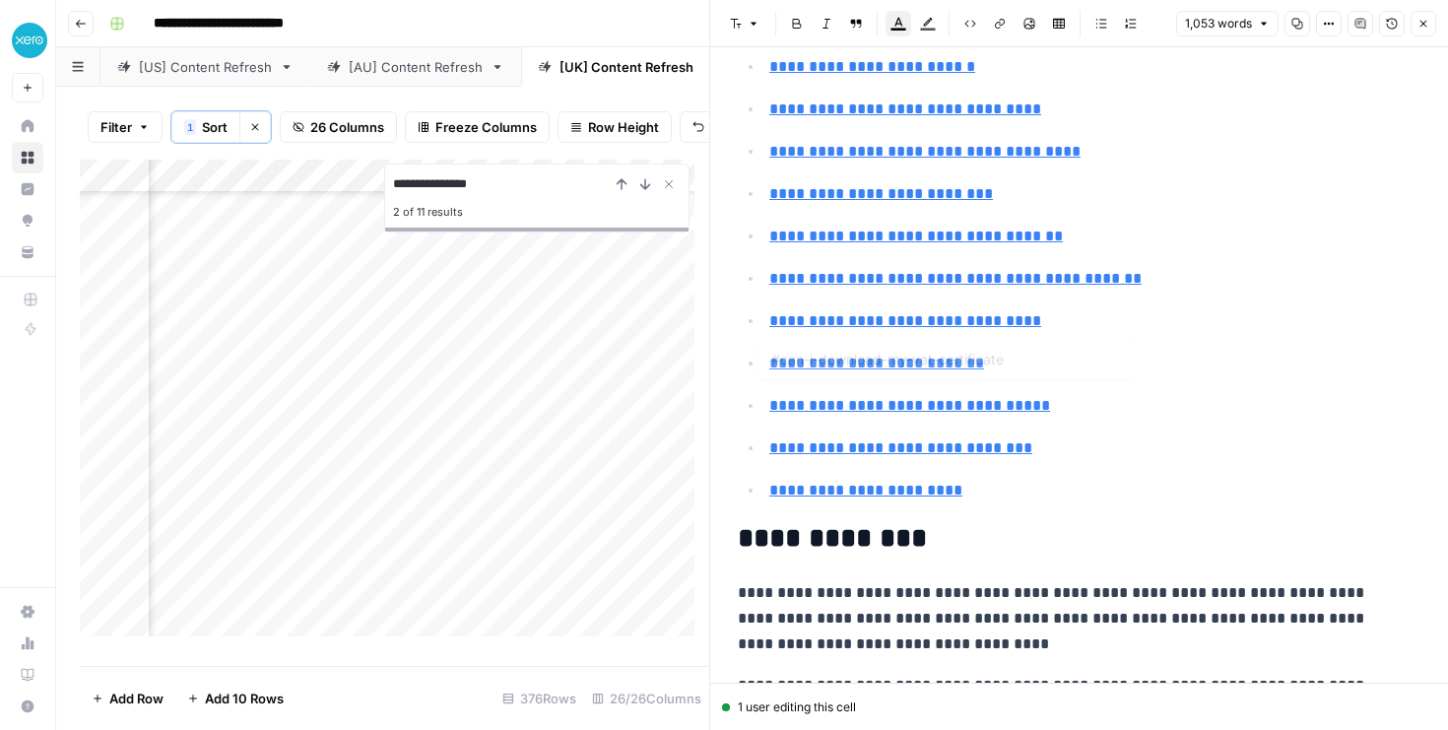
type input "#handling-vat-for-small-businesses"
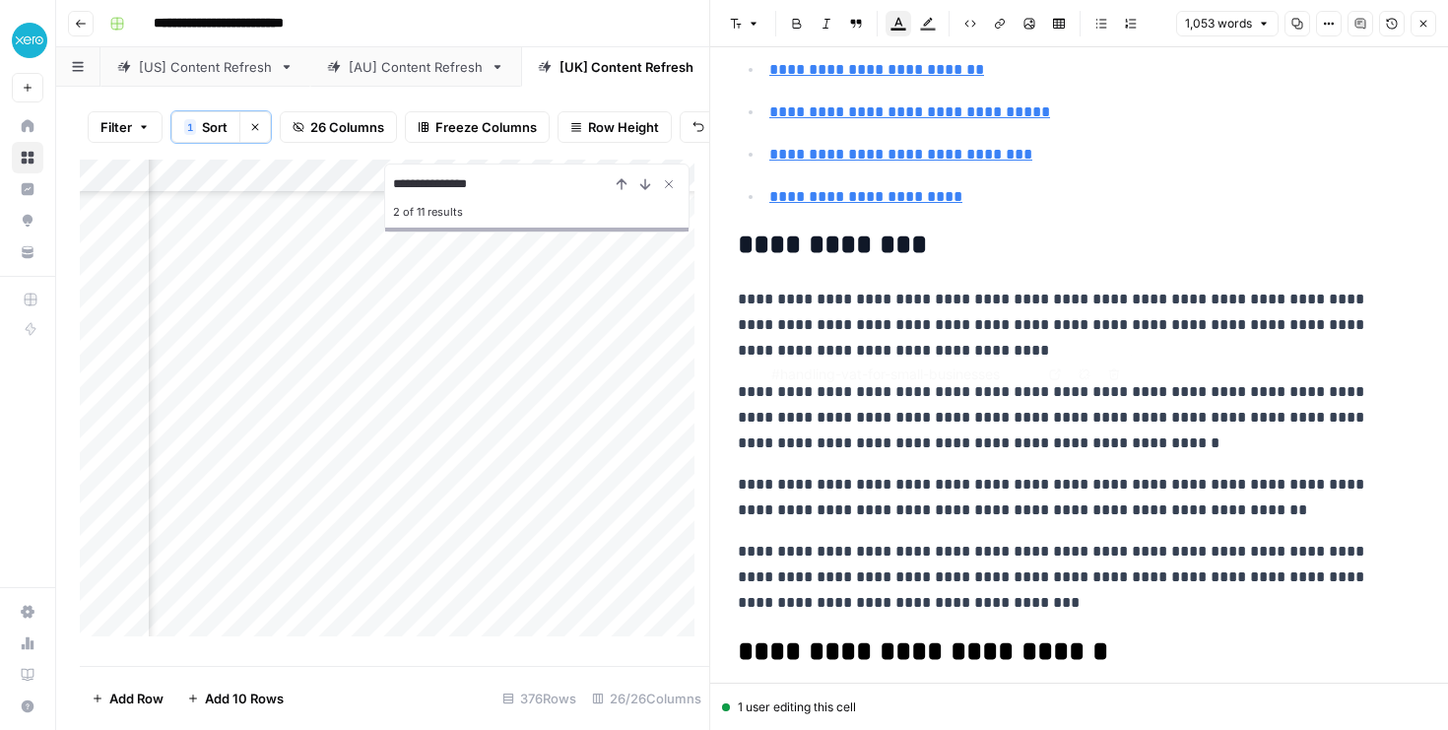
scroll to position [602, 0]
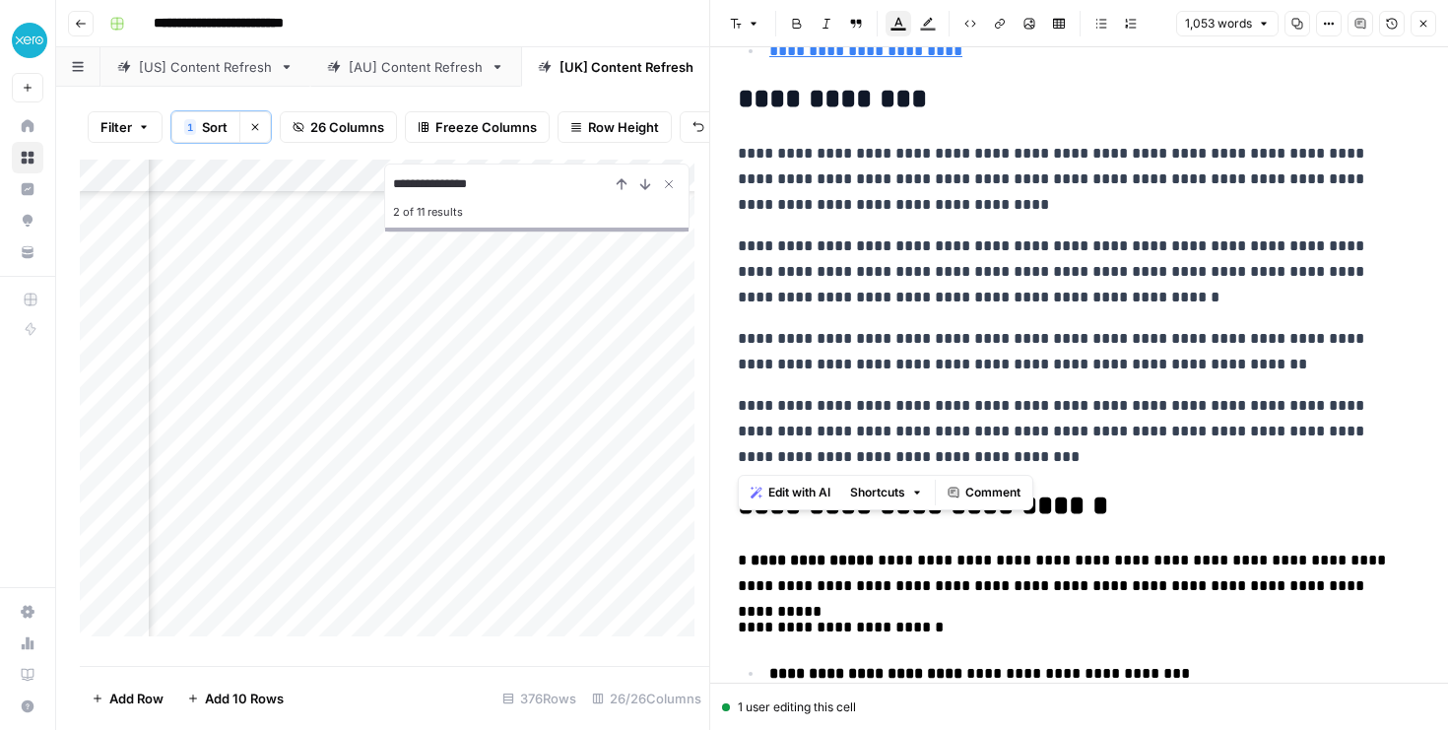
drag, startPoint x: 931, startPoint y: 455, endPoint x: 742, endPoint y: 107, distance: 395.7
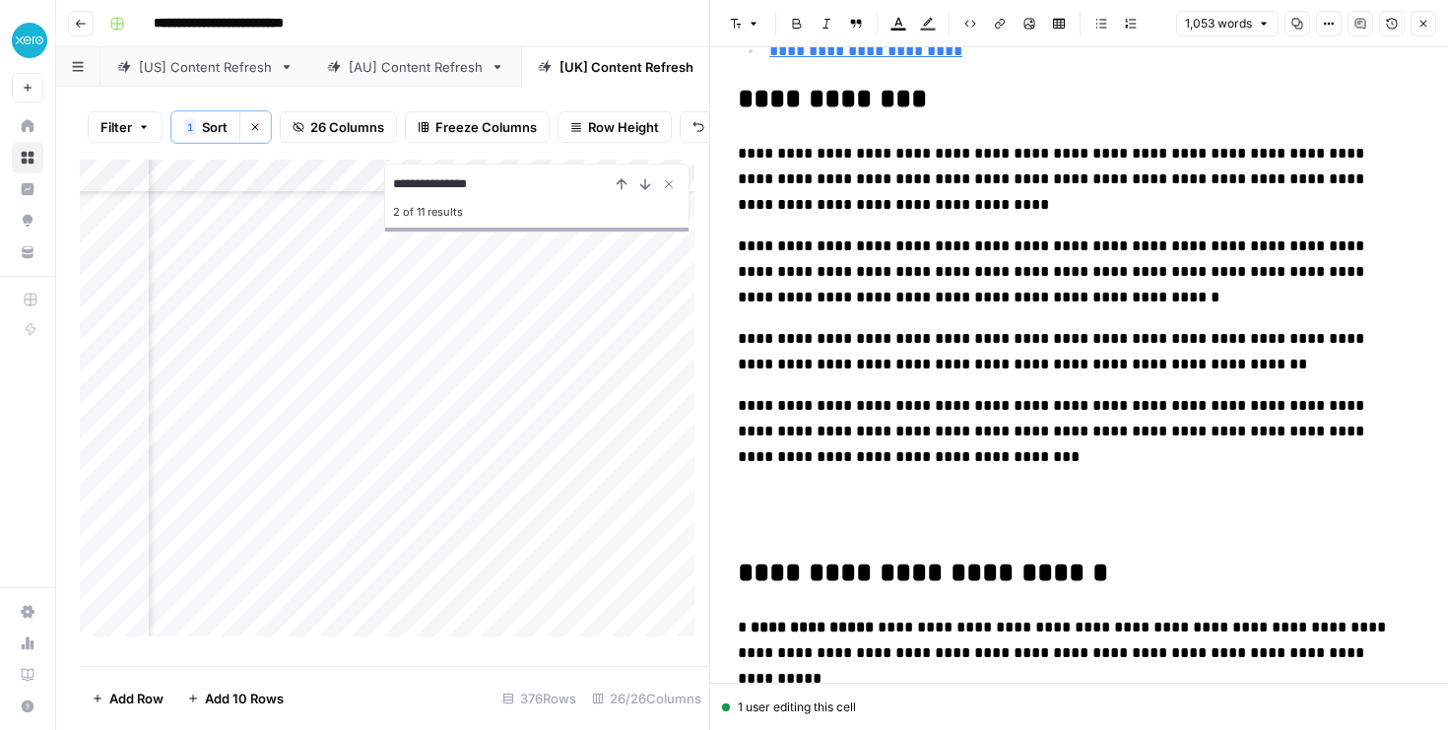
click at [748, 520] on p at bounding box center [1079, 511] width 682 height 51
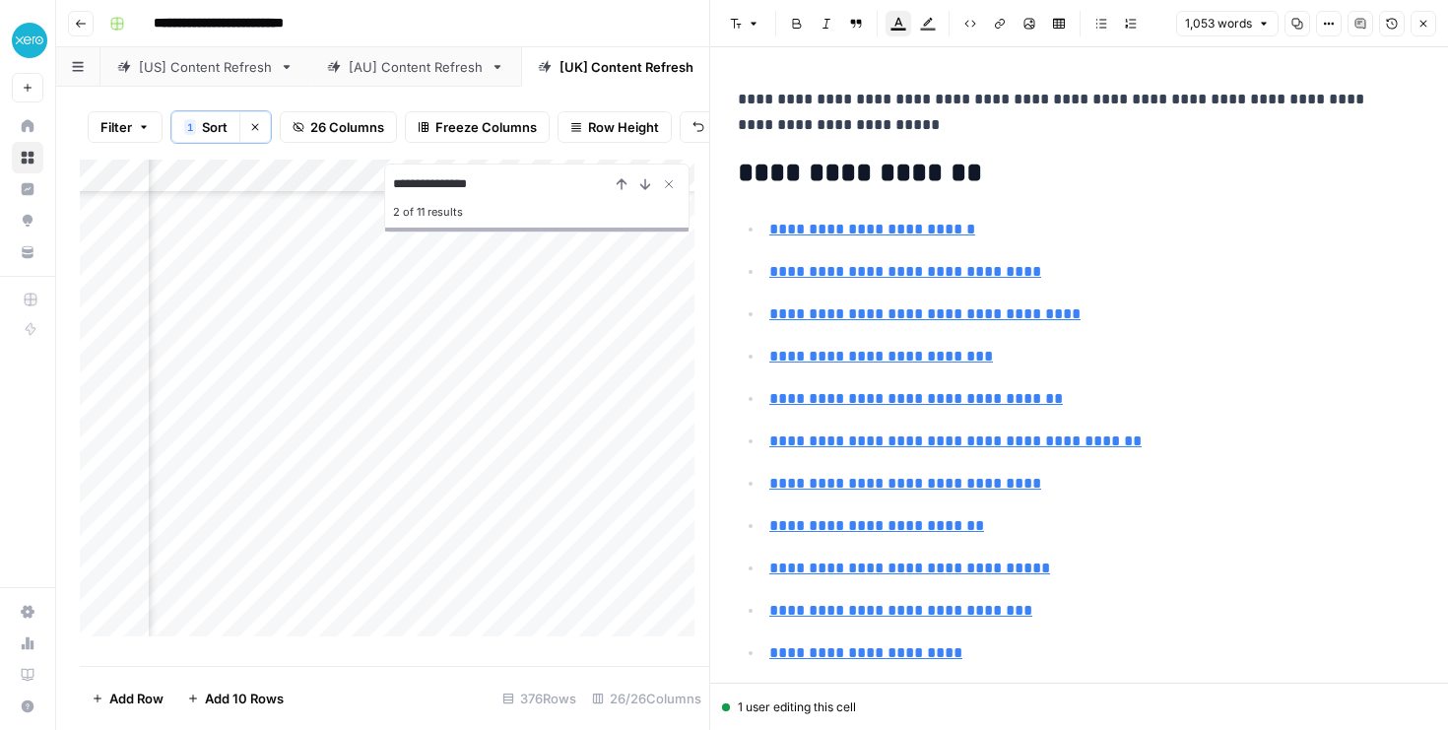
scroll to position [4, 0]
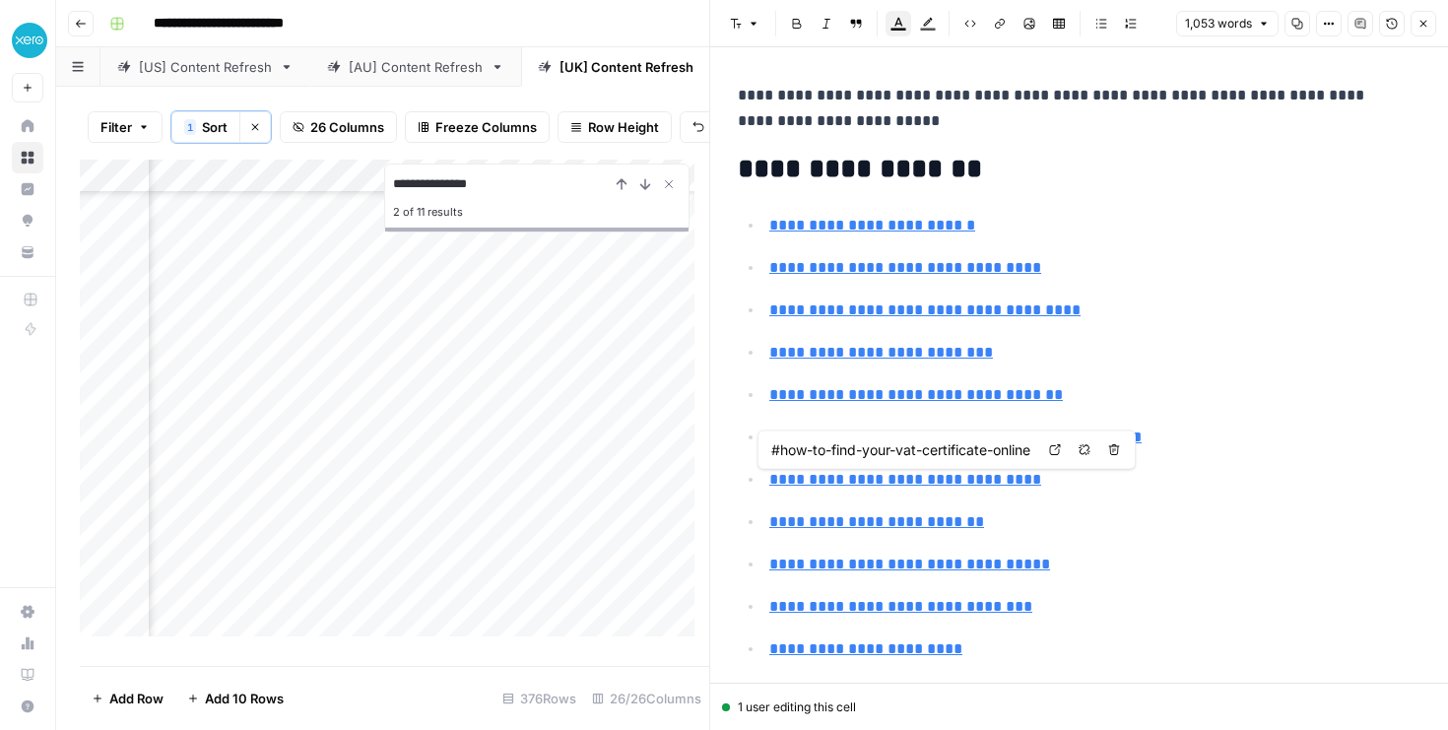
type input "#what-is-a-vat-certificate"
click at [889, 121] on p "**********" at bounding box center [1072, 108] width 668 height 51
click at [671, 192] on icon "Close Search" at bounding box center [669, 184] width 16 height 16
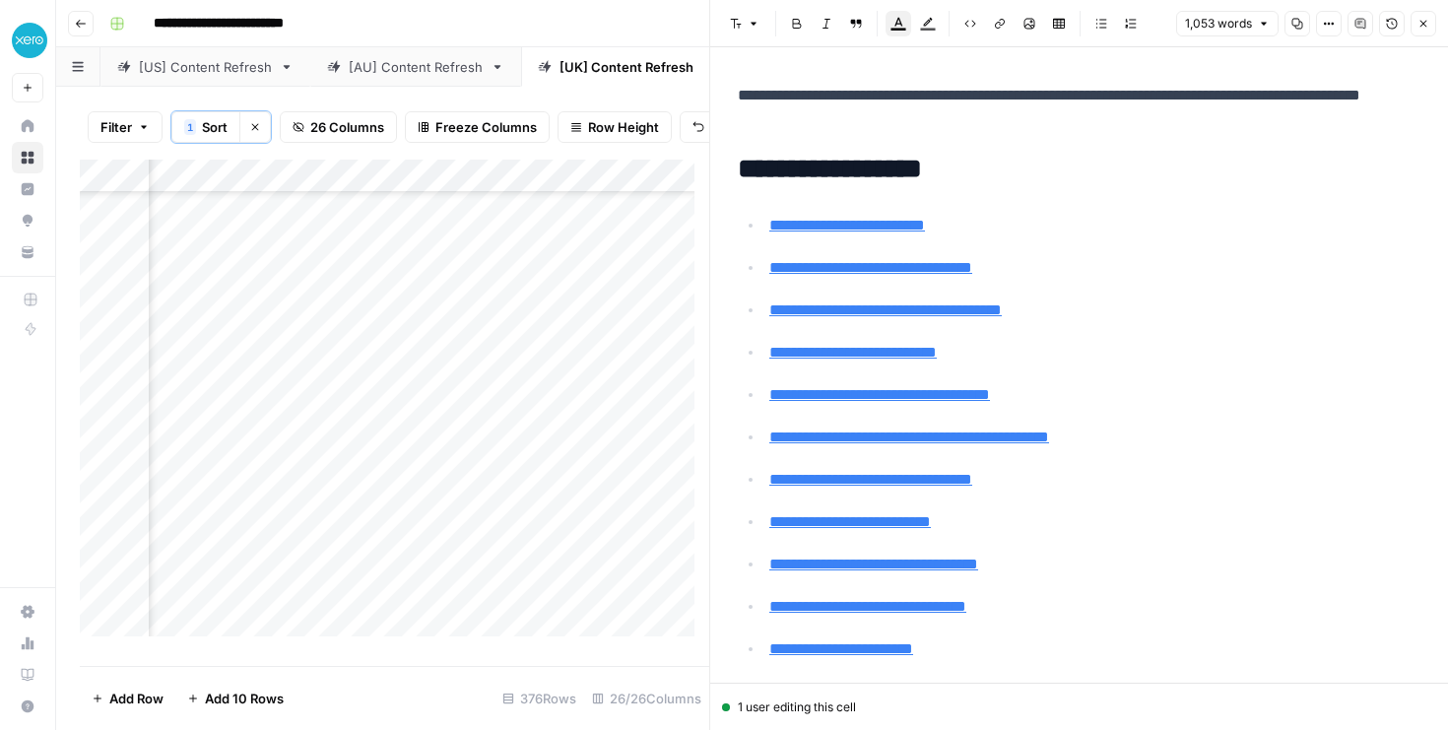
scroll to position [1533, 3824]
click at [419, 488] on div "Add Column" at bounding box center [394, 405] width 629 height 491
type textarea "**********"
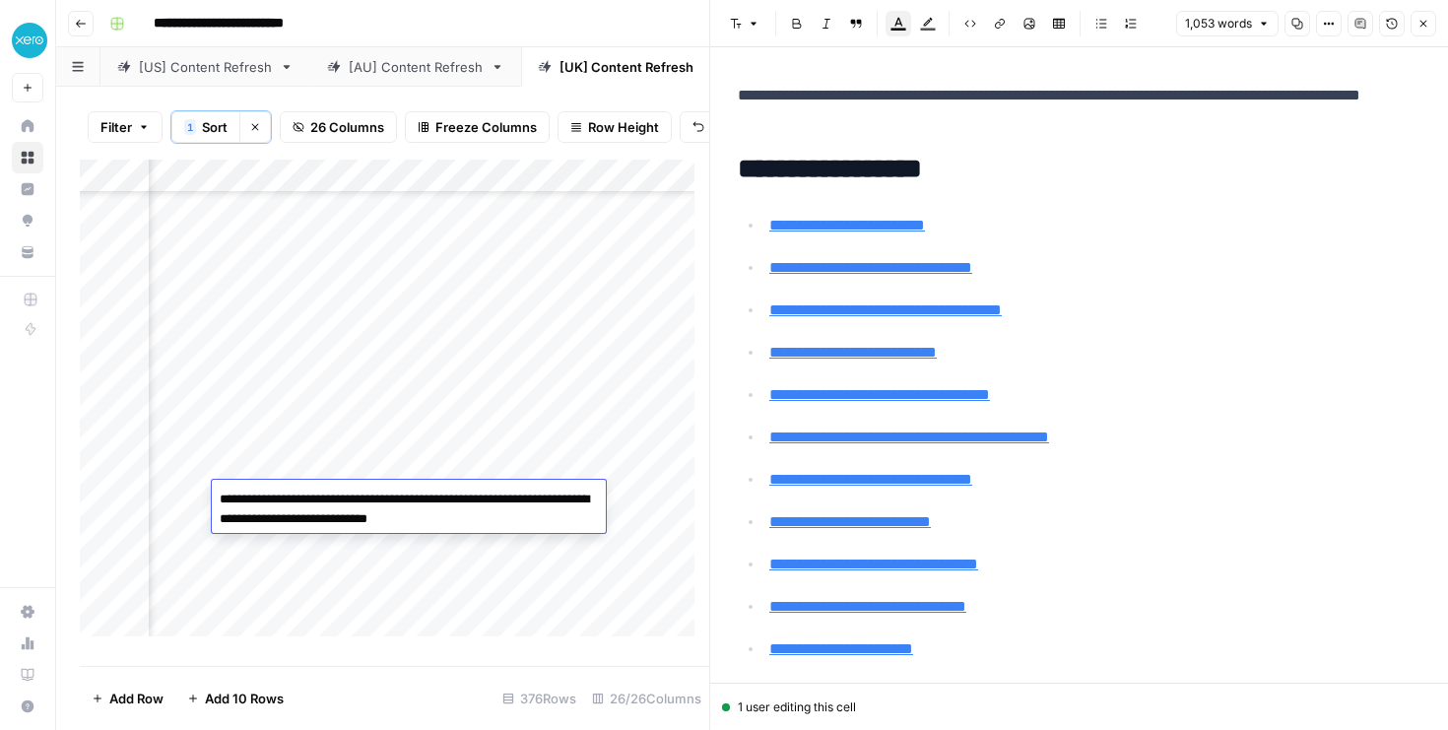
click at [262, 585] on div "Add Column" at bounding box center [394, 405] width 629 height 491
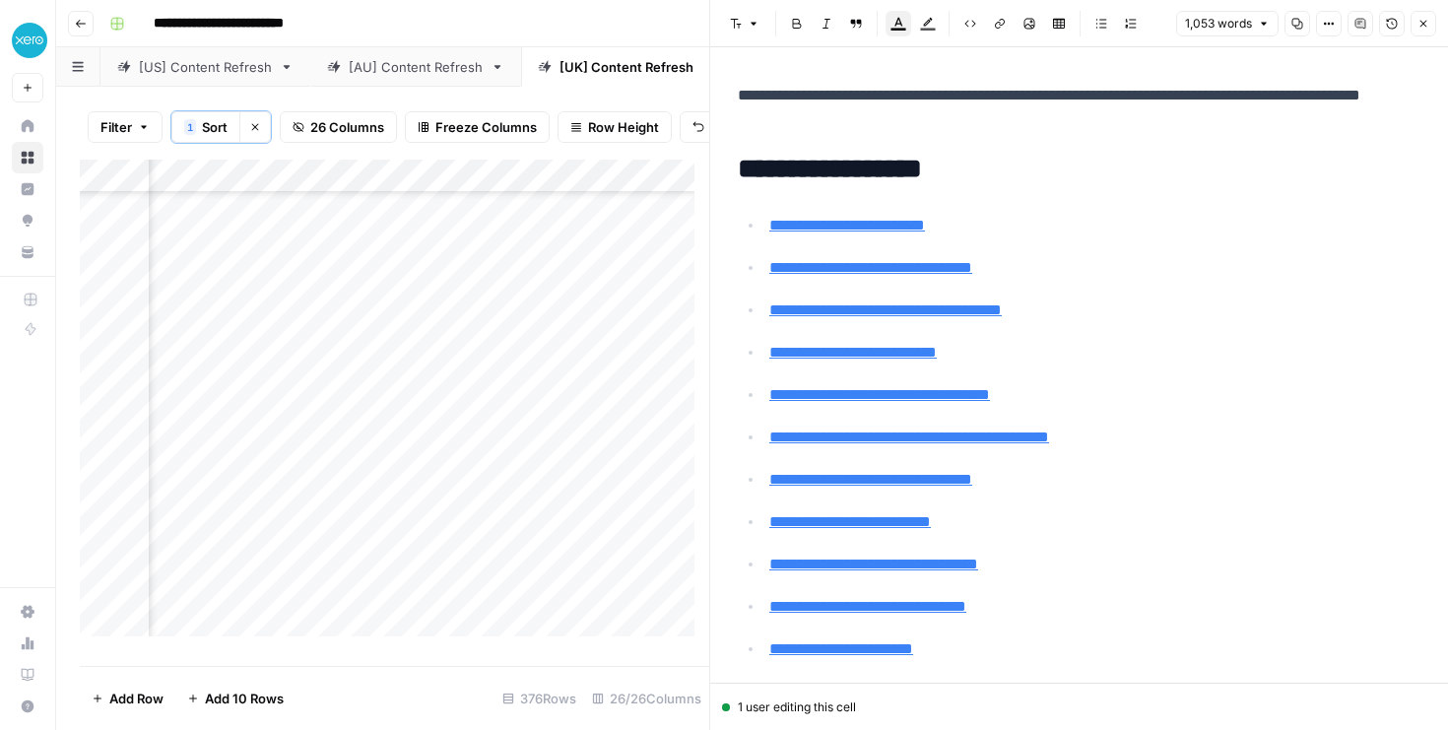
click at [257, 502] on div "Add Column" at bounding box center [394, 405] width 629 height 491
click at [571, 493] on div "Add Column" at bounding box center [394, 405] width 629 height 491
click at [579, 497] on div "Add Column" at bounding box center [394, 405] width 629 height 491
type textarea "**********"
click at [480, 591] on div "Add Column" at bounding box center [394, 405] width 629 height 491
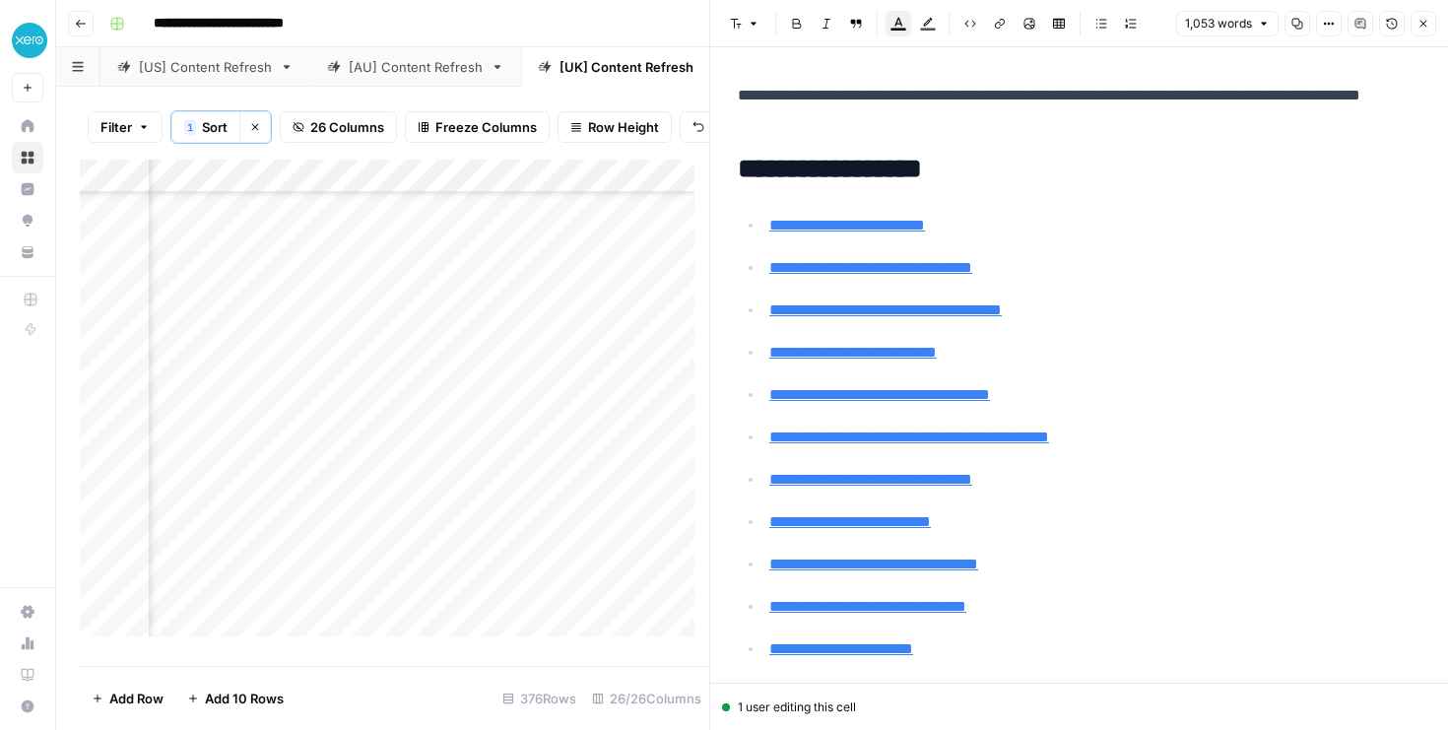
click at [311, 528] on div "Add Column" at bounding box center [394, 405] width 629 height 491
drag, startPoint x: 865, startPoint y: 120, endPoint x: 735, endPoint y: 101, distance: 131.3
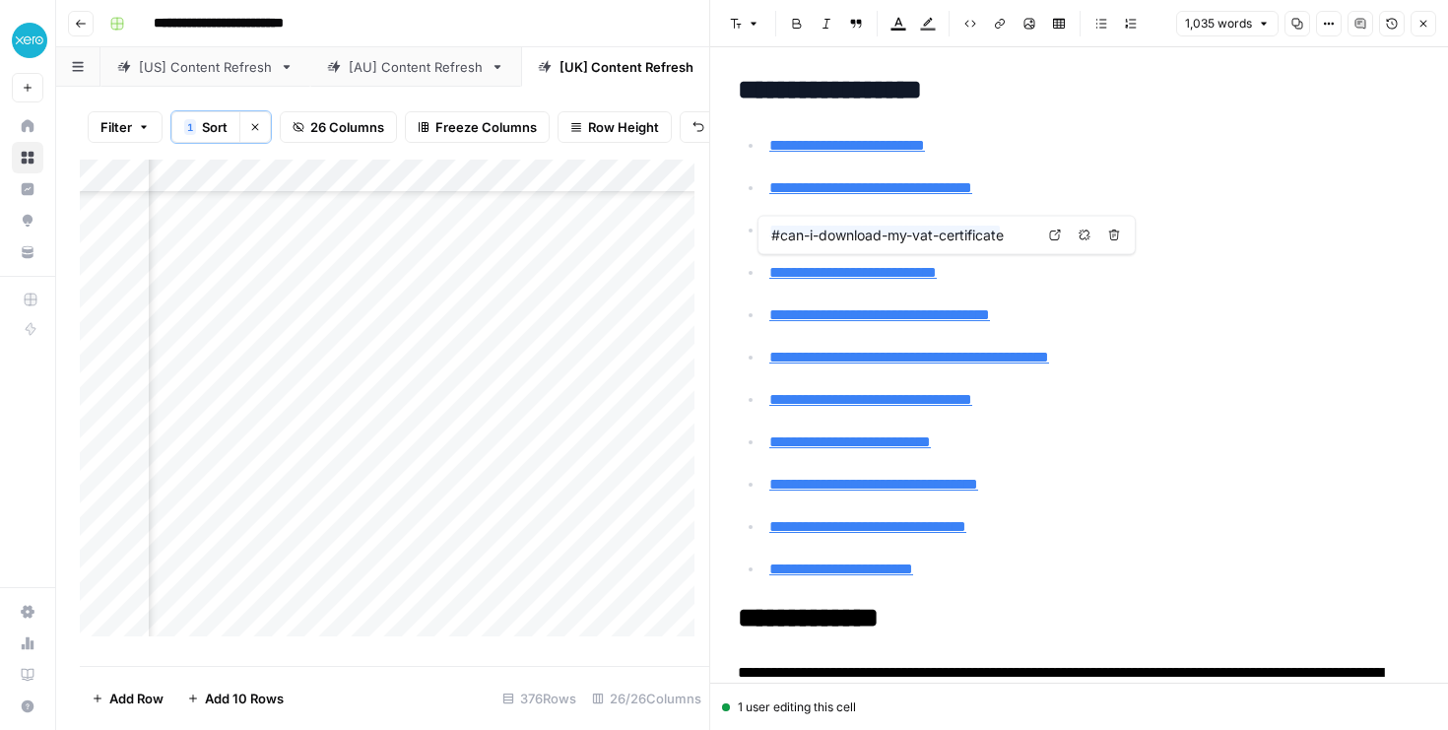
scroll to position [0, 0]
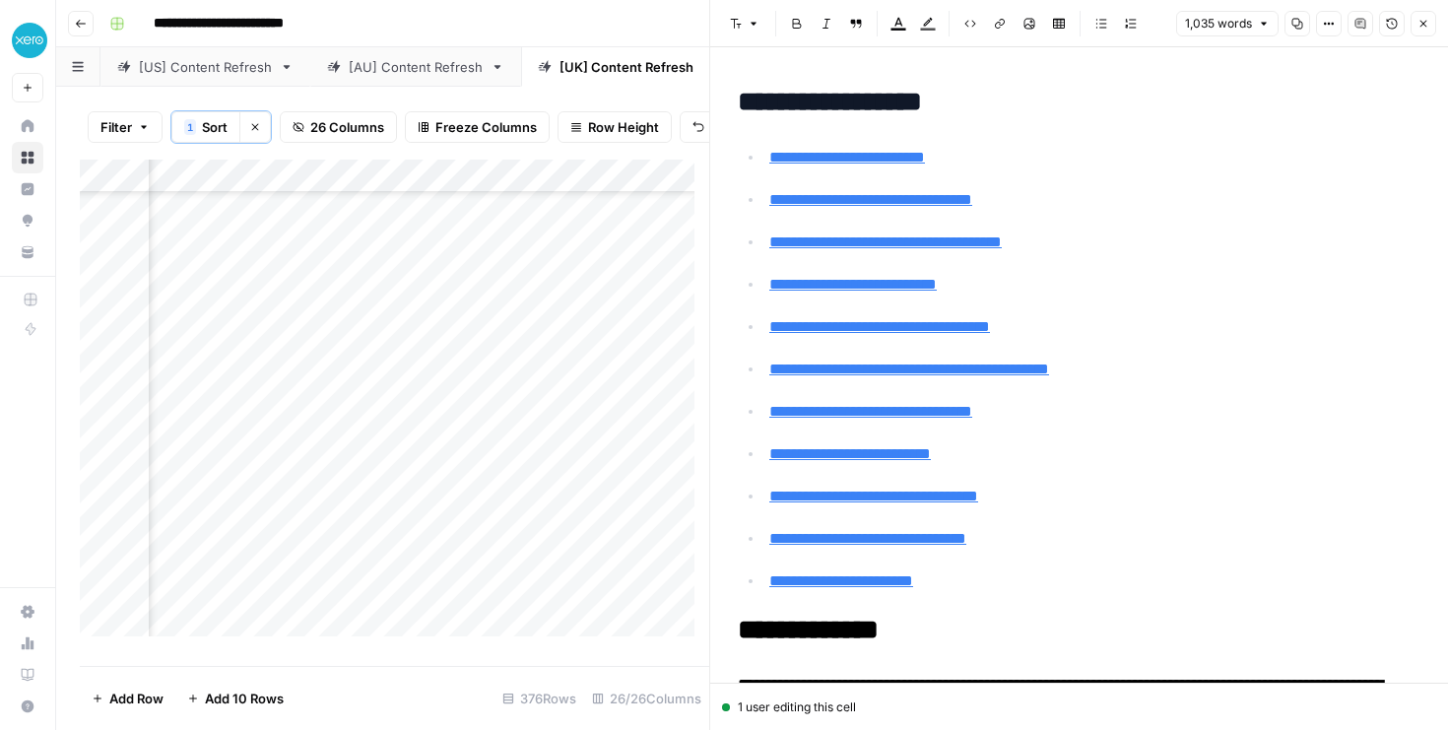
click at [531, 493] on div "Add Column" at bounding box center [394, 405] width 629 height 491
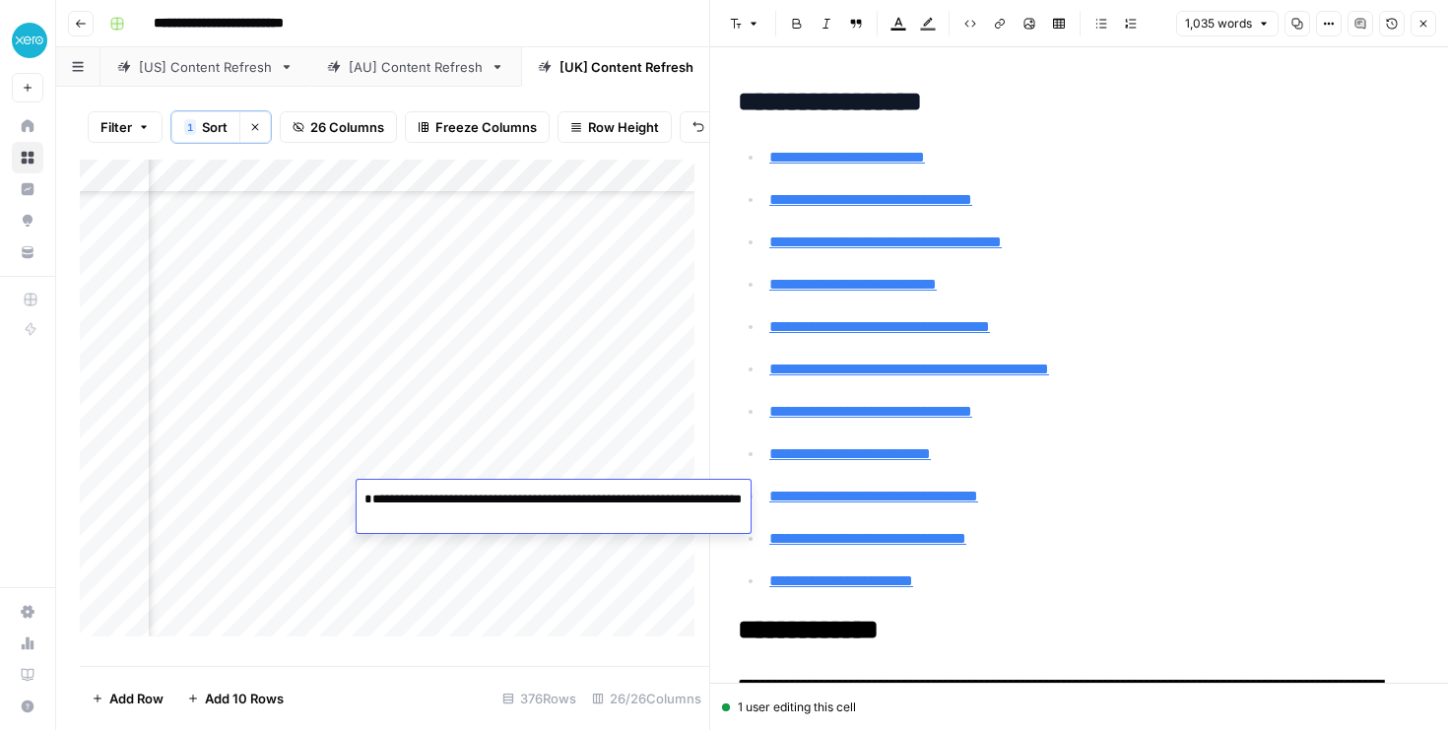
click at [360, 523] on textarea "**********" at bounding box center [553, 539] width 394 height 106
type textarea "**********"
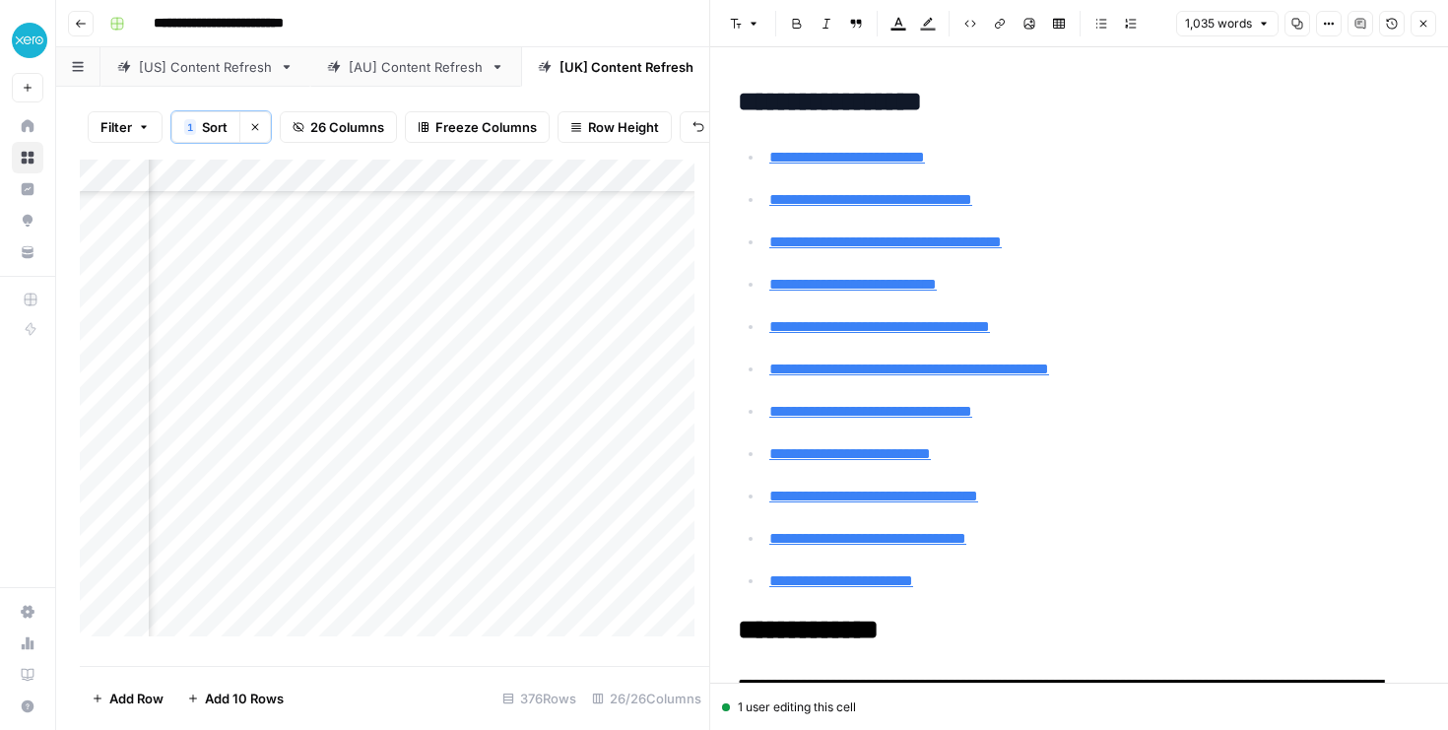
scroll to position [1533, 4718]
click at [515, 500] on div "Add Column" at bounding box center [394, 405] width 629 height 491
